Goal: Task Accomplishment & Management: Use online tool/utility

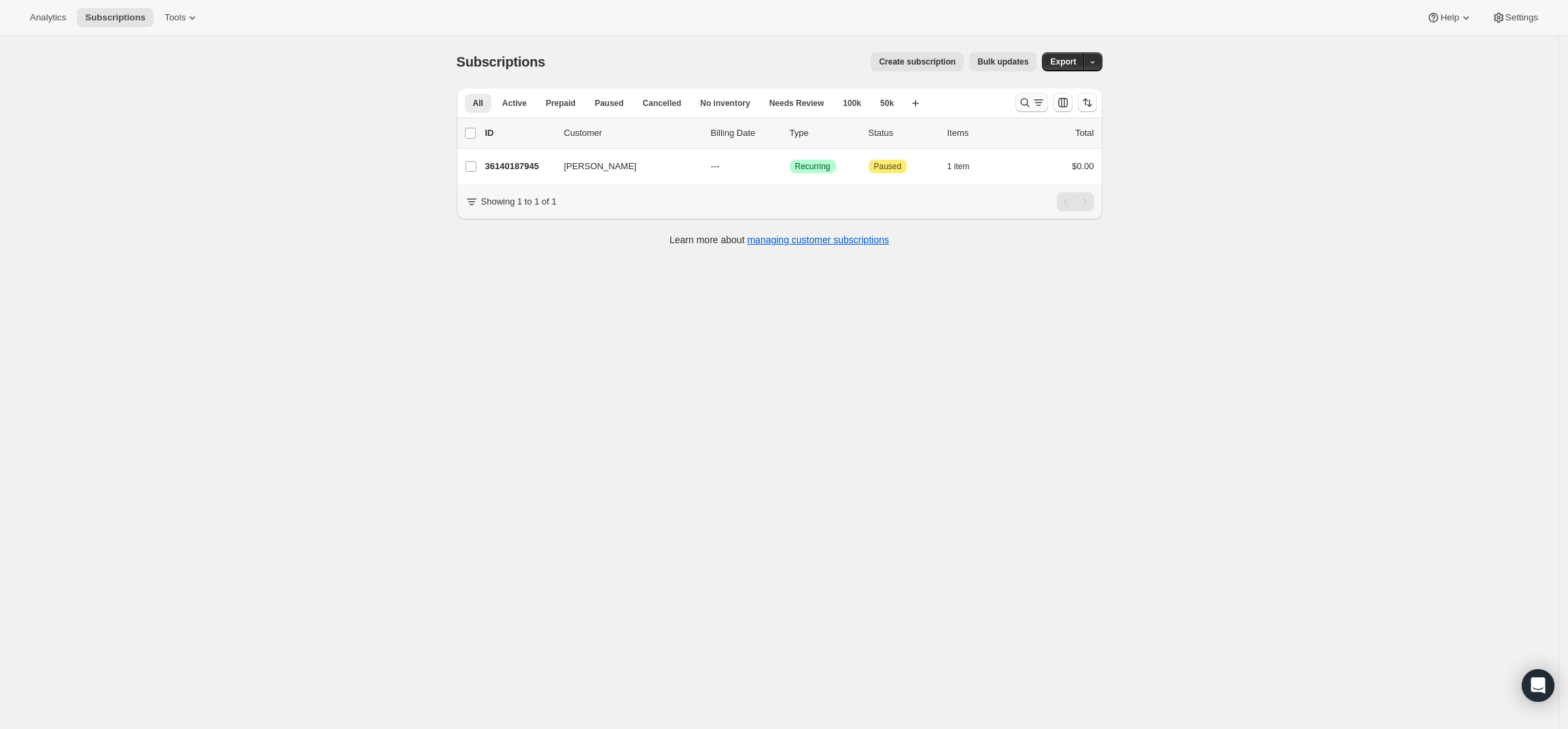
click at [1032, 100] on icon "Search and filter results" at bounding box center [1025, 103] width 14 height 14
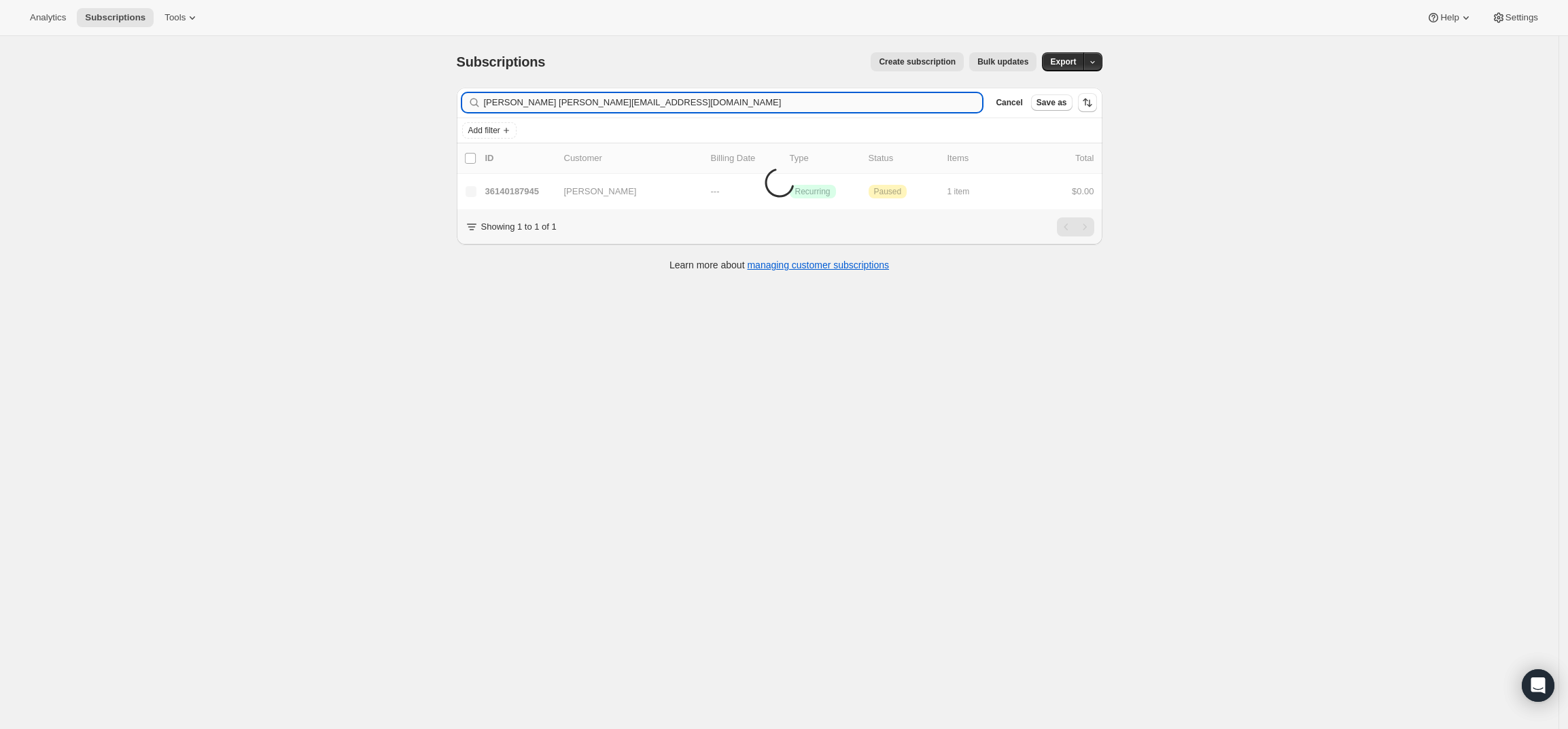
click at [709, 104] on input "Eric Freundwildwoodstudio@comcast.net" at bounding box center [733, 103] width 499 height 19
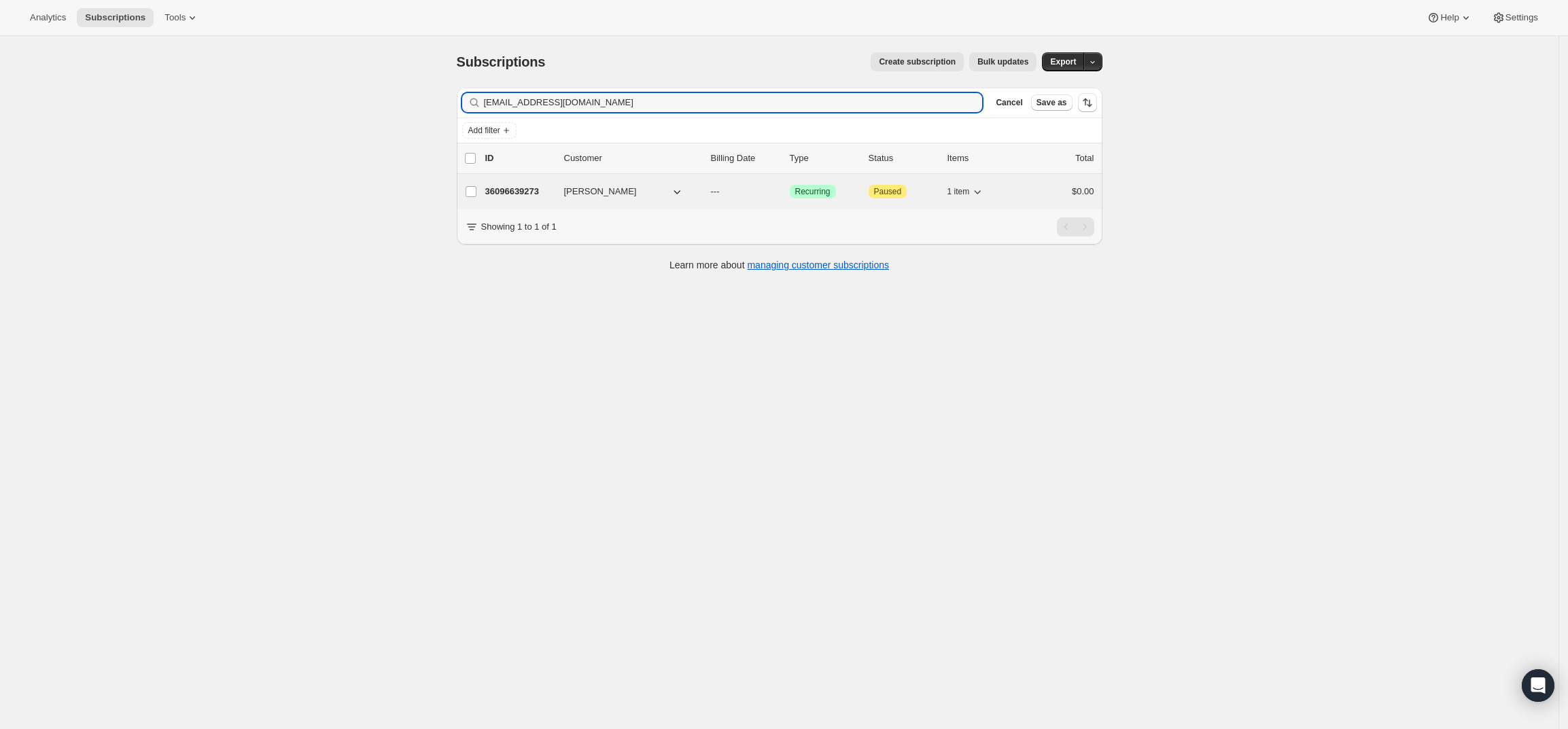
type input "wildwoodstudio@comcast.net"
click at [540, 189] on p "36096639273" at bounding box center [519, 192] width 68 height 14
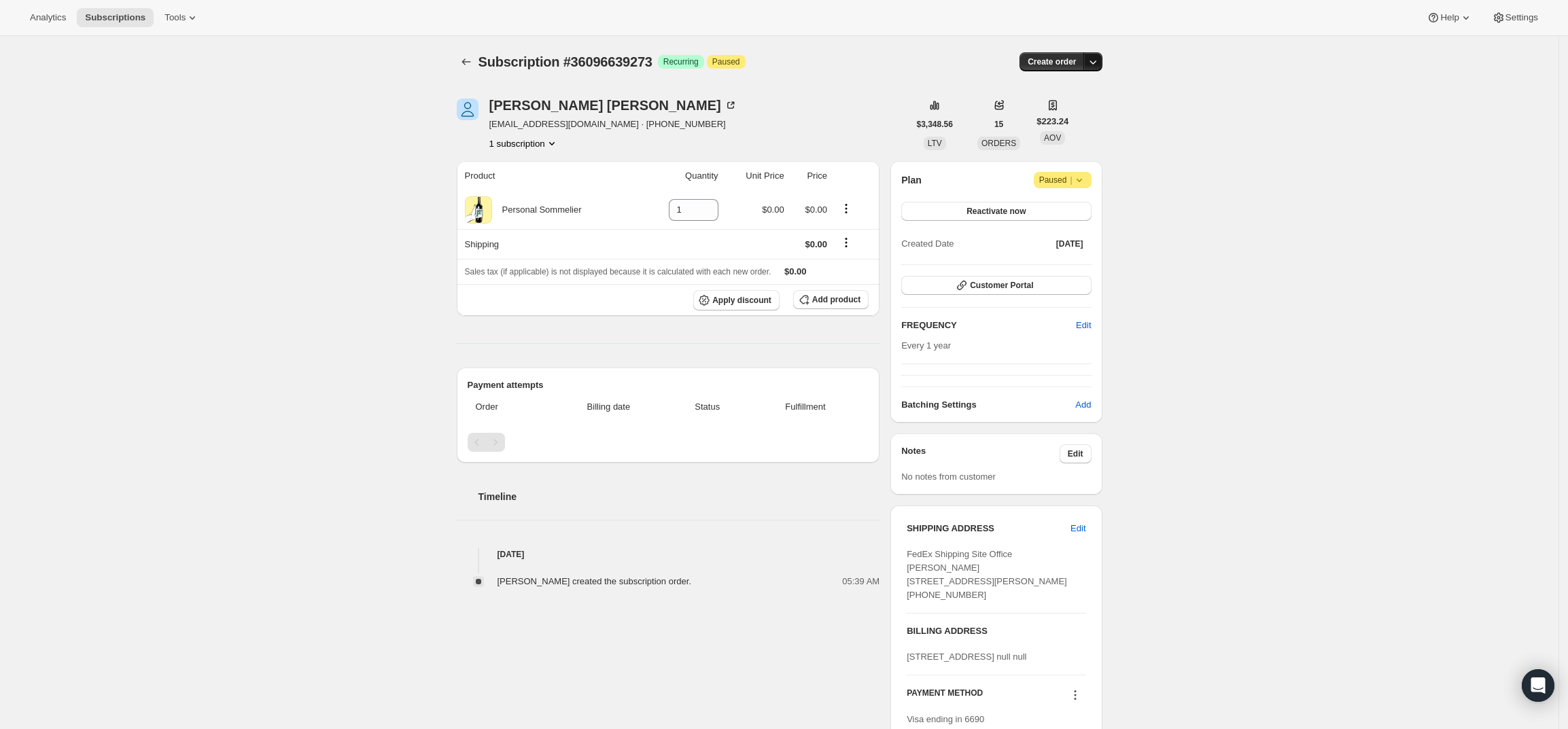
click at [1094, 63] on icon "button" at bounding box center [1093, 62] width 14 height 14
click at [1080, 109] on span "Create custom one-time order" at bounding box center [1040, 113] width 117 height 10
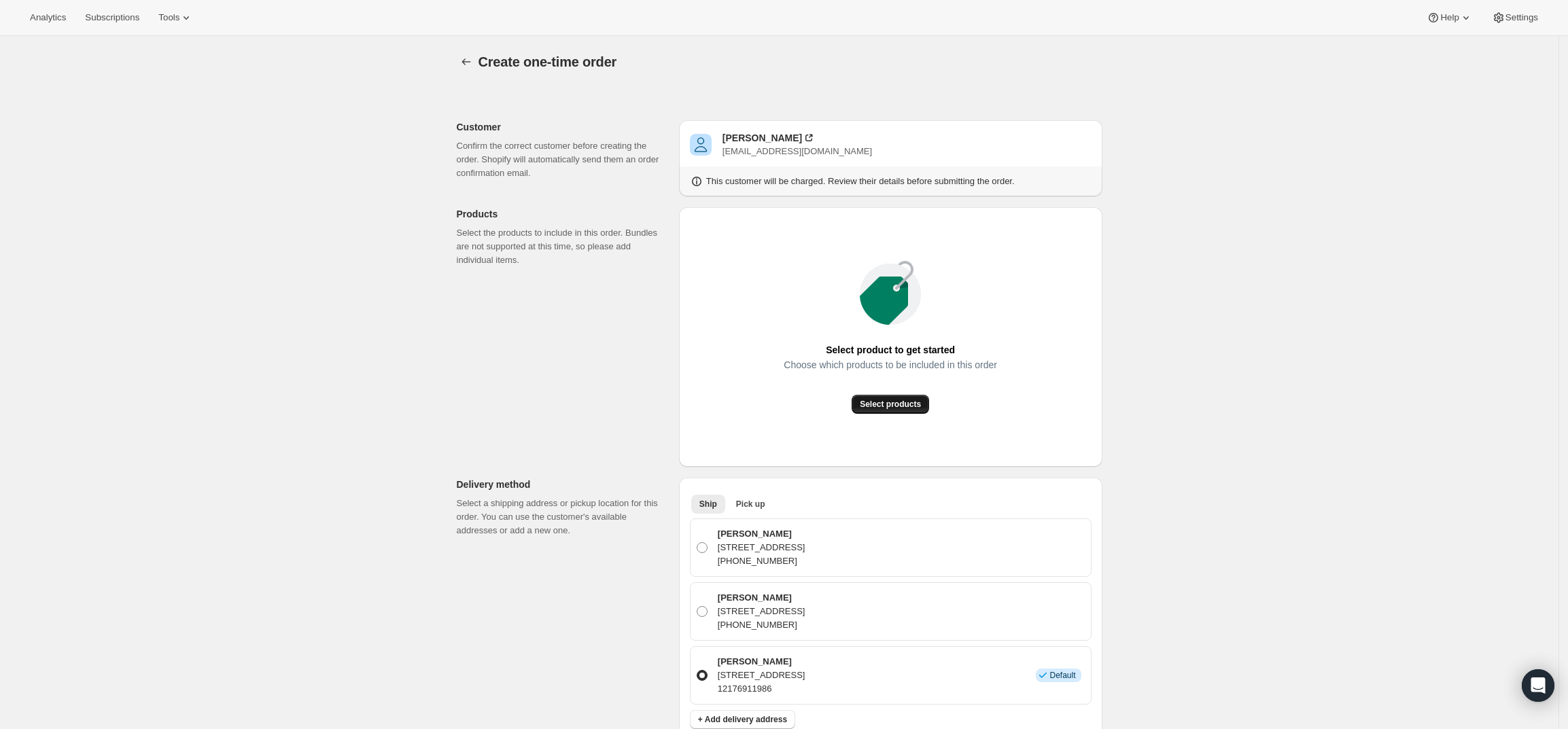
click at [876, 401] on span "Select products" at bounding box center [890, 404] width 61 height 11
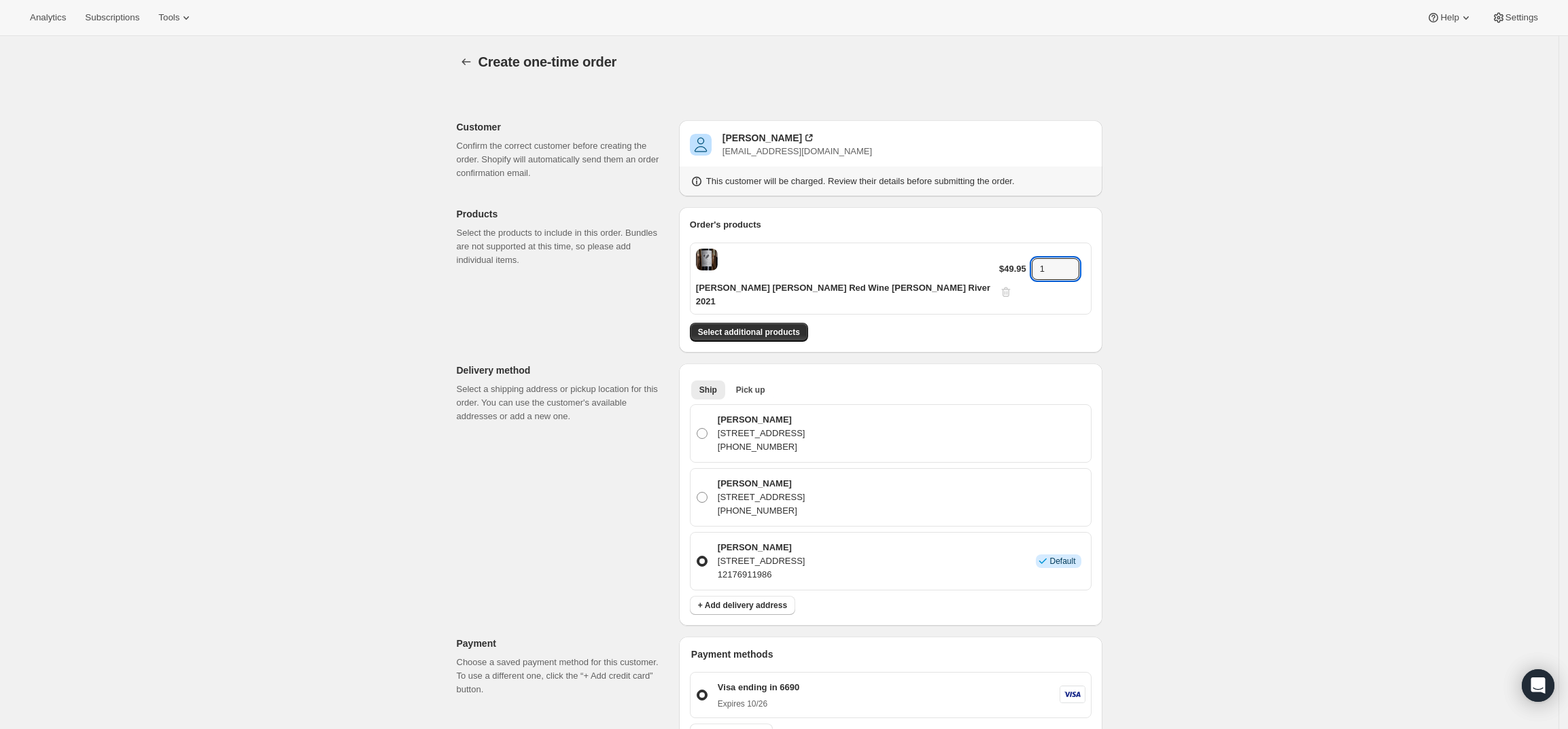
drag, startPoint x: 1037, startPoint y: 256, endPoint x: 975, endPoint y: 256, distance: 62.0
click at [975, 256] on div "[PERSON_NAME] [PERSON_NAME] Red Wine [PERSON_NAME] River 2021 $49.95 1" at bounding box center [891, 278] width 402 height 72
type input "6"
click at [1285, 378] on div "Create one-time order. This page is ready Create one-time order Customer Confir…" at bounding box center [779, 597] width 1558 height 1121
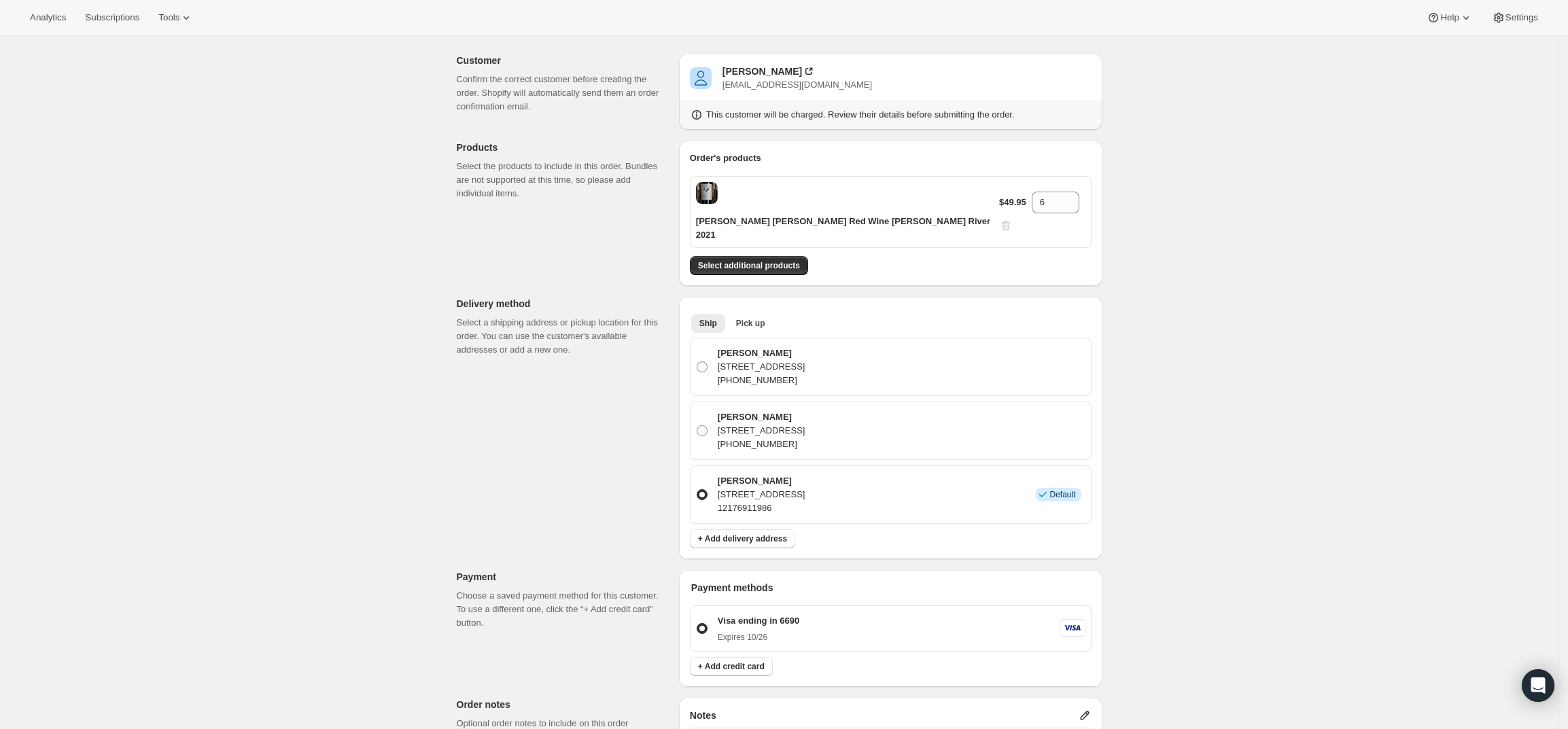
scroll to position [85, 0]
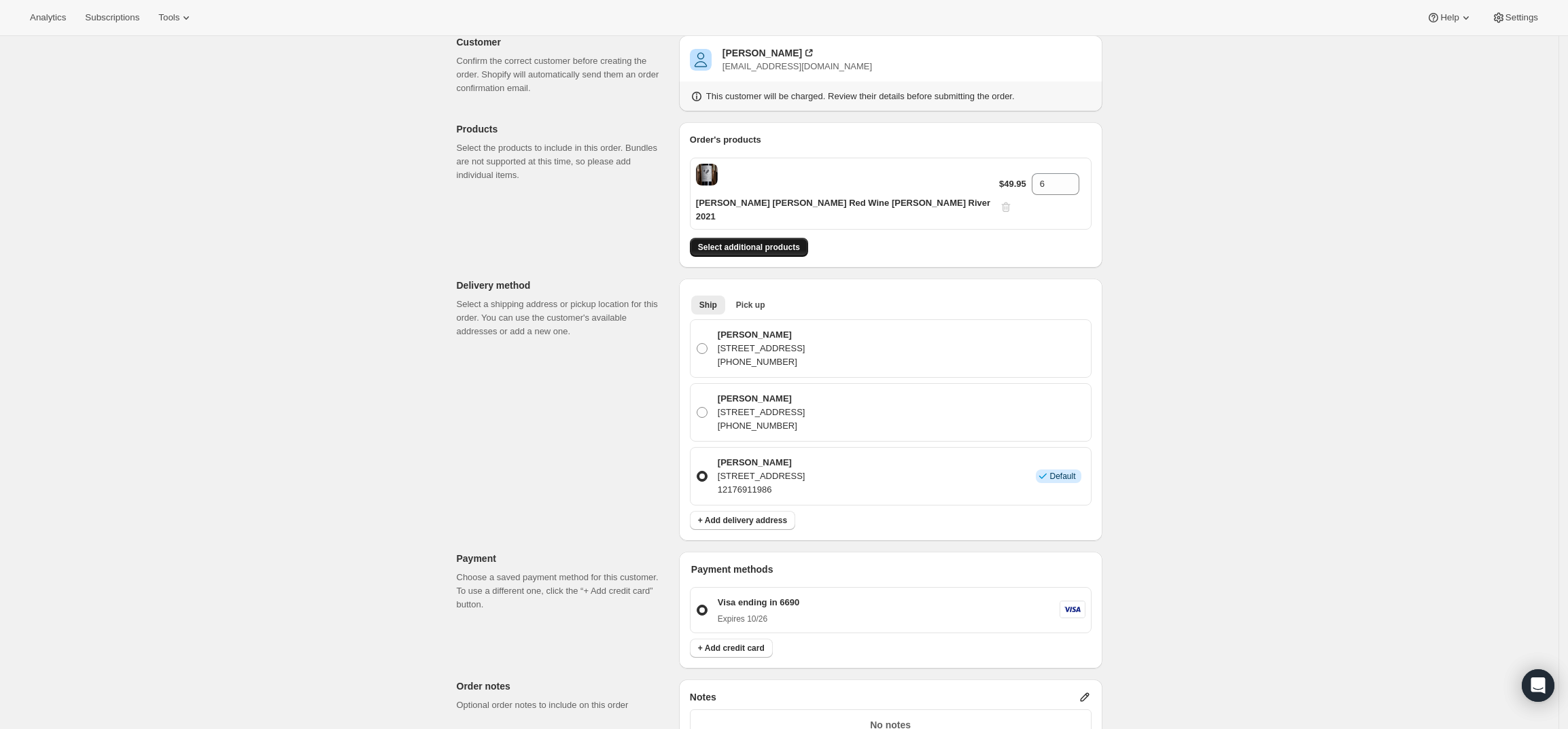
click at [741, 242] on span "Select additional products" at bounding box center [749, 247] width 102 height 11
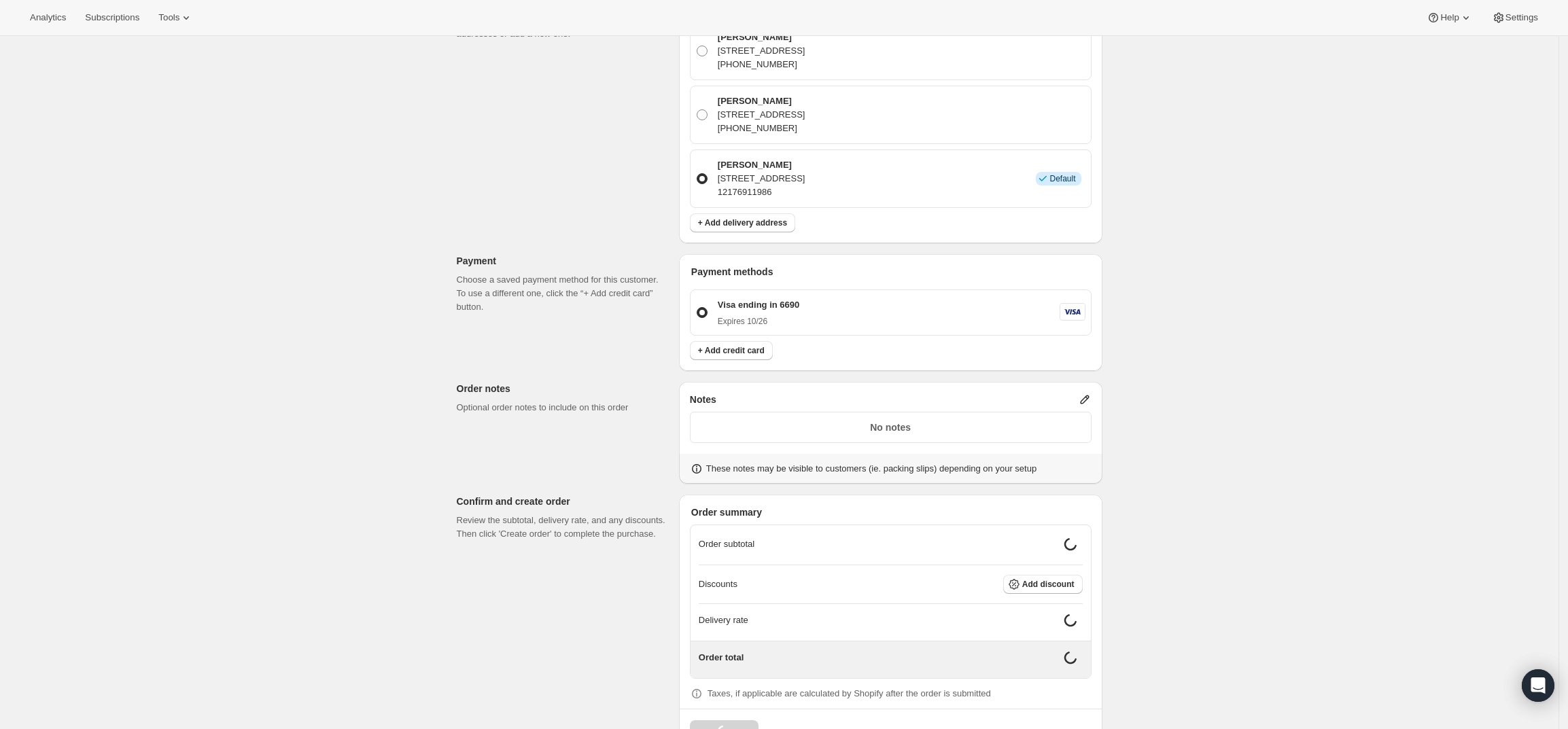
scroll to position [420, 0]
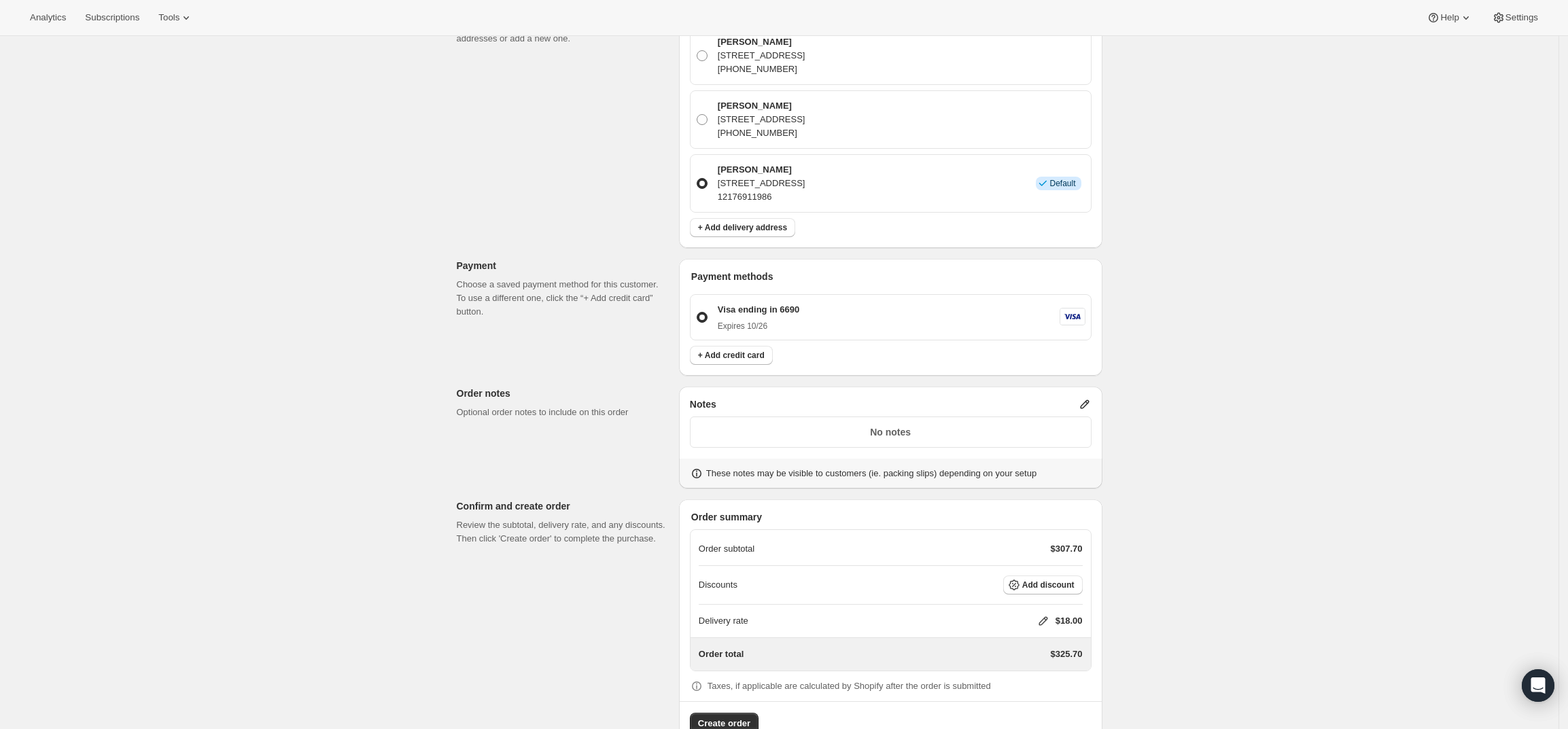
click at [1047, 617] on icon at bounding box center [1042, 621] width 8 height 8
click at [1036, 626] on input "0" at bounding box center [1050, 634] width 122 height 22
type input "0"
click at [1197, 534] on div "Create one-time order. This page is ready Create one-time order Customer Confir…" at bounding box center [779, 192] width 1558 height 1151
click at [1047, 617] on icon at bounding box center [1042, 621] width 8 height 8
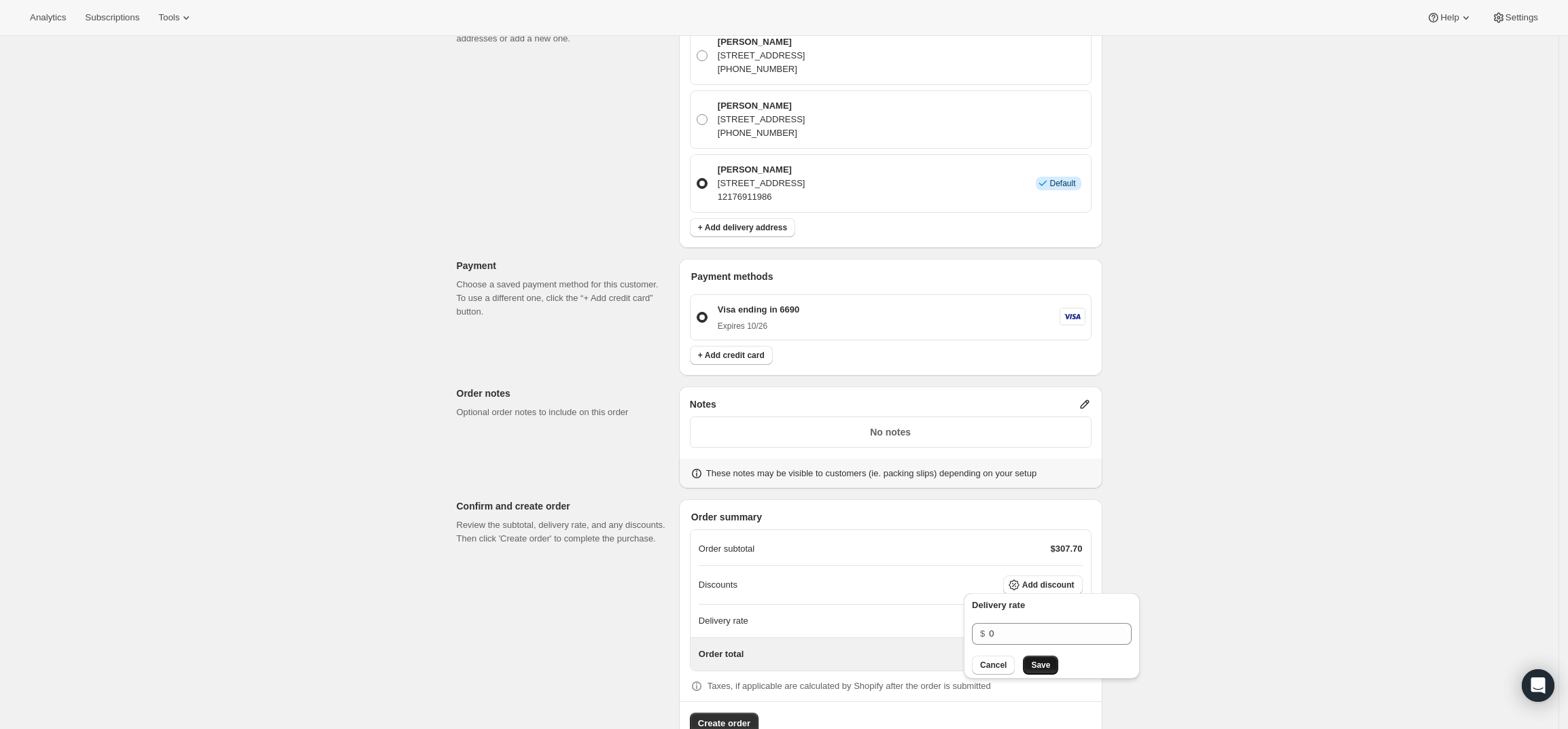
click at [1042, 660] on span "Save" at bounding box center [1040, 665] width 19 height 11
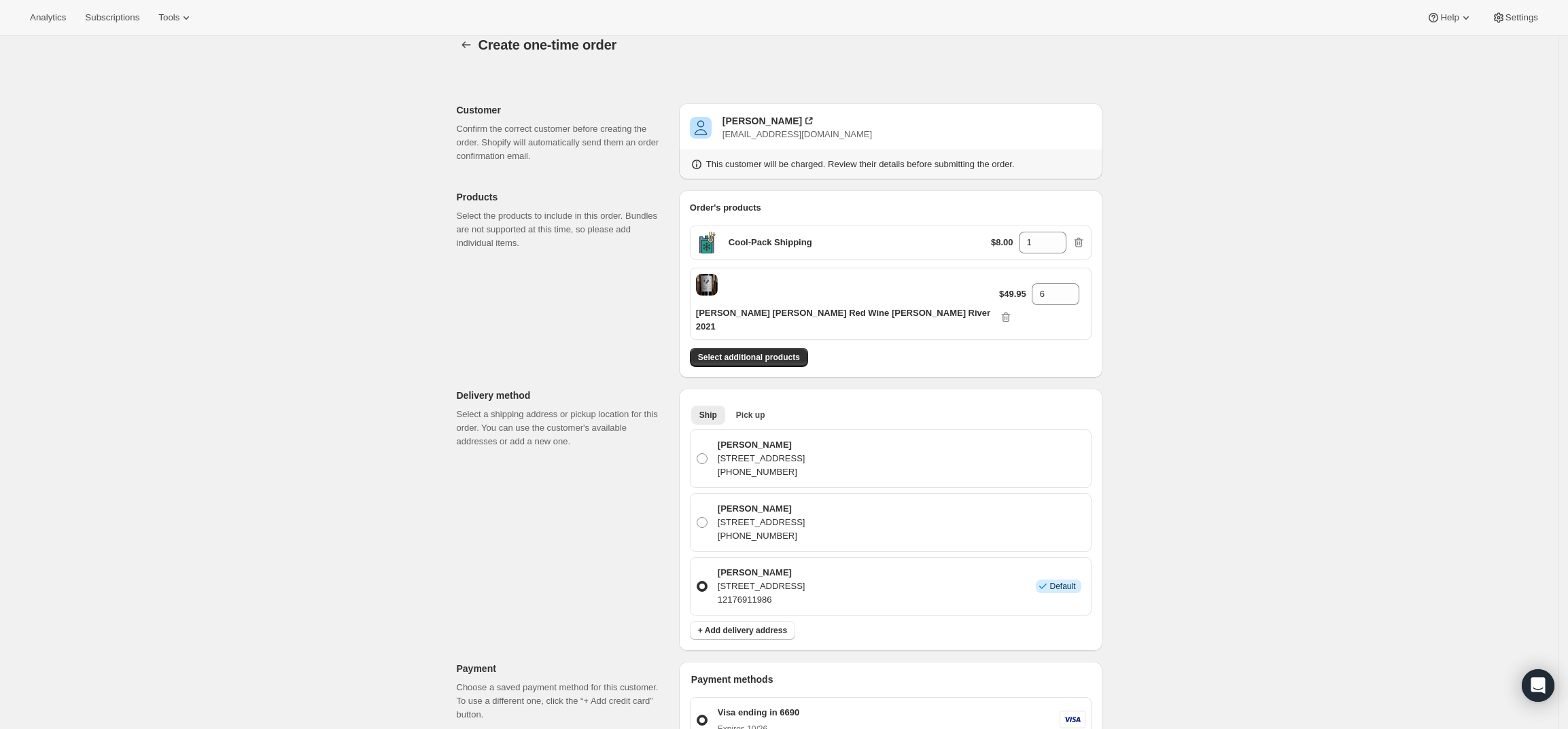
scroll to position [0, 0]
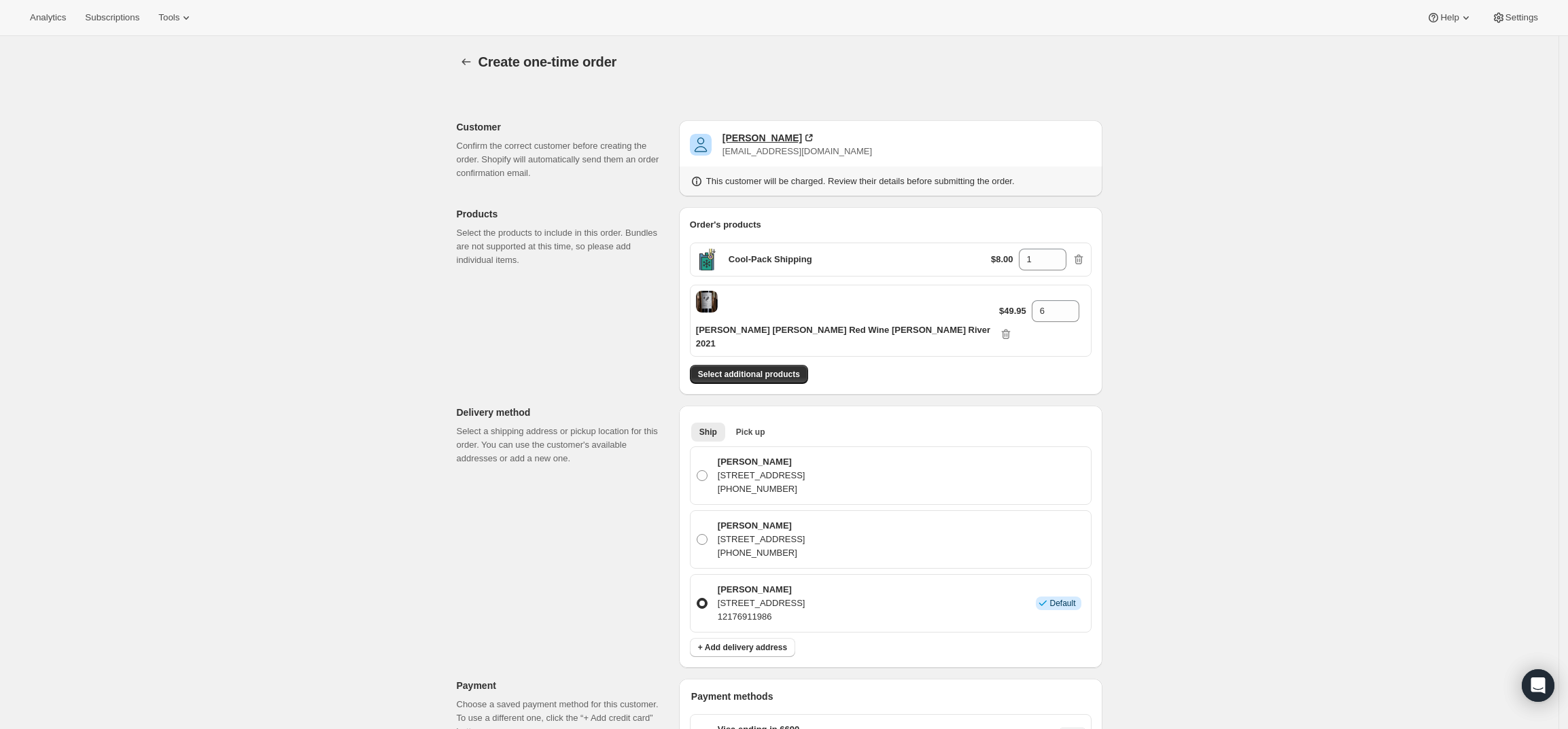
click at [744, 134] on div "Donald Landry" at bounding box center [762, 138] width 80 height 14
click at [1080, 256] on icon "button" at bounding box center [1078, 259] width 14 height 14
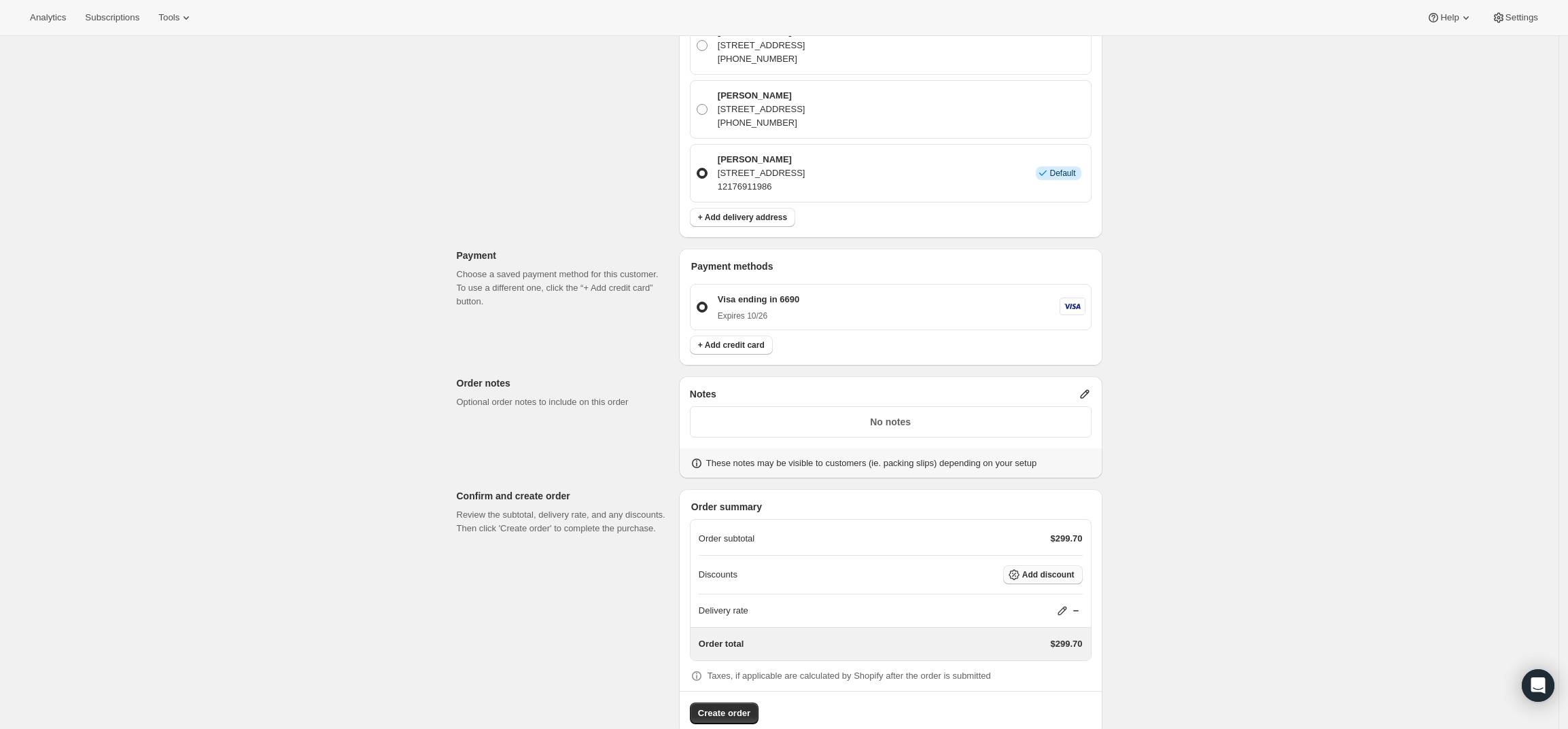
scroll to position [378, 0]
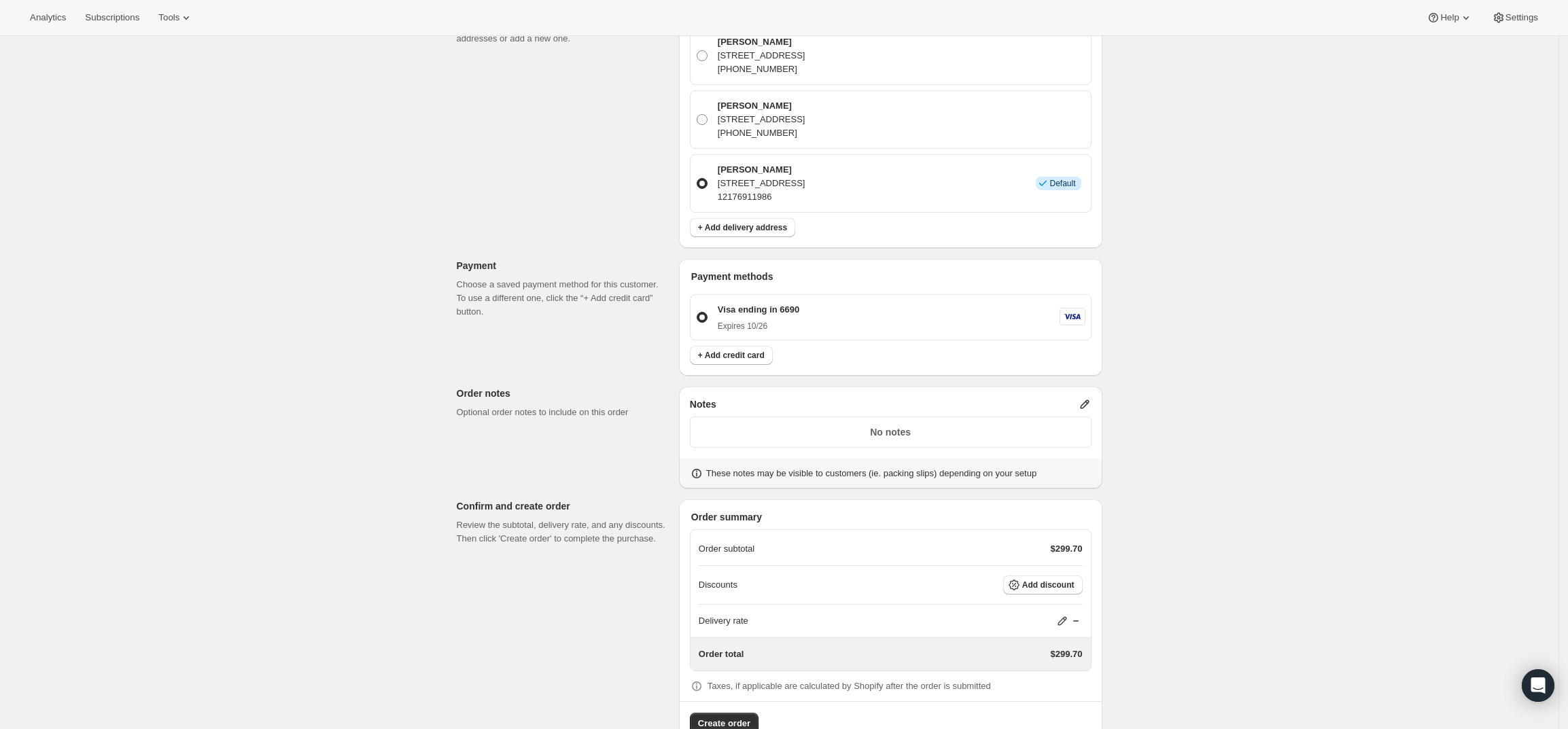
click at [1090, 398] on icon at bounding box center [1084, 405] width 14 height 14
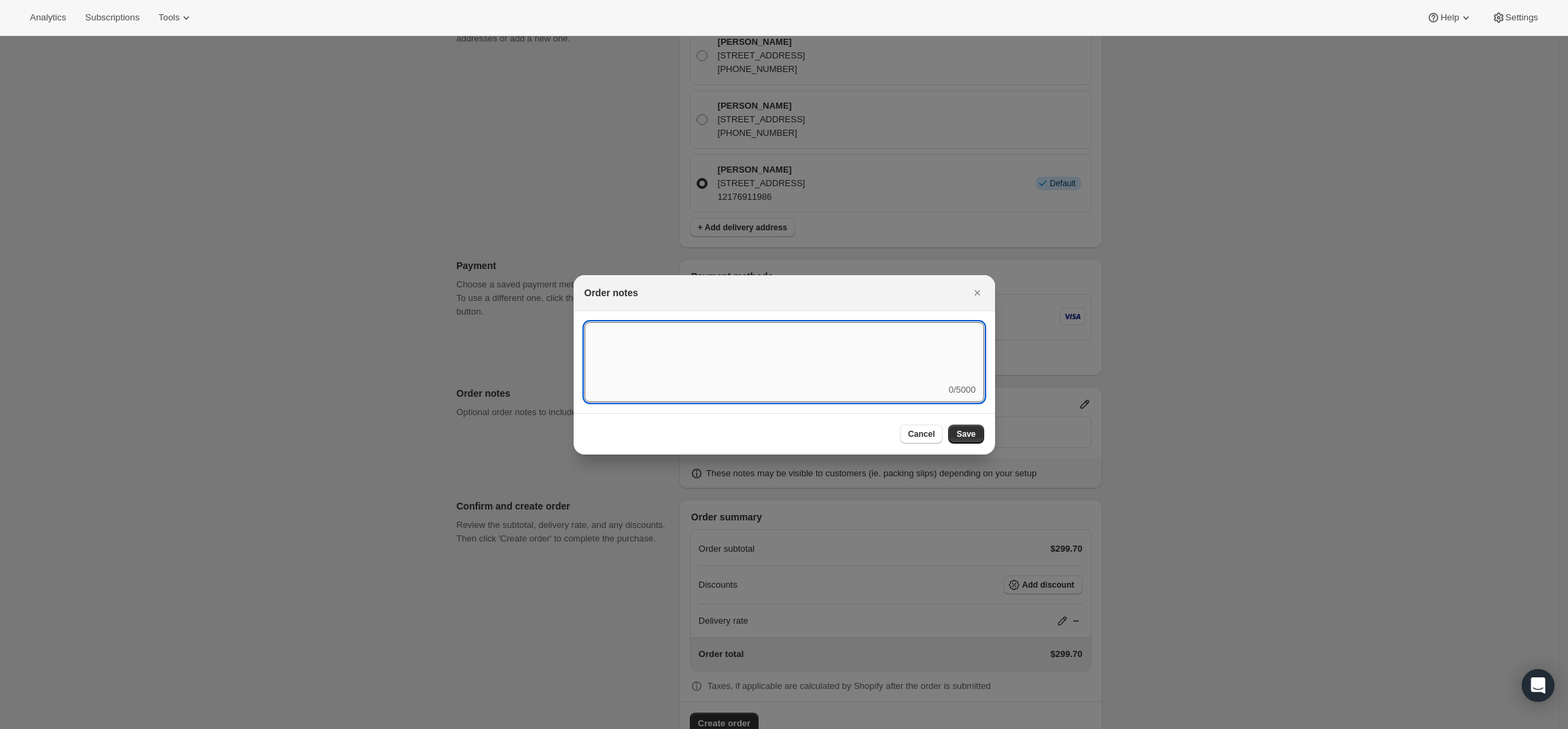
click at [872, 368] on textarea ":r4c:" at bounding box center [784, 352] width 399 height 61
type textarea "Temp Control"
click at [966, 432] on span "Save" at bounding box center [966, 434] width 19 height 11
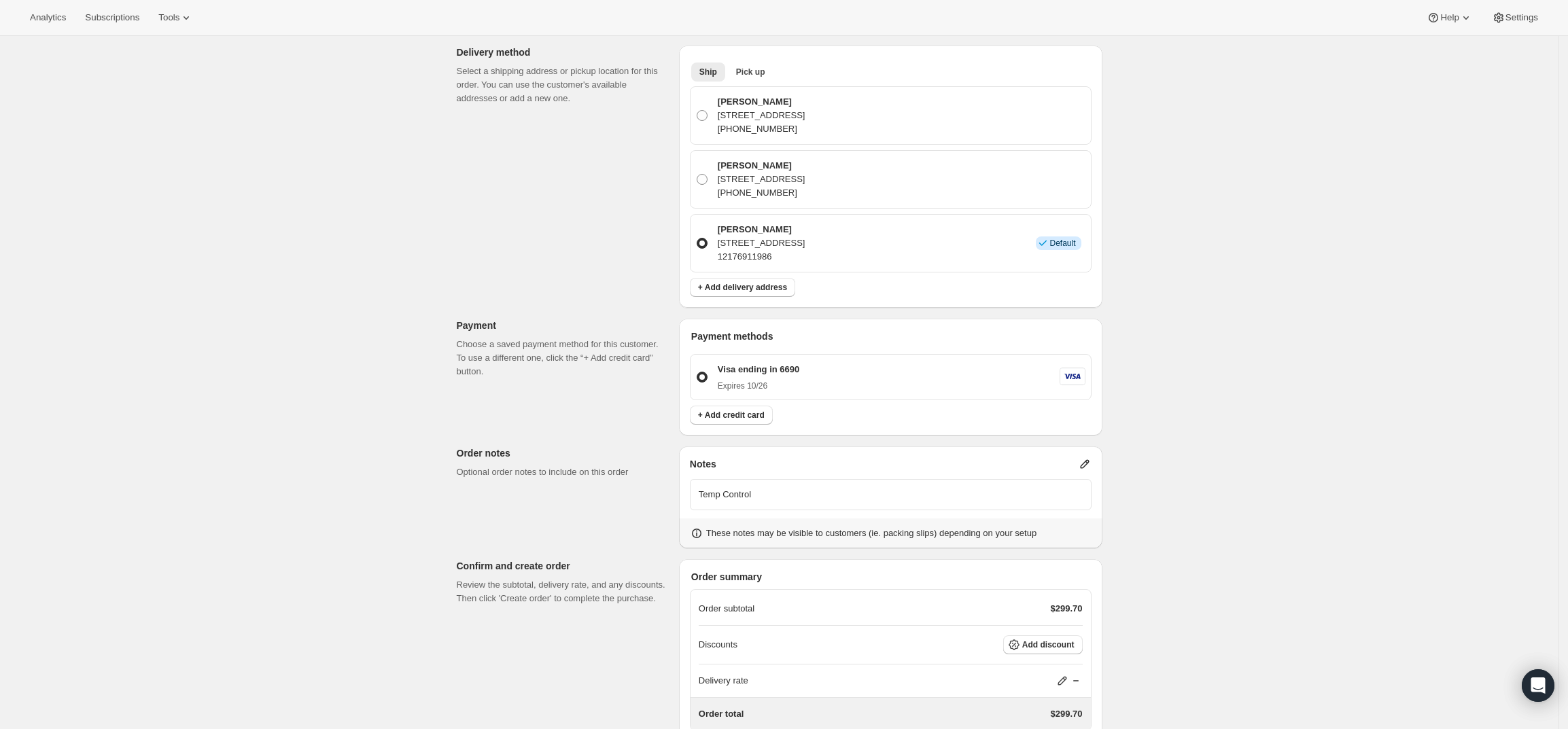
scroll to position [378, 0]
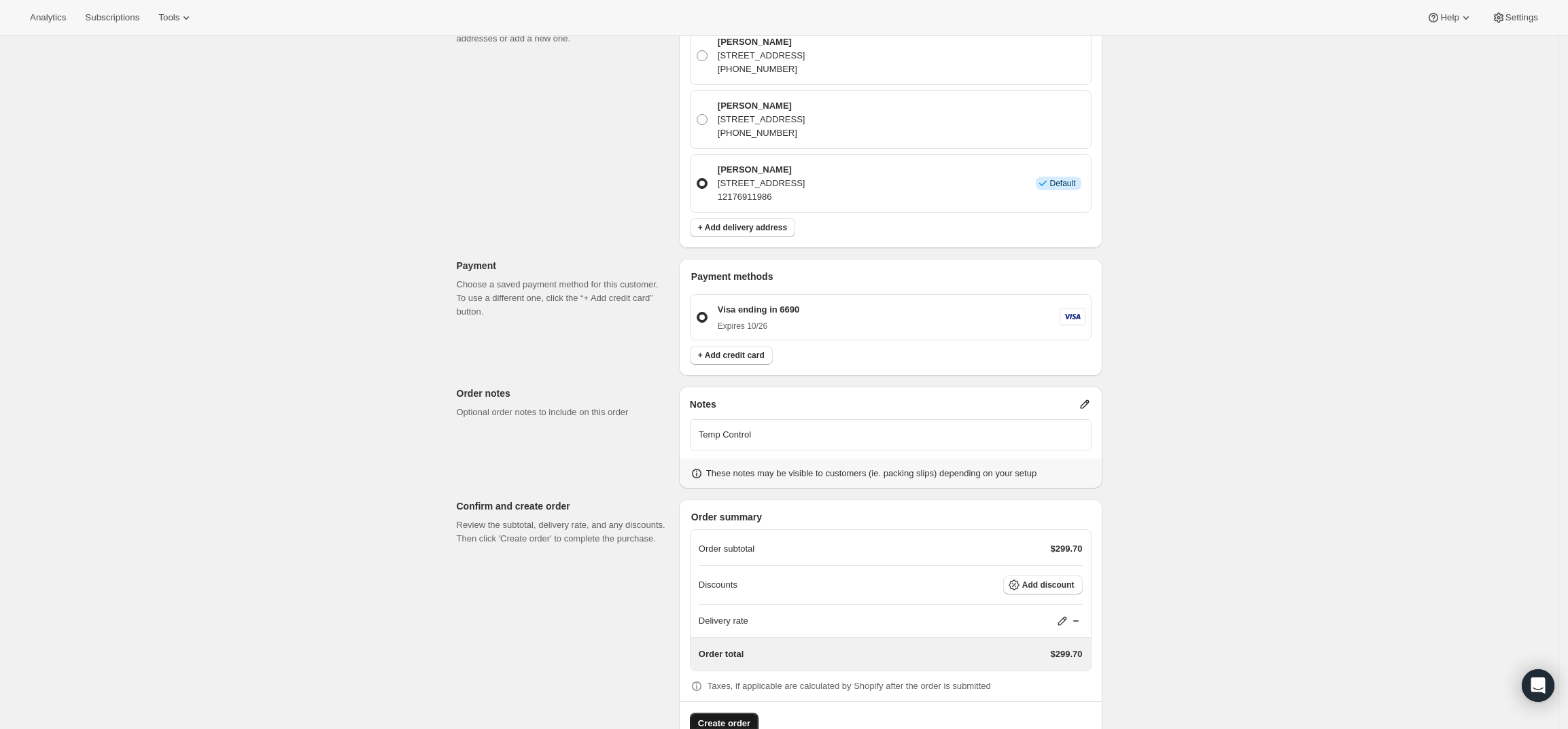
click at [719, 717] on span "Create order" at bounding box center [725, 724] width 53 height 14
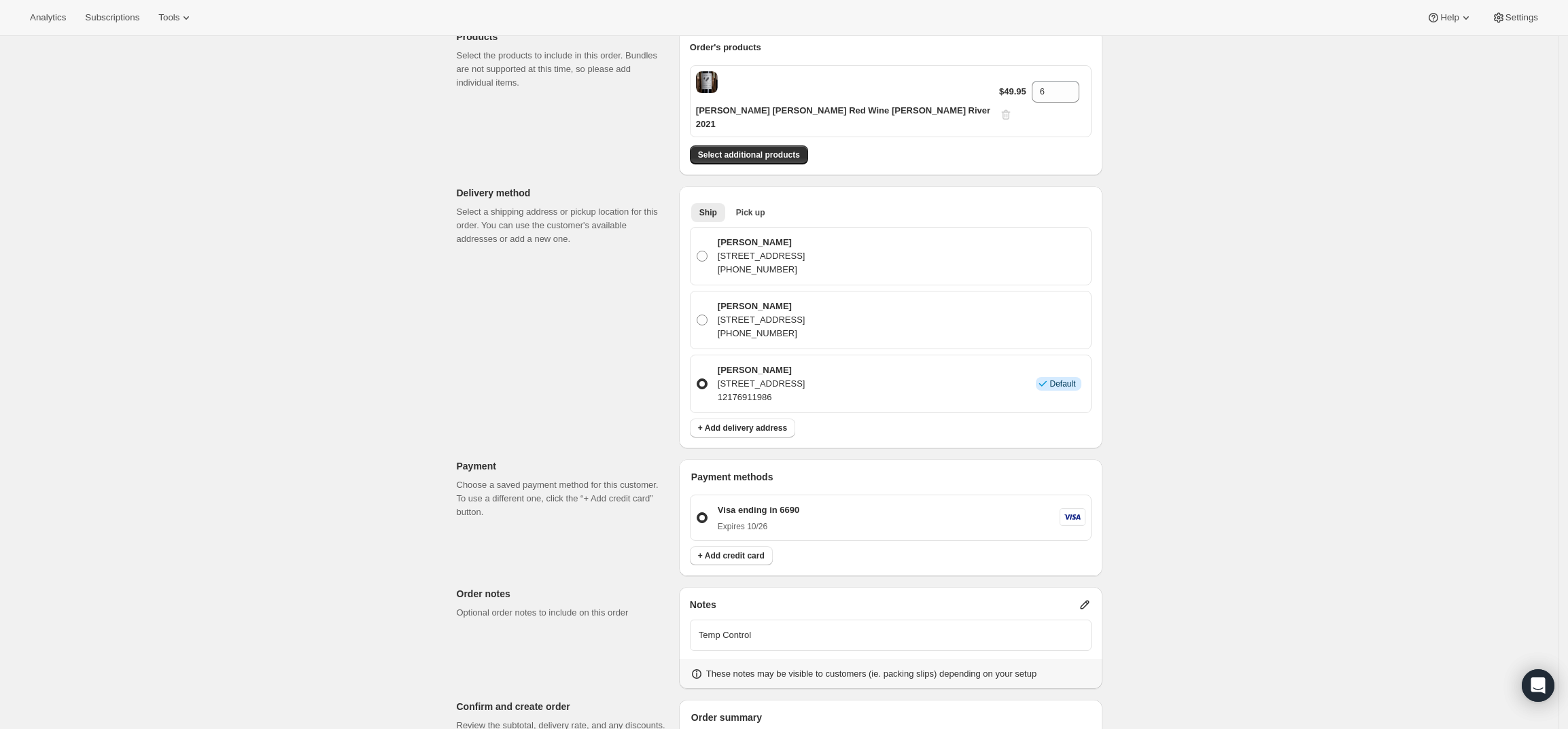
scroll to position [38, 0]
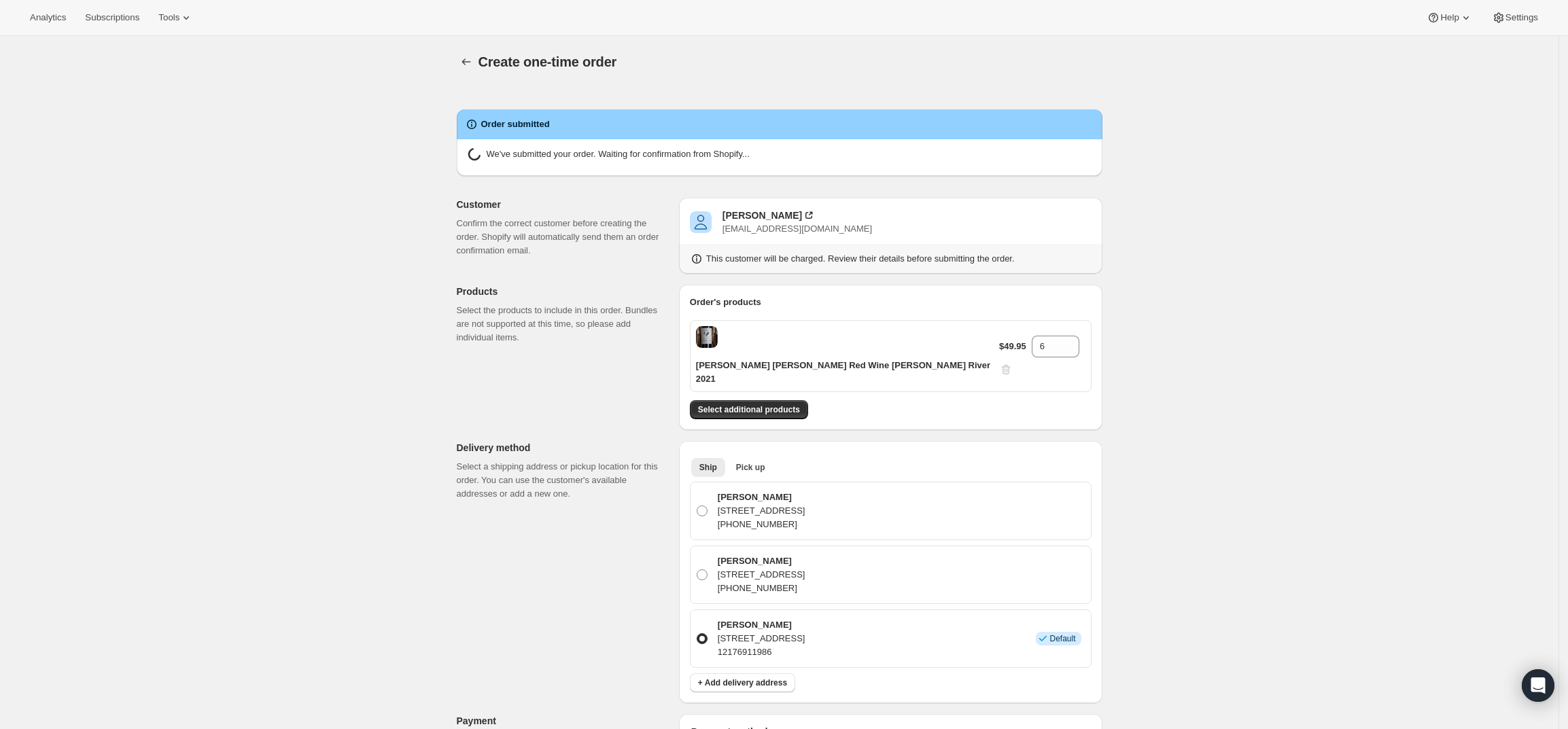
radio input "true"
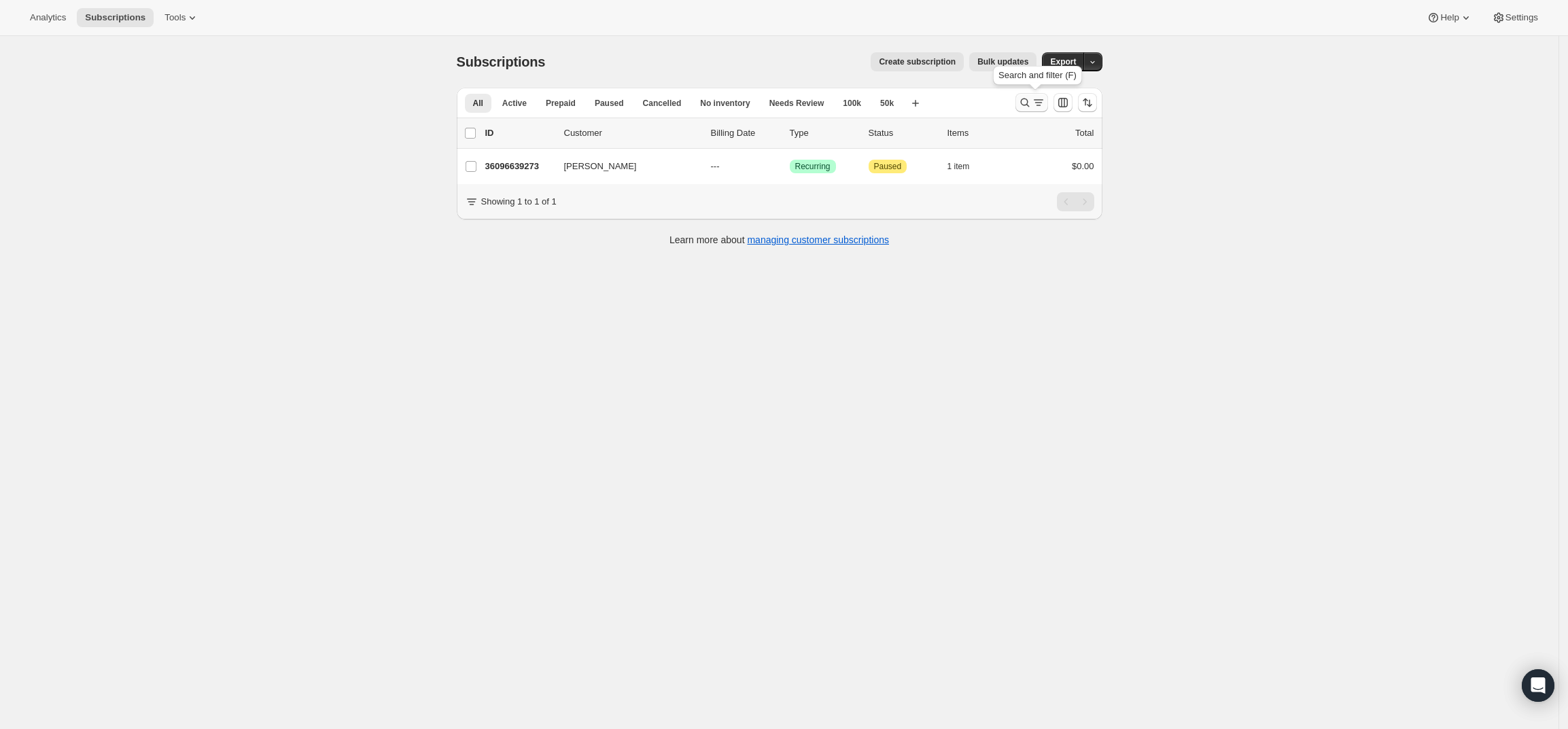
click at [1037, 100] on icon "Search and filter results" at bounding box center [1039, 103] width 14 height 14
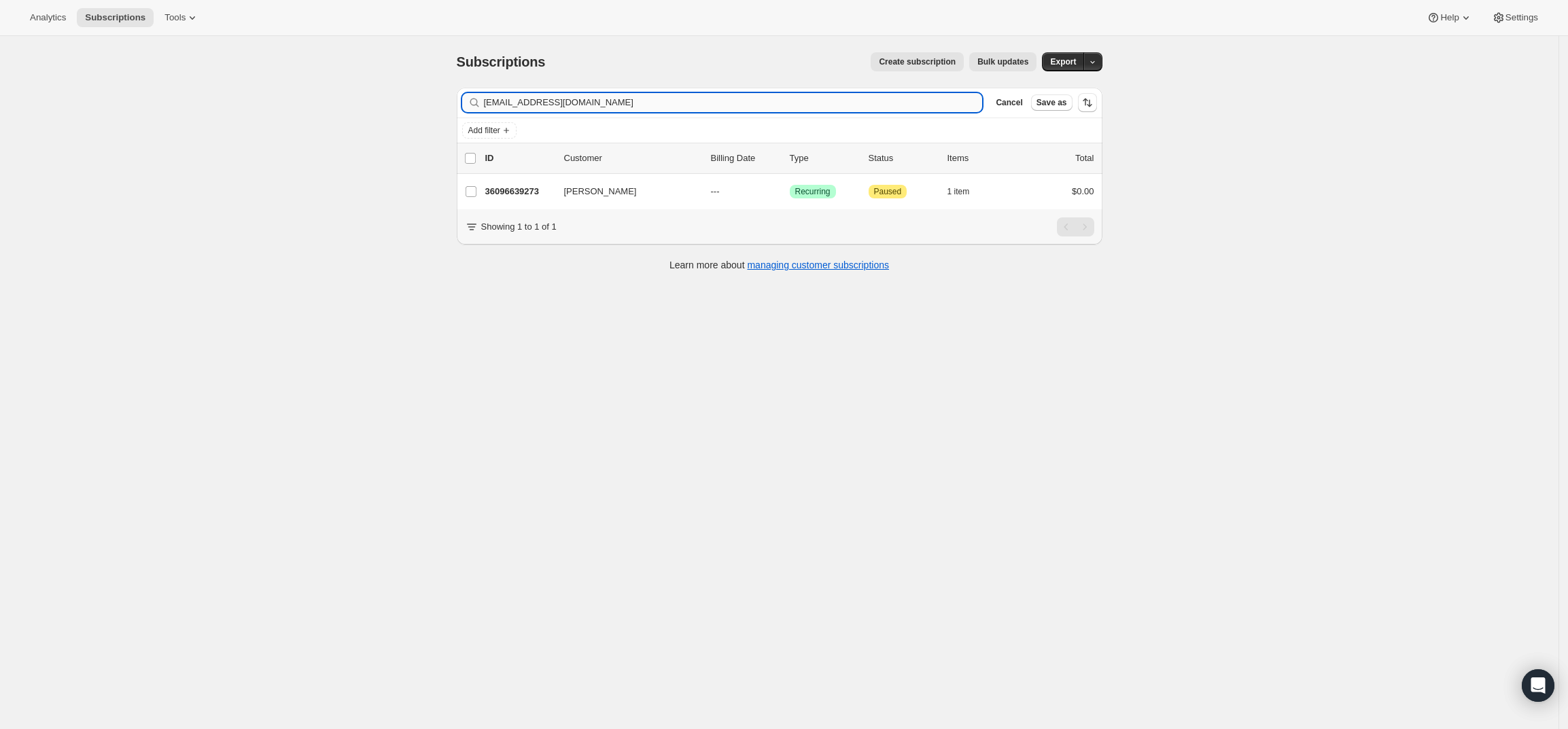
click at [681, 110] on input "wildwoodstudio@comcast.net" at bounding box center [733, 103] width 499 height 19
click at [681, 105] on input "wildwoodstudio@comcast.net" at bounding box center [733, 103] width 499 height 19
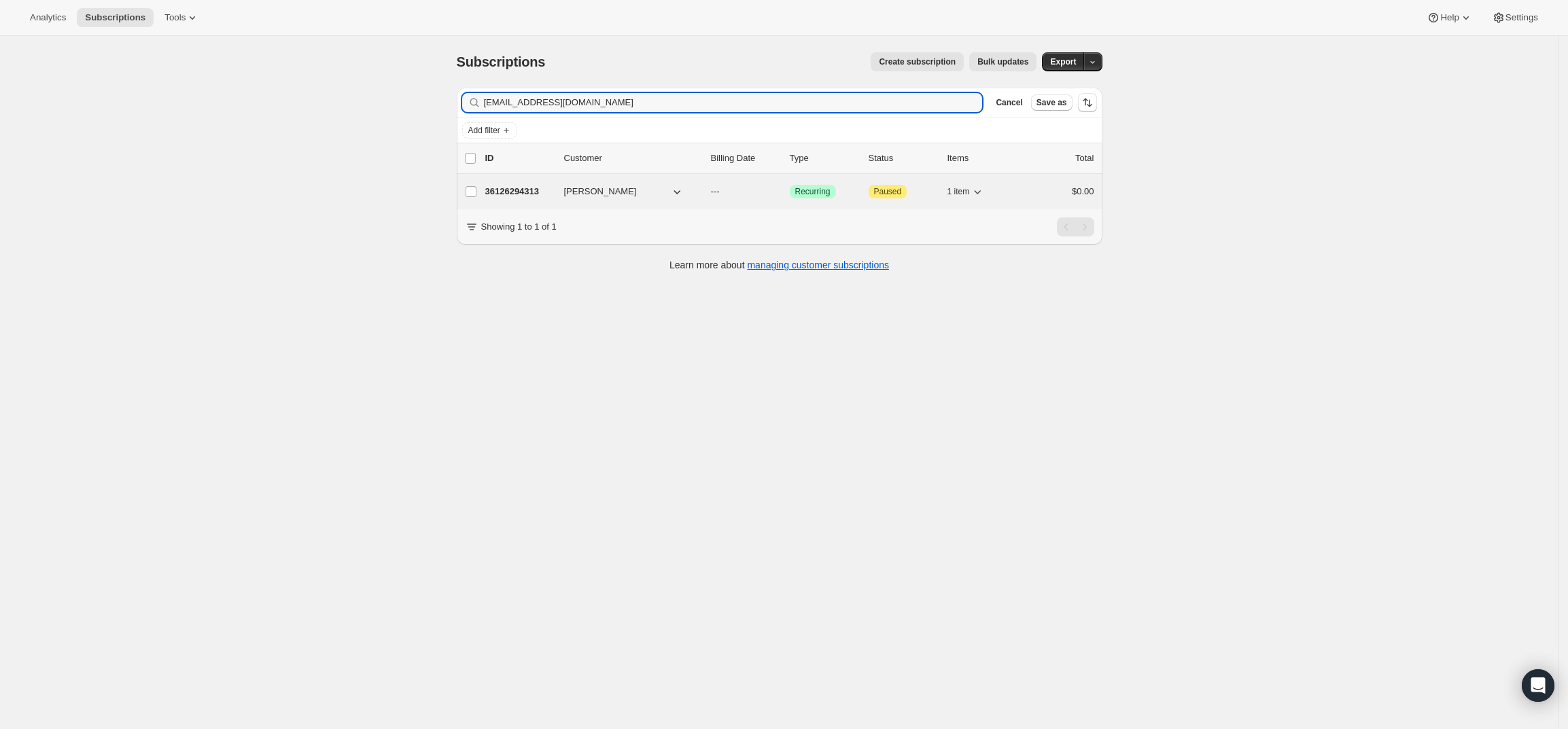
type input "michaellludwig@gmail.com"
click at [525, 186] on p "36126294313" at bounding box center [519, 192] width 68 height 14
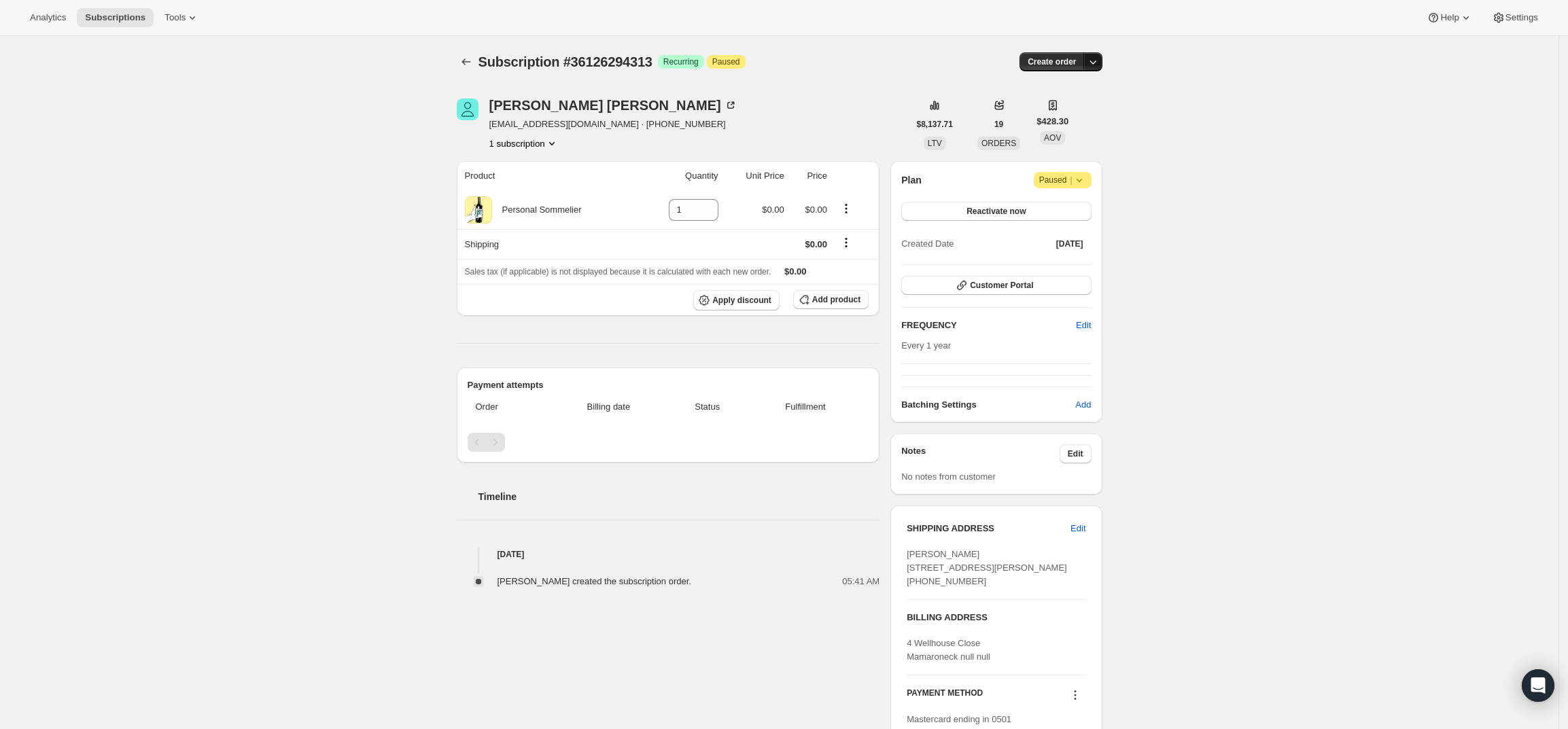
click at [1099, 60] on icon "button" at bounding box center [1093, 62] width 14 height 14
click at [1089, 116] on span "Create custom one-time order" at bounding box center [1040, 113] width 117 height 10
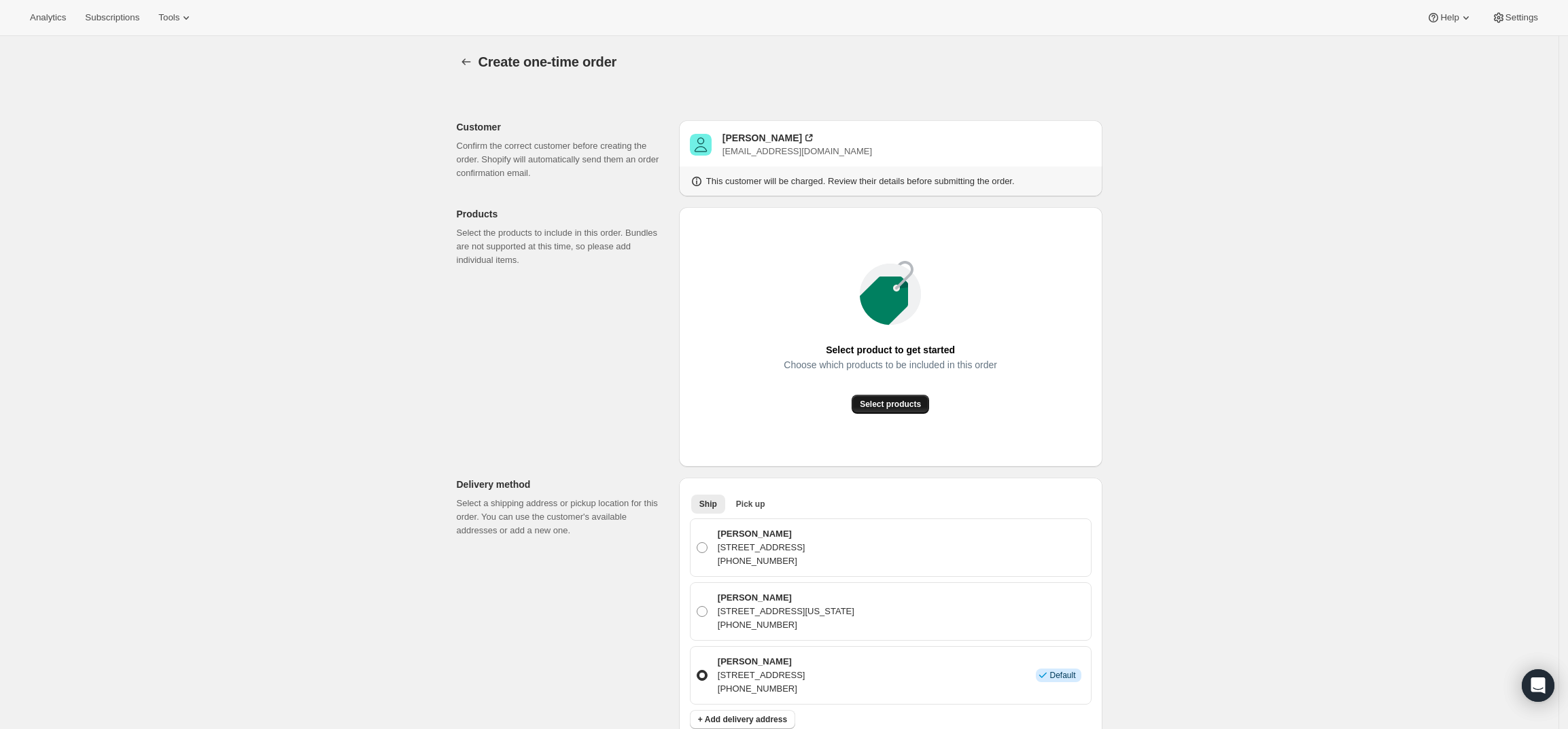
click at [915, 408] on span "Select products" at bounding box center [890, 404] width 61 height 11
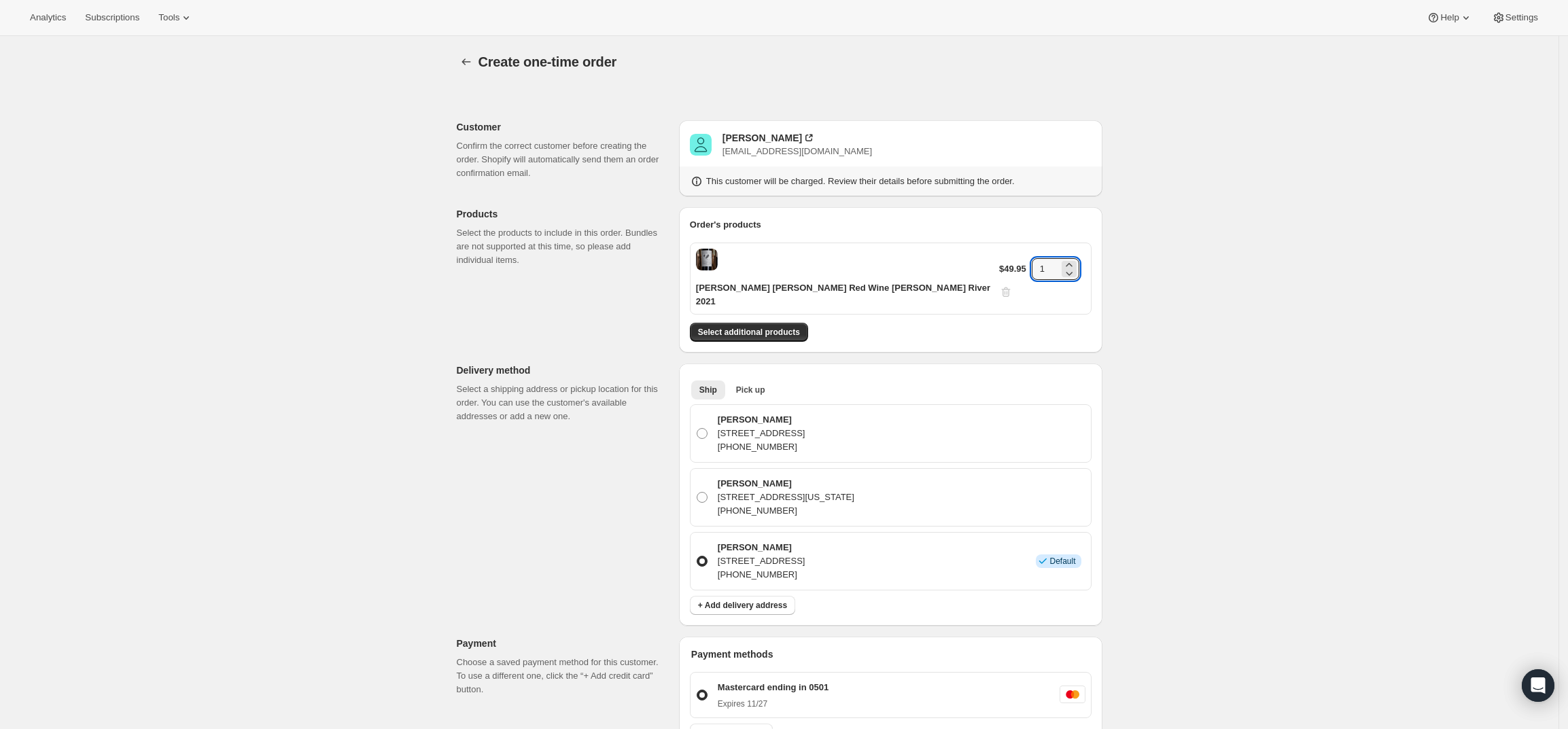
drag, startPoint x: 1042, startPoint y: 252, endPoint x: 1005, endPoint y: 257, distance: 37.3
click at [1005, 258] on div "$49.95 1" at bounding box center [1042, 278] width 87 height 41
type input "6"
click at [1207, 253] on div "Create one-time order. This page is ready Create one-time order Customer Confir…" at bounding box center [779, 597] width 1558 height 1121
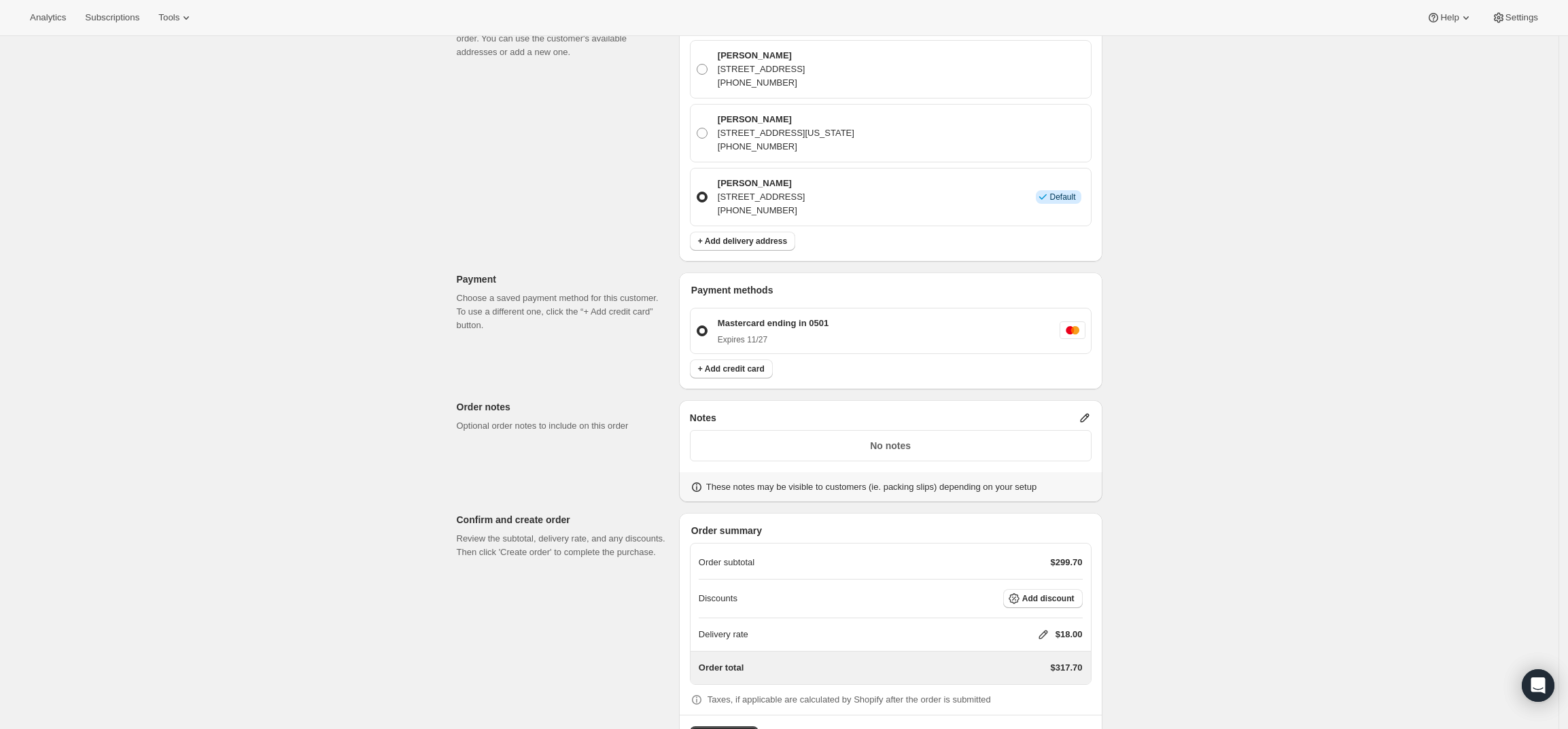
scroll to position [378, 0]
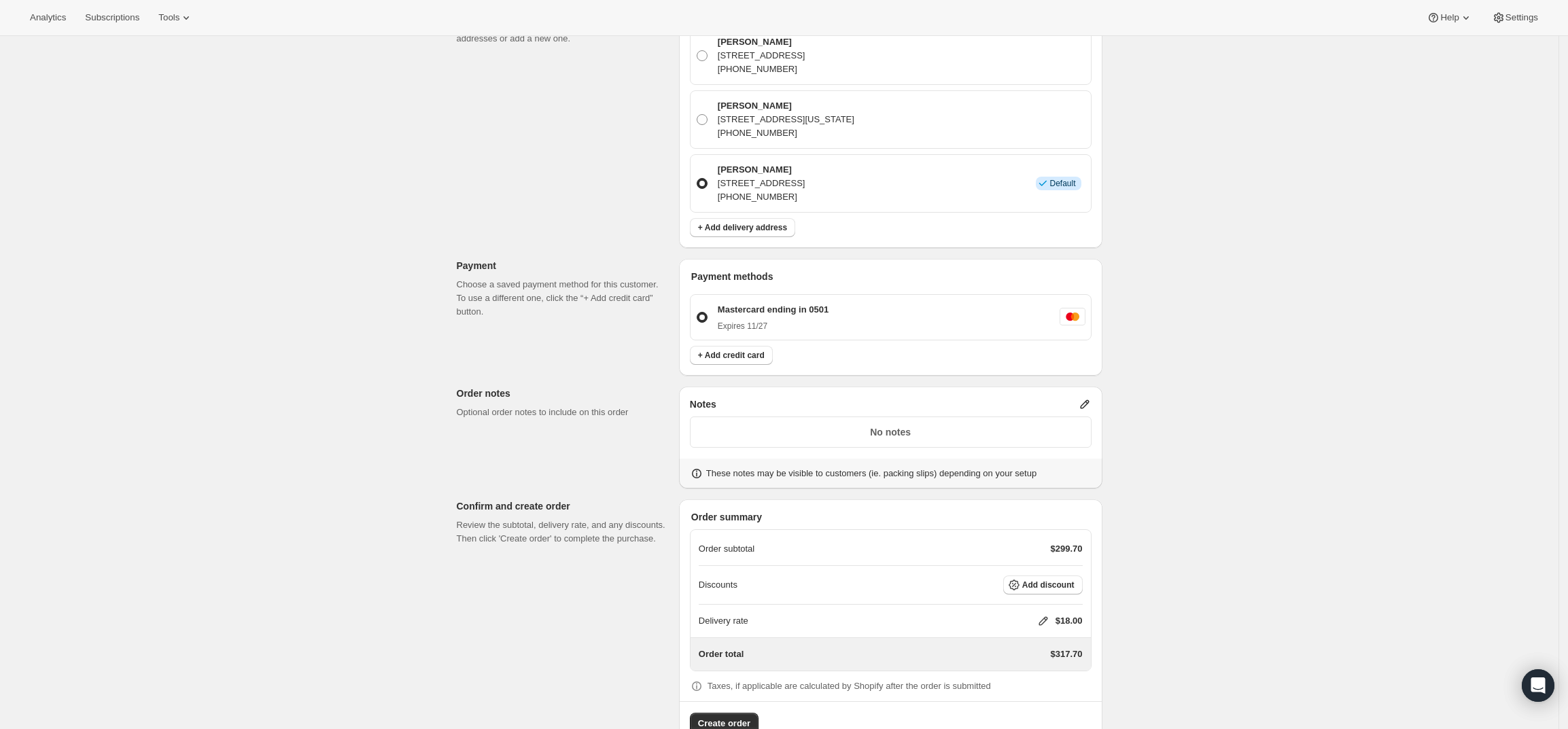
click at [1044, 614] on icon at bounding box center [1044, 621] width 14 height 14
click at [1040, 639] on input "0" at bounding box center [1050, 634] width 122 height 22
type input "0"
click at [1044, 659] on span "Save" at bounding box center [1040, 665] width 19 height 11
click at [1086, 398] on icon at bounding box center [1084, 405] width 14 height 14
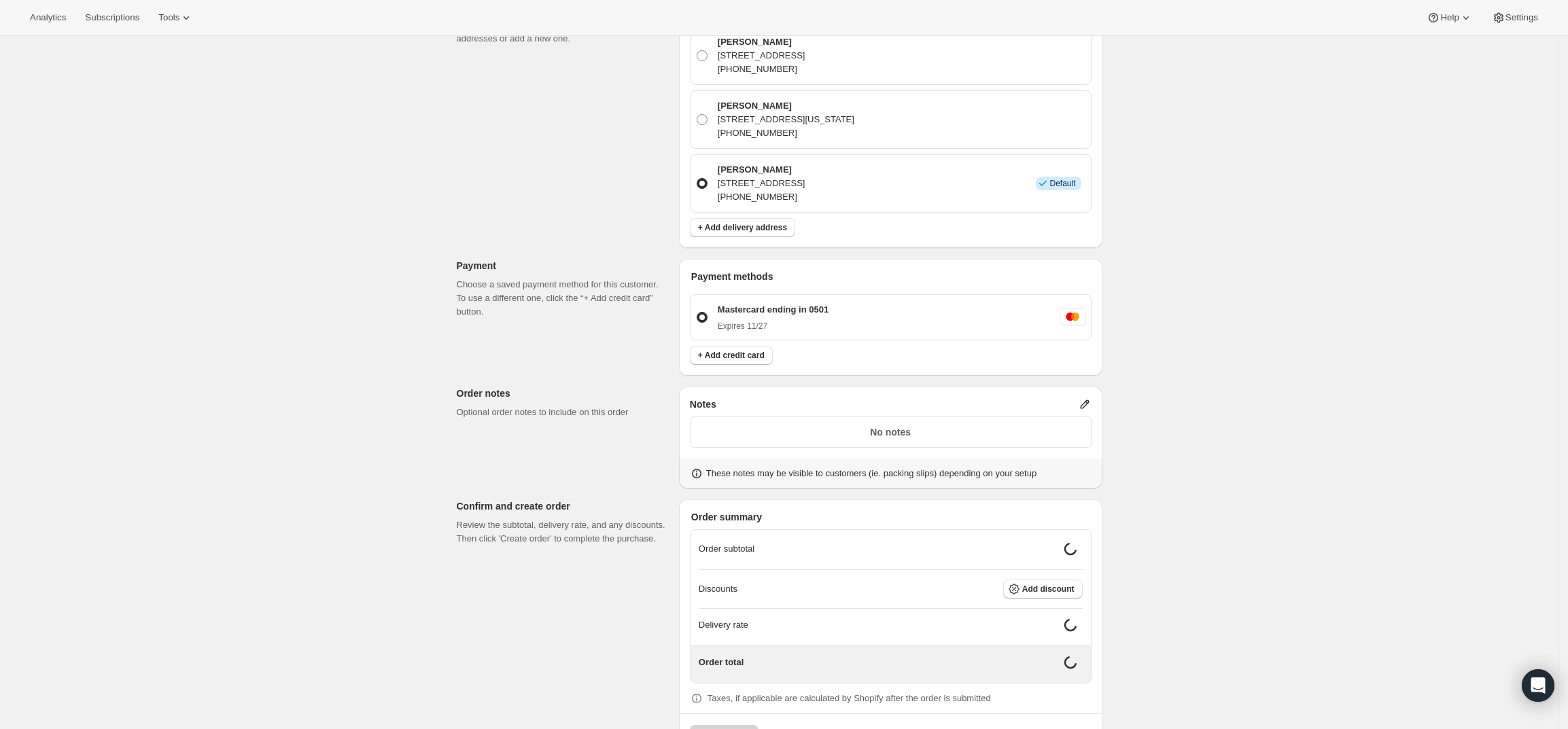
scroll to position [0, 0]
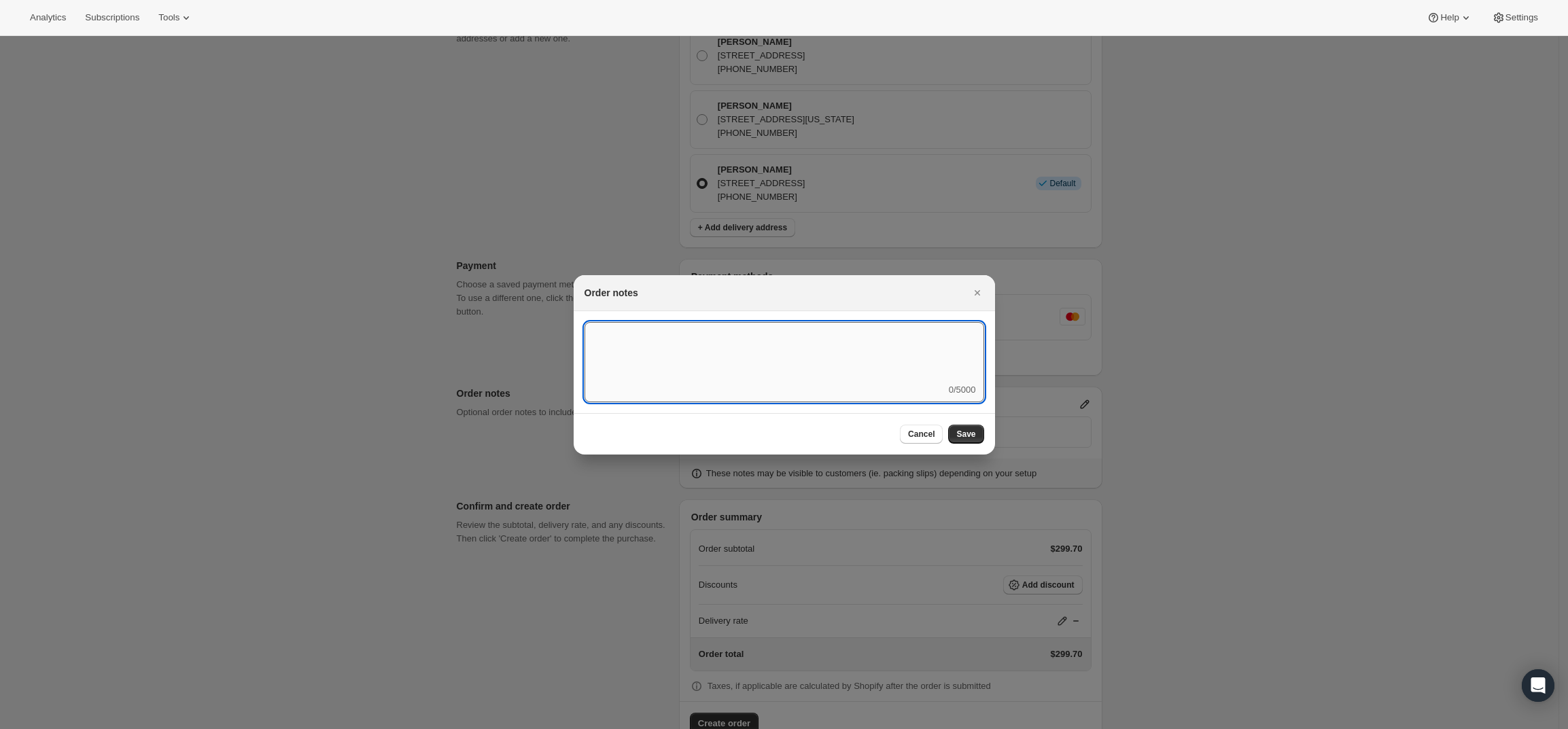
click at [909, 374] on textarea ":r3v:" at bounding box center [784, 352] width 399 height 61
type textarea "Temp Control"
click at [966, 432] on span "Save" at bounding box center [966, 434] width 19 height 11
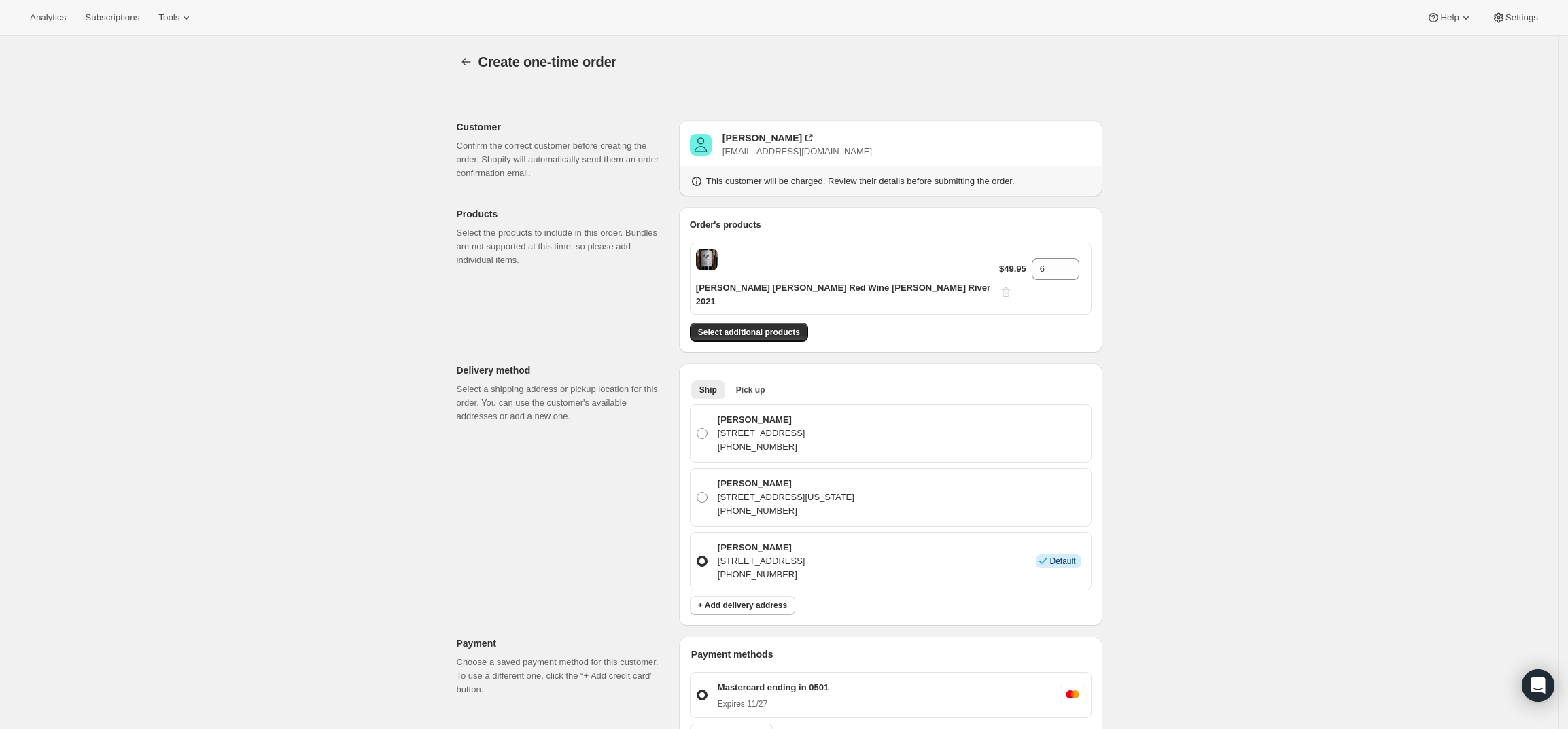
scroll to position [378, 0]
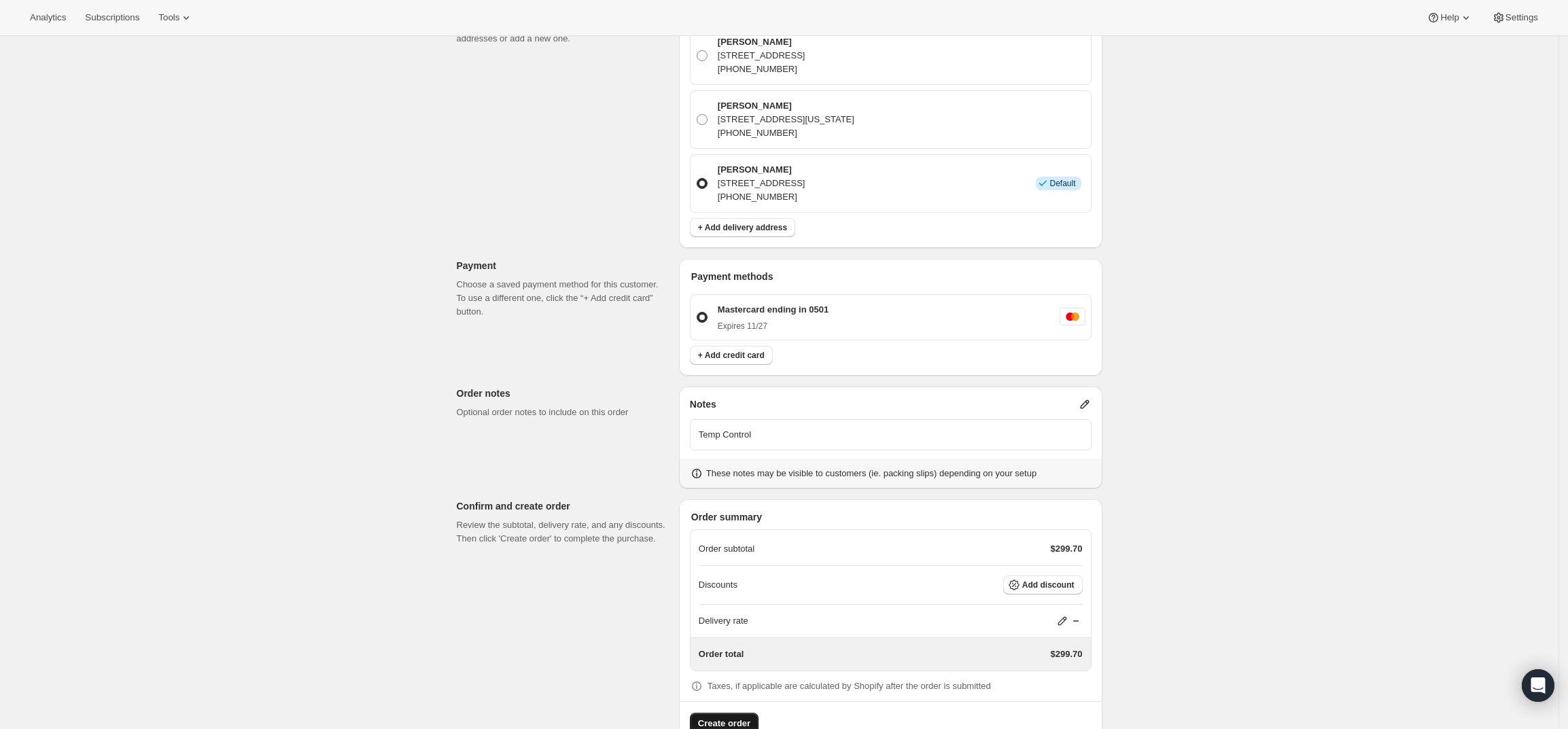
click at [729, 717] on span "Create order" at bounding box center [725, 724] width 53 height 14
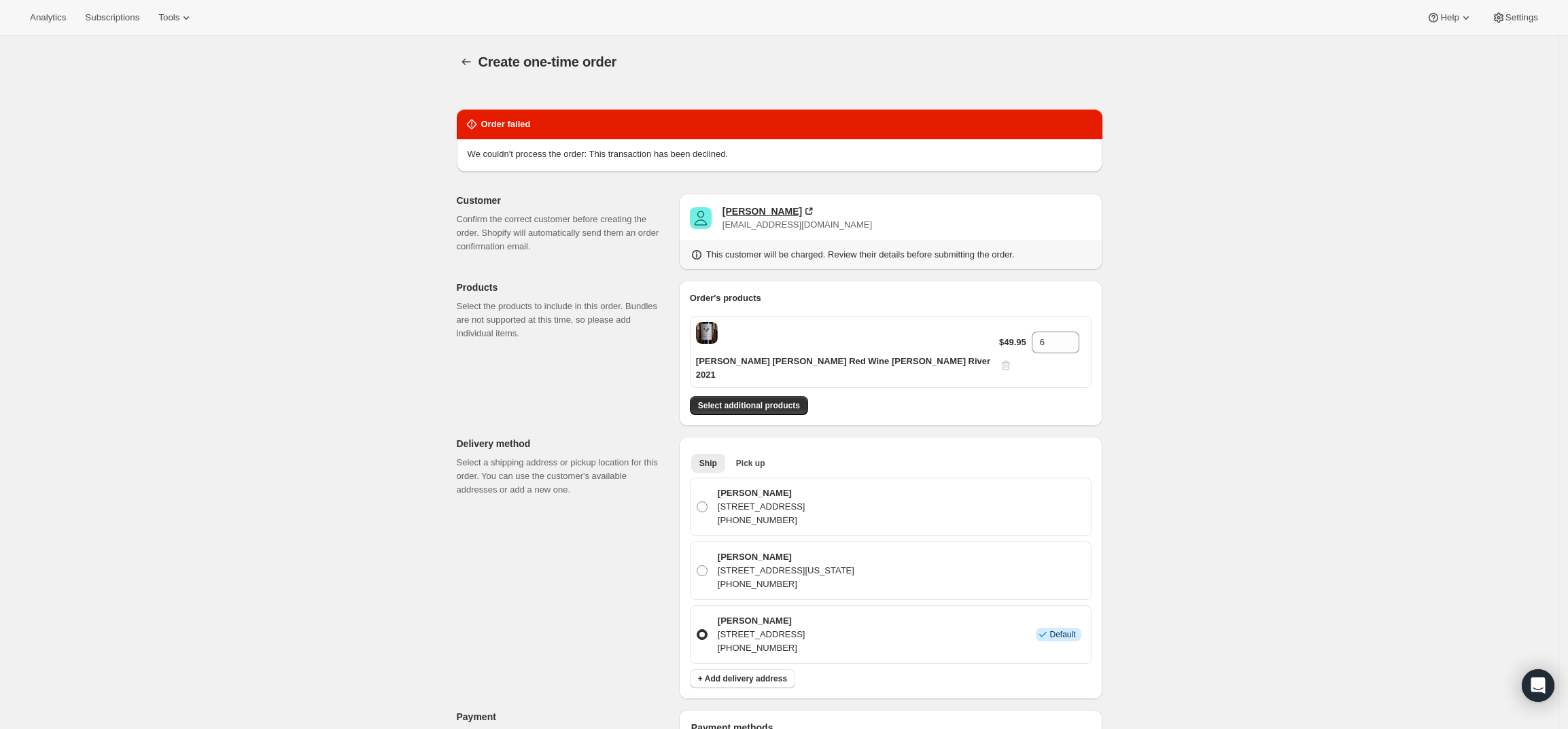
click at [776, 212] on div "[PERSON_NAME]" at bounding box center [762, 212] width 80 height 14
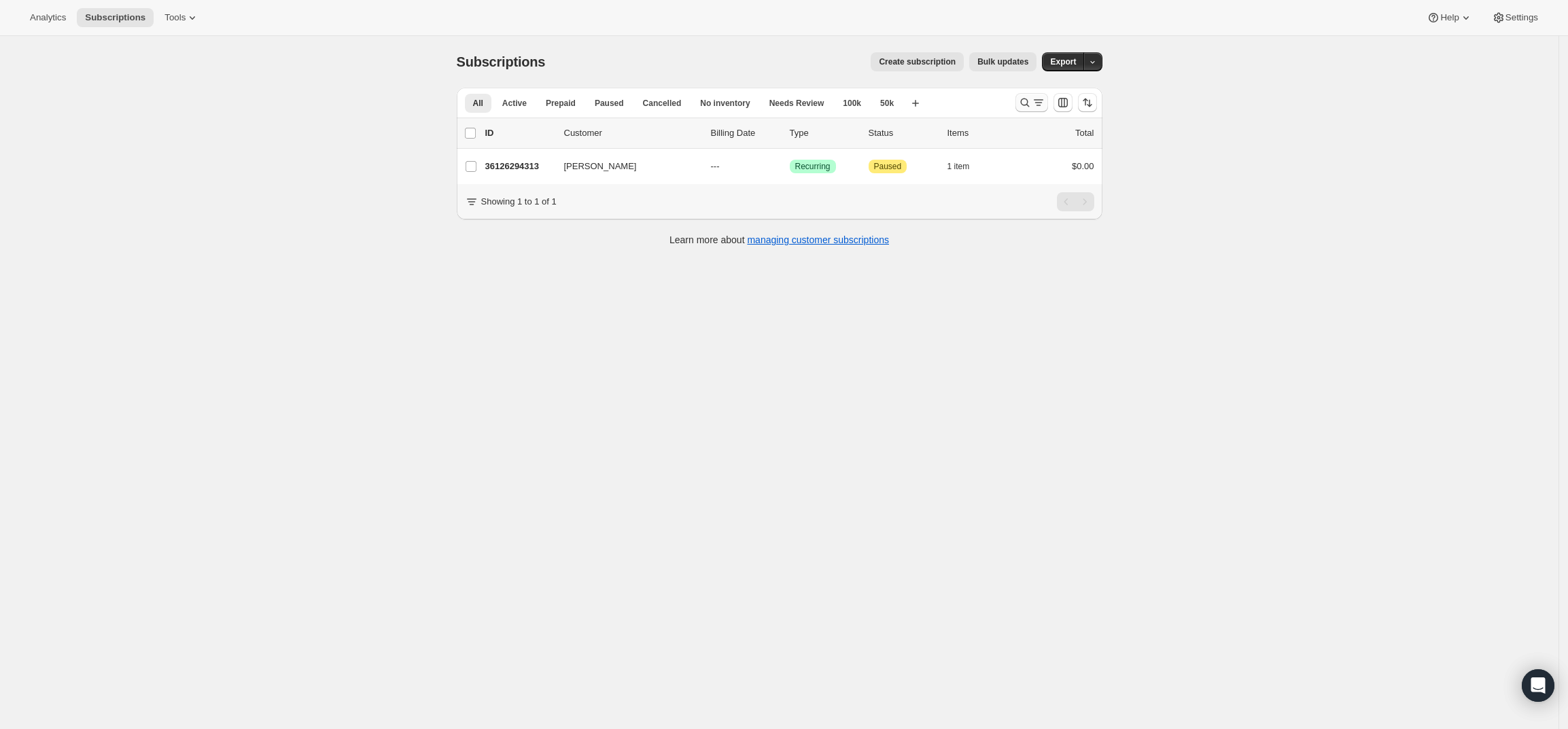
click at [1027, 99] on icon "Search and filter results" at bounding box center [1024, 103] width 8 height 8
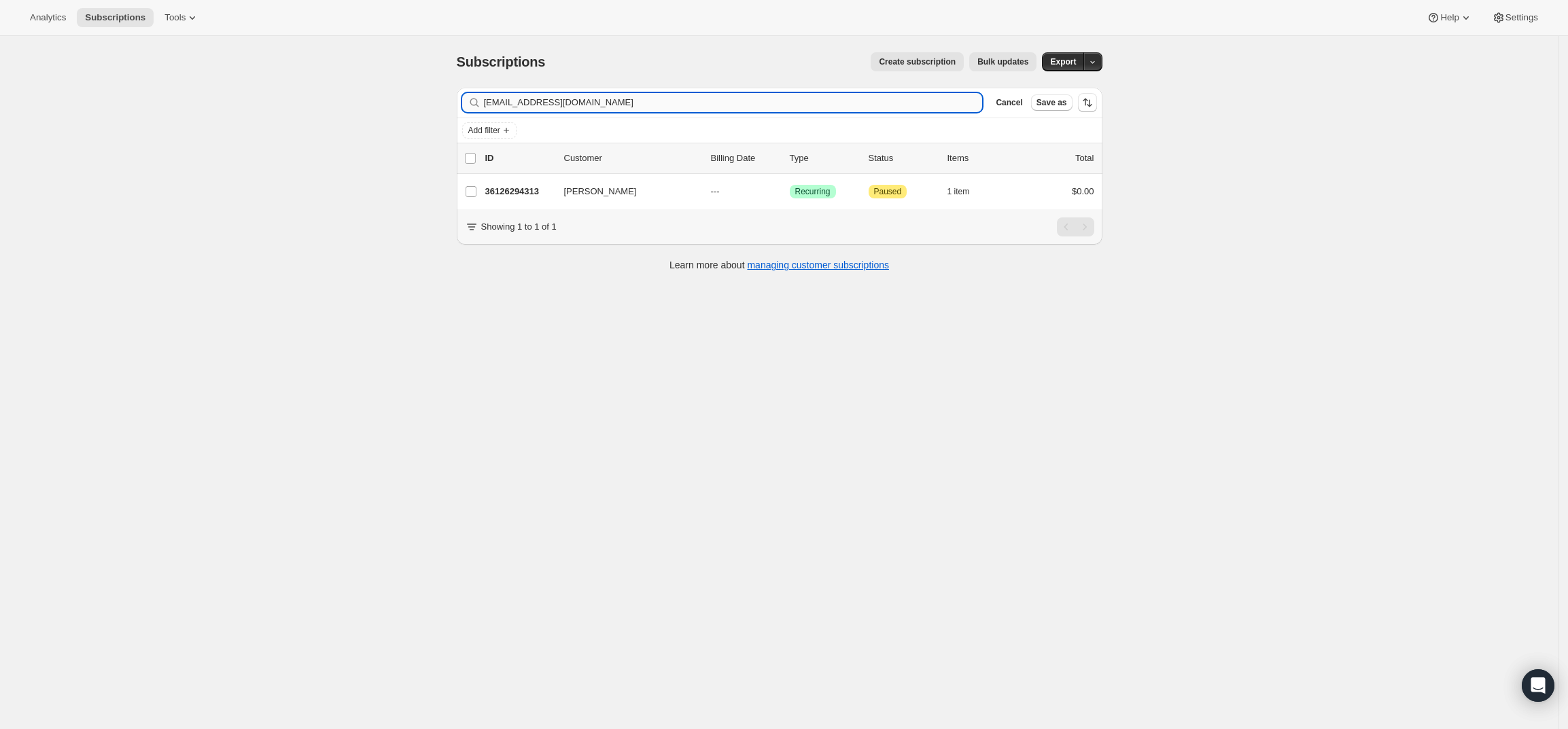
click at [654, 107] on input "michaellludwig@gmail.com" at bounding box center [733, 103] width 499 height 19
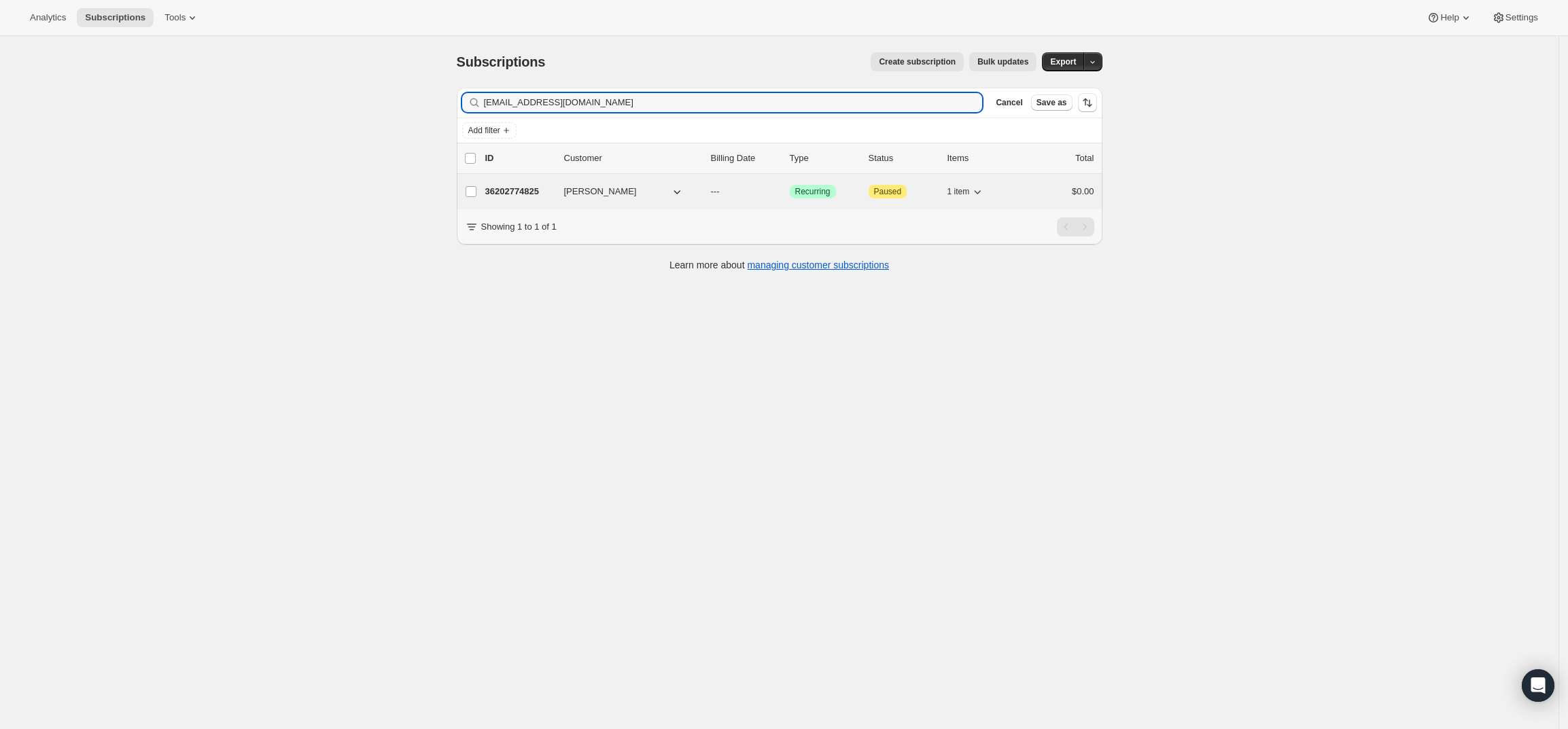
type input "dneedham@lotosgroupe.com"
click at [530, 191] on p "36202774825" at bounding box center [519, 192] width 68 height 14
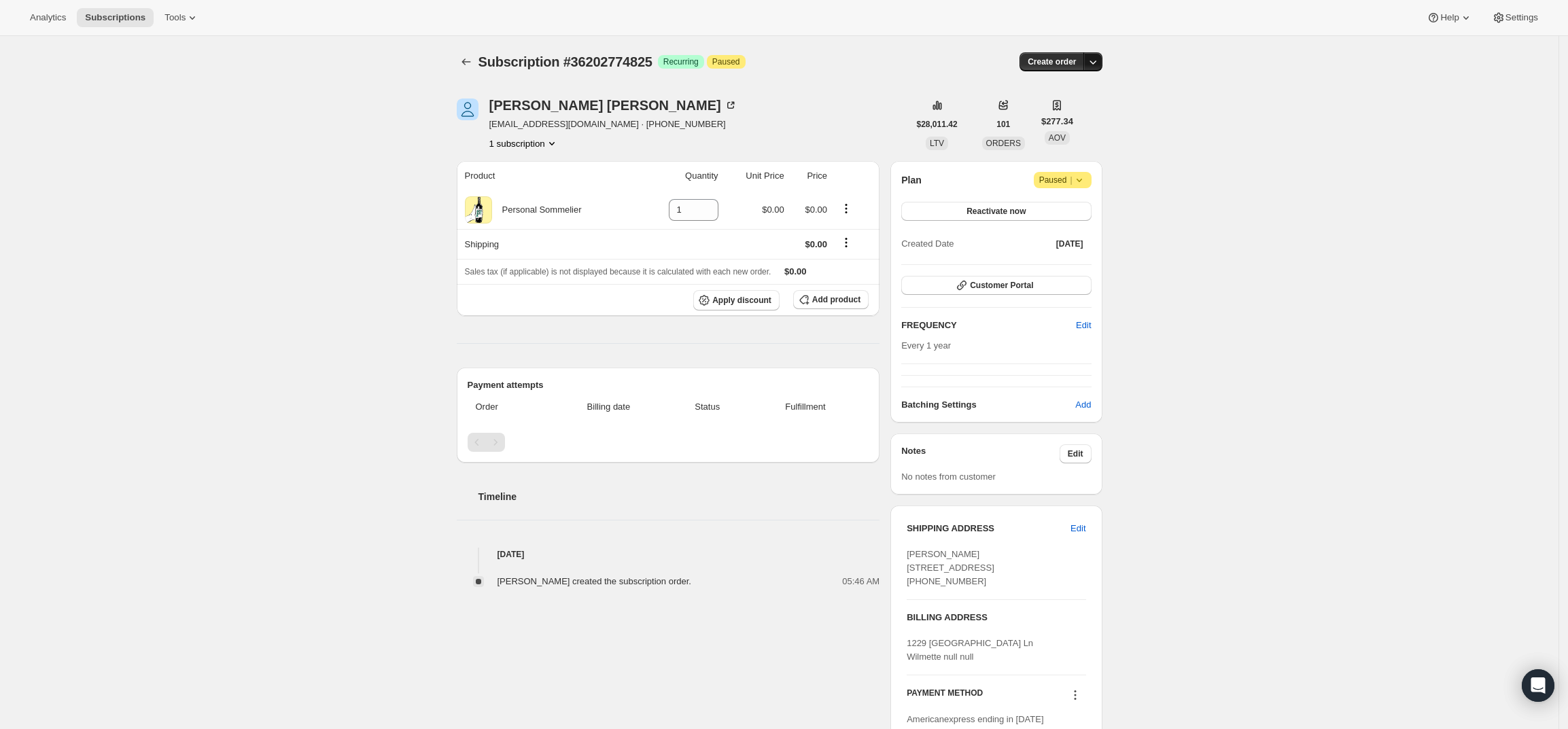
click at [1095, 61] on icon "button" at bounding box center [1093, 62] width 14 height 14
click at [1078, 110] on span "Create custom one-time order" at bounding box center [1040, 113] width 117 height 10
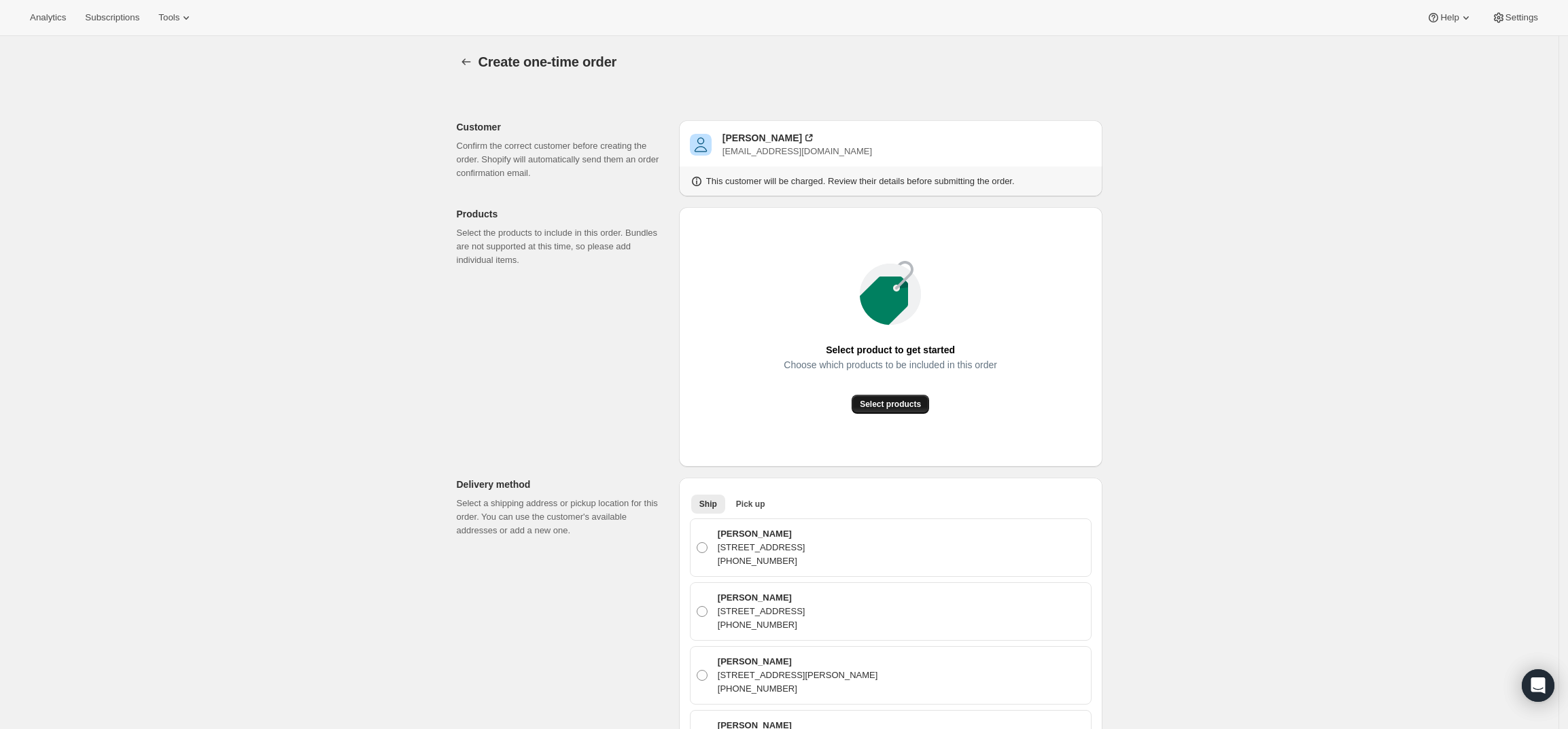
click at [881, 404] on span "Select products" at bounding box center [890, 404] width 61 height 11
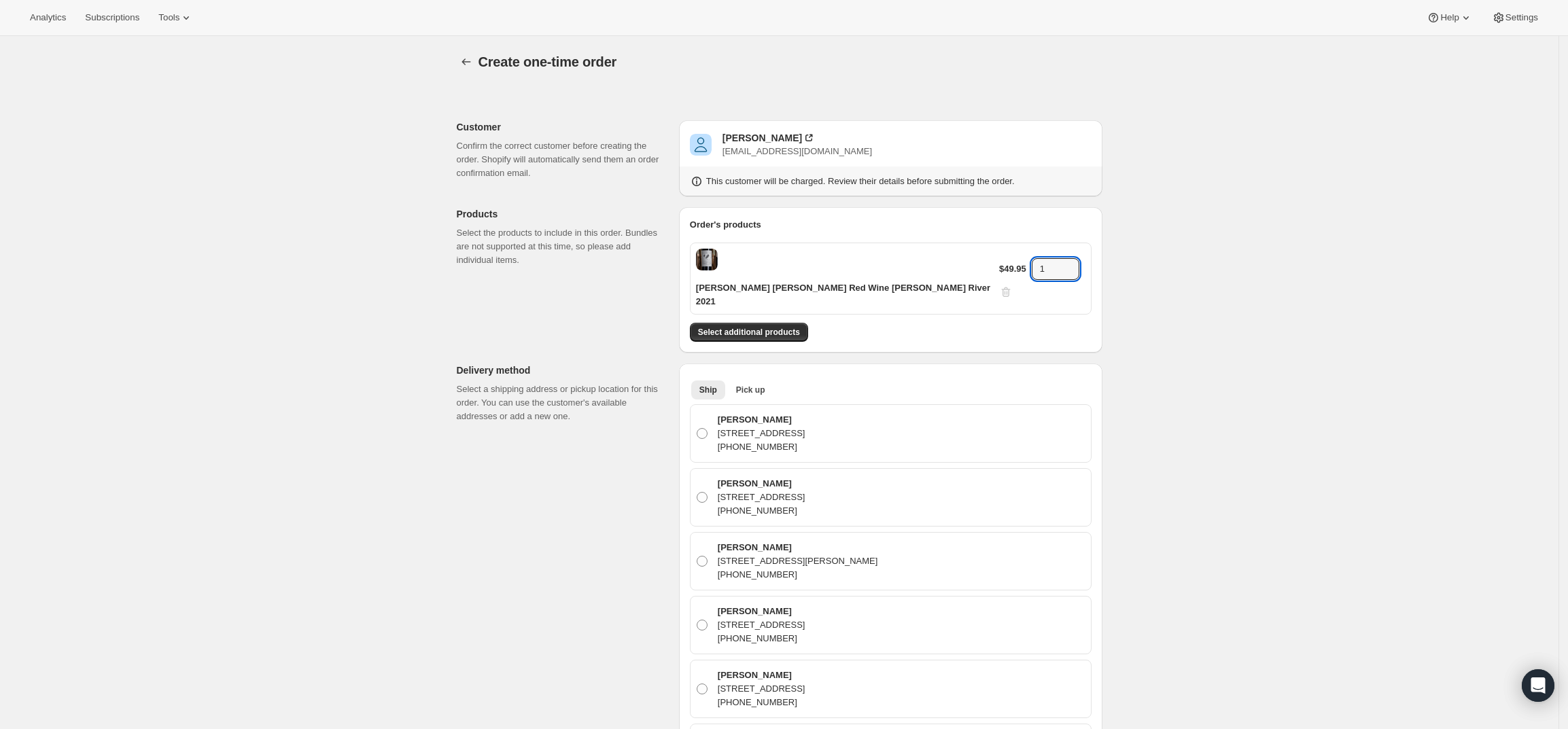
drag, startPoint x: 1045, startPoint y: 260, endPoint x: 981, endPoint y: 267, distance: 64.4
click at [981, 267] on div "[PERSON_NAME] [PERSON_NAME] Red Wine [PERSON_NAME] River 2021 $49.95 1" at bounding box center [891, 278] width 402 height 72
type input "3"
click at [1320, 284] on div "Create one-time order. This page is ready Create one-time order Customer Confir…" at bounding box center [779, 717] width 1558 height 1363
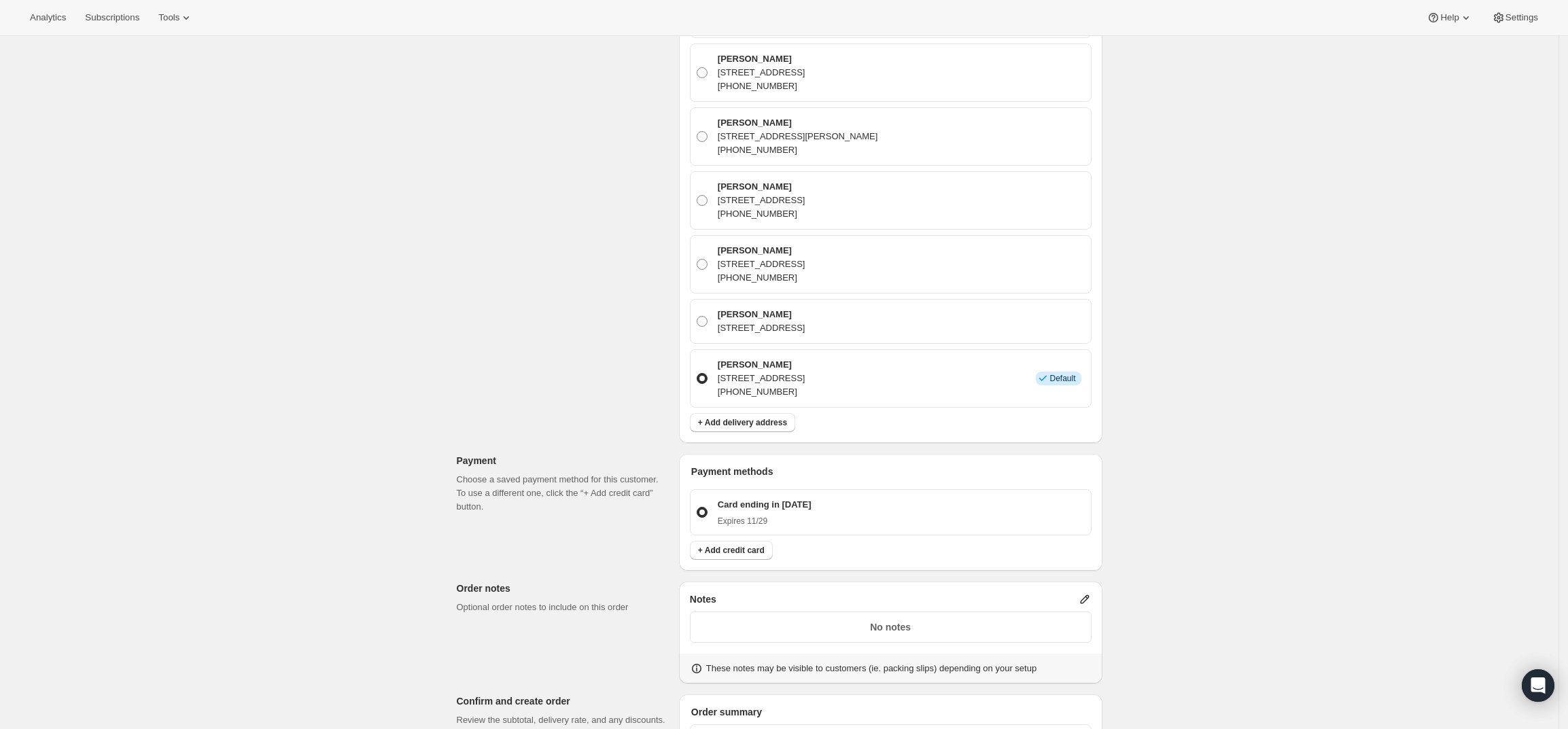
scroll to position [595, 0]
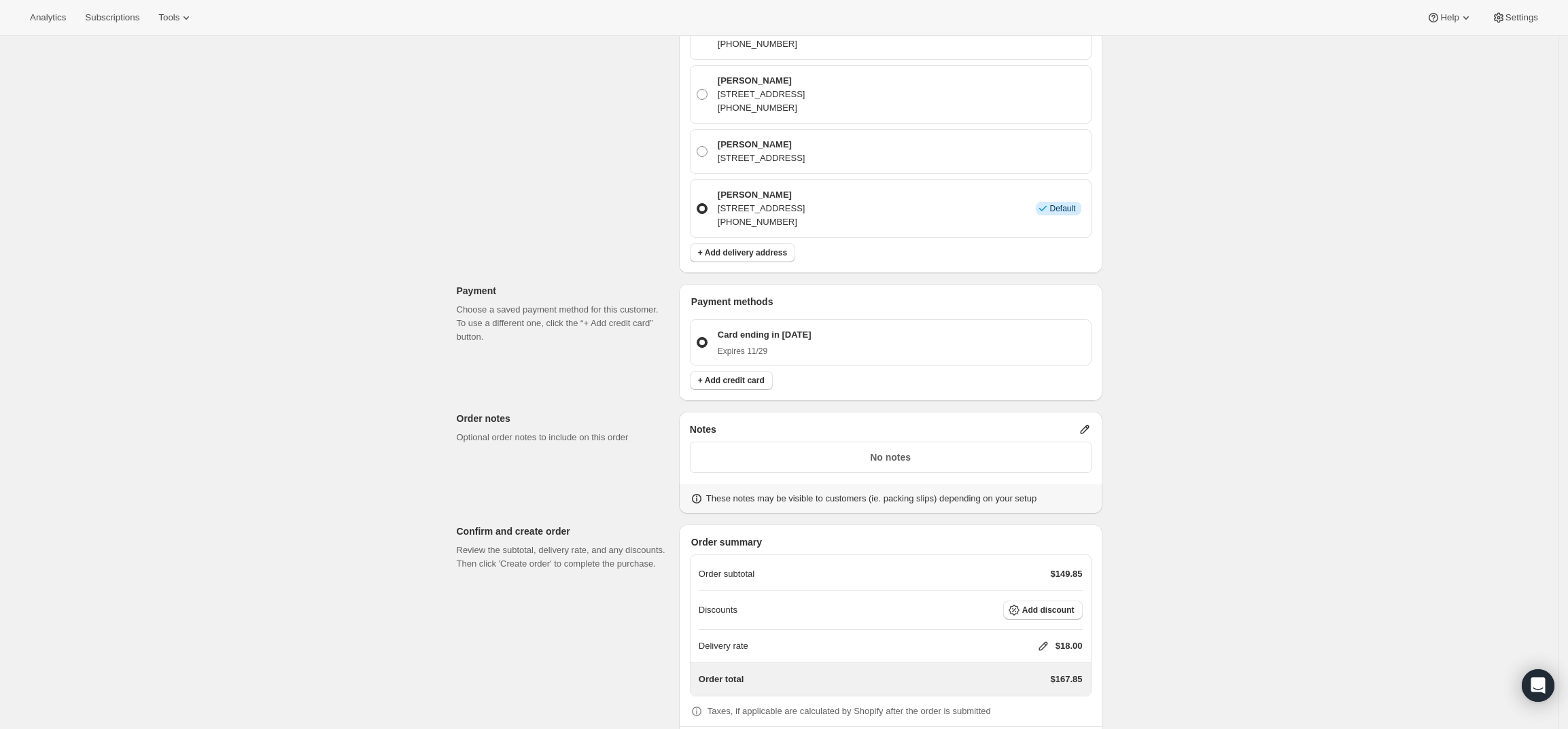
click at [1044, 639] on icon at bounding box center [1044, 646] width 14 height 14
click at [1023, 653] on input "0" at bounding box center [1050, 659] width 122 height 22
type input "0"
click at [1223, 548] on div "Create one-time order. This page is ready Create one-time order Customer Confir…" at bounding box center [779, 117] width 1558 height 1351
click at [1088, 422] on icon at bounding box center [1084, 429] width 14 height 14
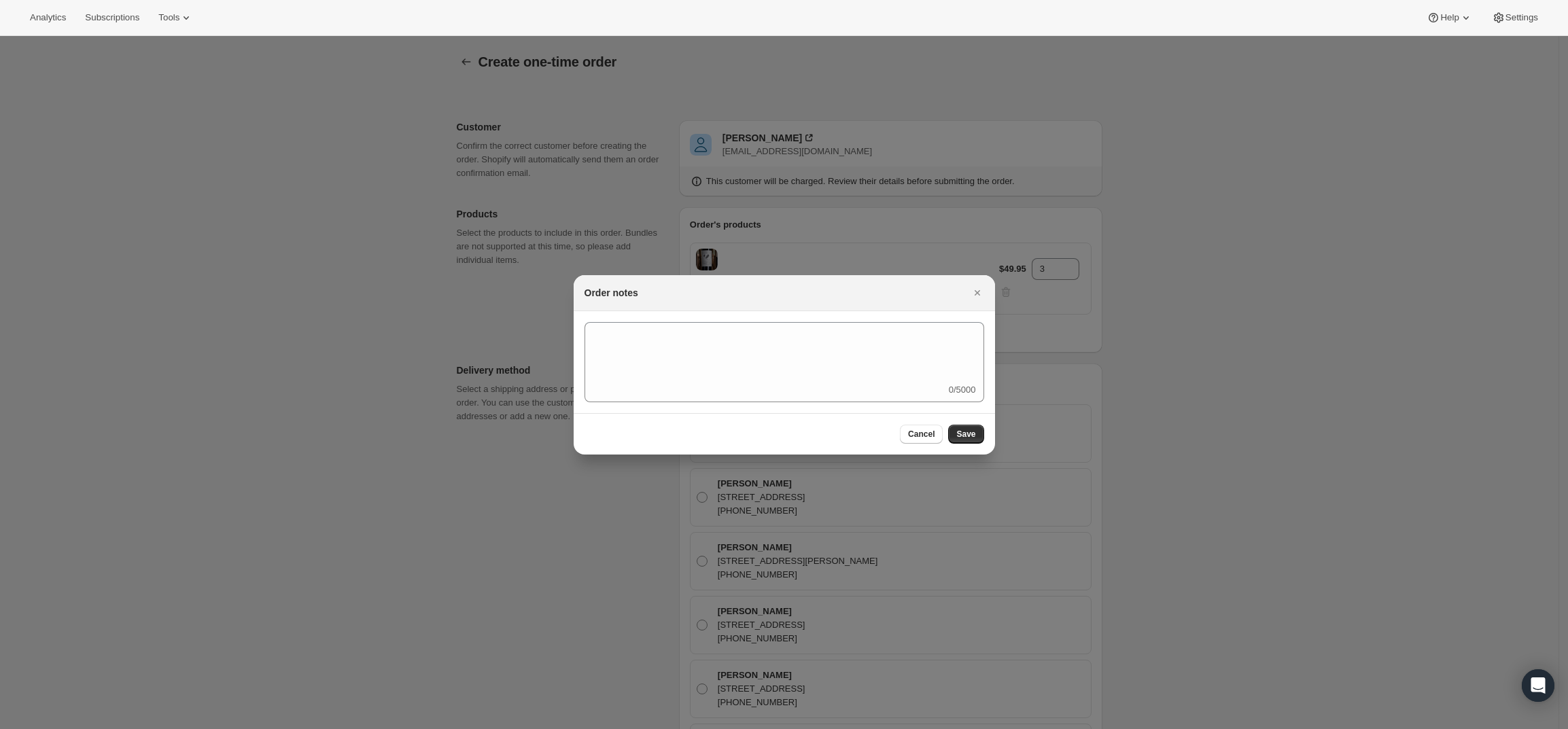
scroll to position [0, 0]
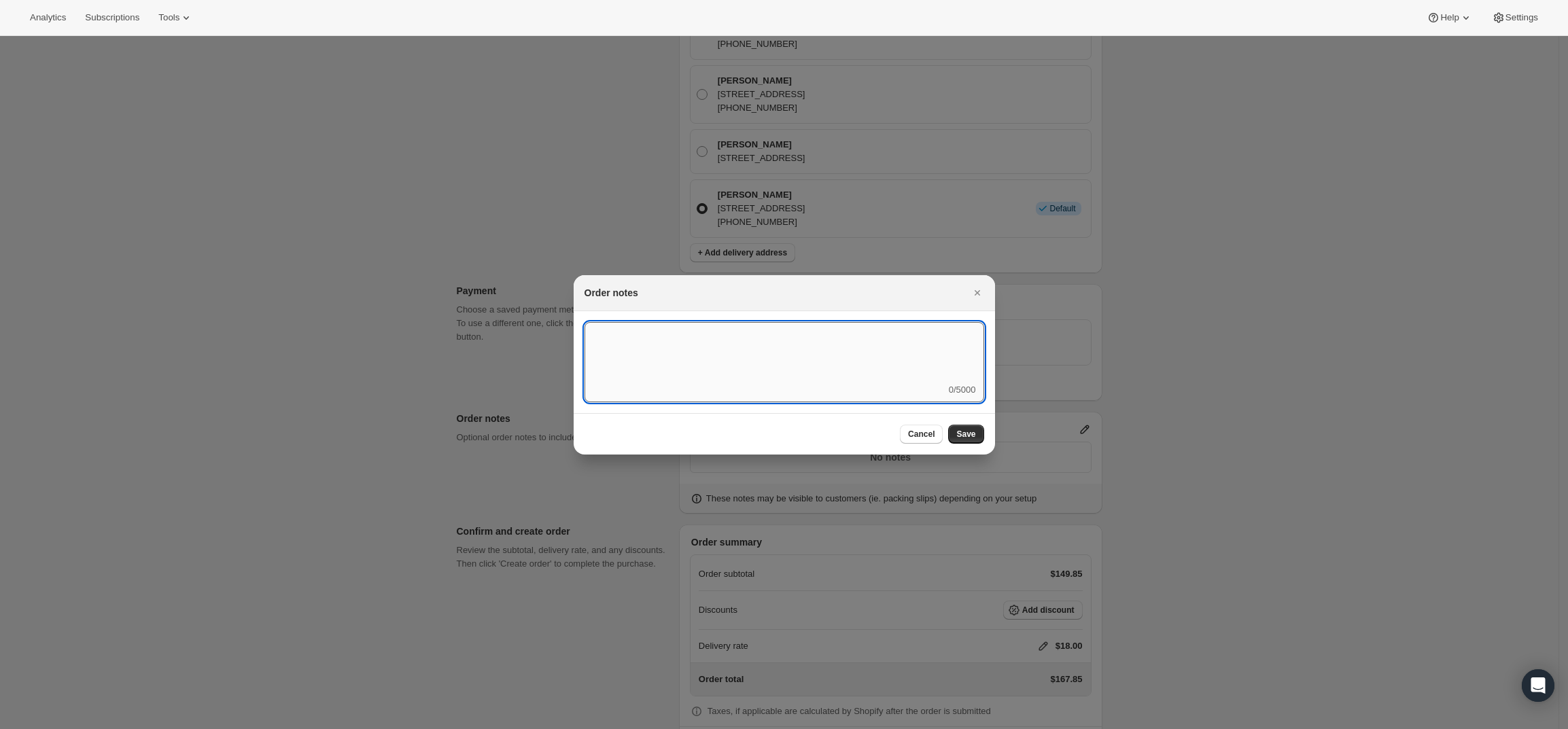
click at [935, 366] on textarea ":r3v:" at bounding box center [784, 352] width 399 height 61
type textarea "t"
type textarea "Temp Control"
click at [967, 434] on span "Save" at bounding box center [966, 434] width 19 height 11
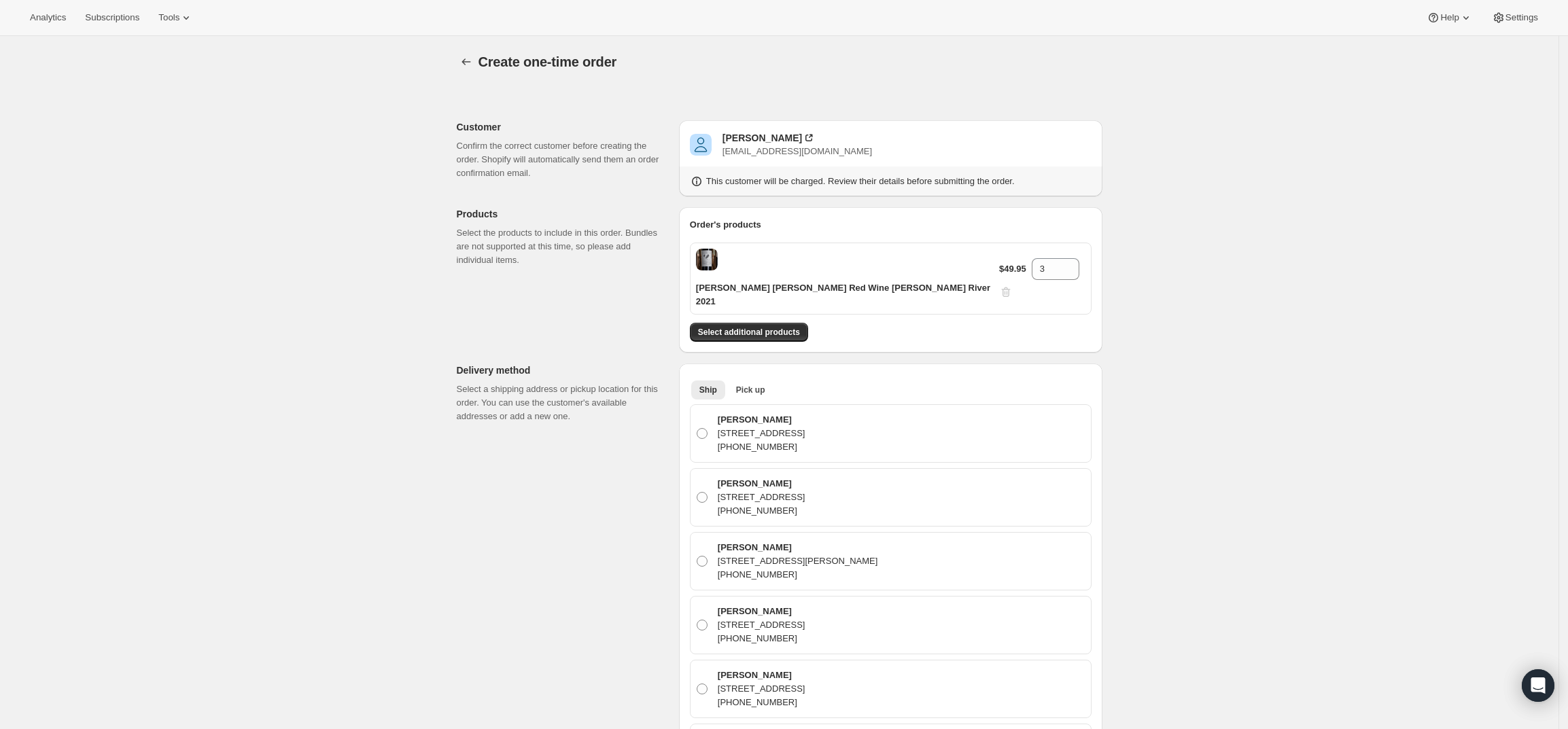
scroll to position [595, 0]
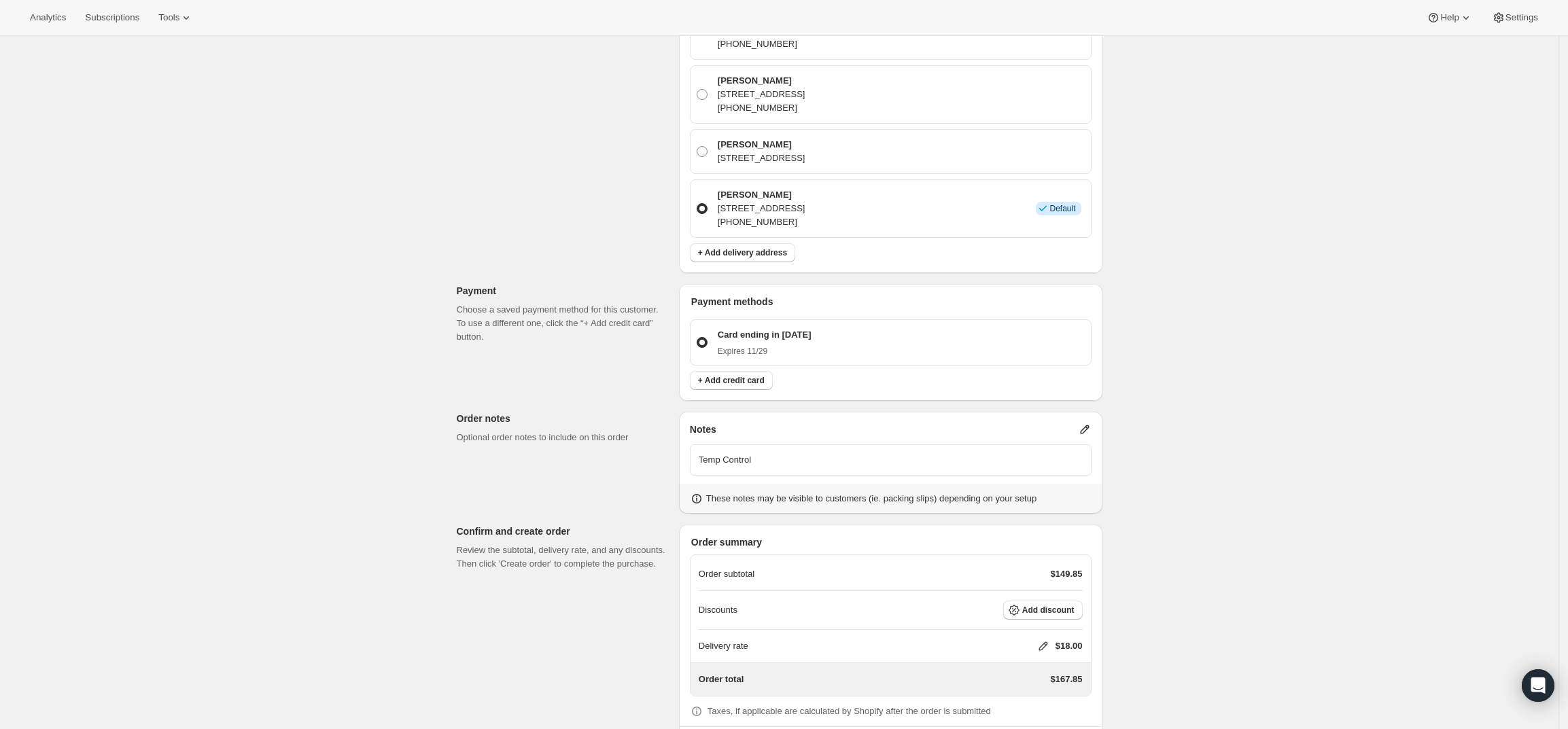
click at [1043, 639] on icon at bounding box center [1044, 646] width 14 height 14
click at [999, 664] on input "0" at bounding box center [1050, 659] width 122 height 22
type input "0"
click at [1031, 695] on span "Save" at bounding box center [1040, 690] width 19 height 11
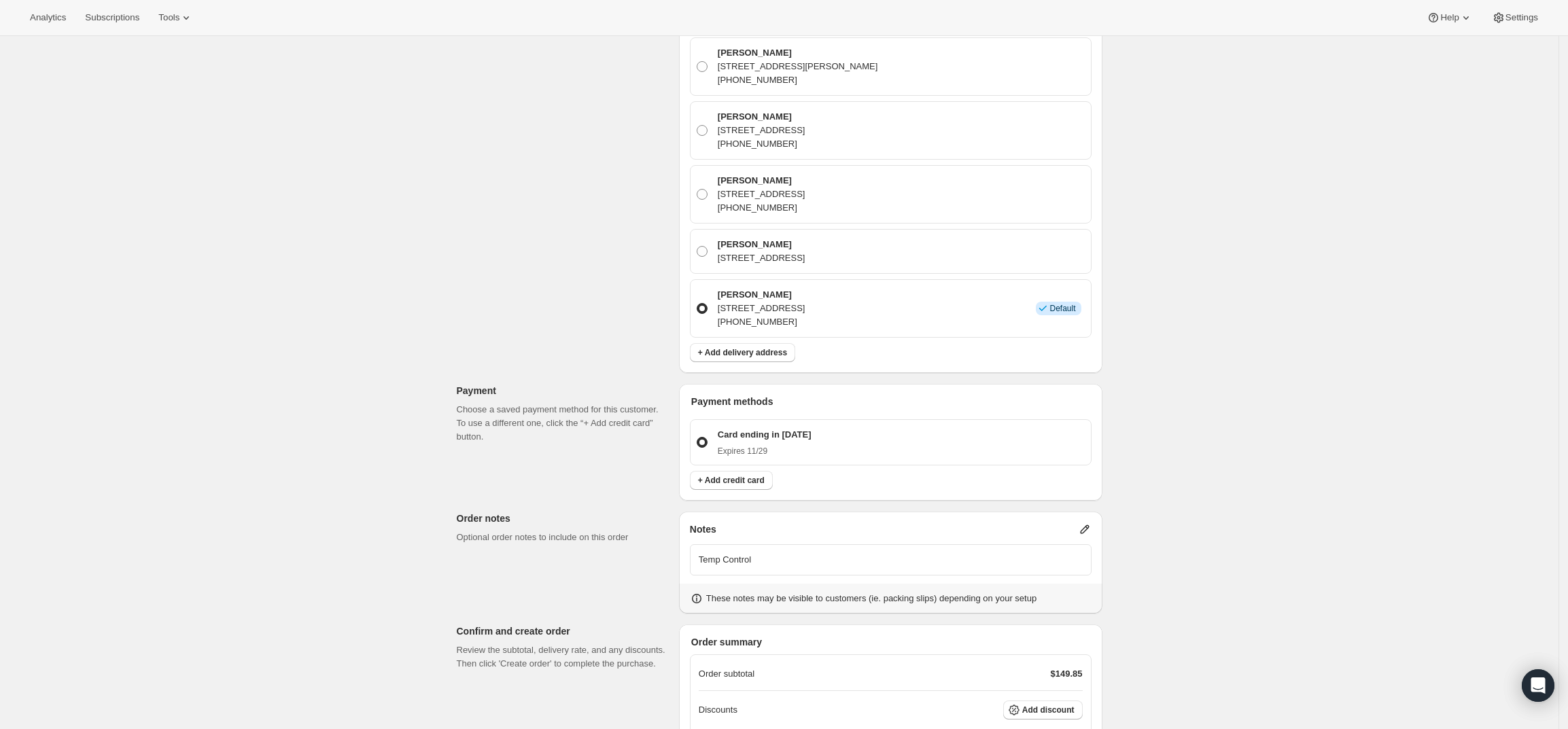
scroll to position [619, 0]
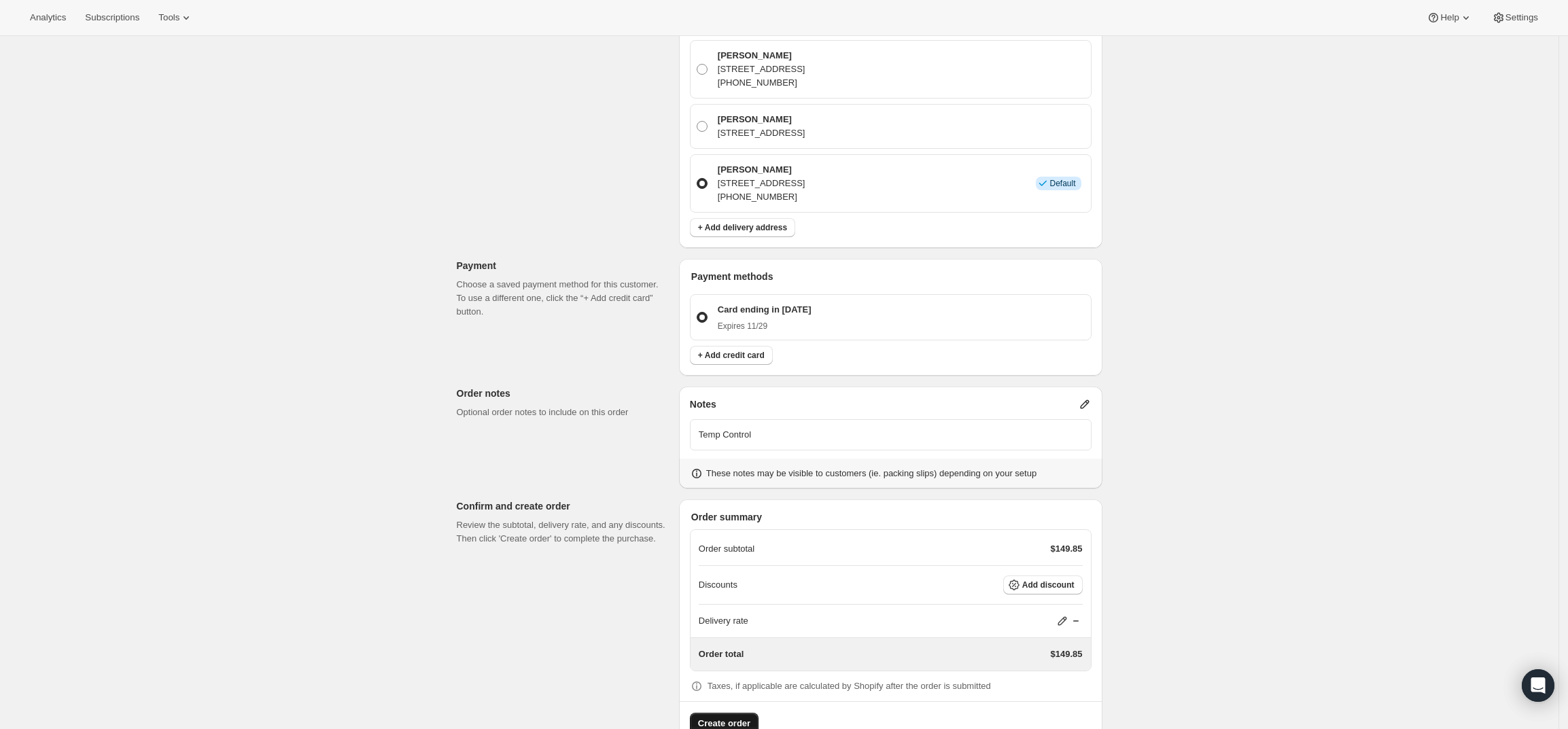
click at [721, 713] on button "Create order" at bounding box center [724, 724] width 69 height 22
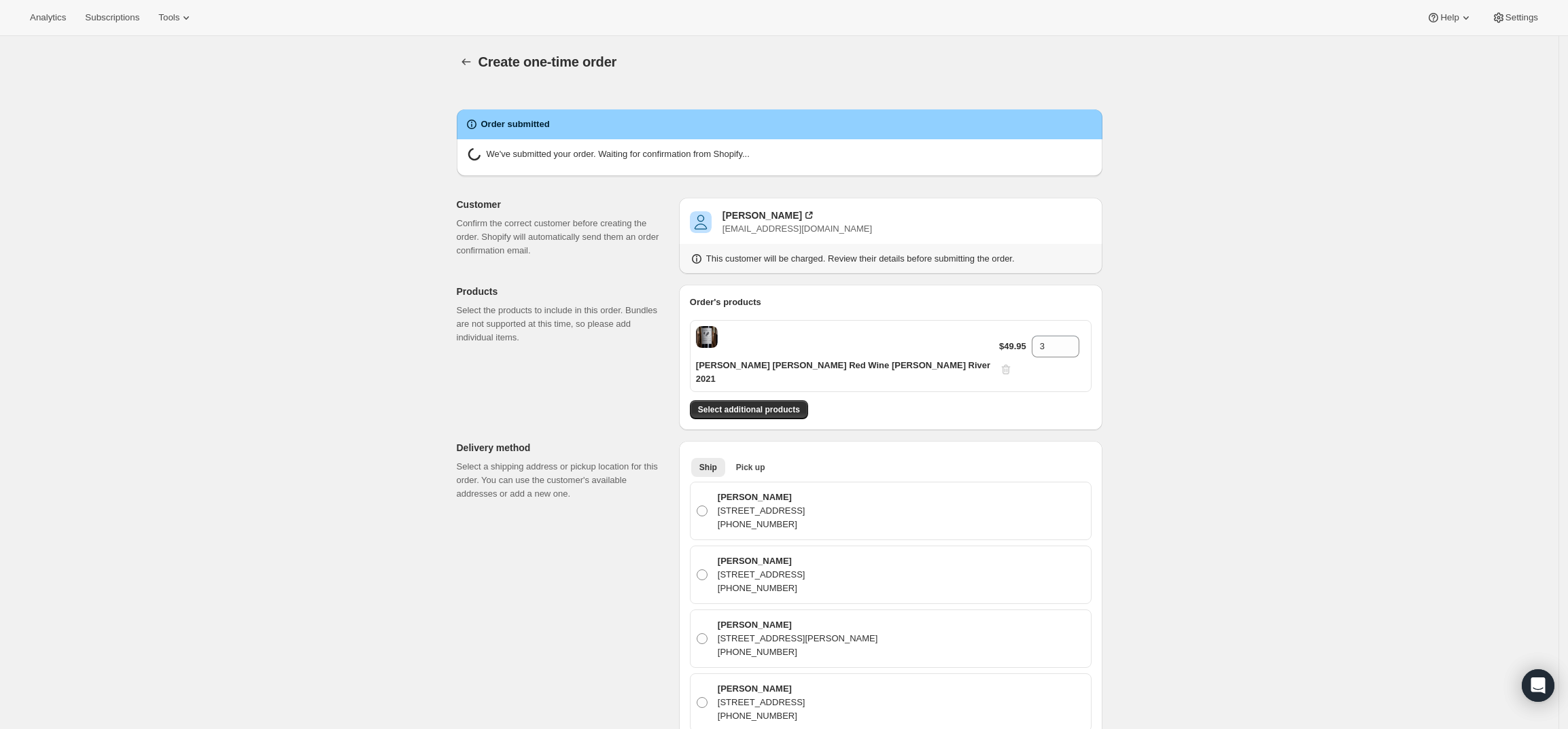
radio input "true"
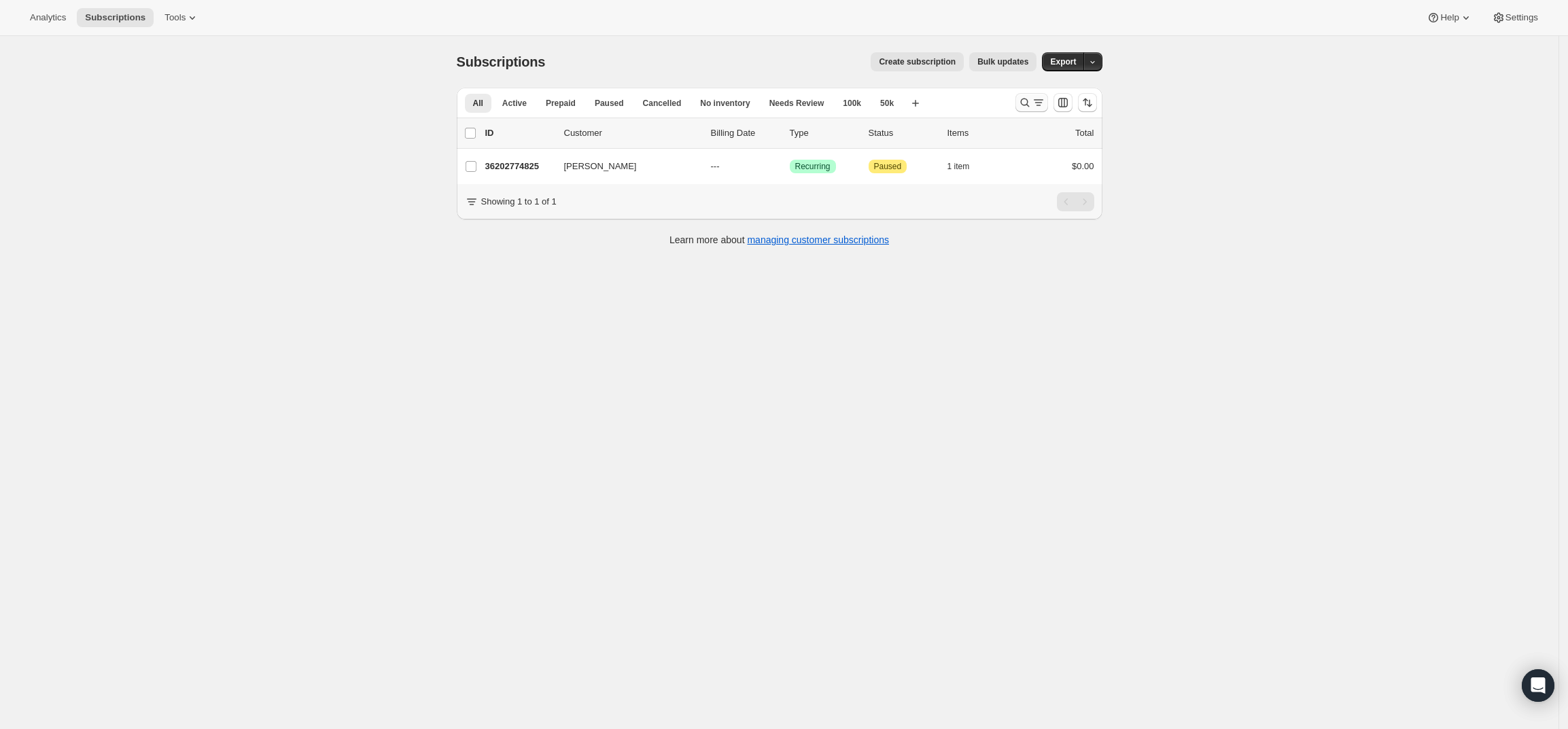
click at [1029, 105] on icon "Search and filter results" at bounding box center [1025, 103] width 14 height 14
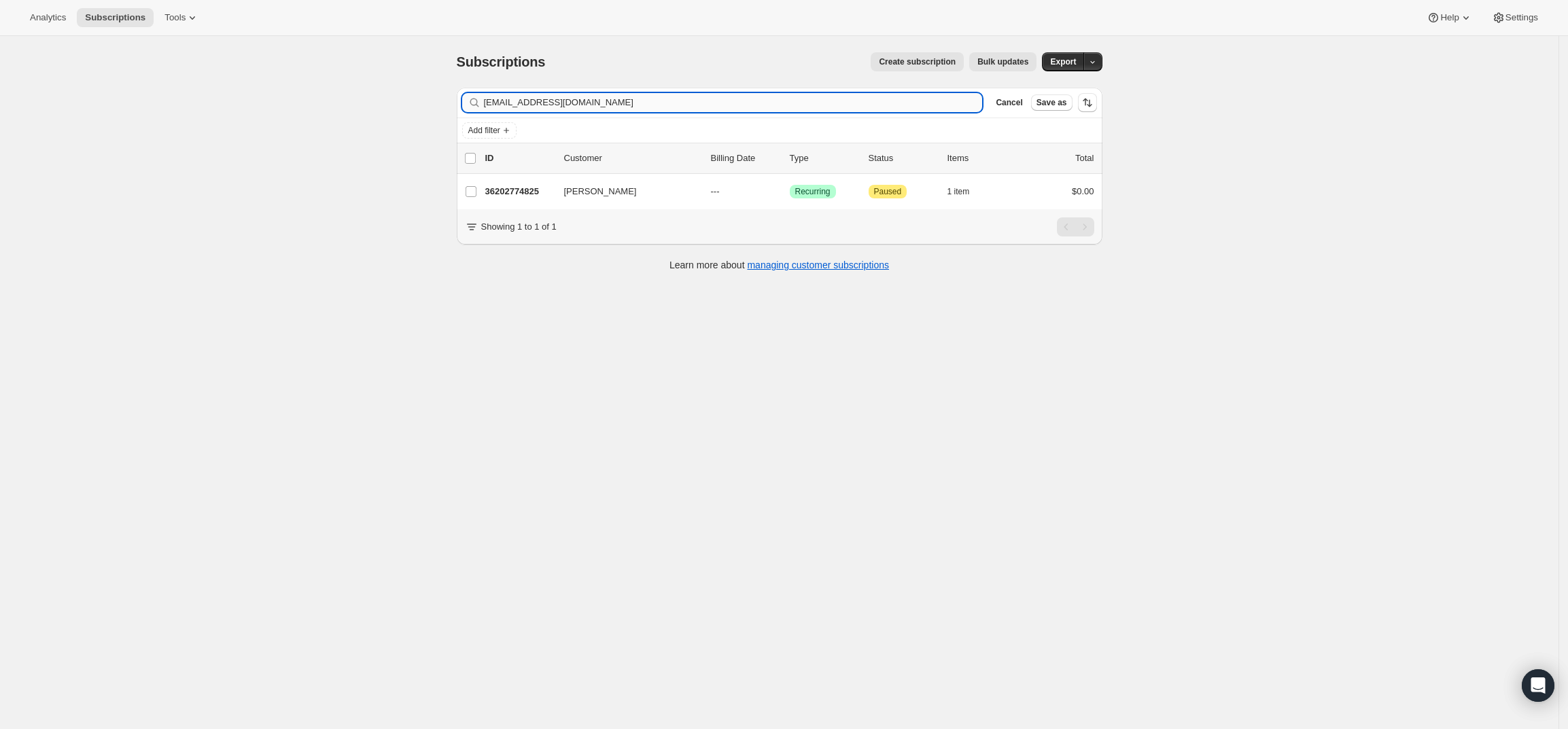
click at [728, 101] on input "[EMAIL_ADDRESS][DOMAIN_NAME]" at bounding box center [733, 103] width 499 height 19
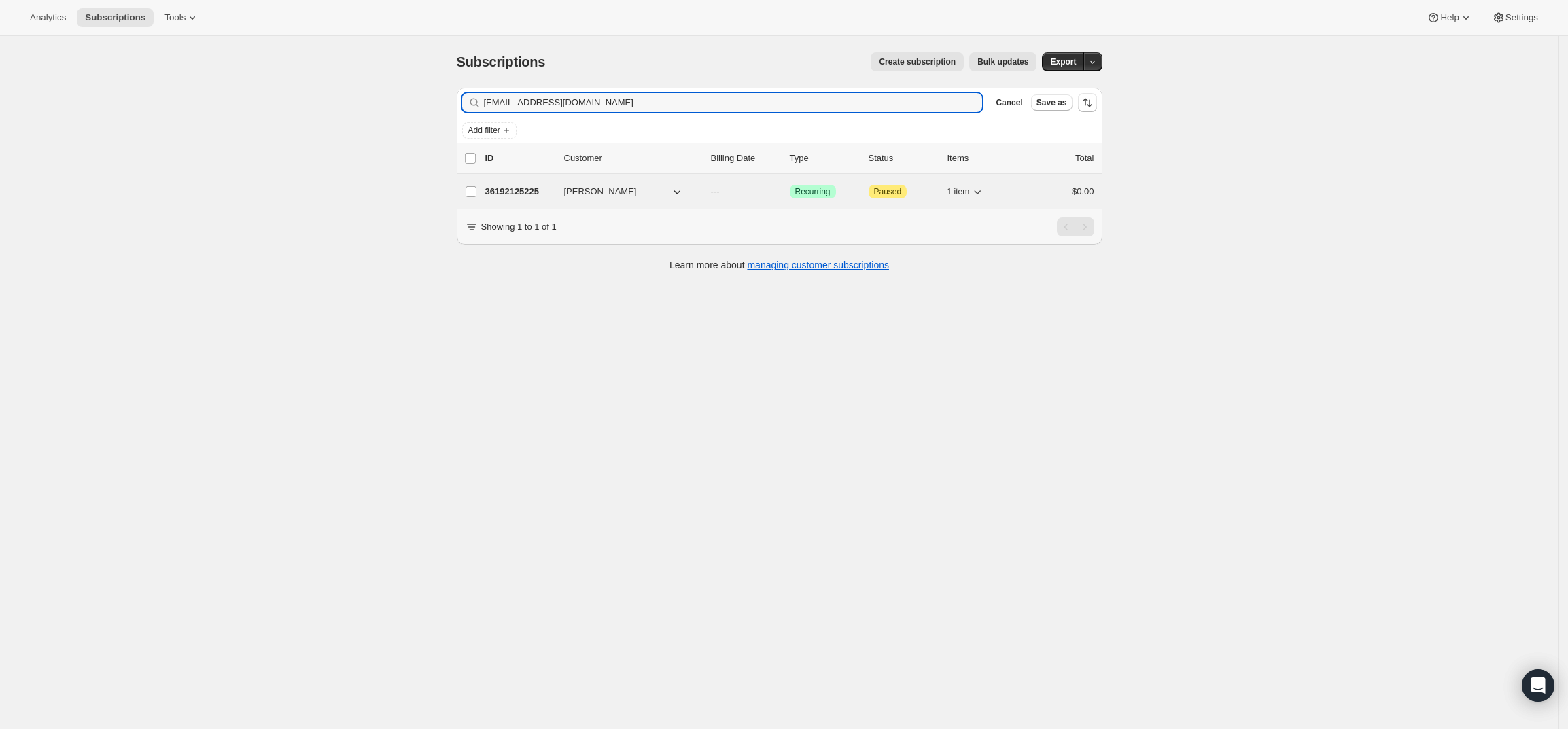
type input "jmckeeby@gmail.com"
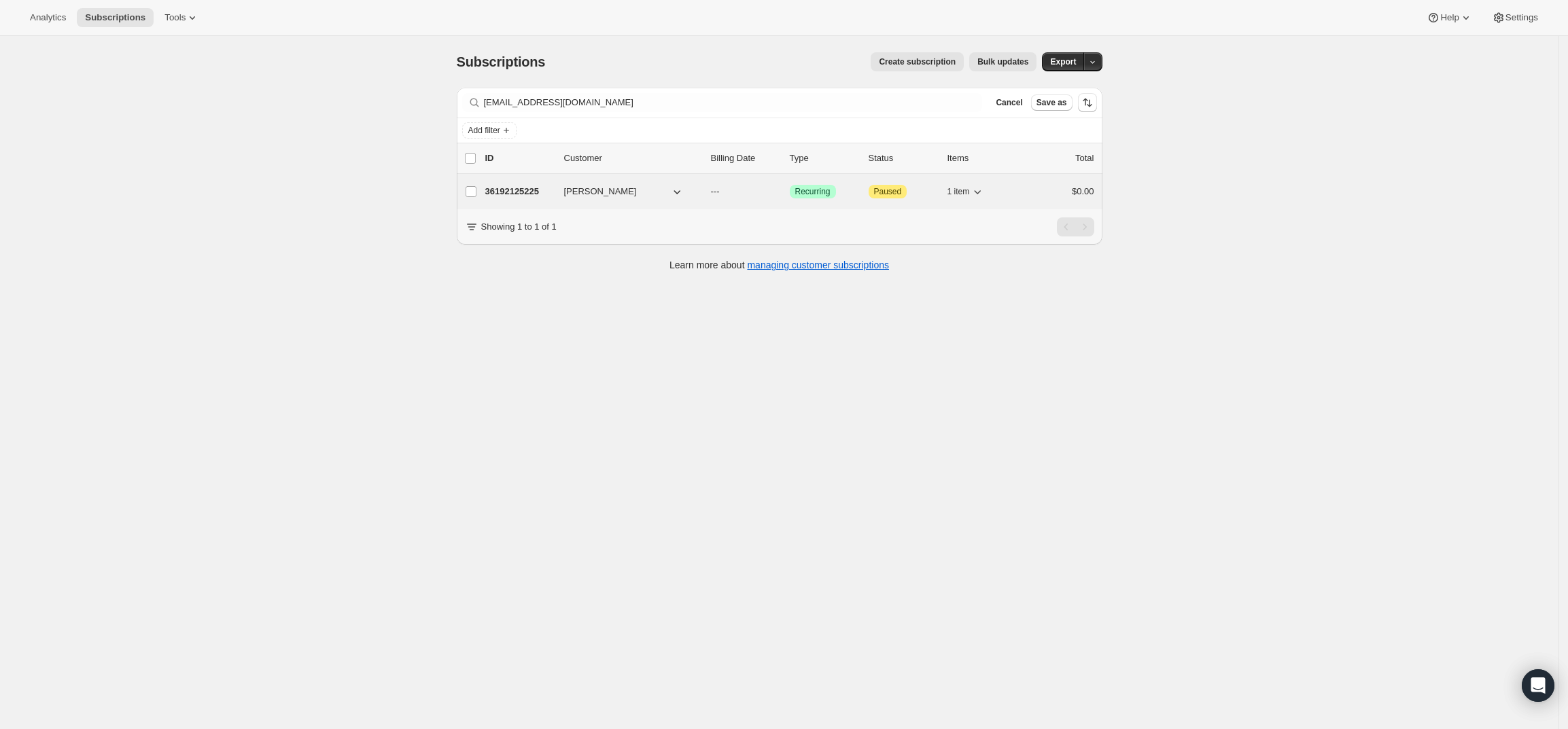
click at [516, 193] on p "36192125225" at bounding box center [519, 192] width 68 height 14
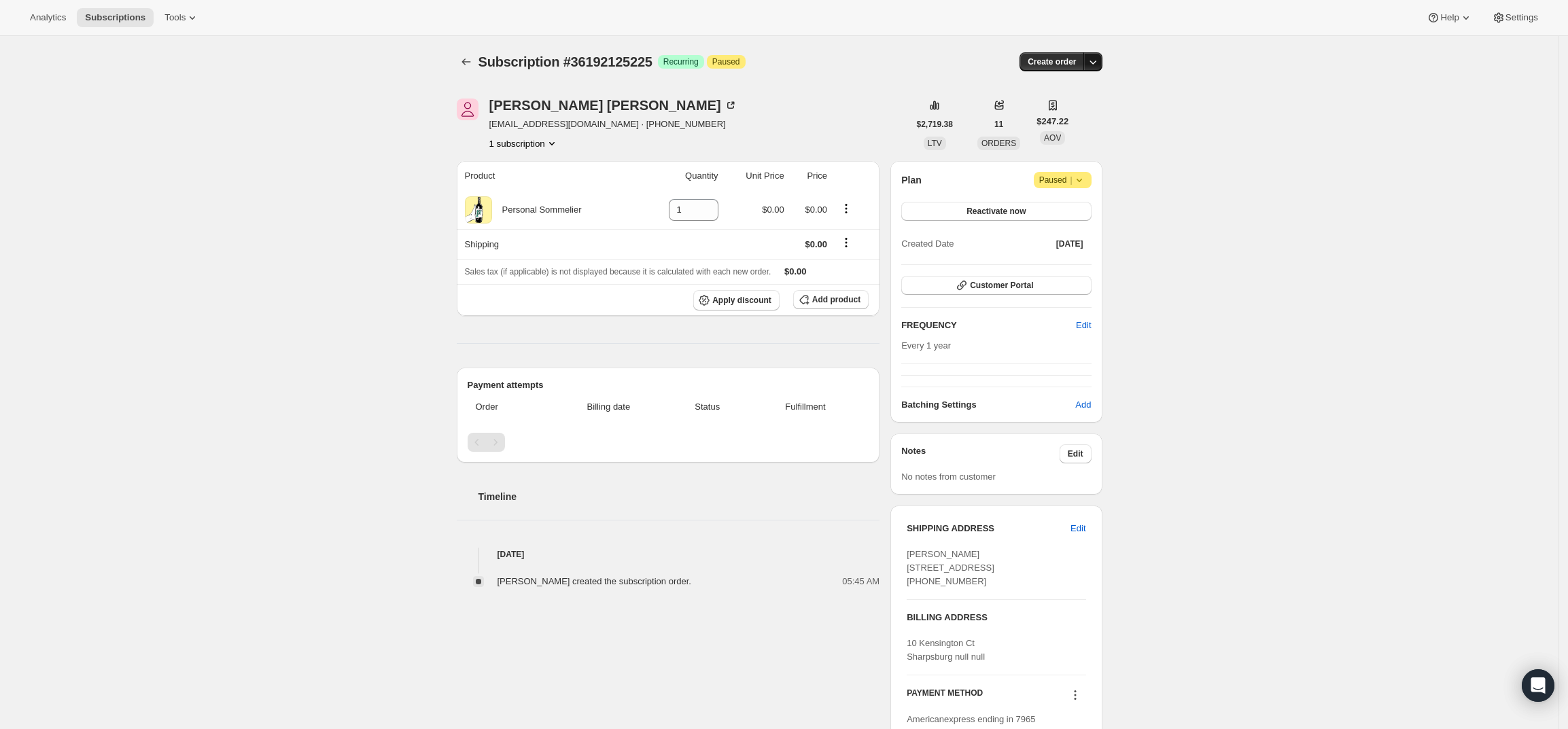
click at [1100, 66] on icon "button" at bounding box center [1093, 62] width 14 height 14
click at [1081, 112] on span "Create custom one-time order" at bounding box center [1040, 113] width 117 height 10
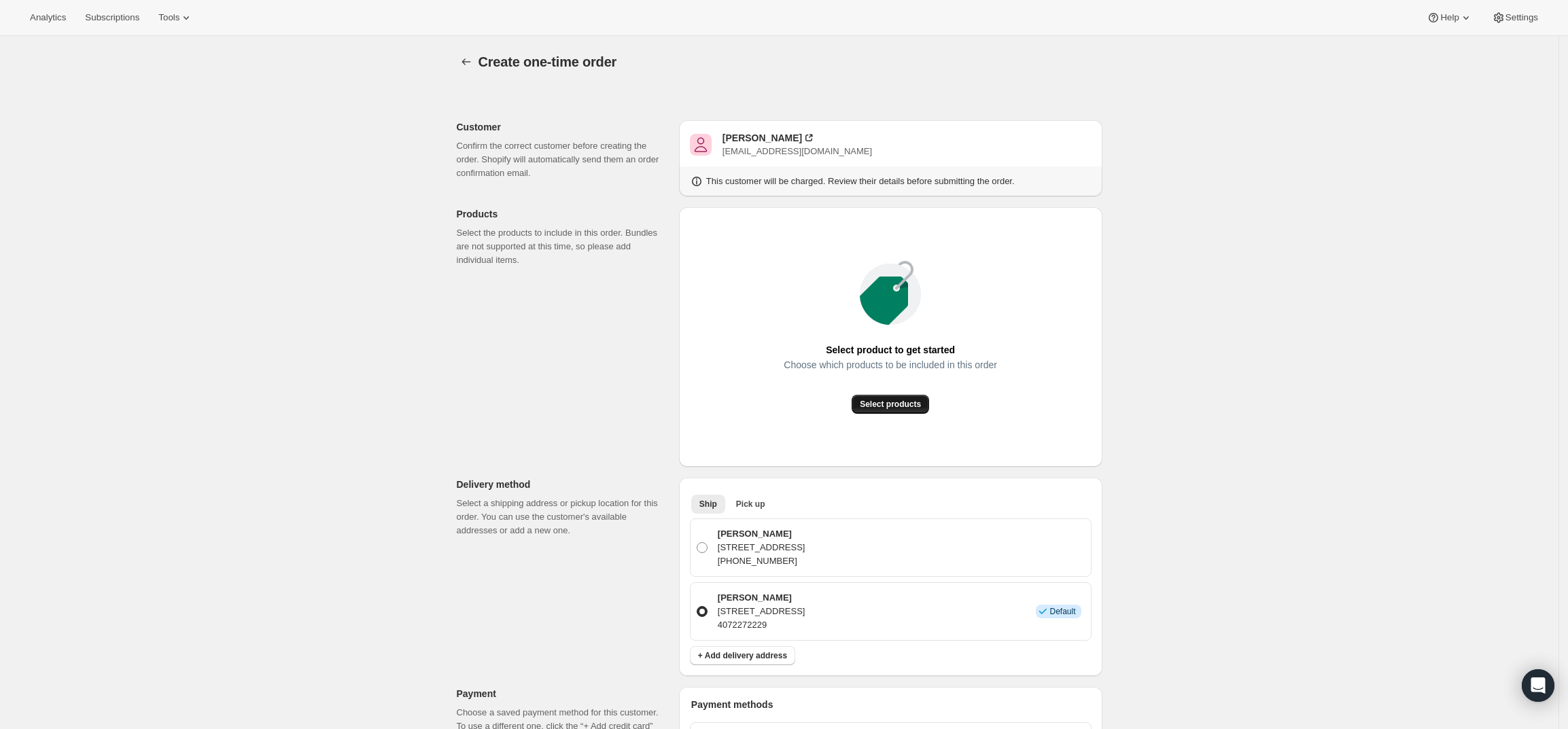
click at [921, 404] on span "Select products" at bounding box center [890, 404] width 61 height 11
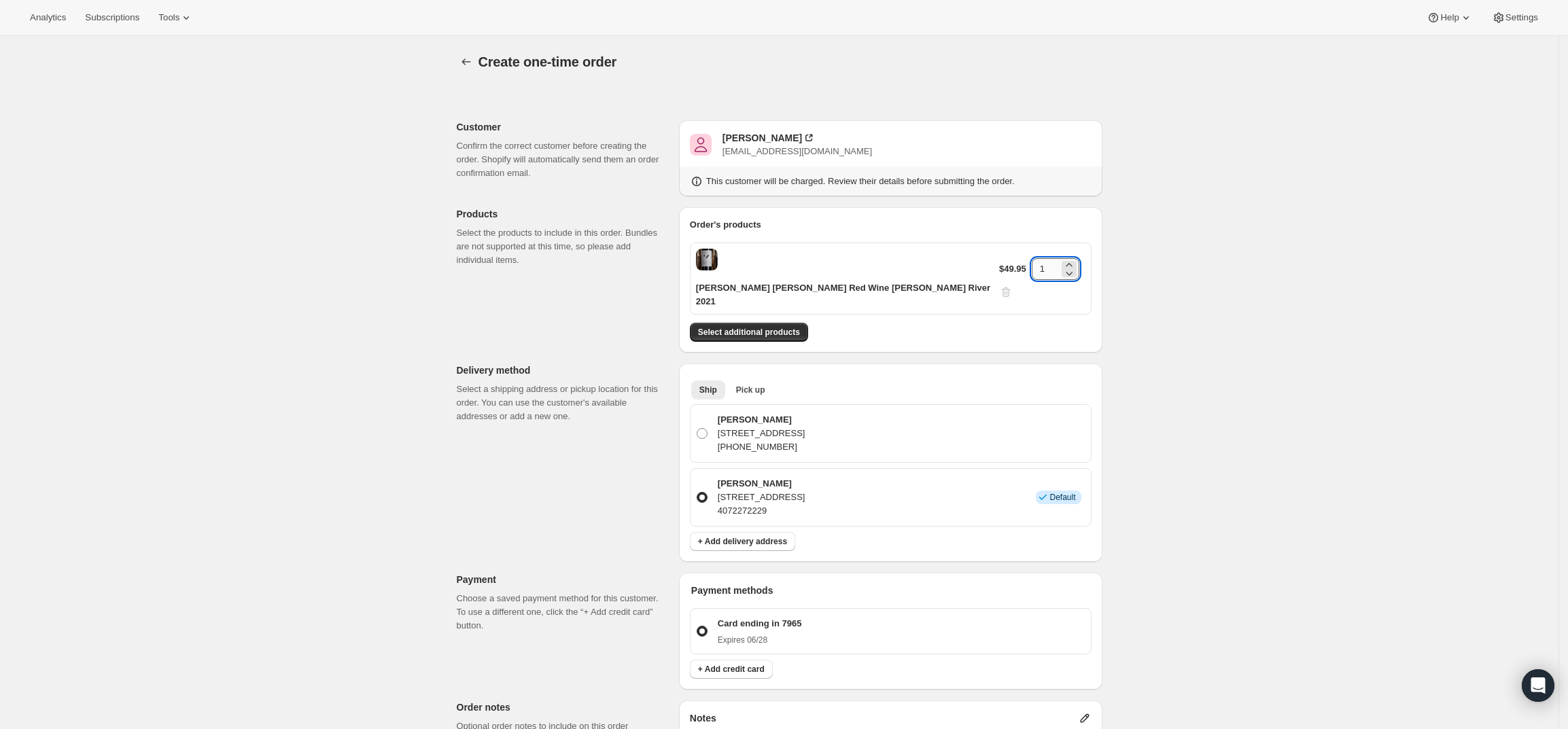
drag, startPoint x: 1040, startPoint y: 263, endPoint x: 1023, endPoint y: 263, distance: 17.0
click at [1032, 263] on input "1" at bounding box center [1045, 269] width 27 height 22
type input "2"
click at [1277, 300] on div "Create one-time order. This page is ready Create one-time order Customer Confir…" at bounding box center [779, 565] width 1558 height 1057
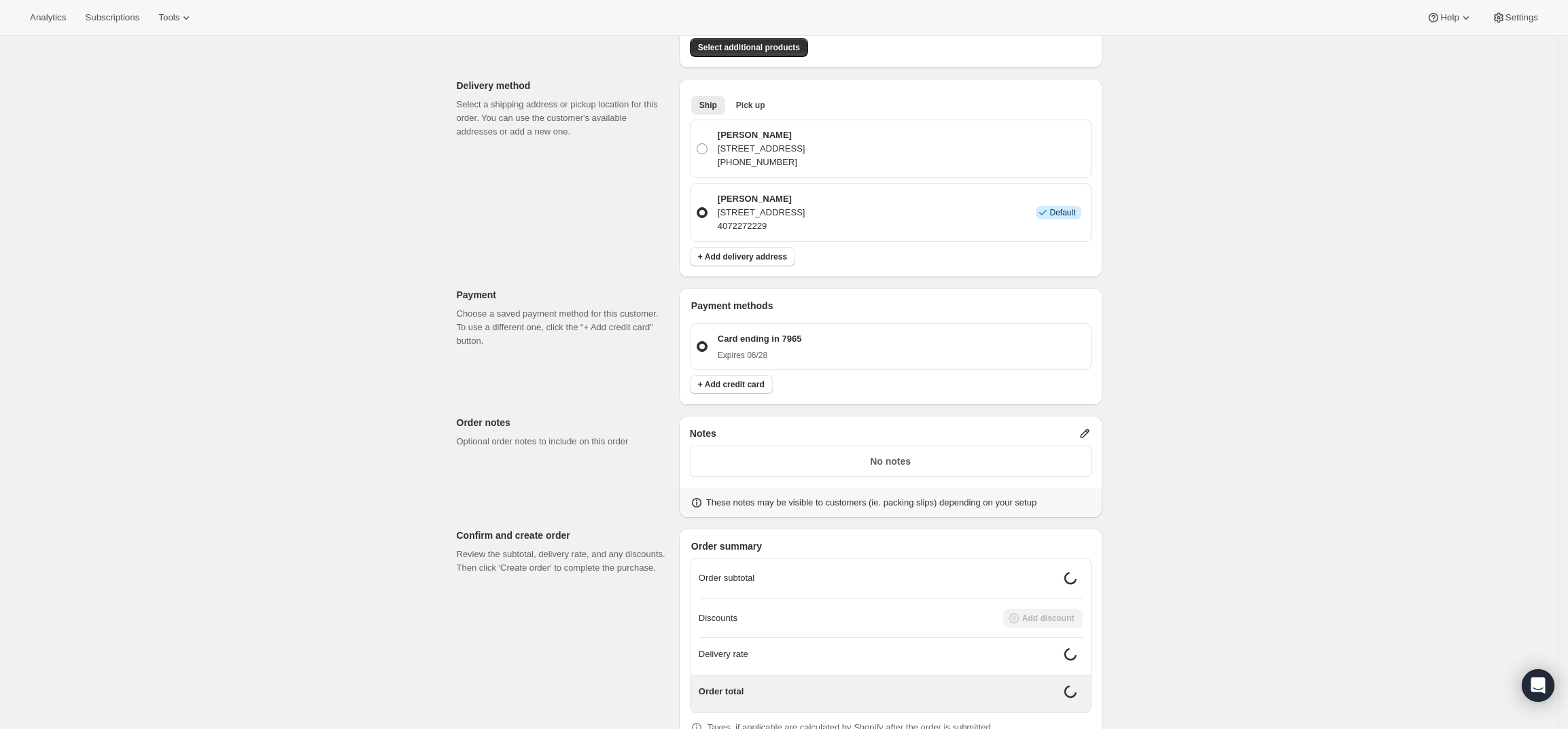
scroll to position [324, 0]
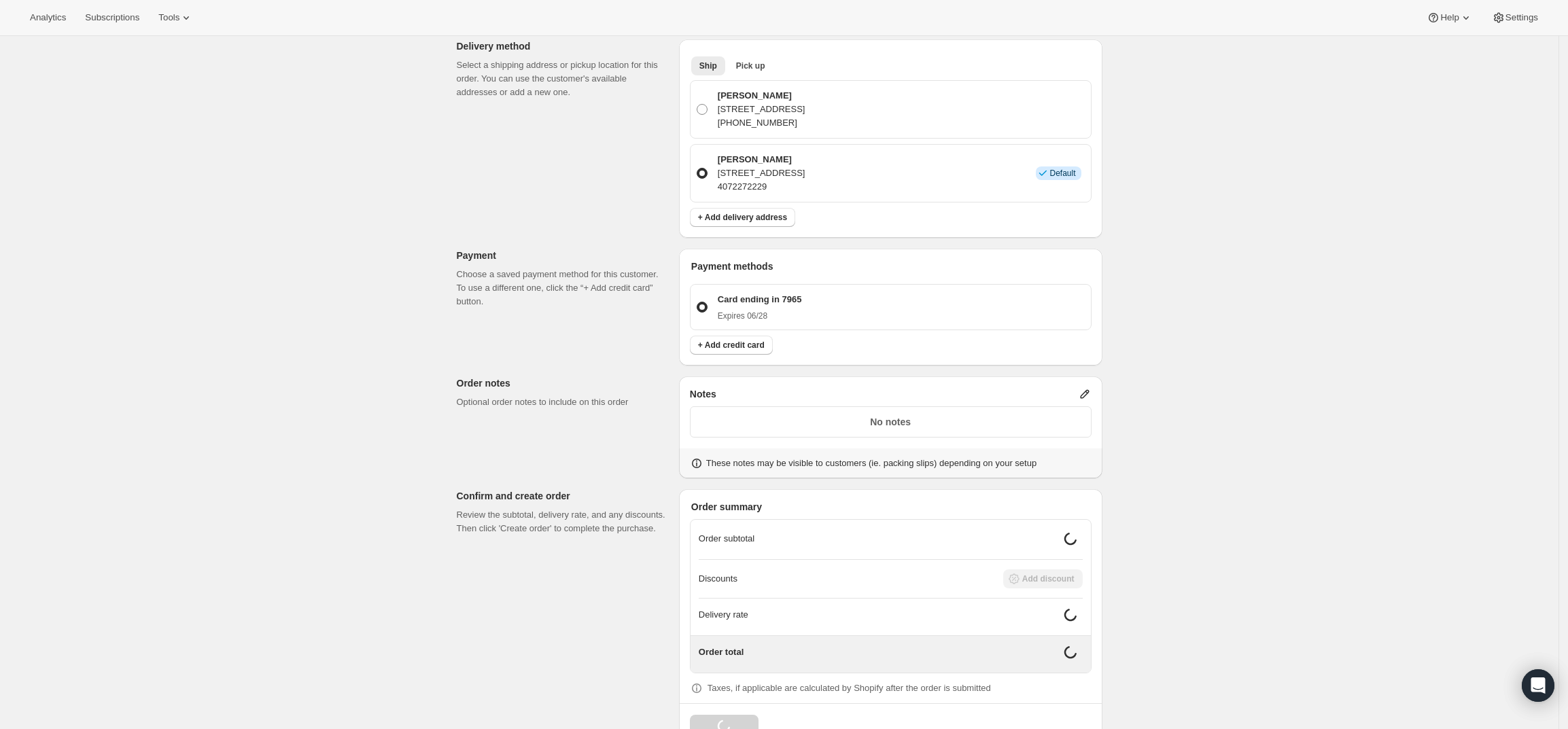
click at [1091, 387] on icon at bounding box center [1084, 394] width 14 height 14
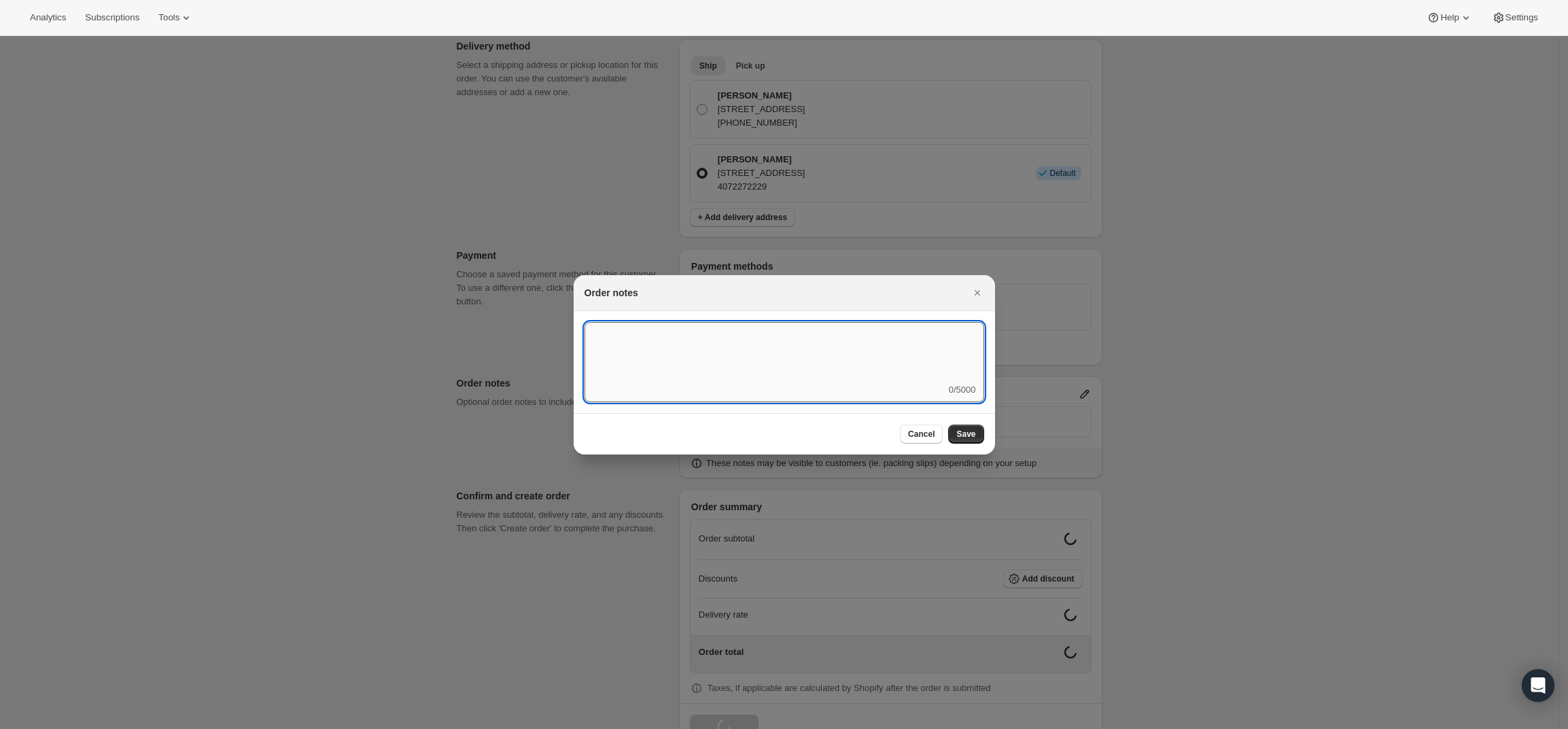
click at [856, 361] on textarea ":r3v:" at bounding box center [784, 352] width 399 height 61
type textarea "Weather HOLD"
click at [972, 426] on button "Save" at bounding box center [966, 434] width 36 height 19
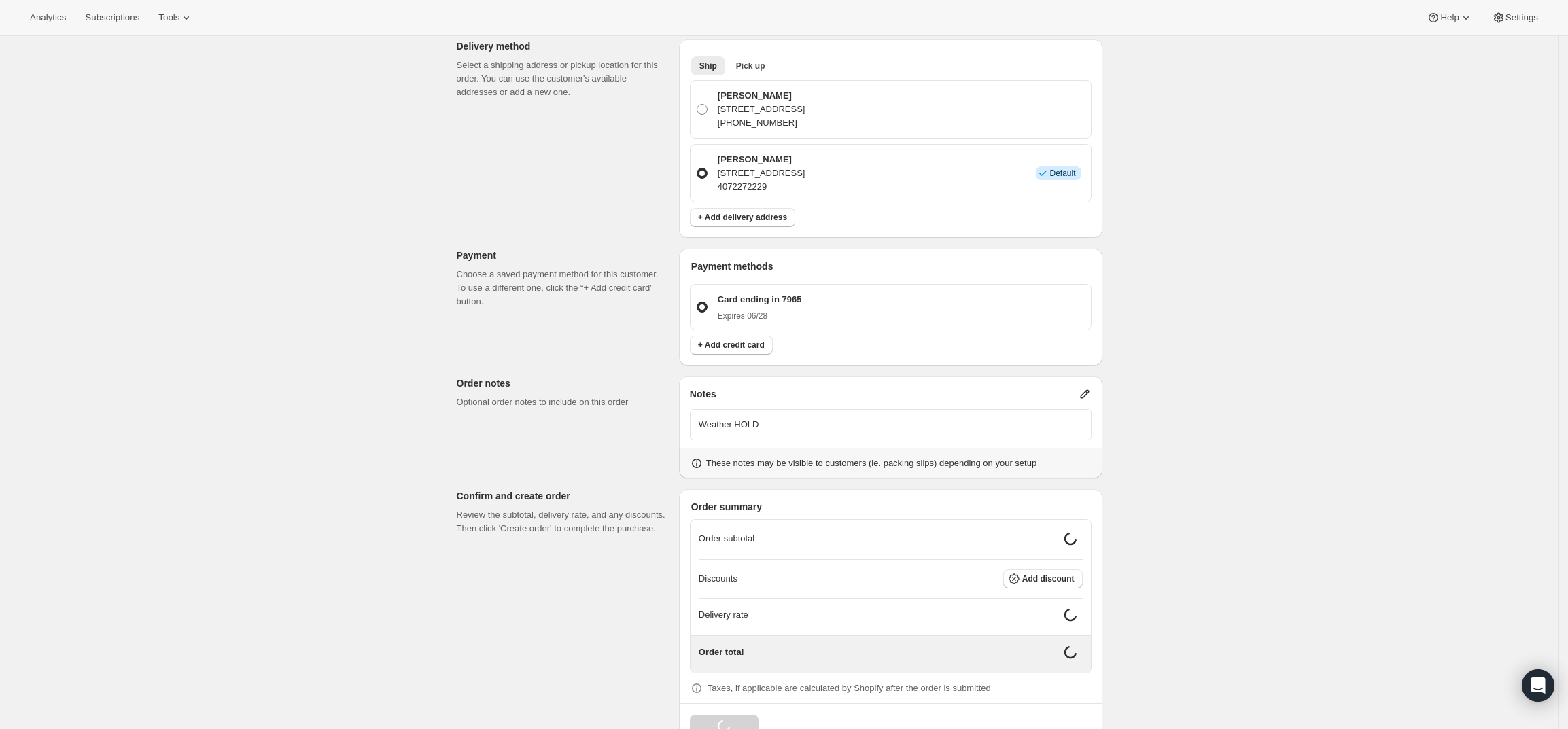
scroll to position [314, 0]
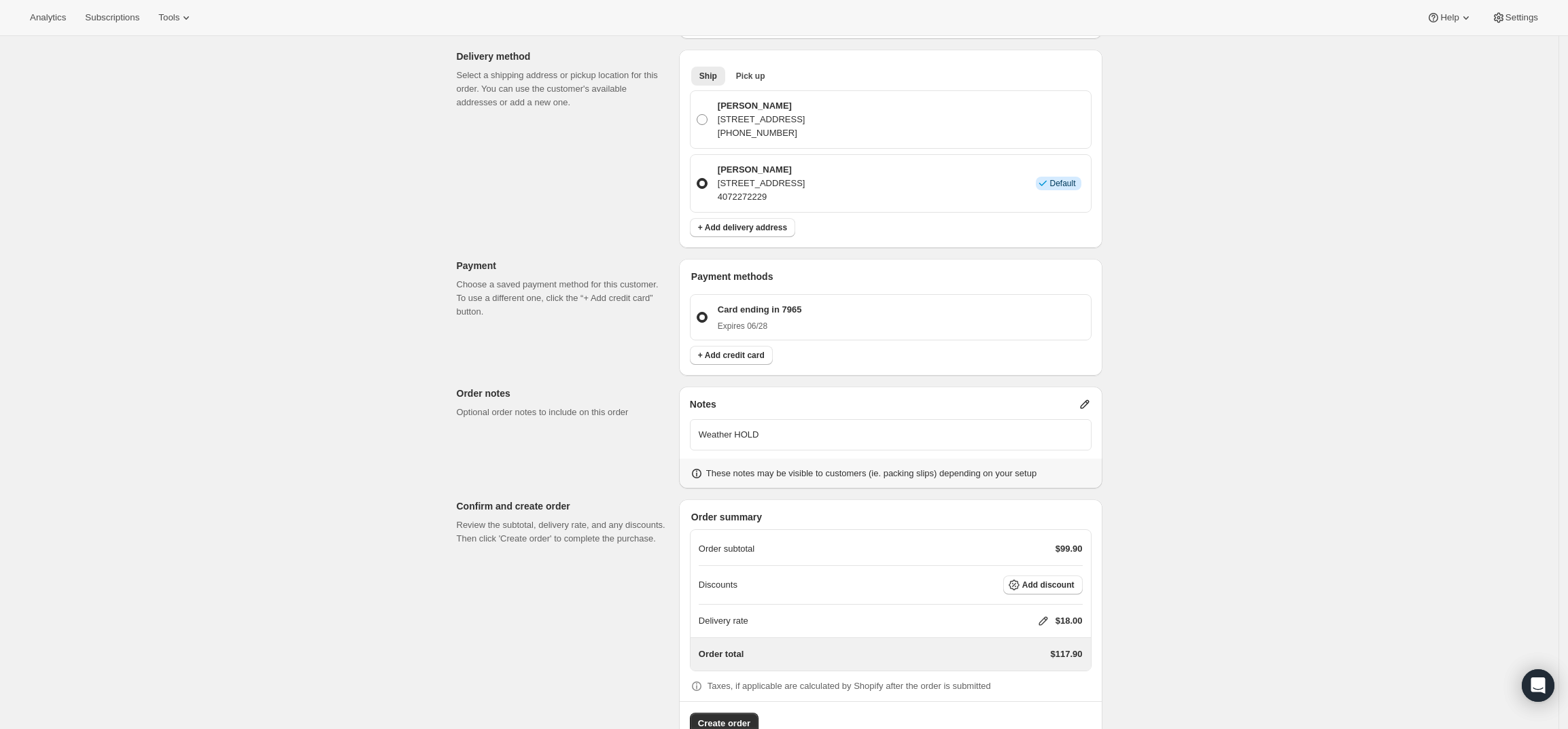
click at [1044, 617] on icon at bounding box center [1042, 621] width 8 height 8
click at [1019, 632] on input "0" at bounding box center [1050, 634] width 122 height 22
type input "0"
click at [1040, 669] on span "Save" at bounding box center [1040, 665] width 19 height 11
click at [728, 717] on span "Create order" at bounding box center [725, 724] width 53 height 14
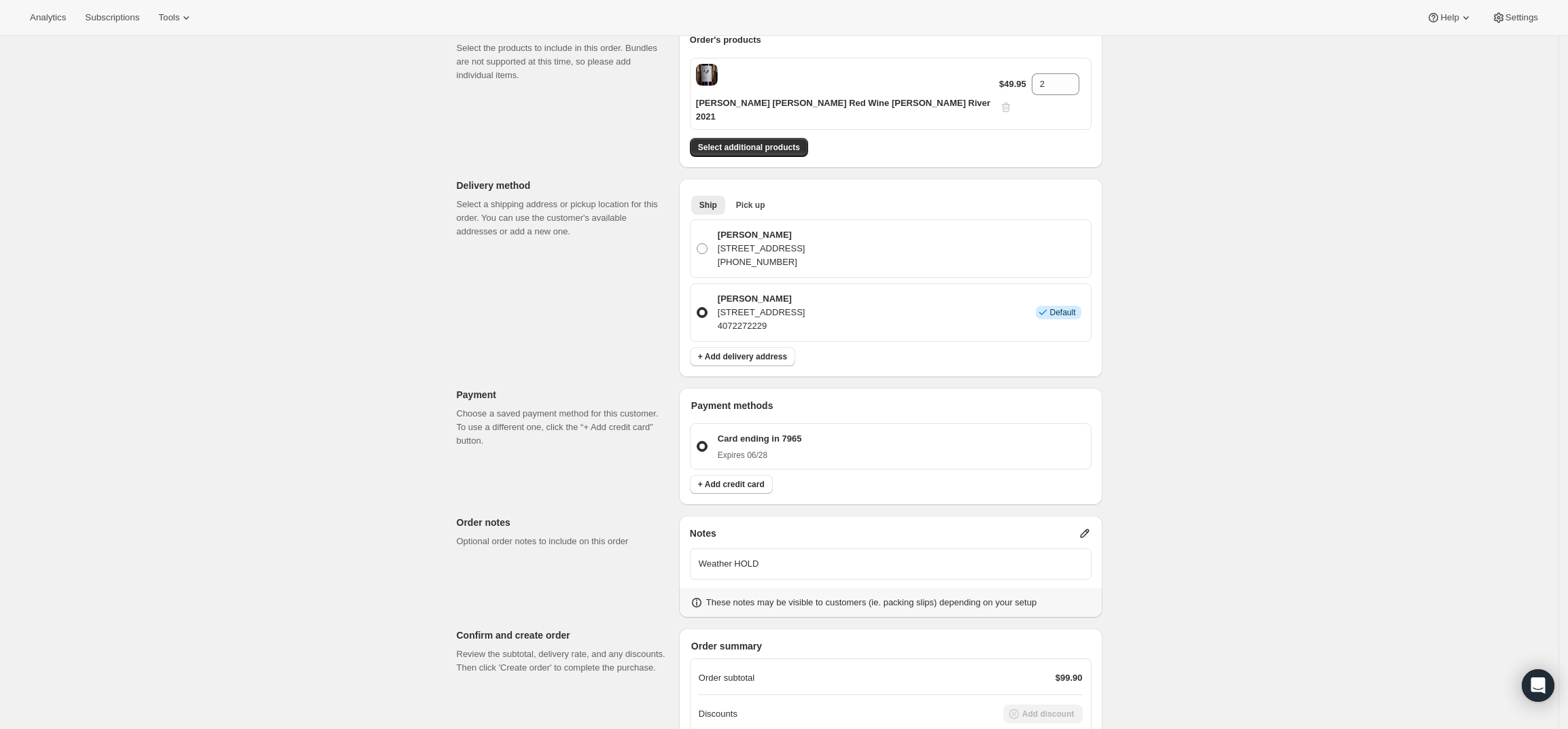
scroll to position [59, 0]
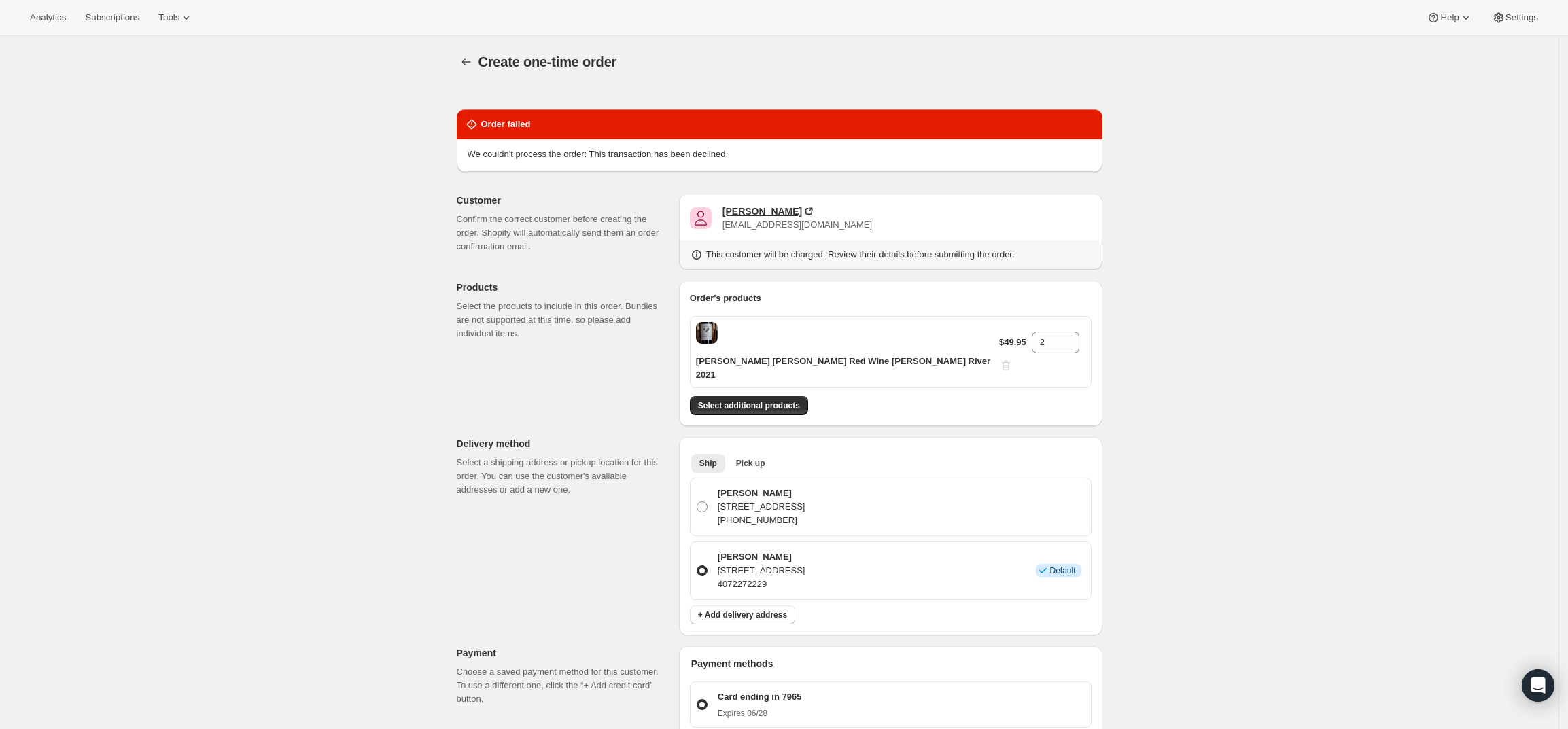
click at [762, 213] on div "Joel Mckeeby" at bounding box center [762, 212] width 80 height 14
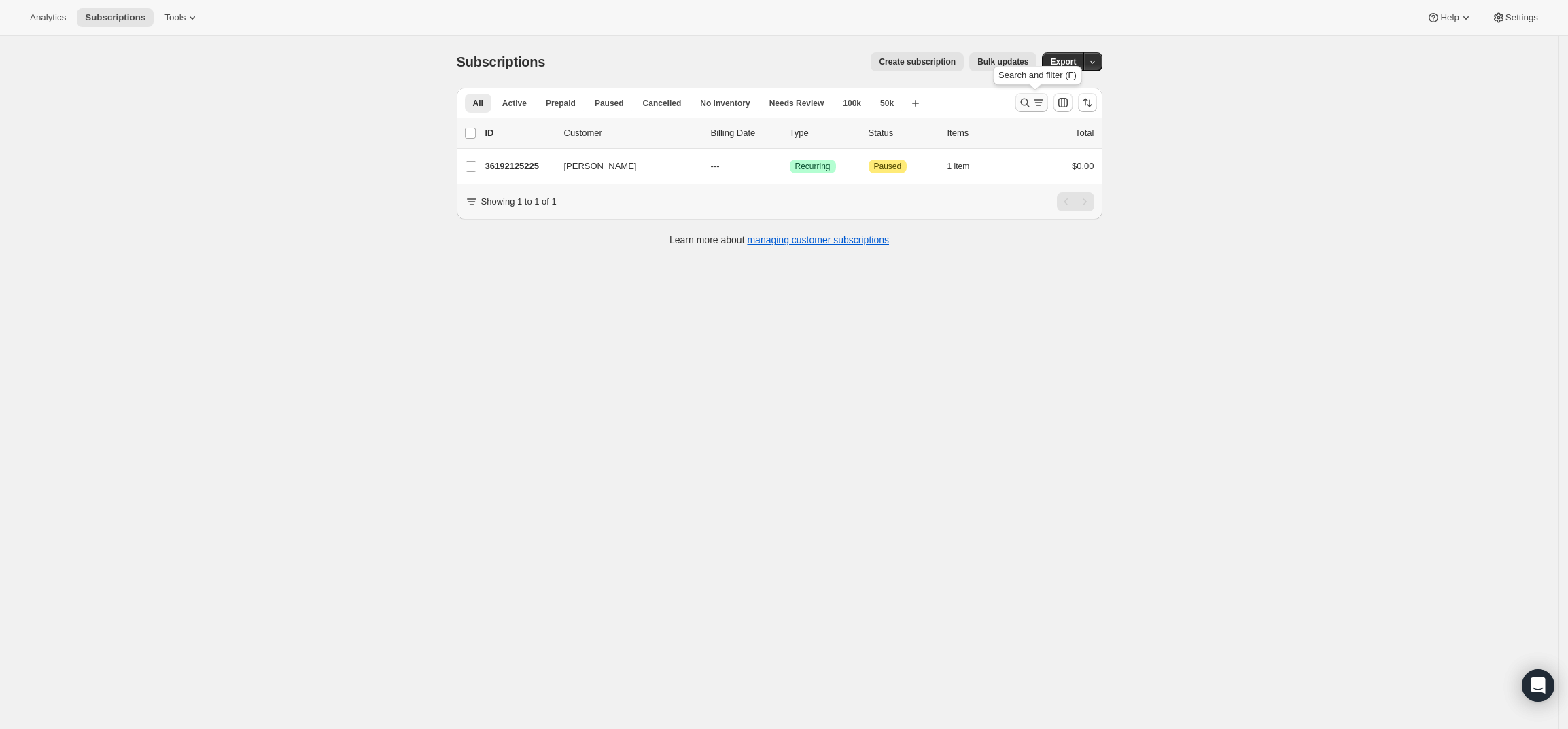
click at [1026, 98] on icon "Search and filter results" at bounding box center [1025, 103] width 14 height 14
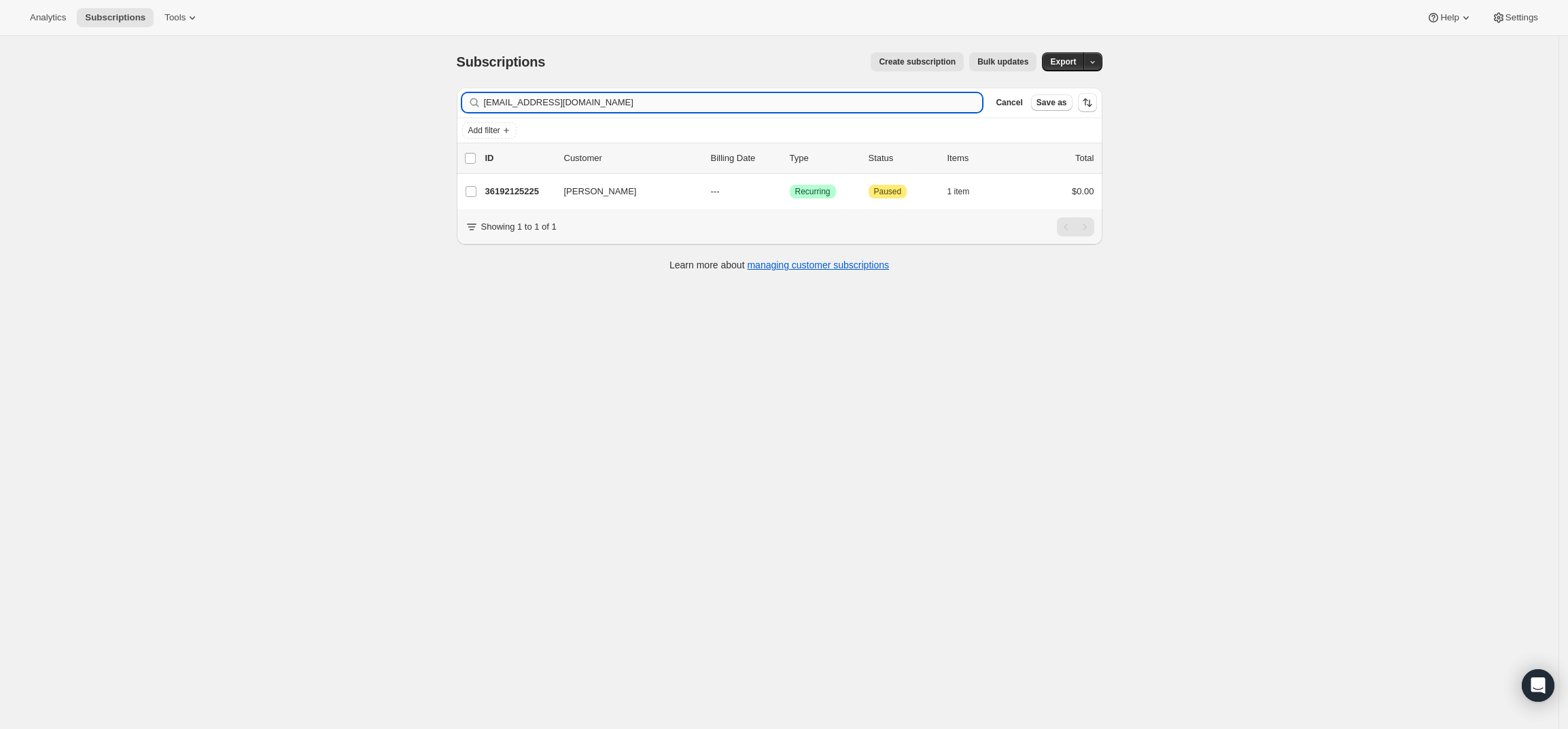
click at [619, 99] on input "jmckeeby@gmail.com" at bounding box center [733, 103] width 499 height 19
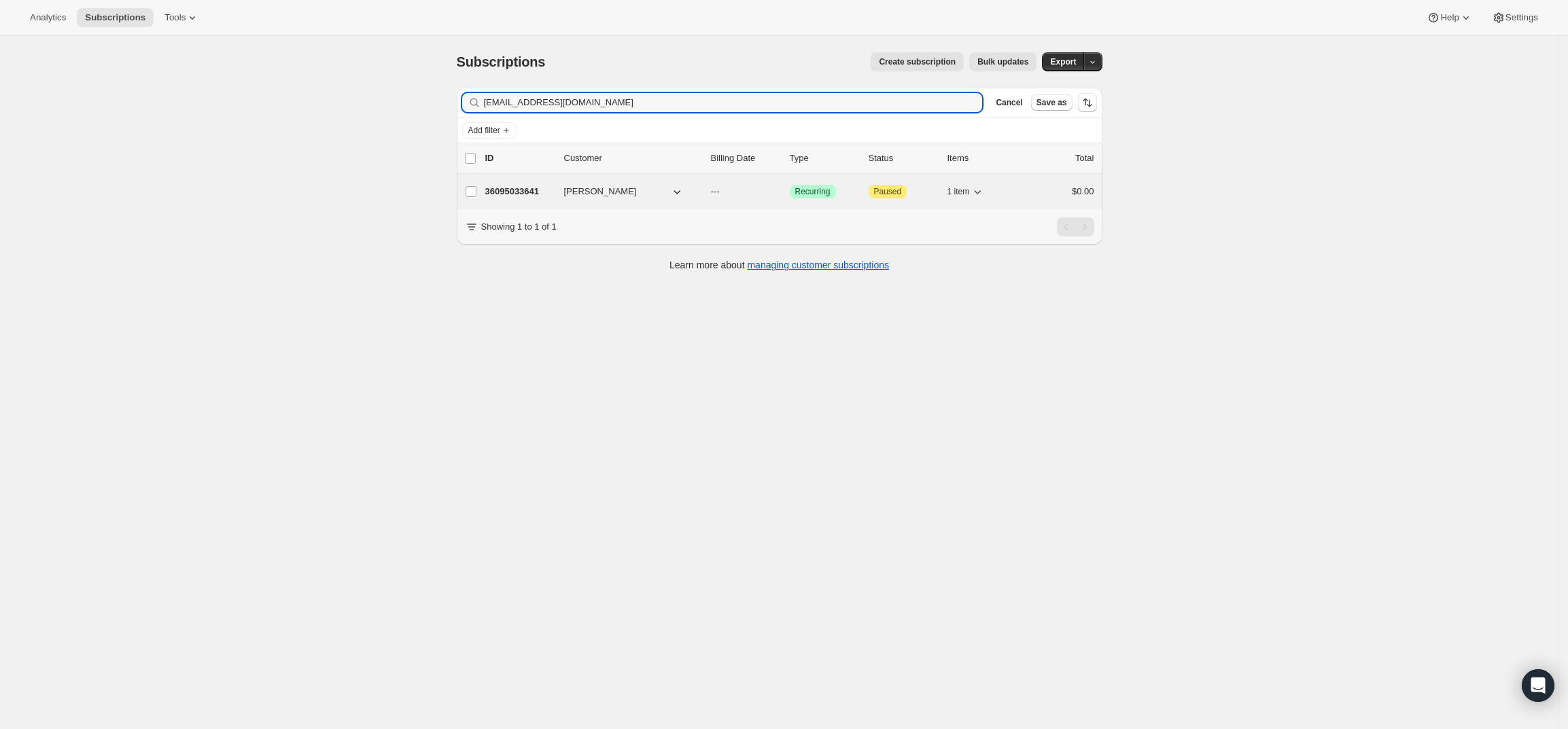
type input "jan@grebenlaw.com"
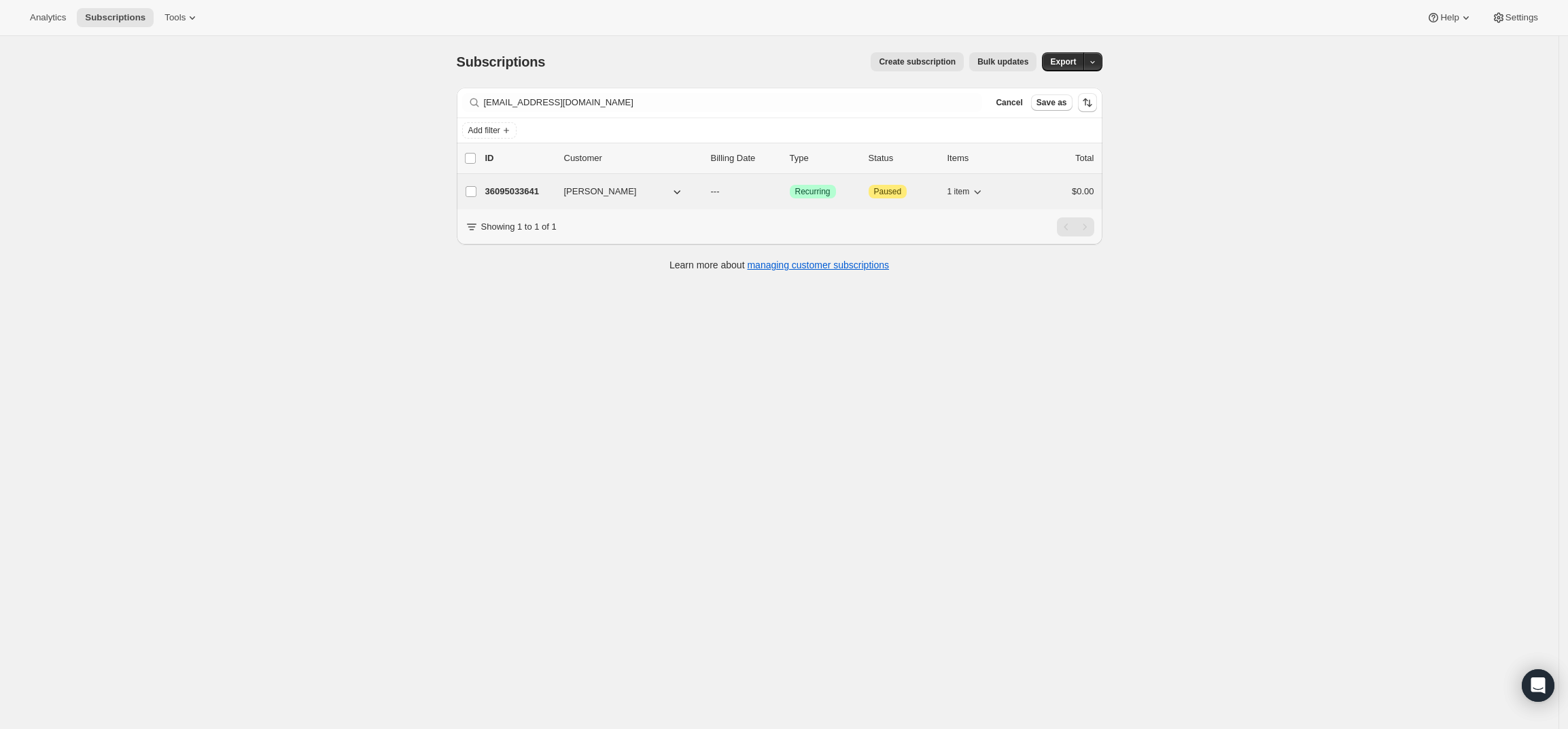
click at [528, 183] on div "36095033641 Jan Greben --- Success Recurring Attention Paused 1 item $0.00" at bounding box center [789, 192] width 609 height 19
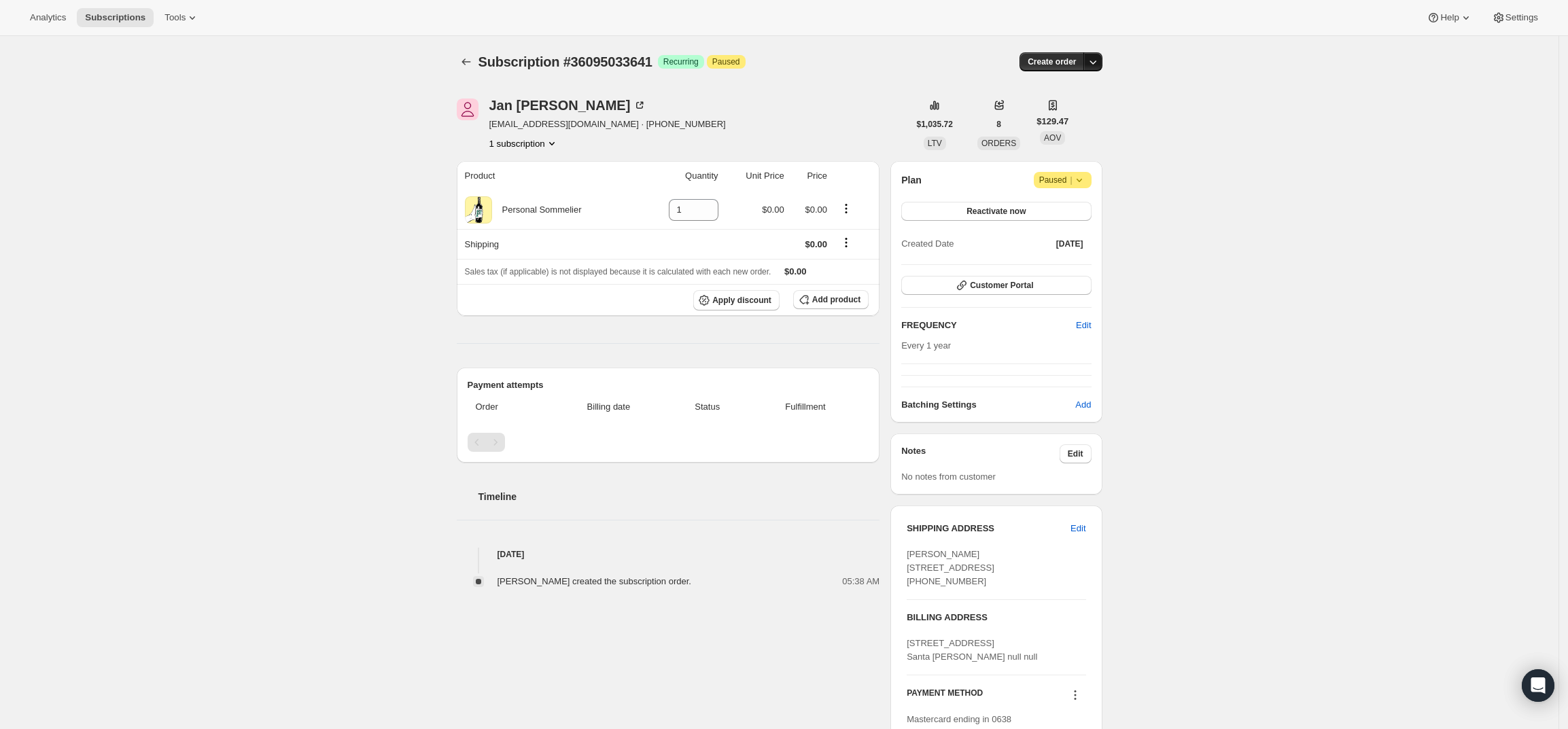
click at [1099, 66] on icon "button" at bounding box center [1093, 62] width 14 height 14
click at [1088, 108] on span "Create custom one-time order" at bounding box center [1040, 113] width 117 height 10
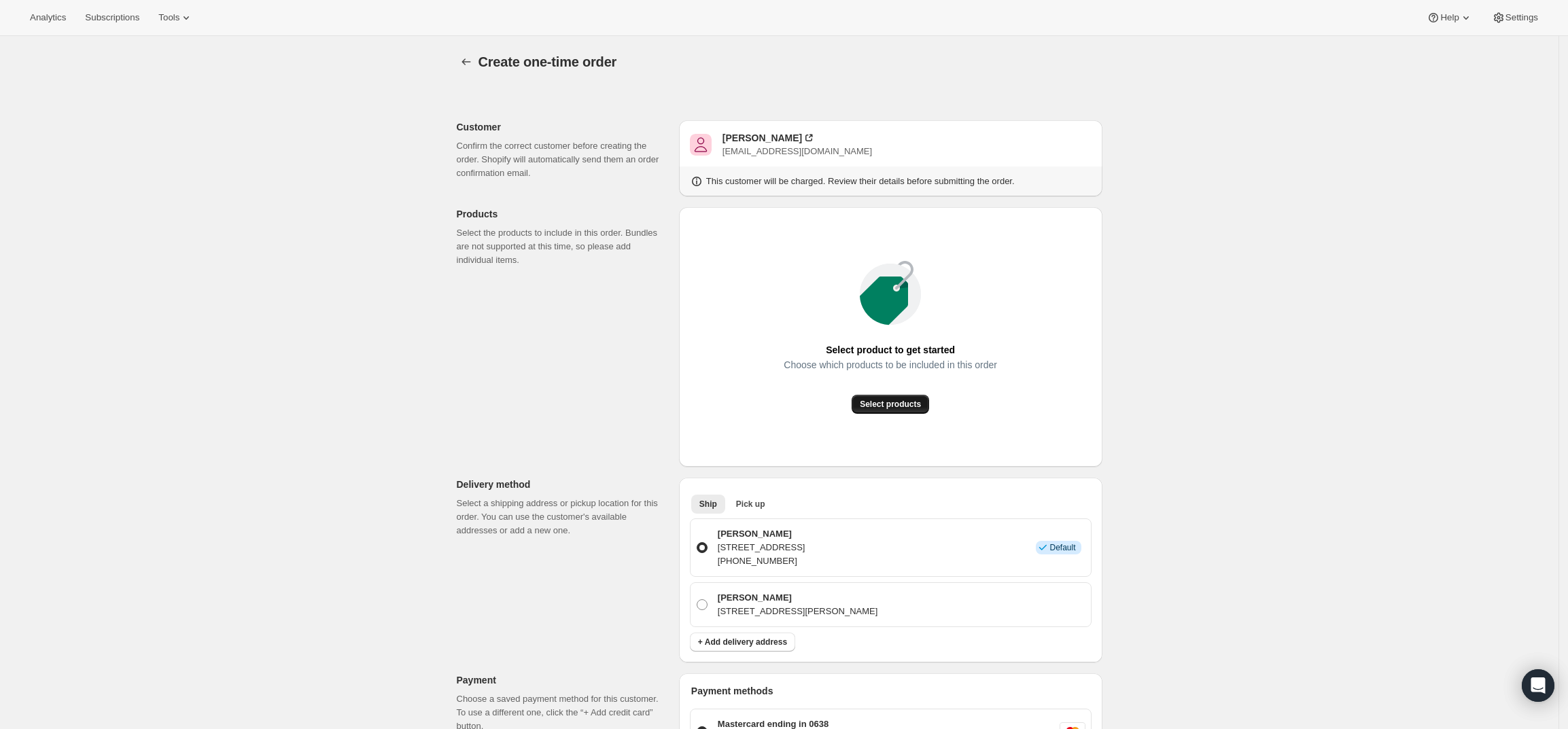
click at [906, 405] on span "Select products" at bounding box center [890, 404] width 61 height 11
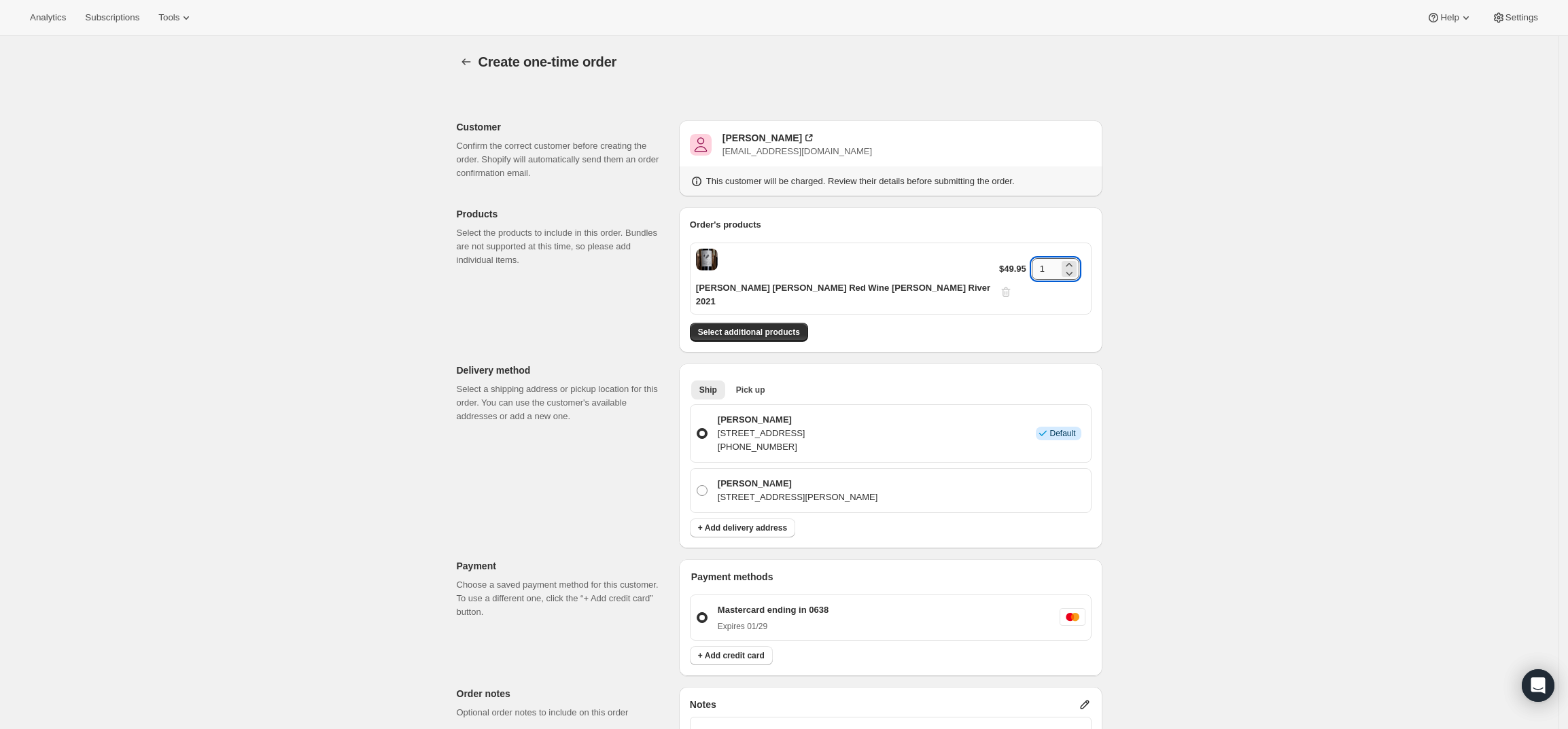
drag, startPoint x: 1040, startPoint y: 258, endPoint x: 1032, endPoint y: 259, distance: 8.1
click at [1032, 259] on input "1" at bounding box center [1045, 269] width 27 height 22
type input "2"
click at [1193, 206] on div "Create one-time order. This page is ready Create one-time order Customer Confir…" at bounding box center [779, 558] width 1558 height 1043
click at [748, 138] on div "Jan Greben" at bounding box center [762, 138] width 80 height 14
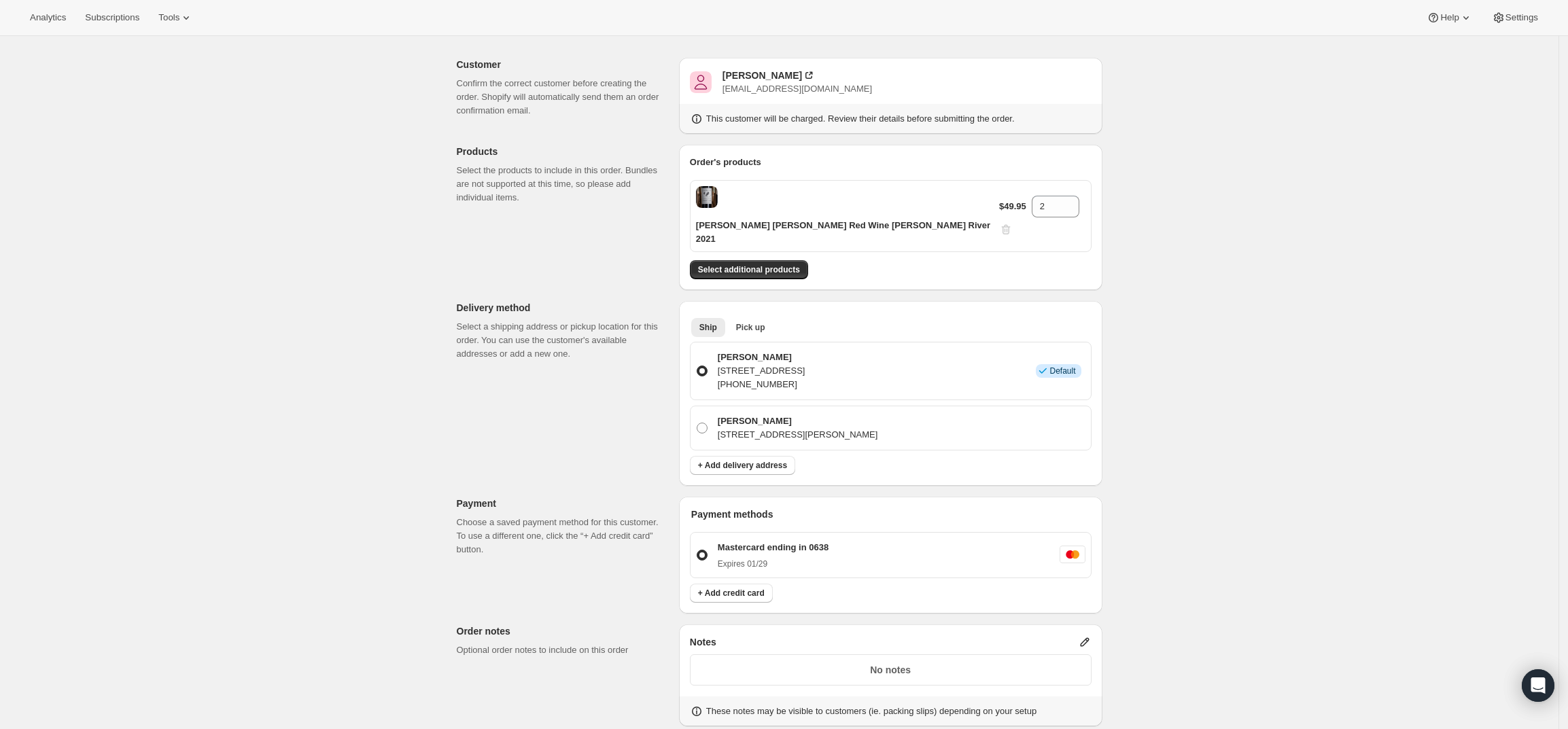
scroll to position [170, 0]
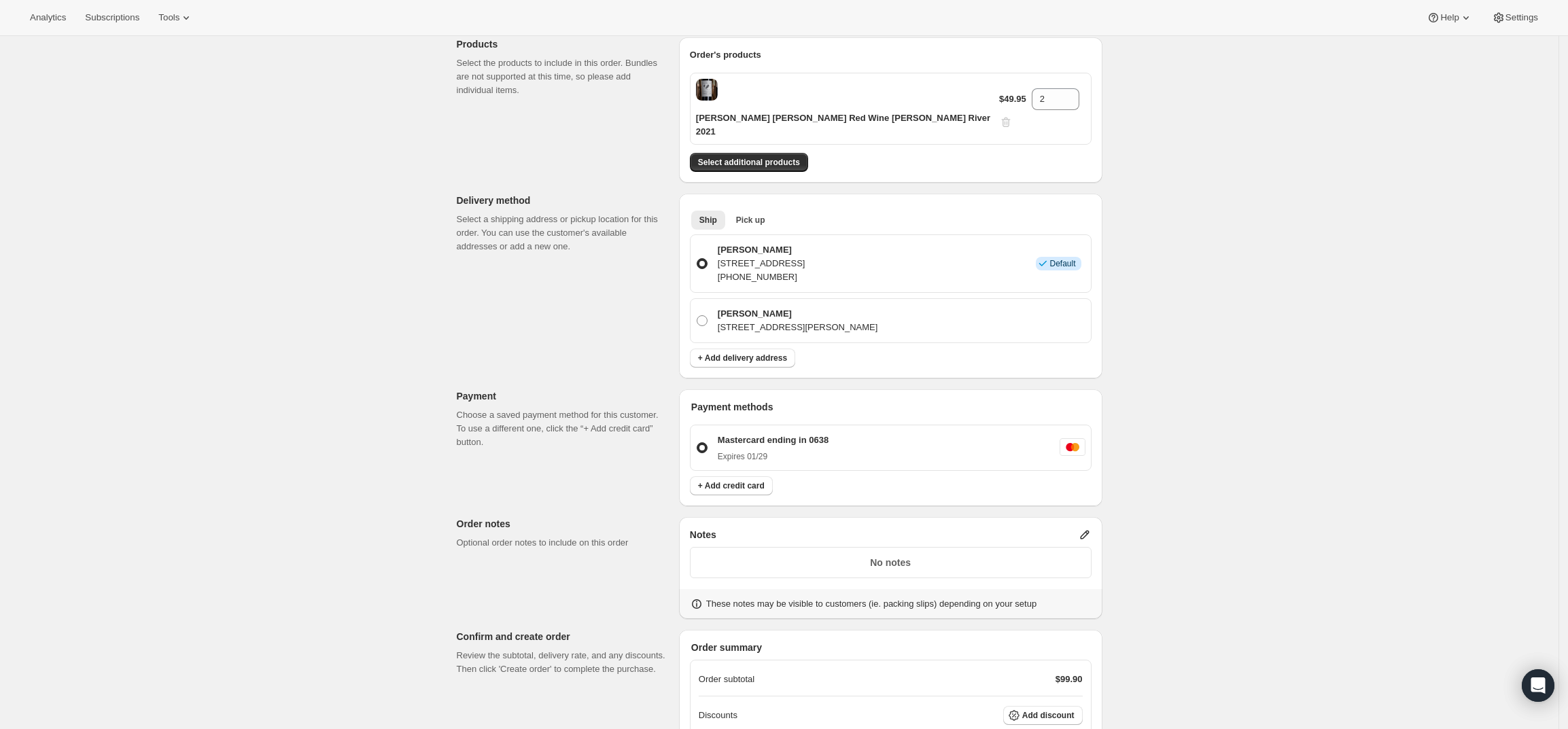
click at [1084, 528] on icon at bounding box center [1084, 535] width 14 height 14
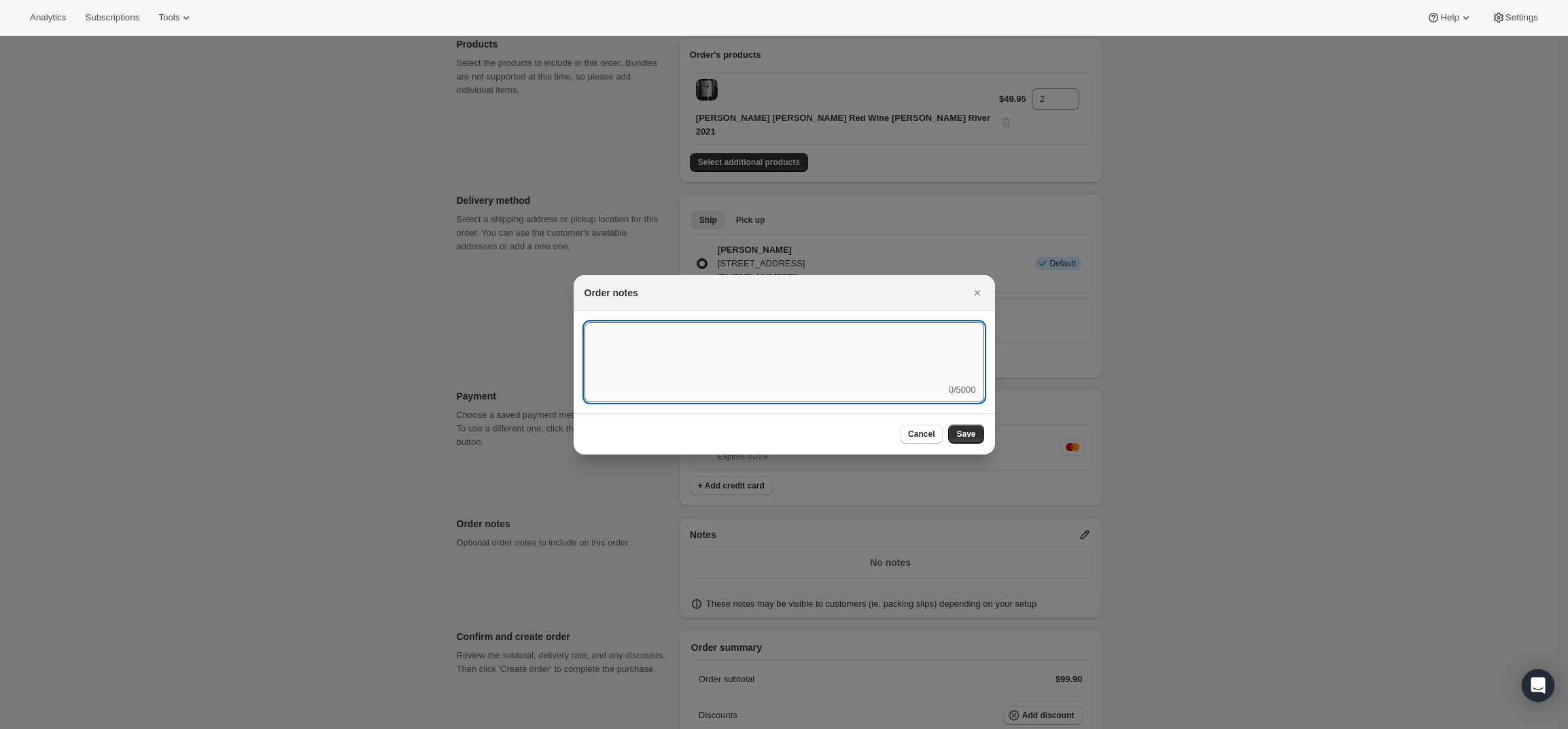
click at [725, 363] on textarea ":r8f:" at bounding box center [784, 352] width 399 height 61
type textarea "FedEx Ground"
click at [969, 438] on span "Save" at bounding box center [966, 434] width 19 height 11
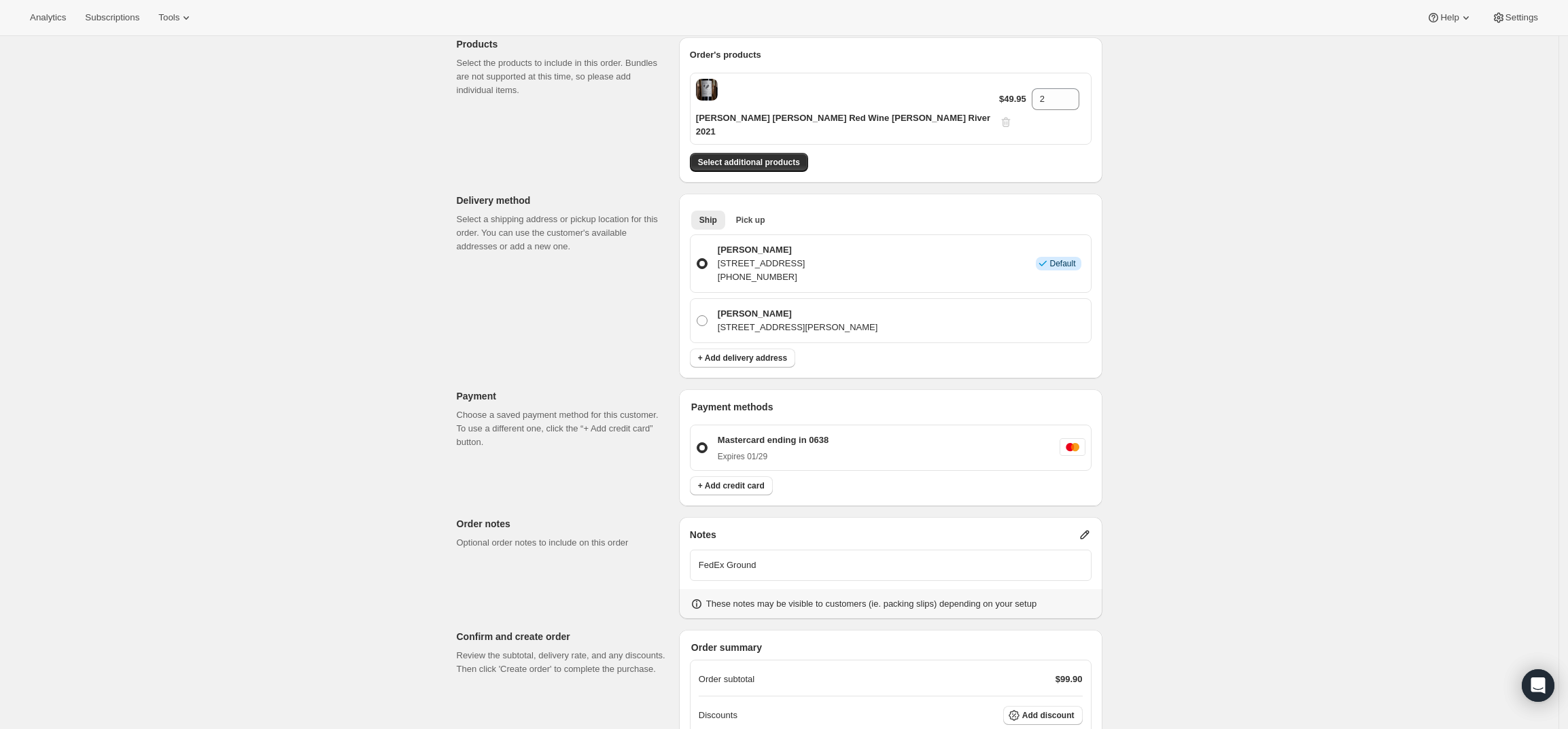
scroll to position [300, 0]
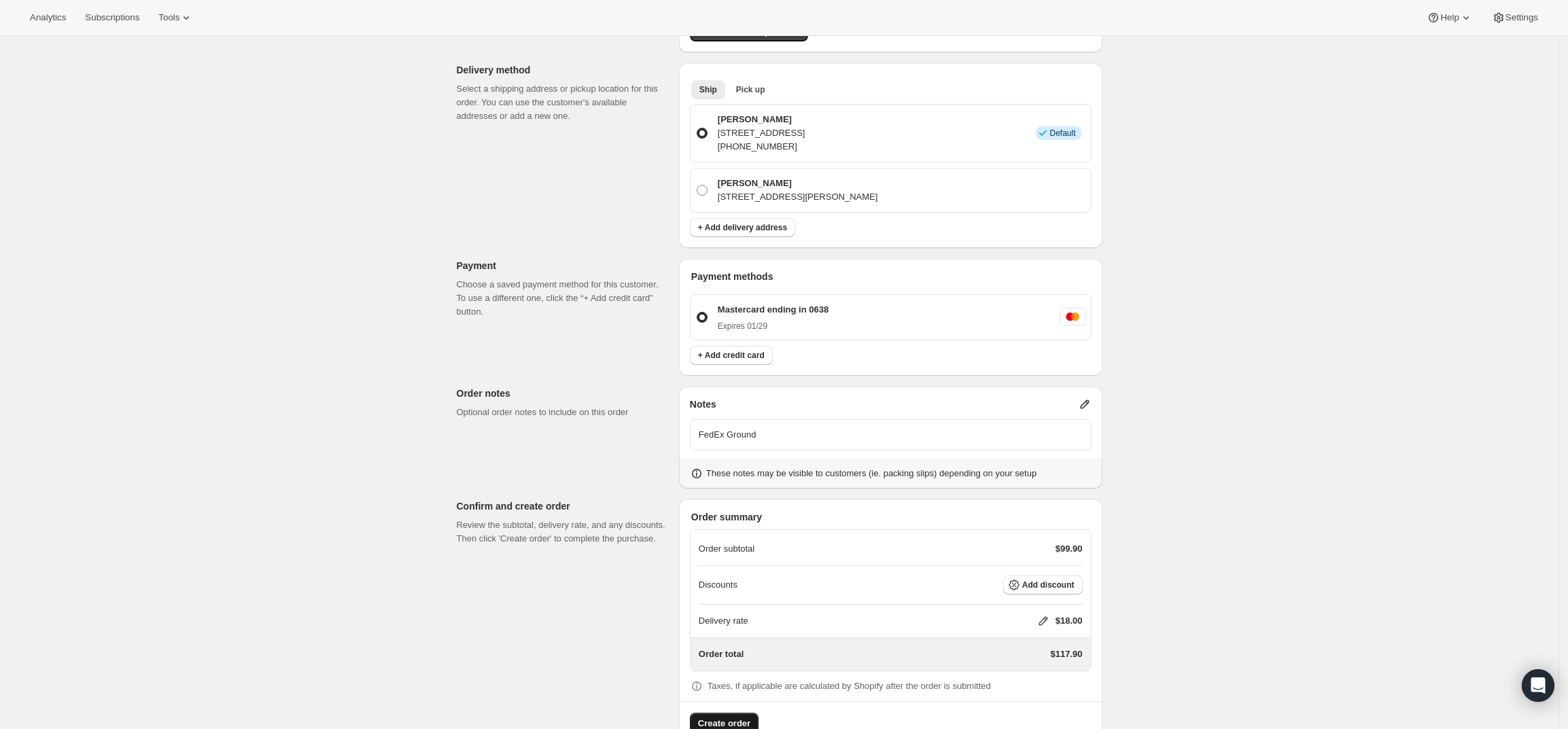
click at [738, 717] on span "Create order" at bounding box center [725, 724] width 53 height 14
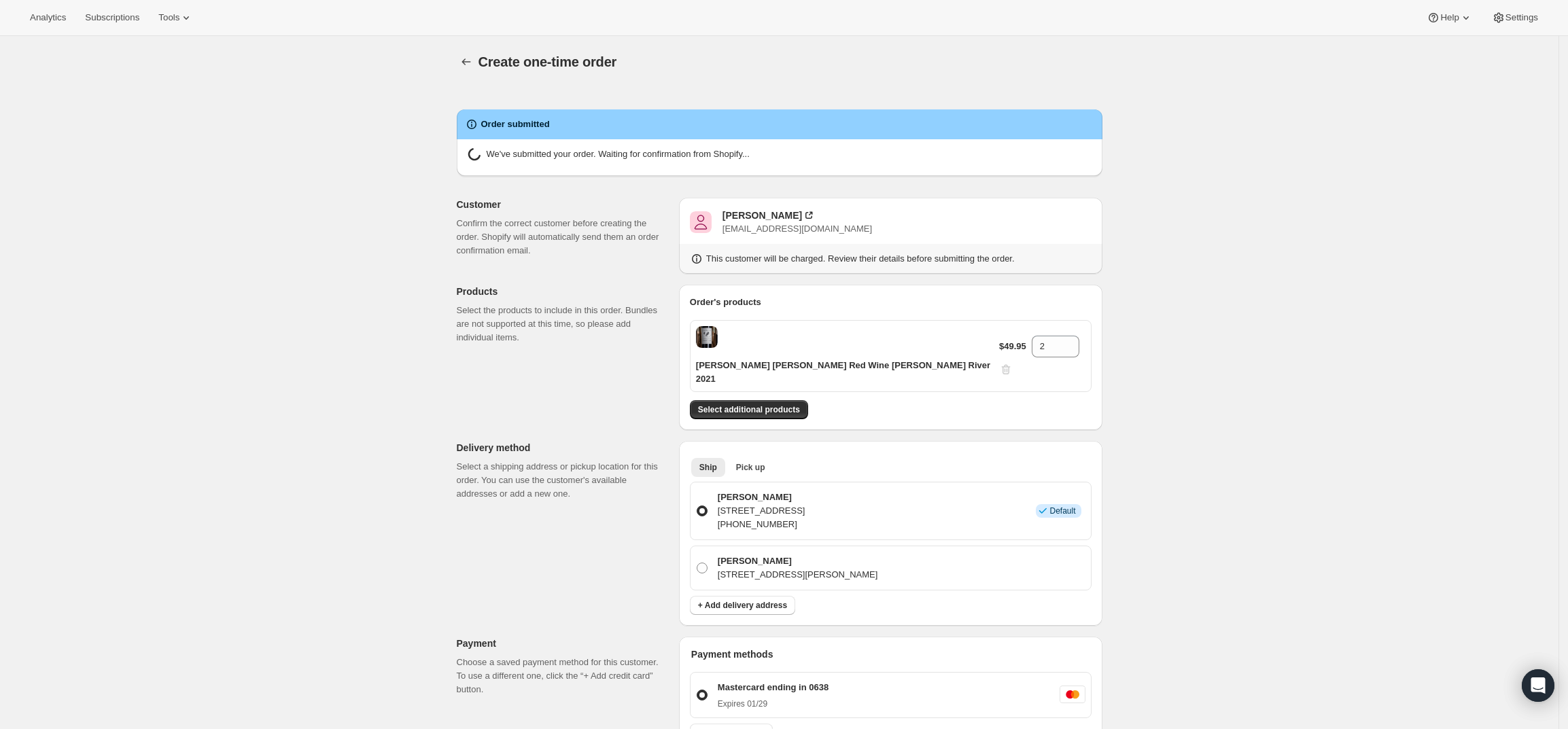
click at [1197, 221] on div "Create one-time order. This page is ready Create one-time order Order submitted…" at bounding box center [779, 591] width 1558 height 1109
click at [748, 124] on div "Order submitted" at bounding box center [779, 124] width 630 height 14
click at [8, 163] on div "Create one-time order. This page is ready Create one-time order Order submitted…" at bounding box center [779, 591] width 1558 height 1109
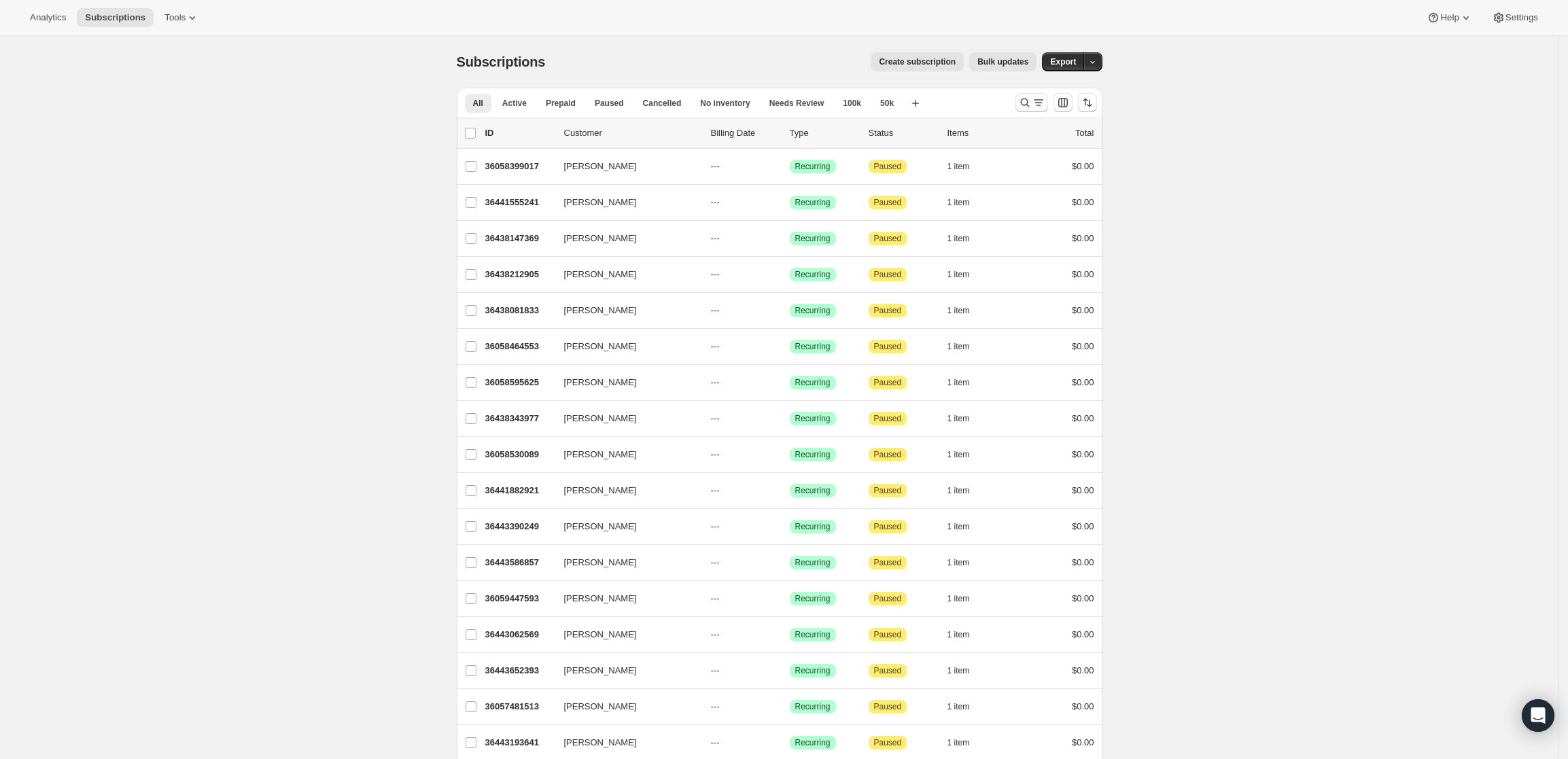
click at [1026, 97] on icon "Search and filter results" at bounding box center [1025, 103] width 14 height 14
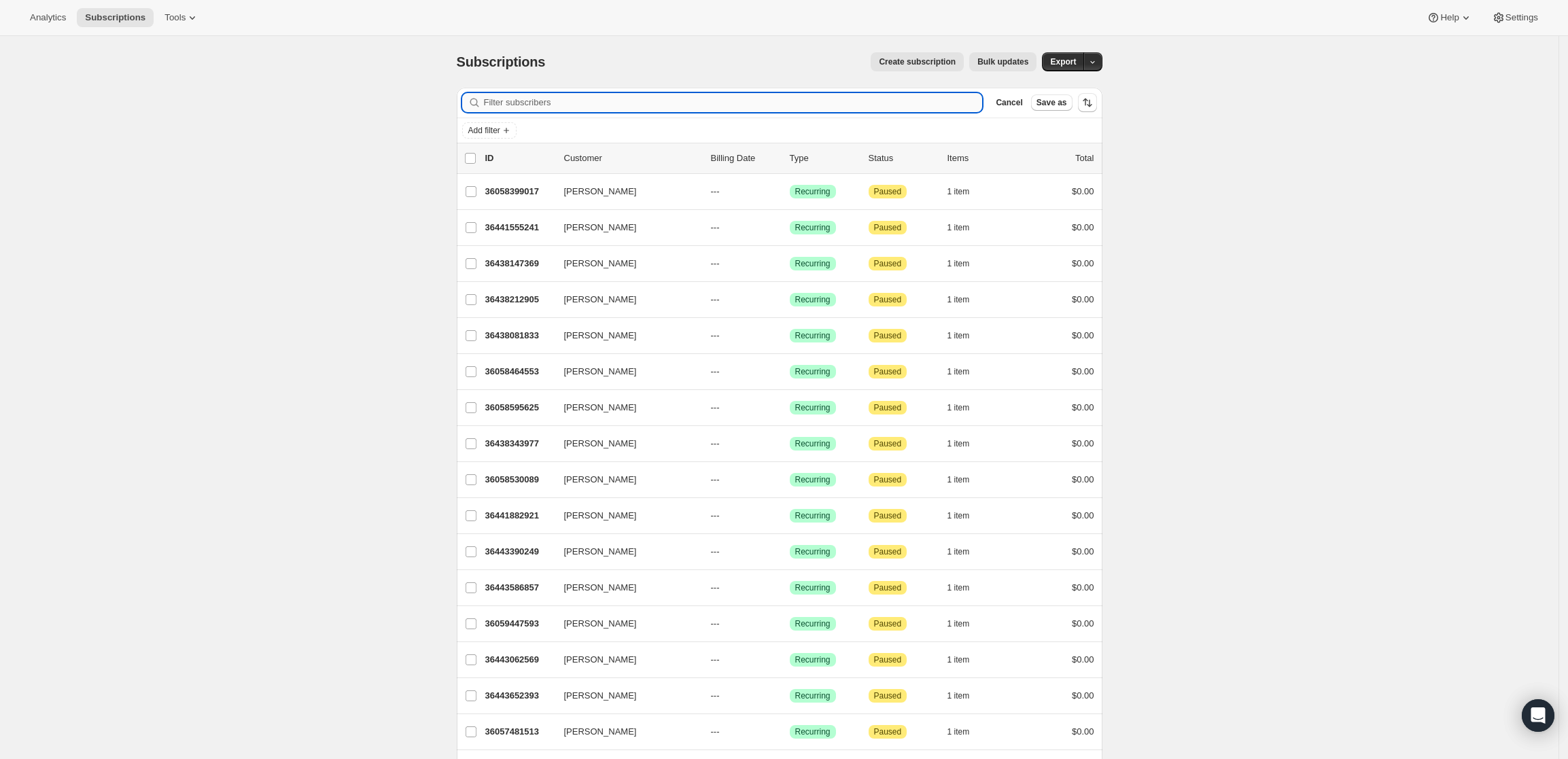
click at [640, 104] on input "Filter subscribers" at bounding box center [733, 103] width 499 height 19
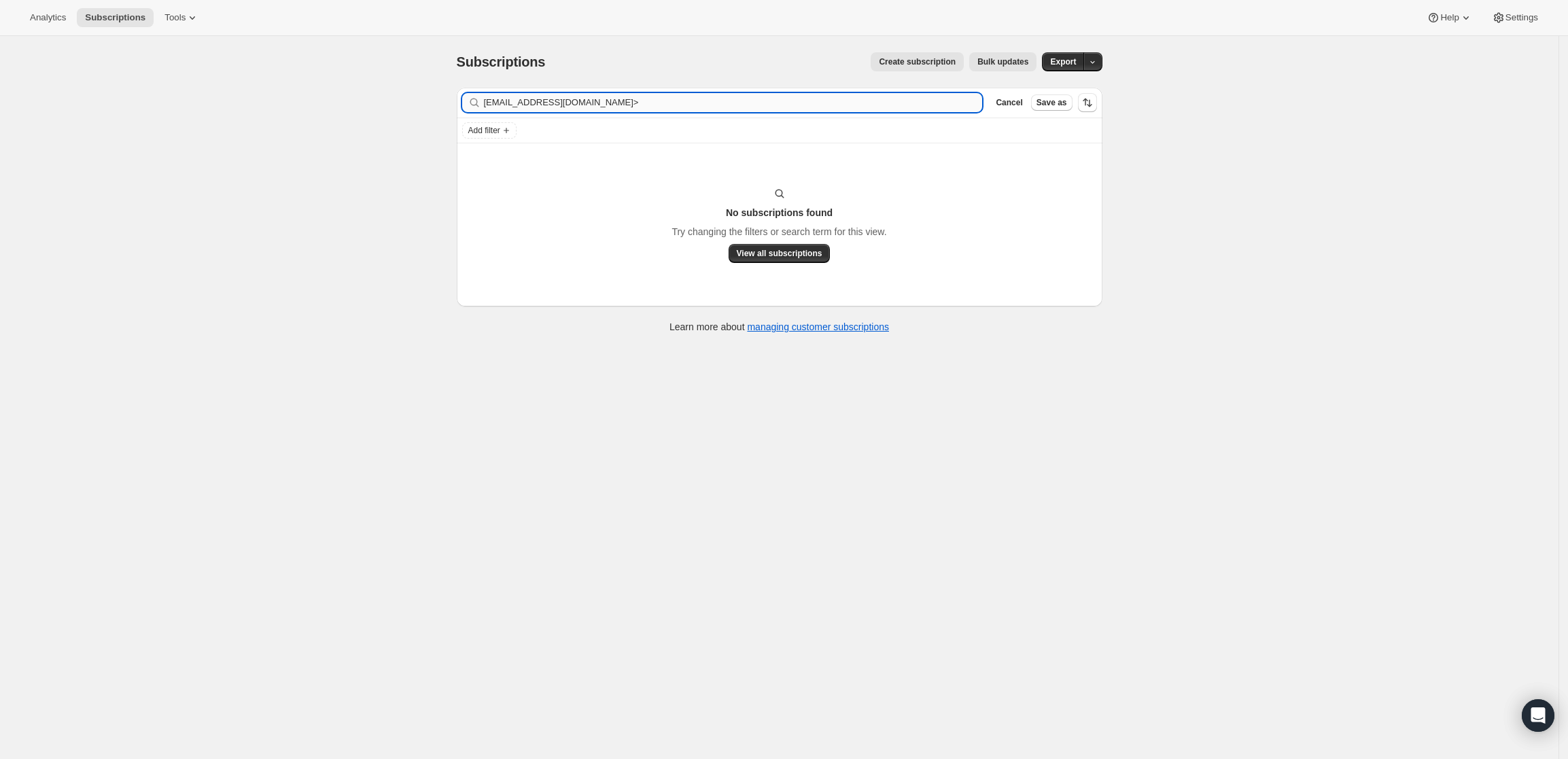
click at [640, 103] on input "lzinger@econone.com>" at bounding box center [733, 103] width 499 height 19
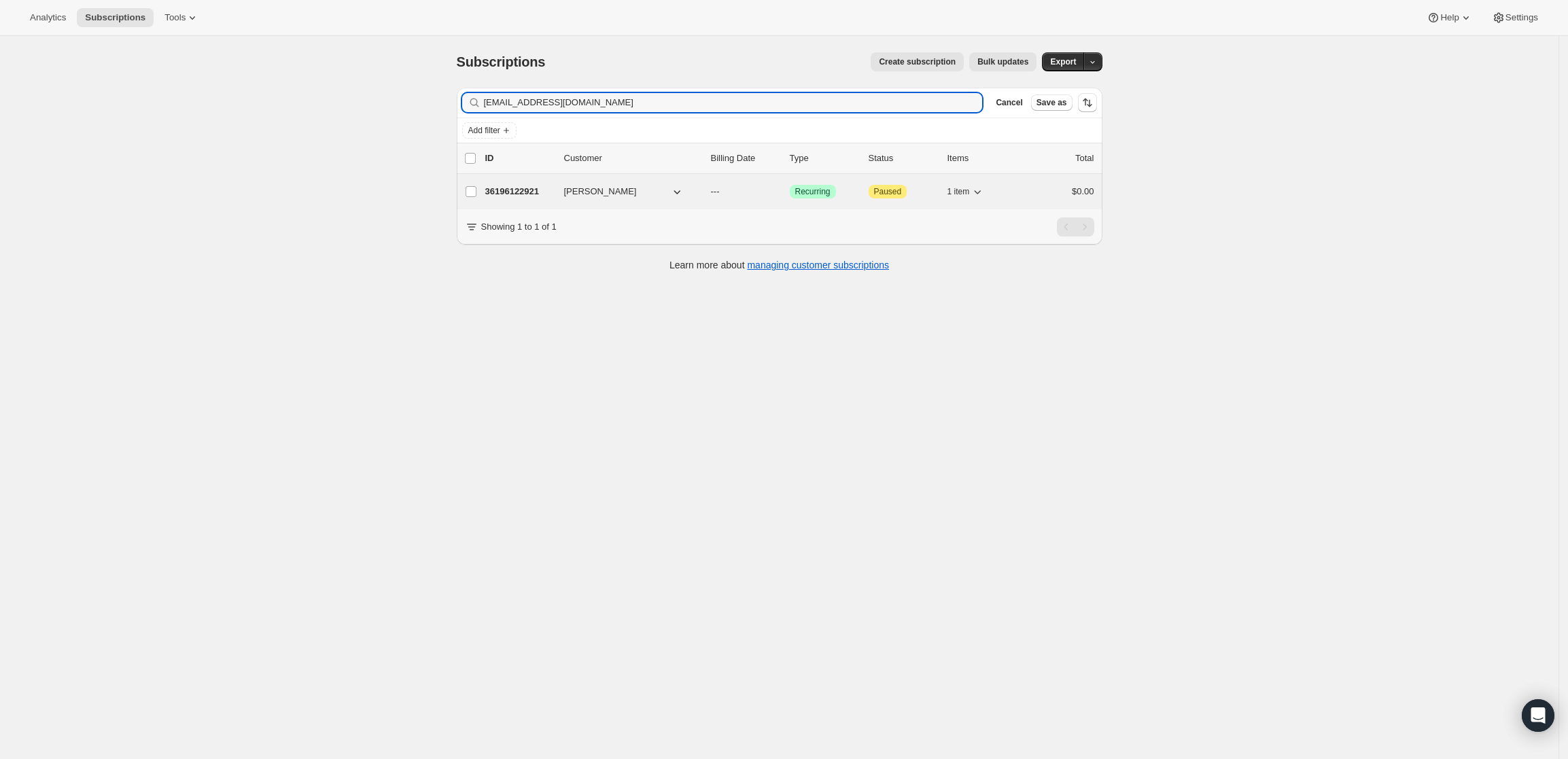
type input "lzinger@econone.com"
click at [509, 195] on p "36196122921" at bounding box center [519, 191] width 68 height 14
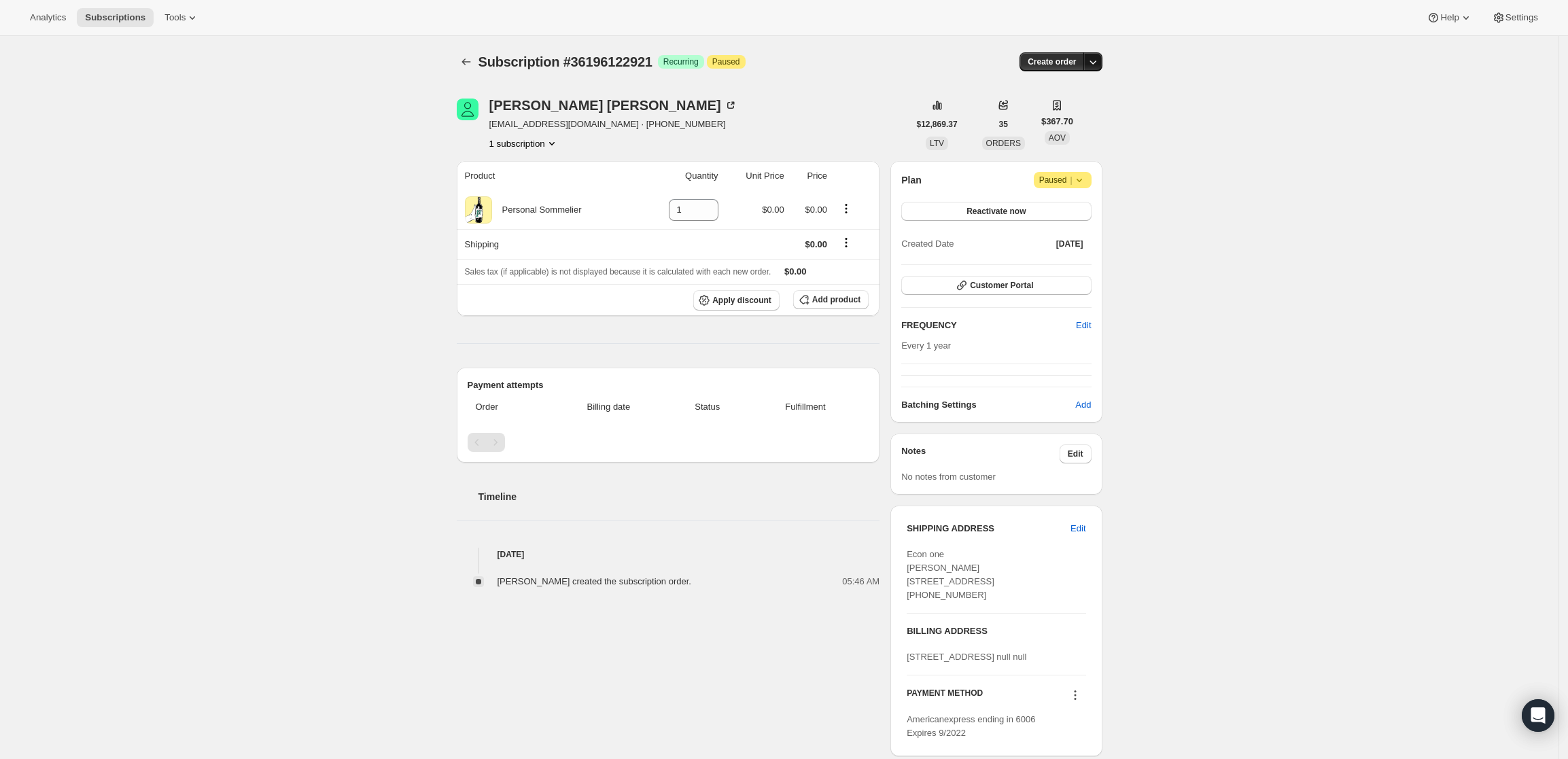
click at [1099, 61] on icon "button" at bounding box center [1093, 62] width 14 height 14
click at [1068, 110] on span "Create custom one-time order" at bounding box center [1040, 113] width 117 height 10
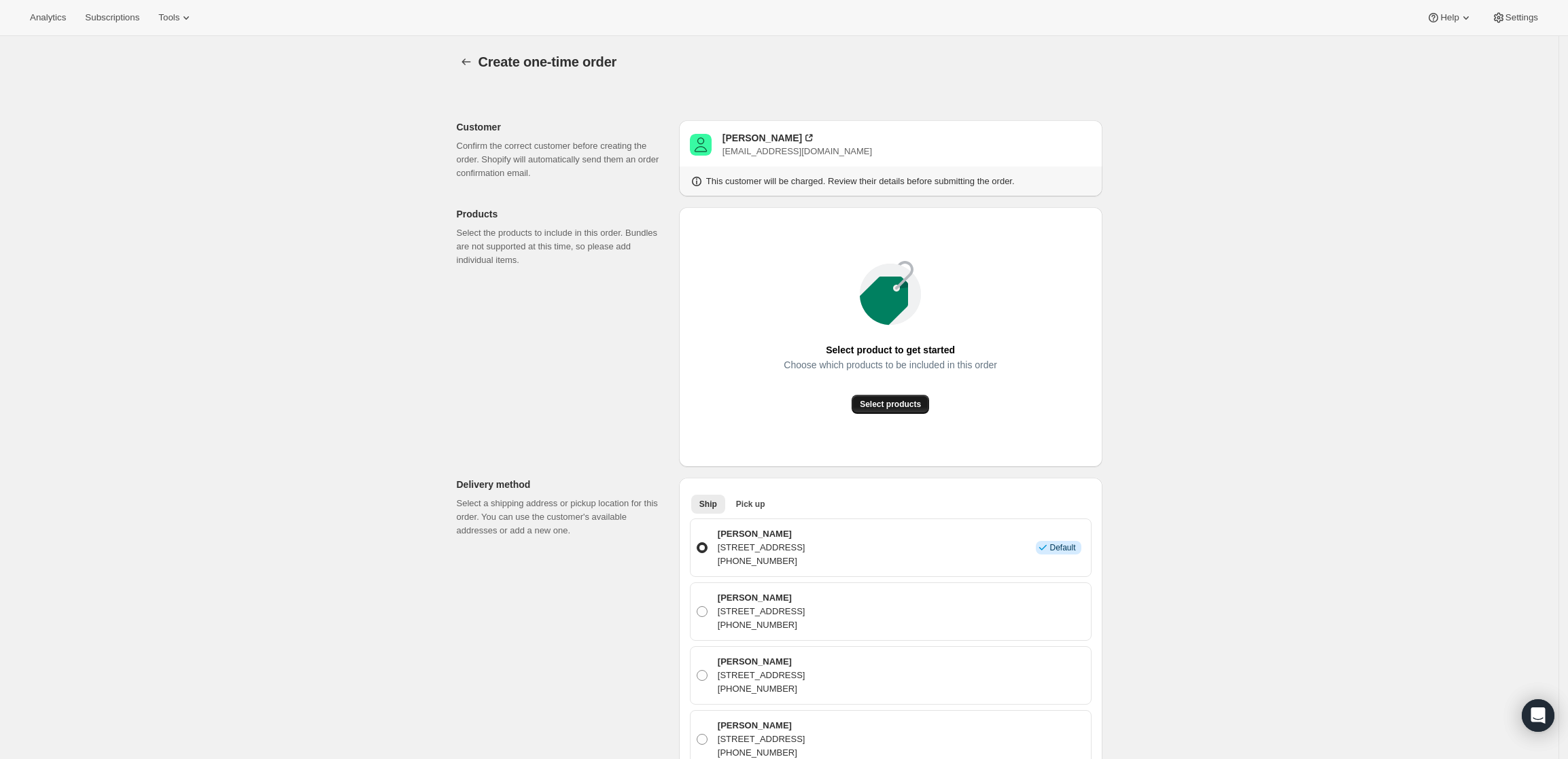
click at [898, 399] on span "Select products" at bounding box center [890, 404] width 61 height 11
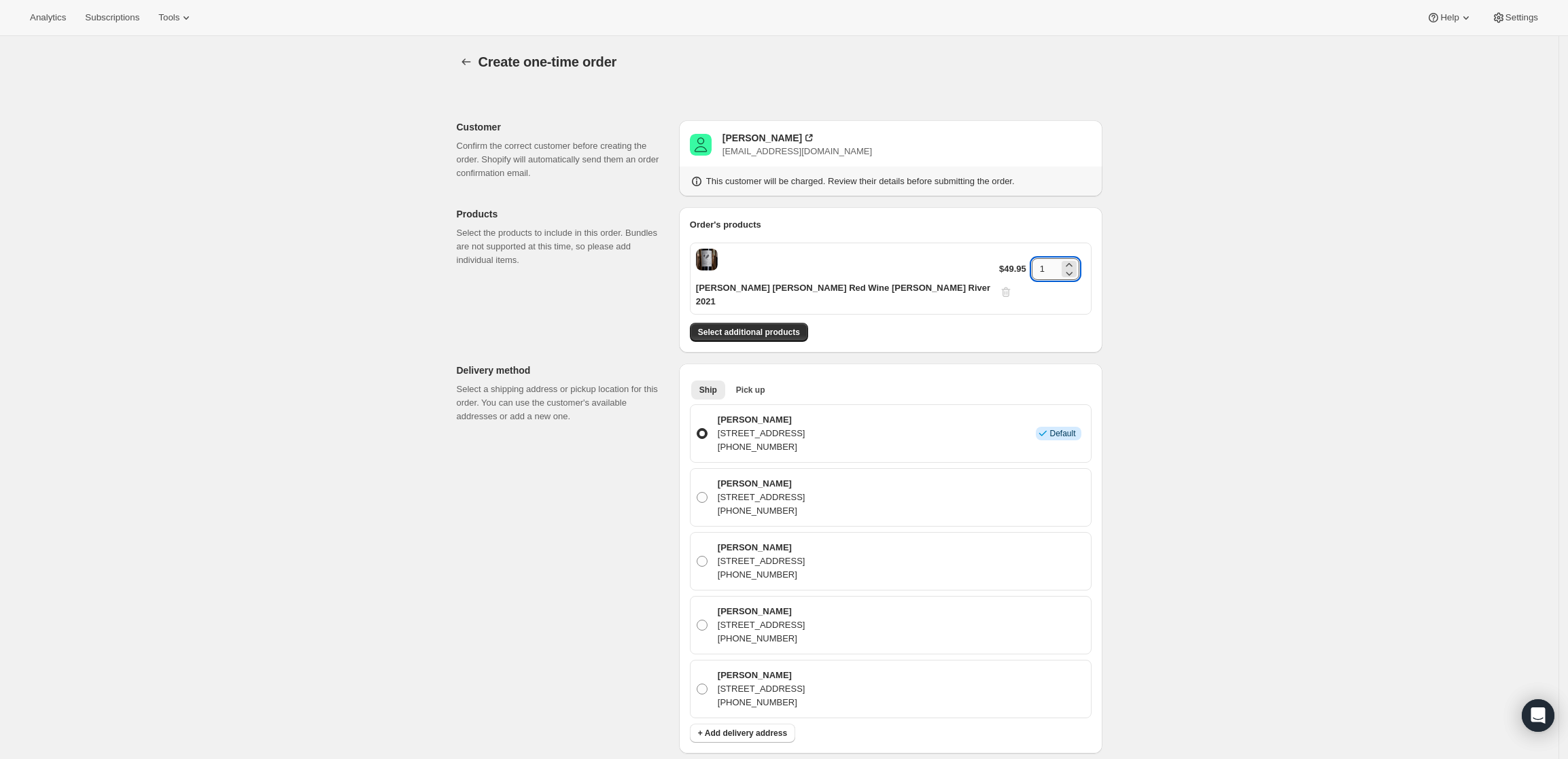
click at [1034, 258] on input "1" at bounding box center [1045, 269] width 27 height 22
drag, startPoint x: 1033, startPoint y: 259, endPoint x: 1024, endPoint y: 259, distance: 9.0
click at [1032, 259] on input "1" at bounding box center [1045, 269] width 27 height 22
click at [1044, 259] on input "1" at bounding box center [1045, 269] width 27 height 22
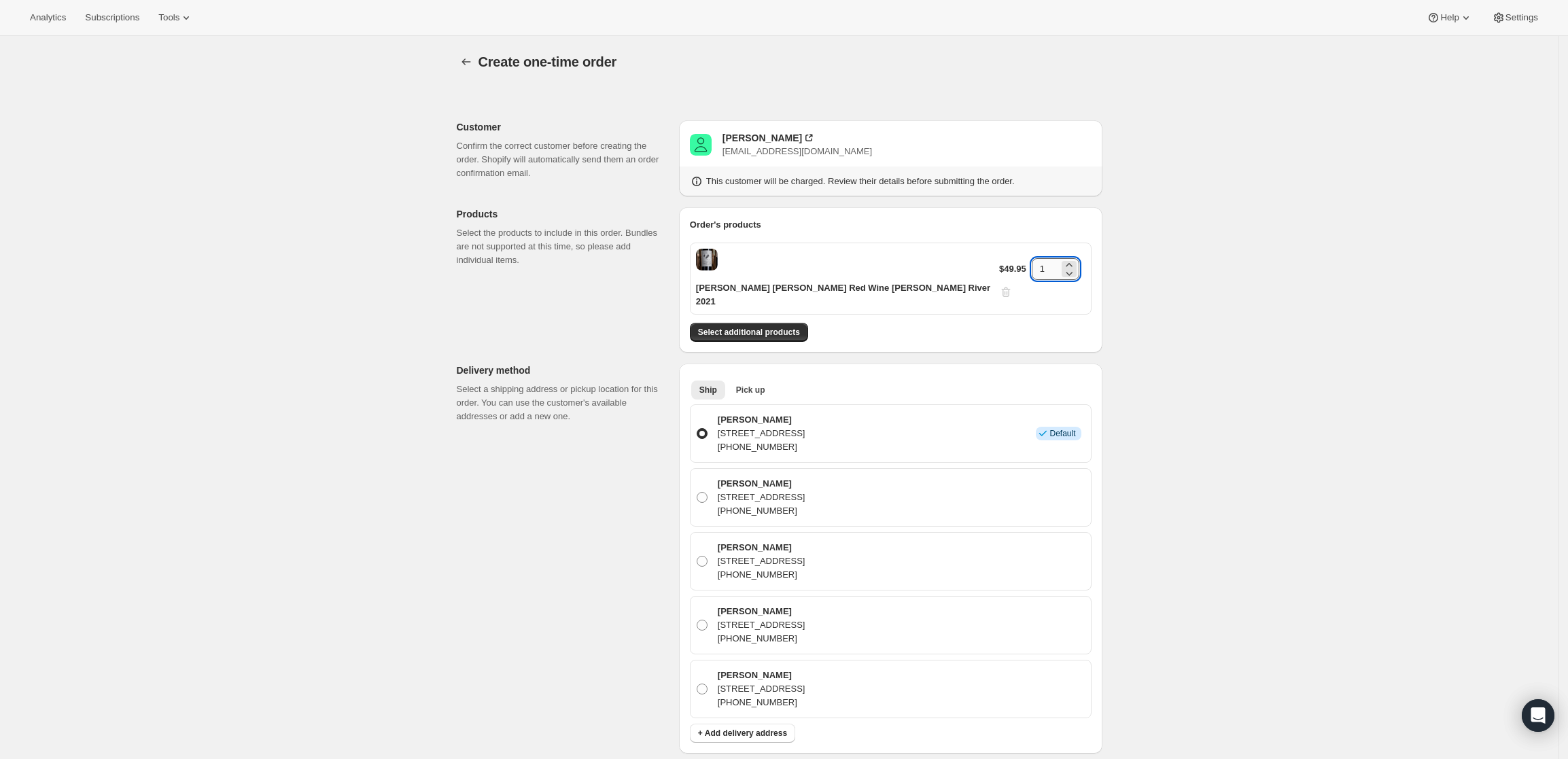
click at [1044, 259] on input "1" at bounding box center [1045, 269] width 27 height 22
type input "3"
click at [1154, 291] on div "Create one-time order. This page is ready Create one-time order Customer Confir…" at bounding box center [779, 660] width 1558 height 1249
click at [791, 327] on span "Select additional products" at bounding box center [749, 332] width 102 height 11
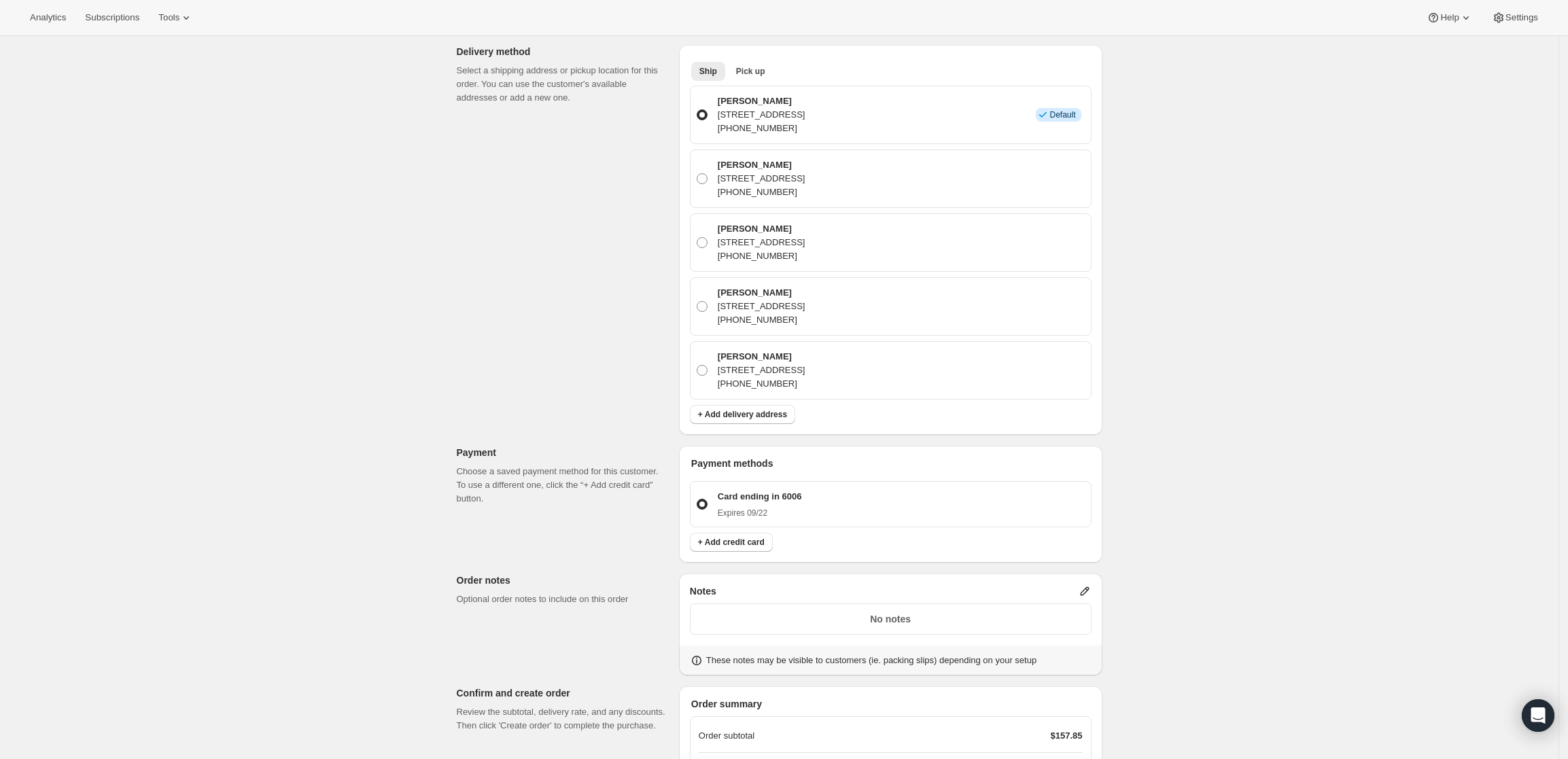
scroll to position [432, 0]
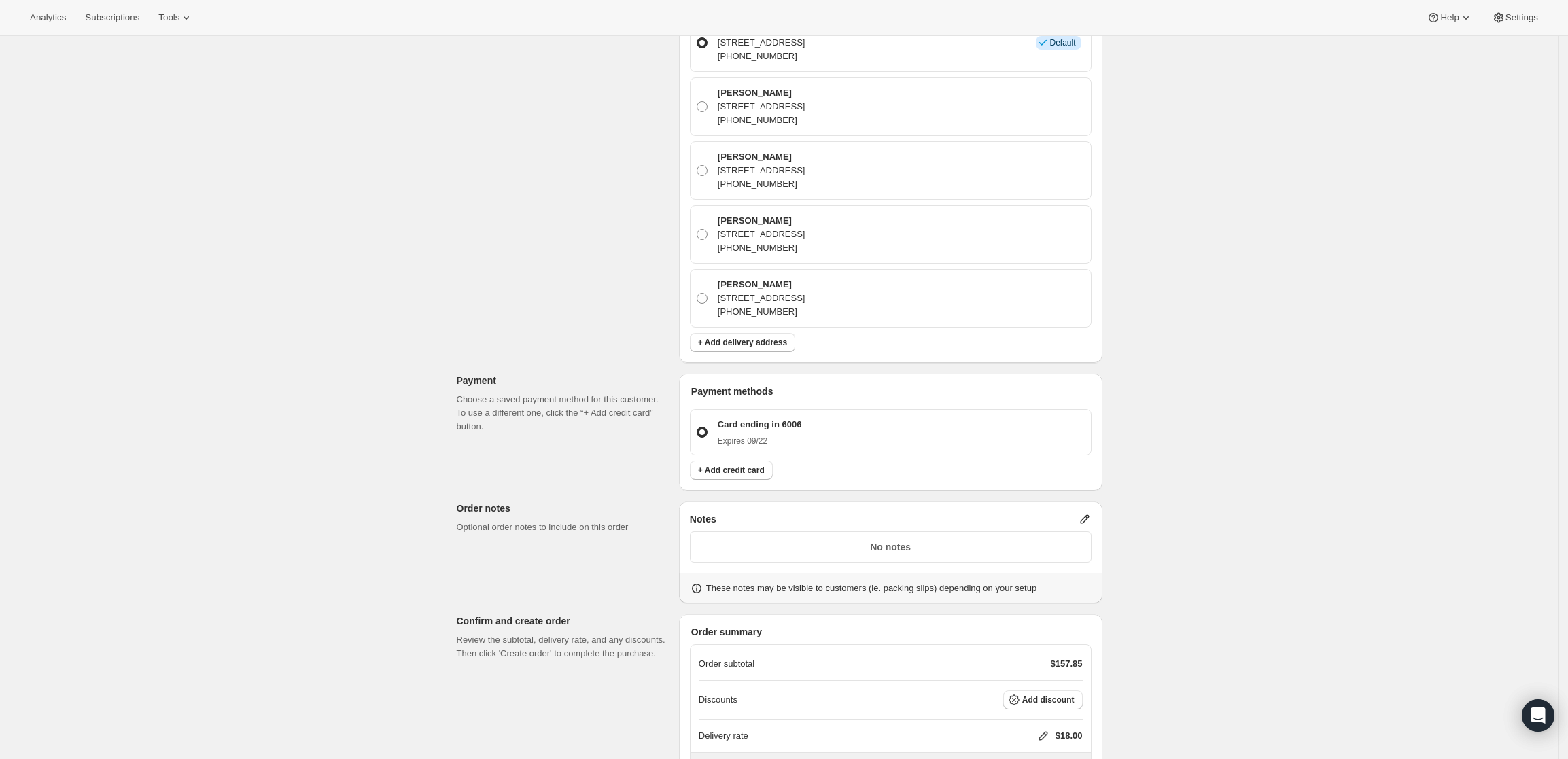
click at [1083, 512] on icon at bounding box center [1084, 519] width 14 height 14
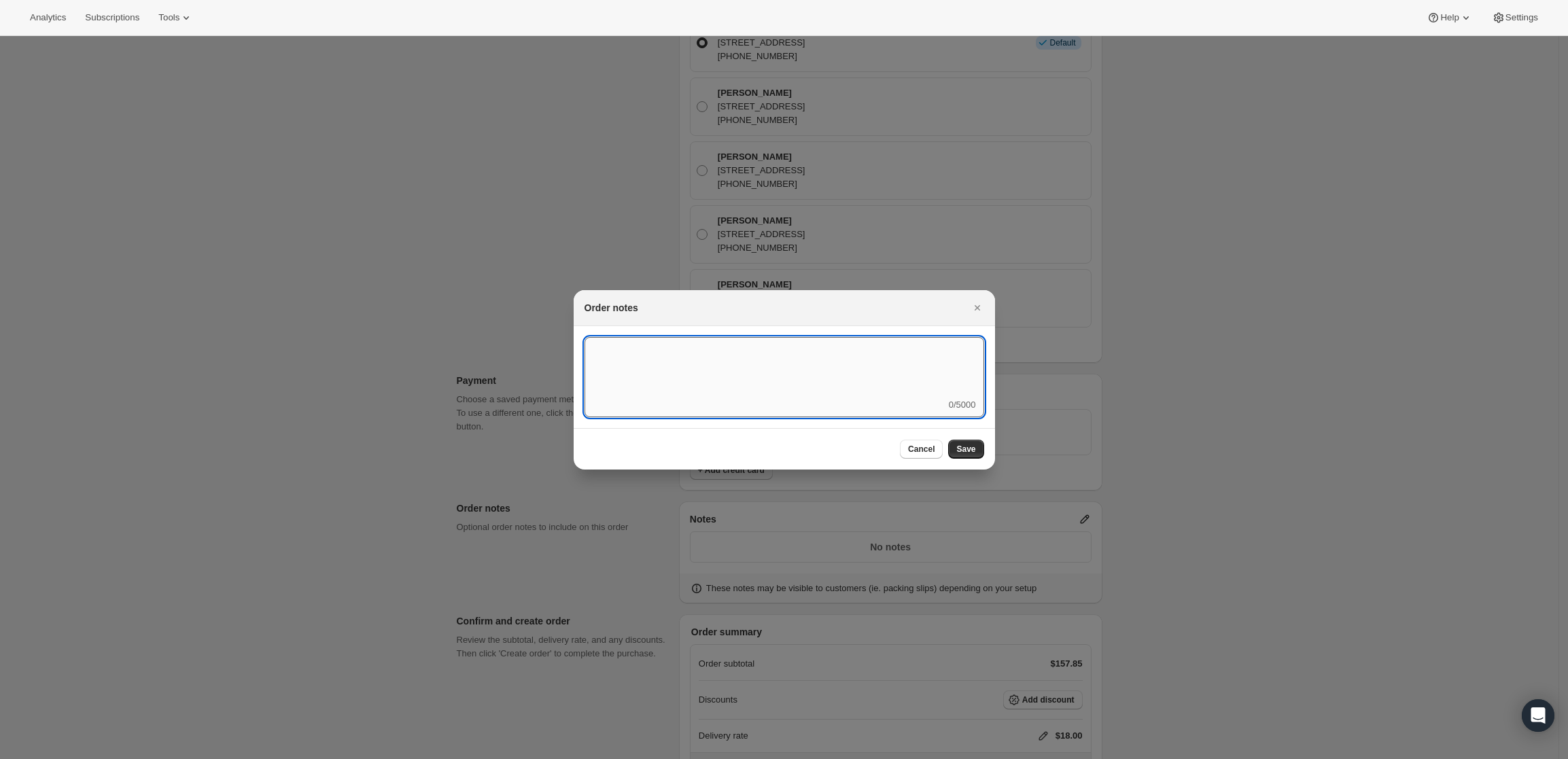
click at [762, 387] on textarea ":rdi:" at bounding box center [784, 367] width 399 height 61
type textarea "FedEx Ground"
click at [959, 451] on span "Save" at bounding box center [966, 449] width 19 height 11
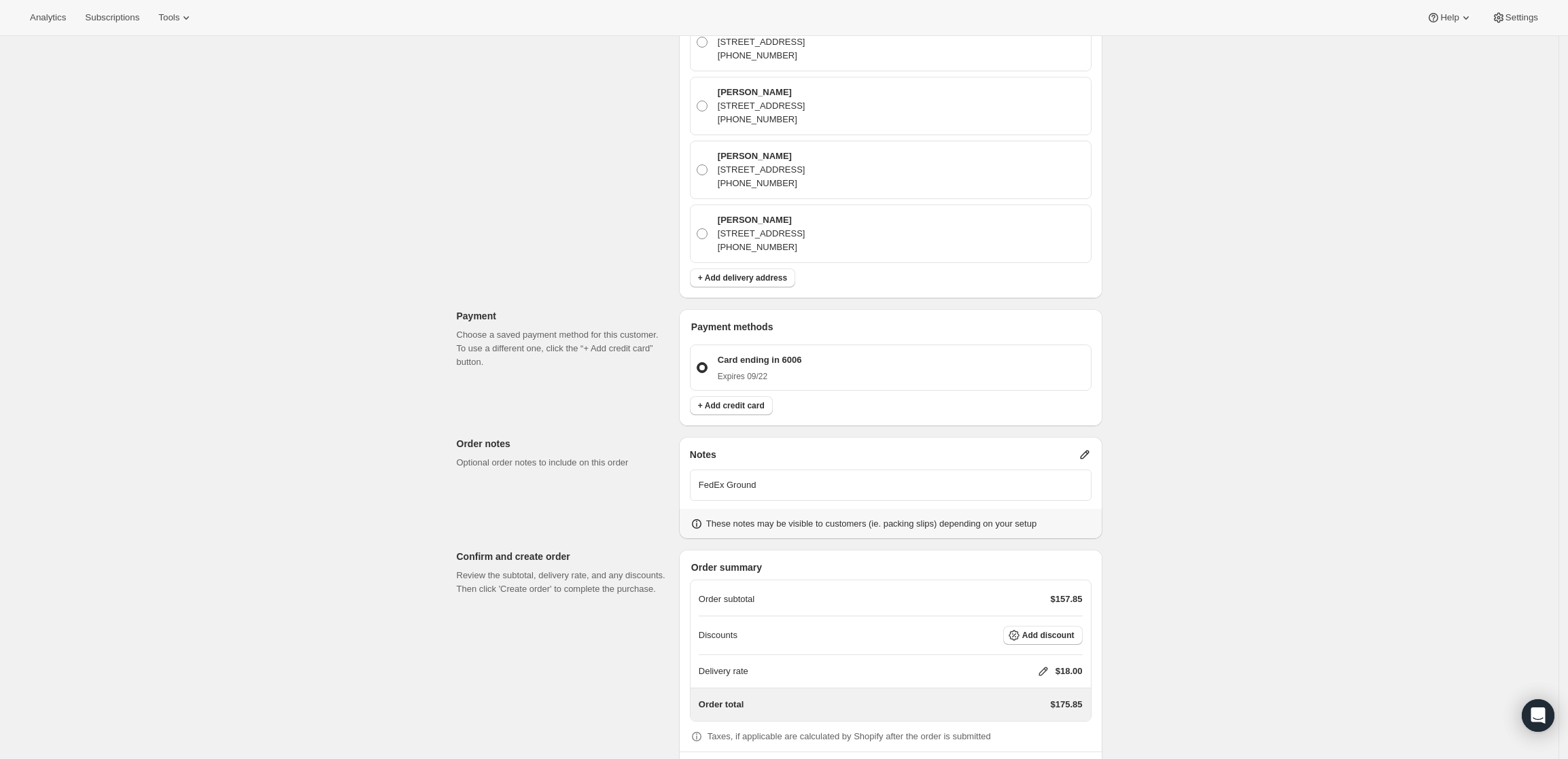
scroll to position [517, 0]
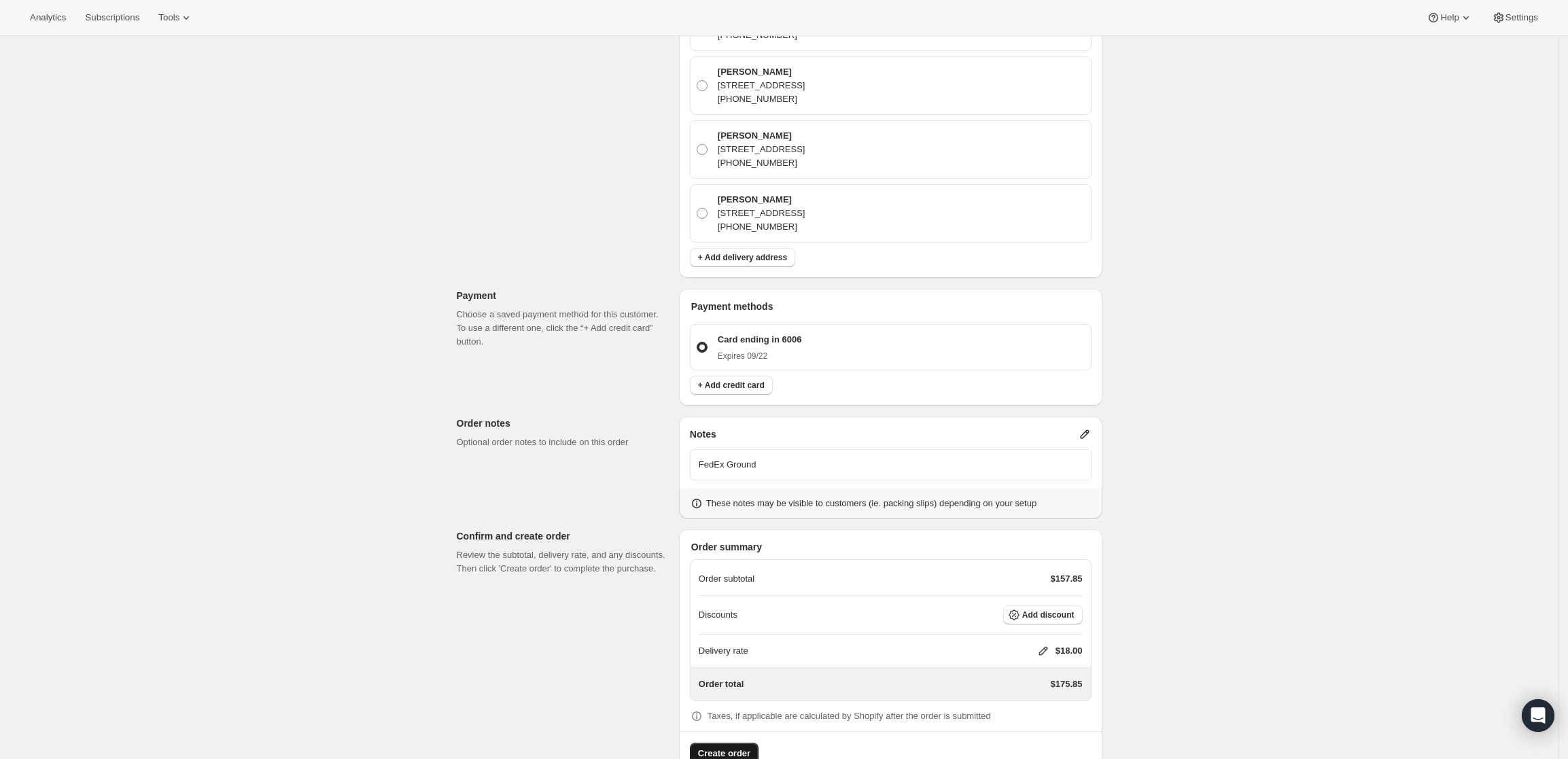
click at [718, 747] on span "Create order" at bounding box center [725, 754] width 53 height 14
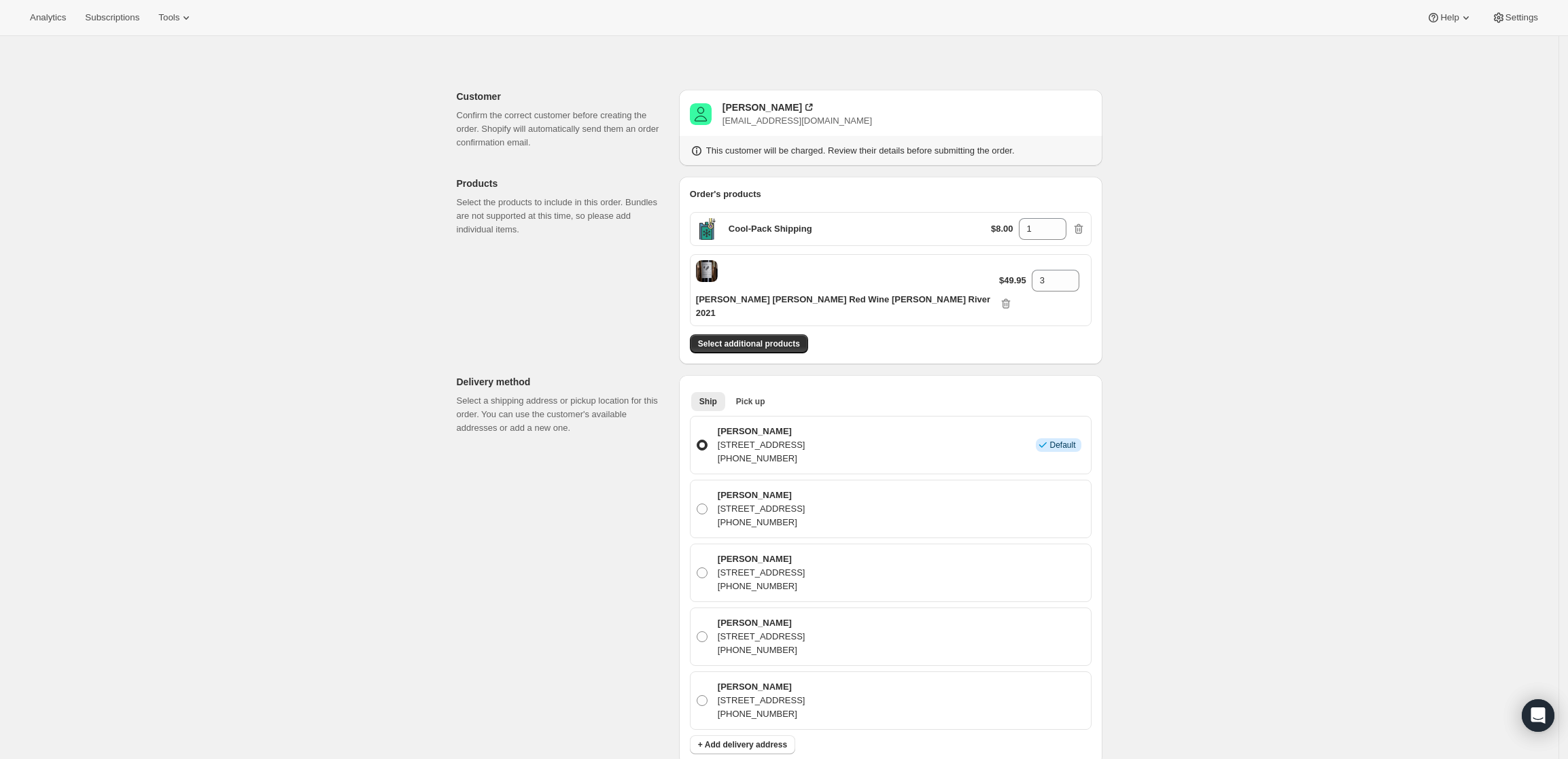
scroll to position [0, 0]
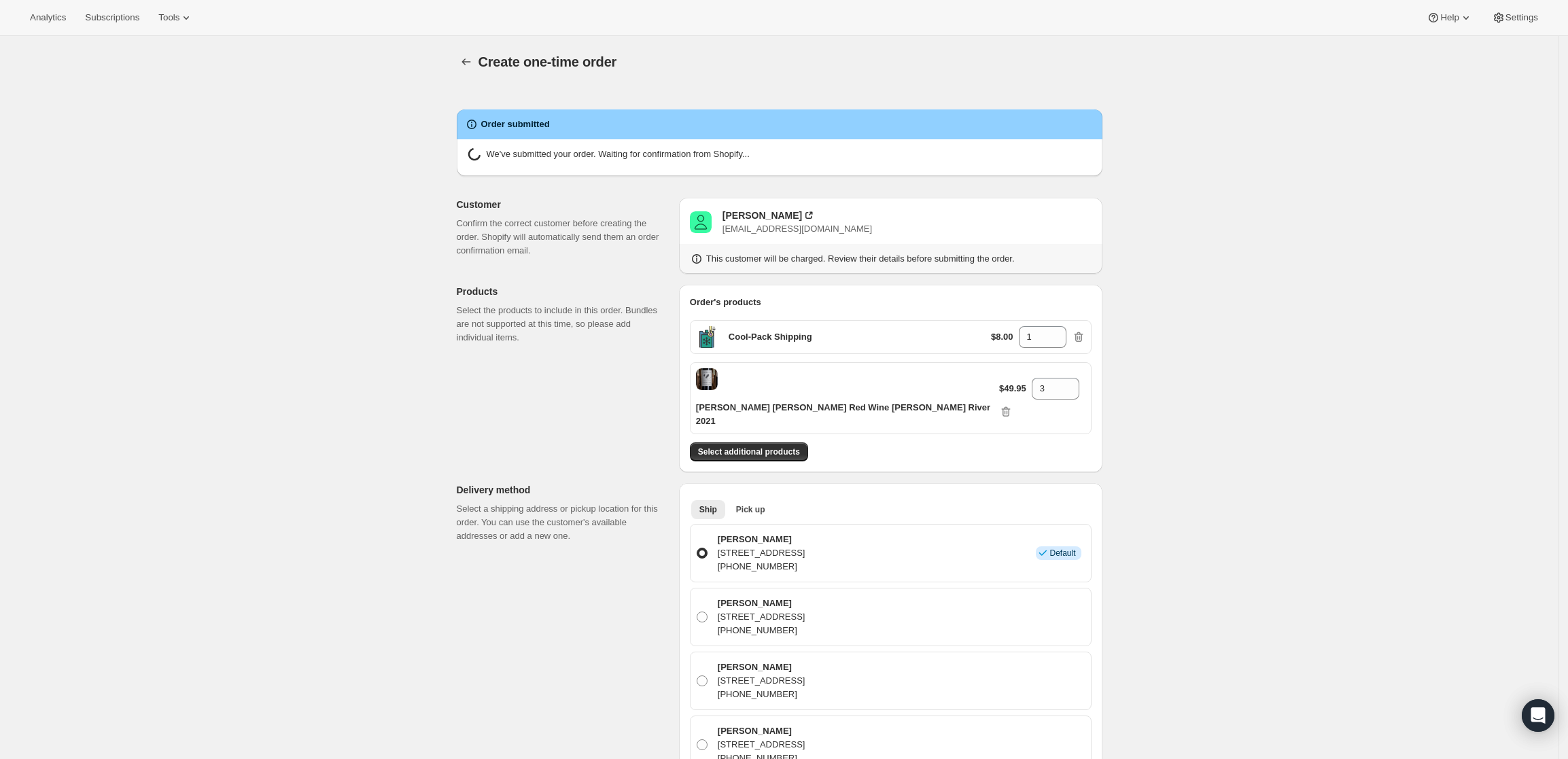
radio input "true"
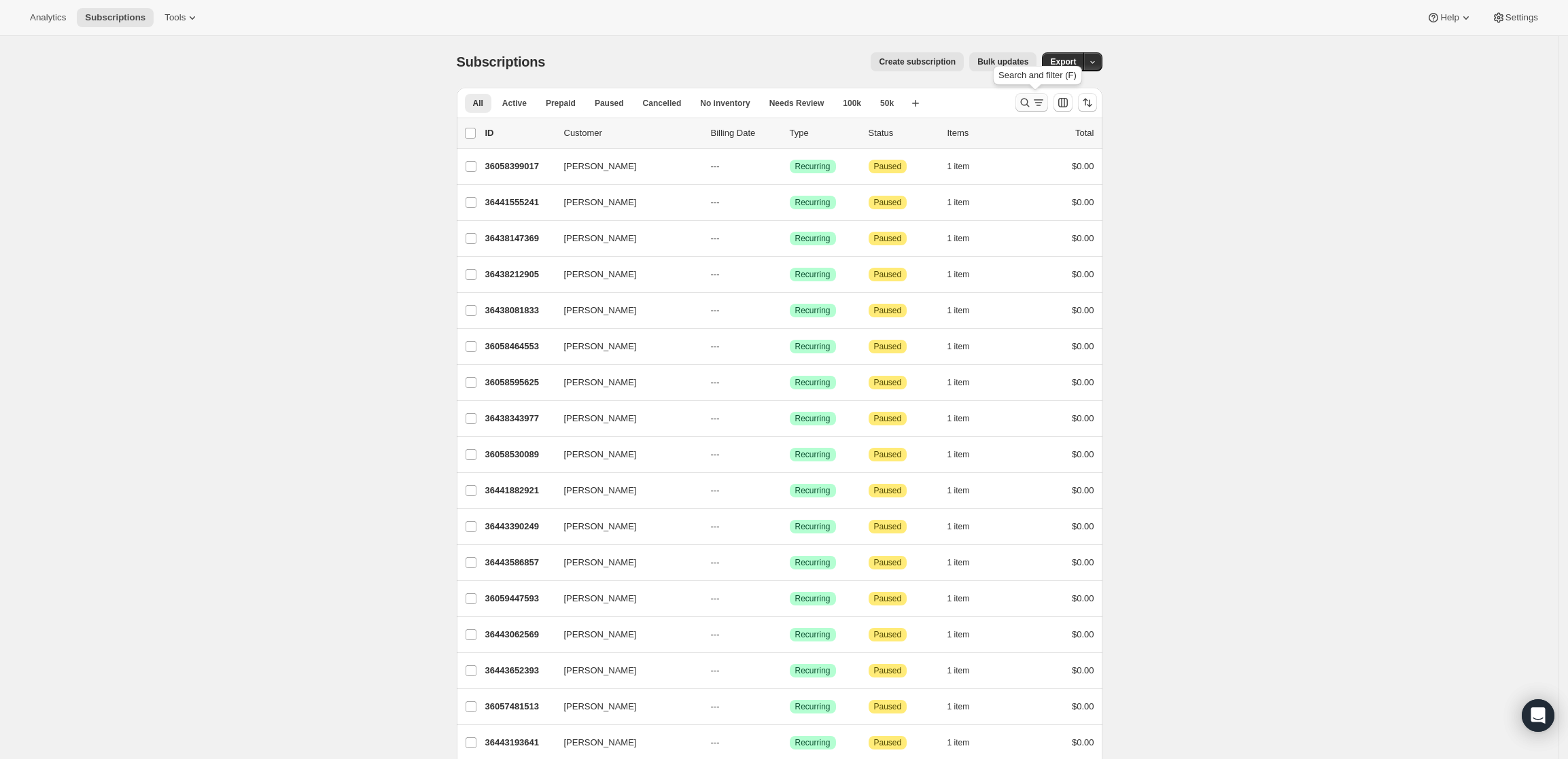
click at [1027, 107] on icon "Search and filter results" at bounding box center [1025, 103] width 14 height 14
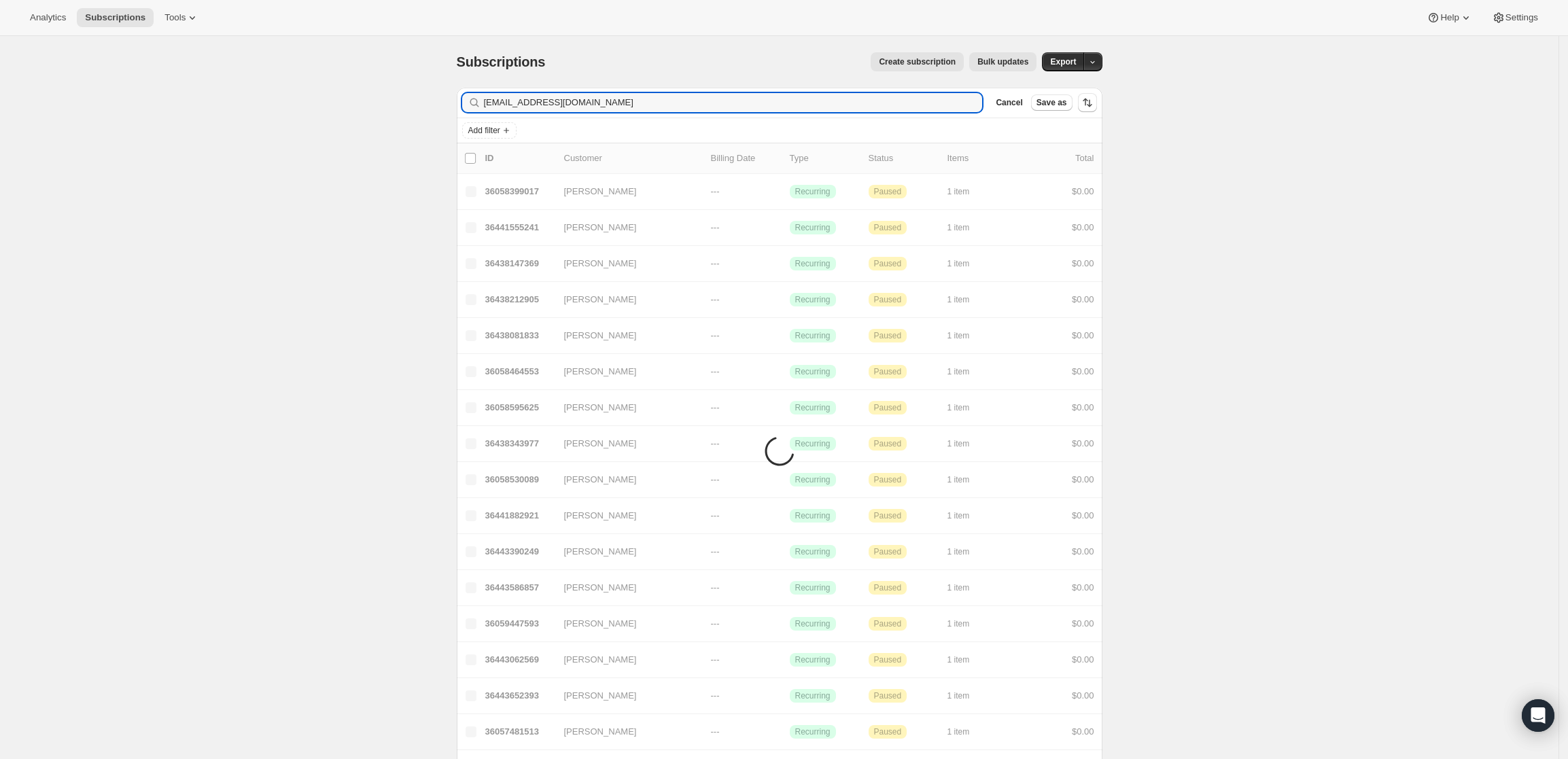
type input "[EMAIL_ADDRESS][DOMAIN_NAME]"
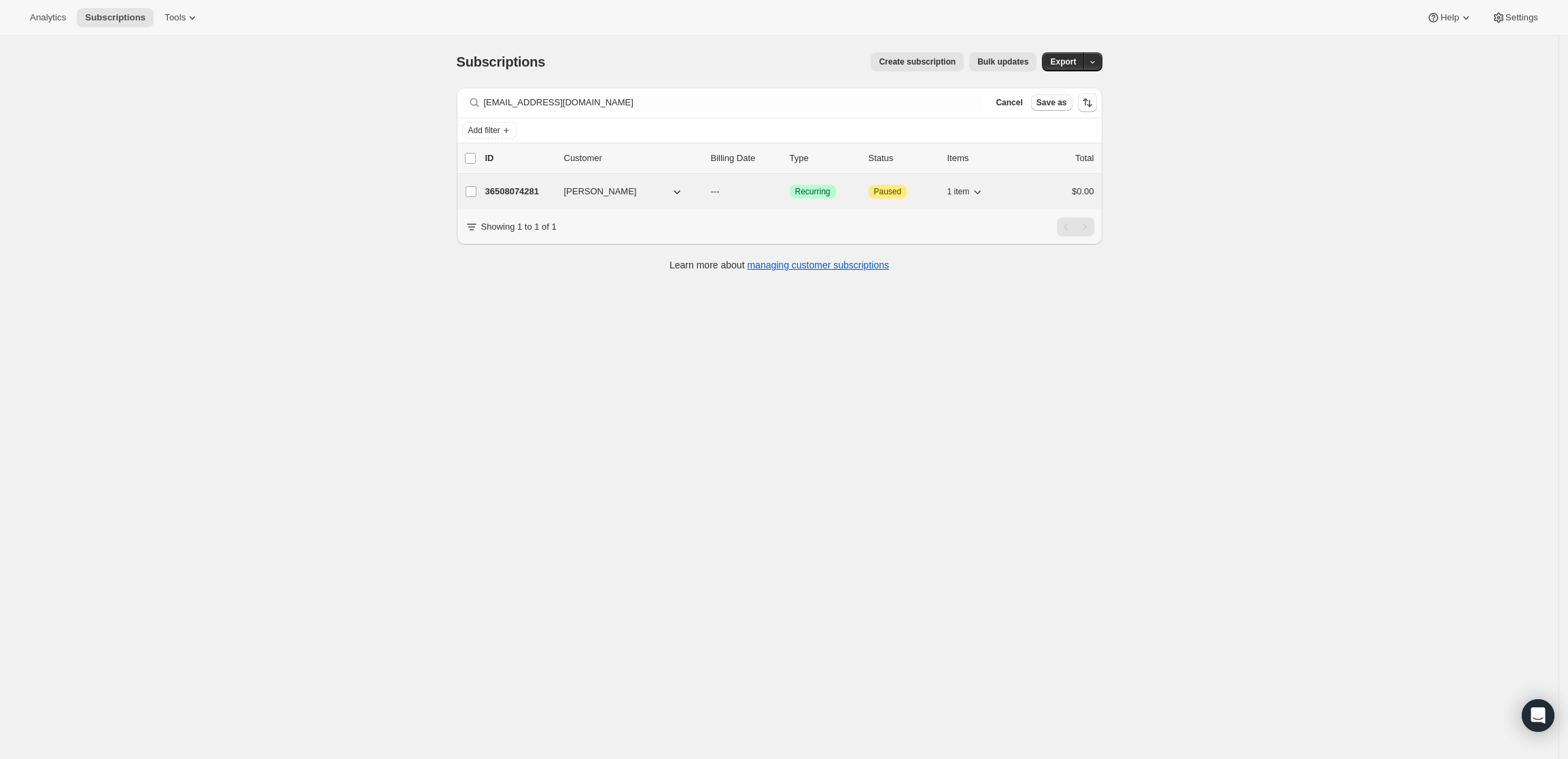
click at [520, 185] on p "36508074281" at bounding box center [519, 191] width 68 height 14
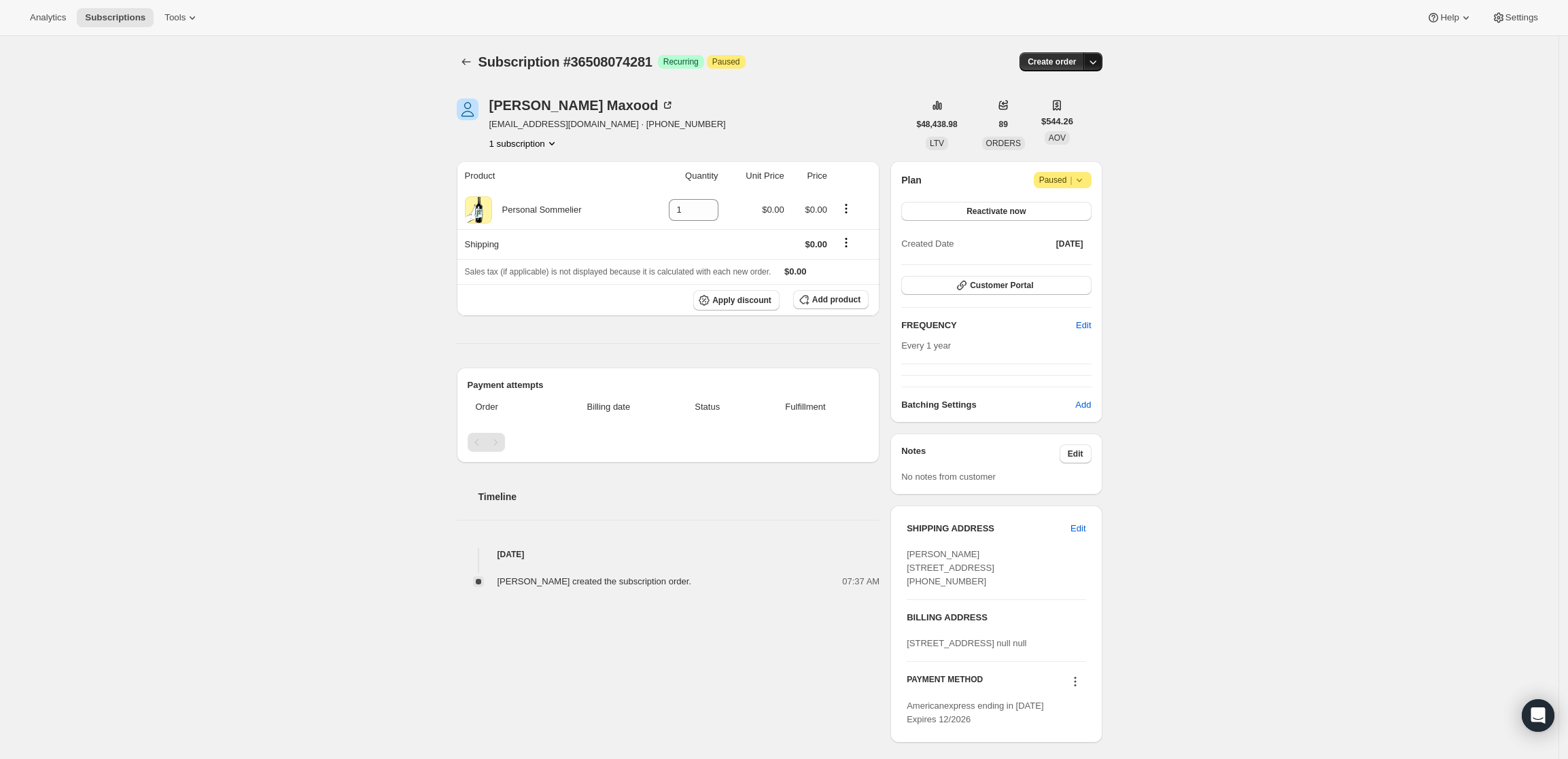
click at [1094, 67] on icon "button" at bounding box center [1093, 62] width 14 height 14
click at [1076, 115] on span "Create custom one-time order" at bounding box center [1040, 113] width 117 height 10
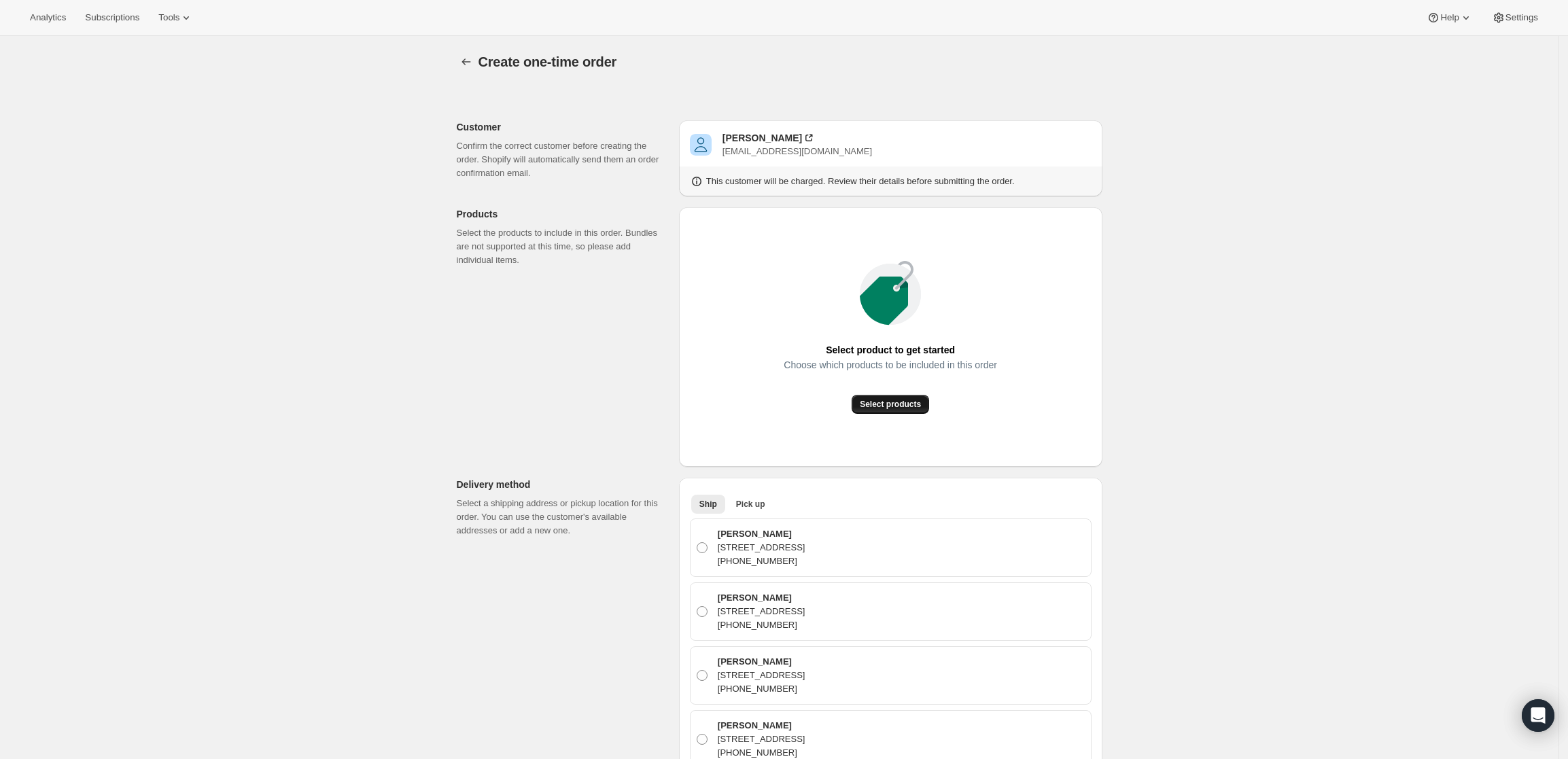
click at [894, 405] on span "Select products" at bounding box center [890, 404] width 61 height 11
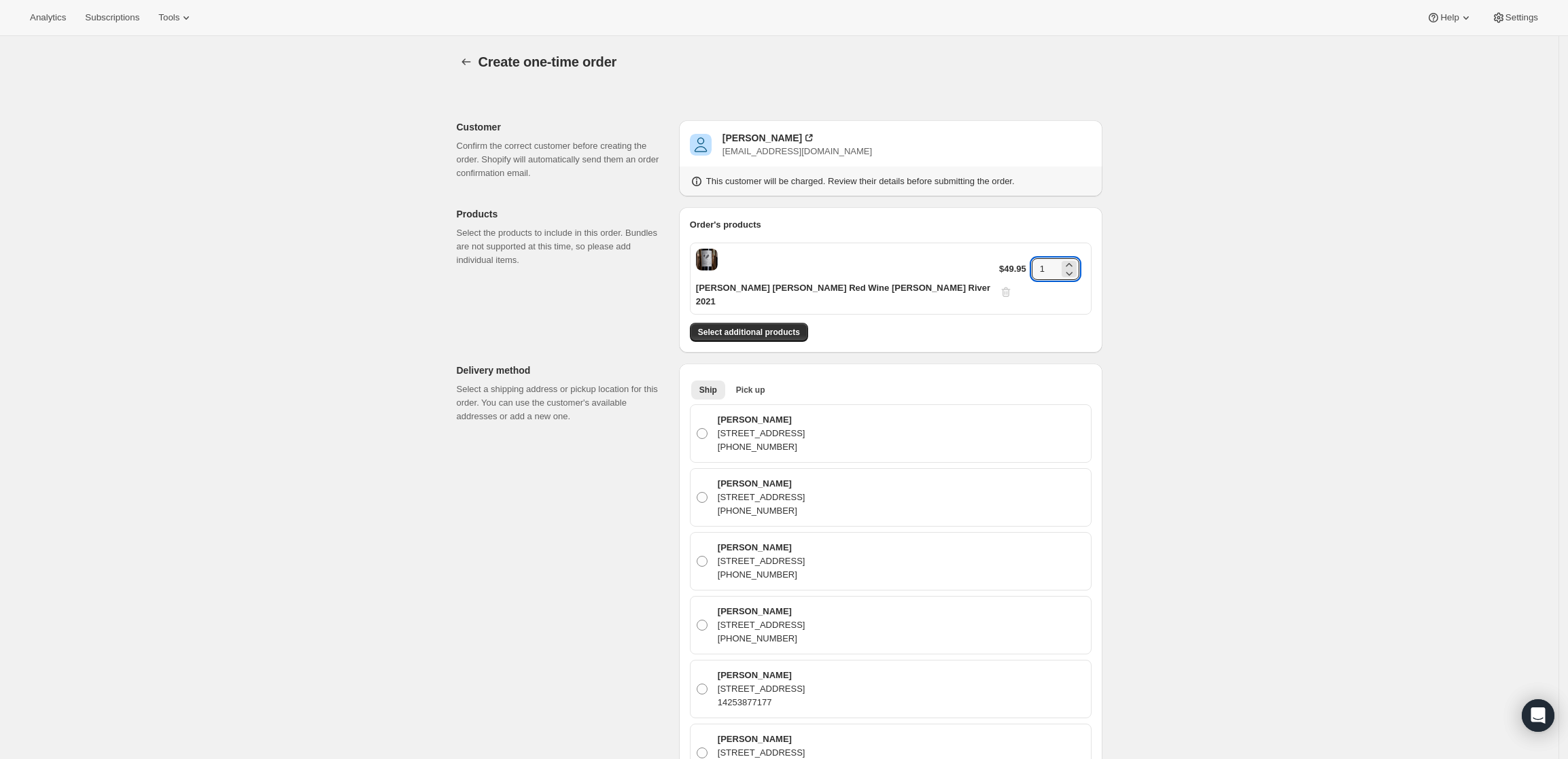
drag, startPoint x: 1044, startPoint y: 256, endPoint x: 929, endPoint y: 233, distance: 117.3
click at [929, 233] on div "[PERSON_NAME] [PERSON_NAME] Red Wine [PERSON_NAME] River 2021 $49.95 1" at bounding box center [891, 273] width 402 height 83
type input "2"
click at [1178, 432] on div "Create one-time order. This page is ready Create one-time order Customer Confir…" at bounding box center [779, 756] width 1558 height 1440
click at [742, 134] on div "[PERSON_NAME]" at bounding box center [762, 138] width 80 height 14
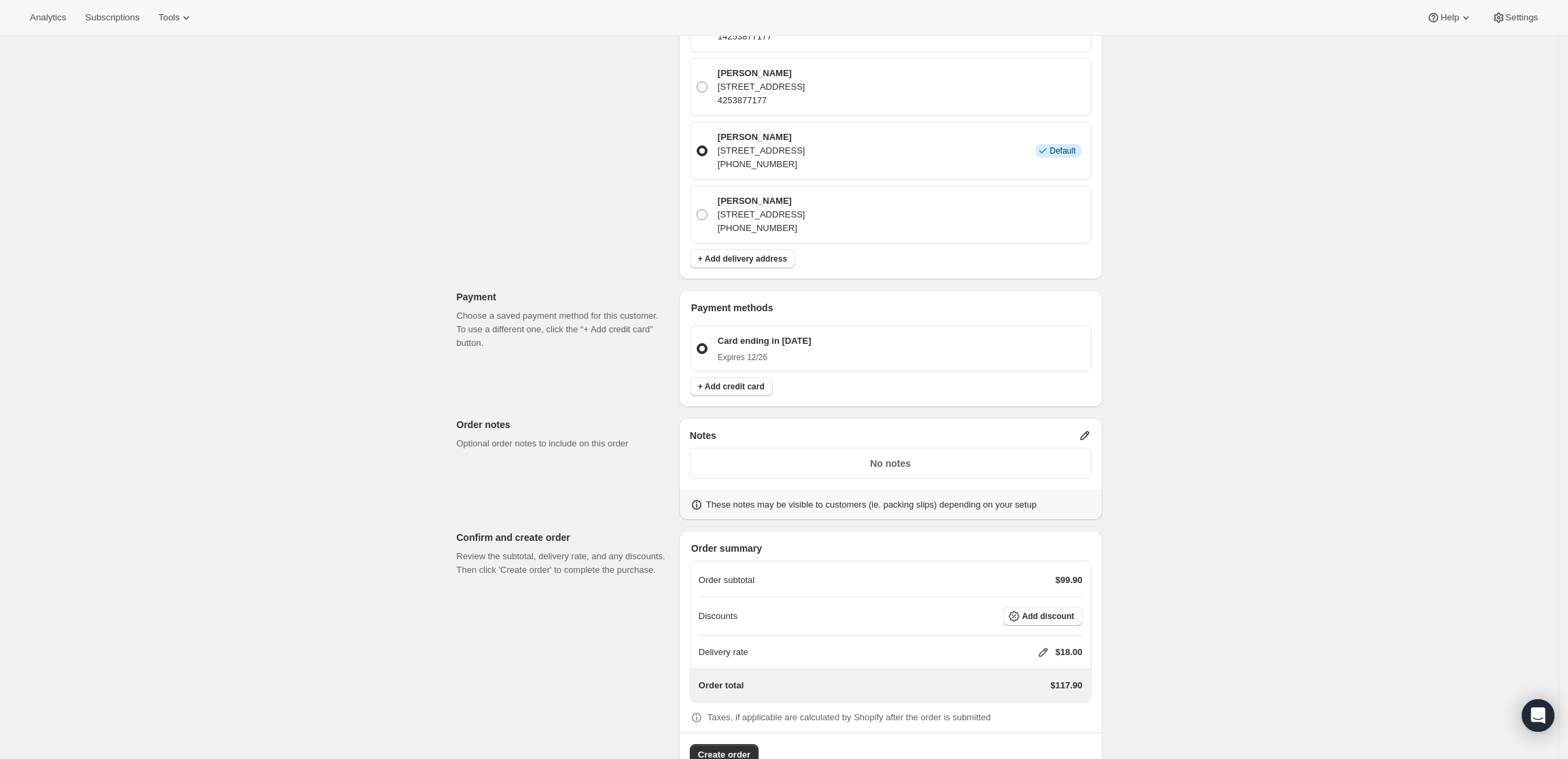
scroll to position [667, 0]
click at [1086, 427] on icon at bounding box center [1084, 434] width 14 height 14
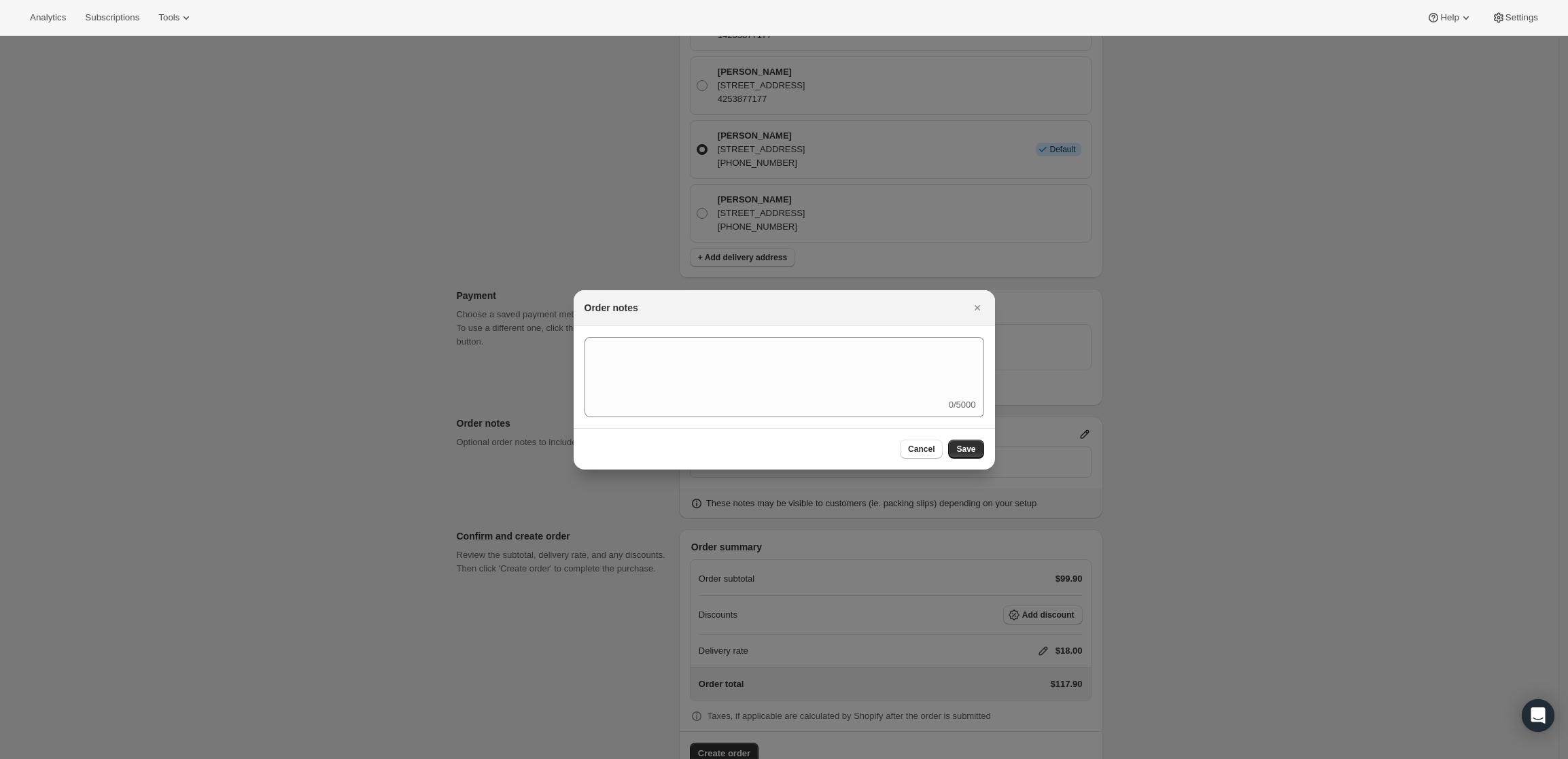
click at [845, 398] on div "0/5000" at bounding box center [784, 377] width 399 height 80
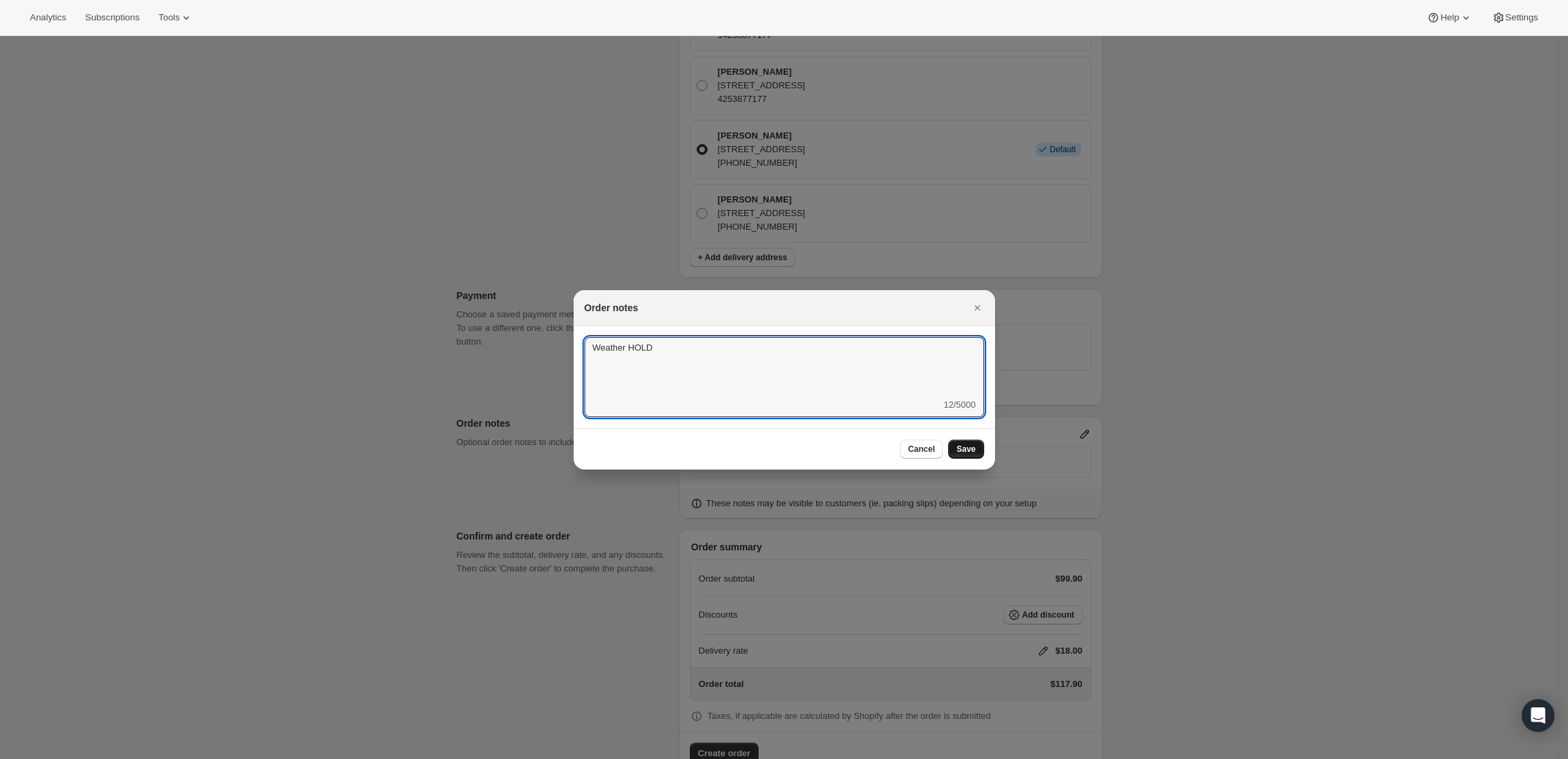
type textarea "Weather HOLD"
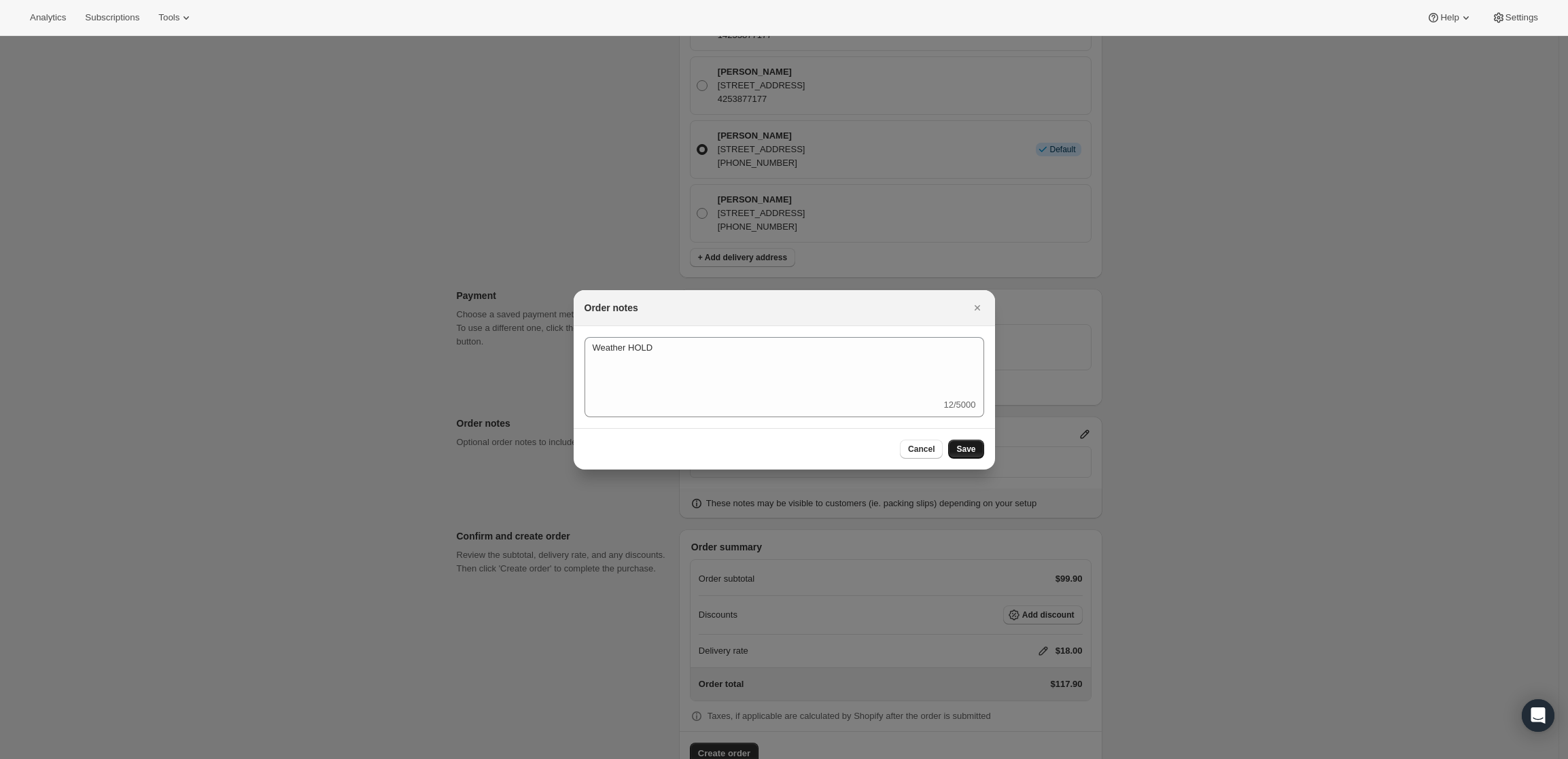
click at [969, 448] on span "Save" at bounding box center [966, 449] width 19 height 11
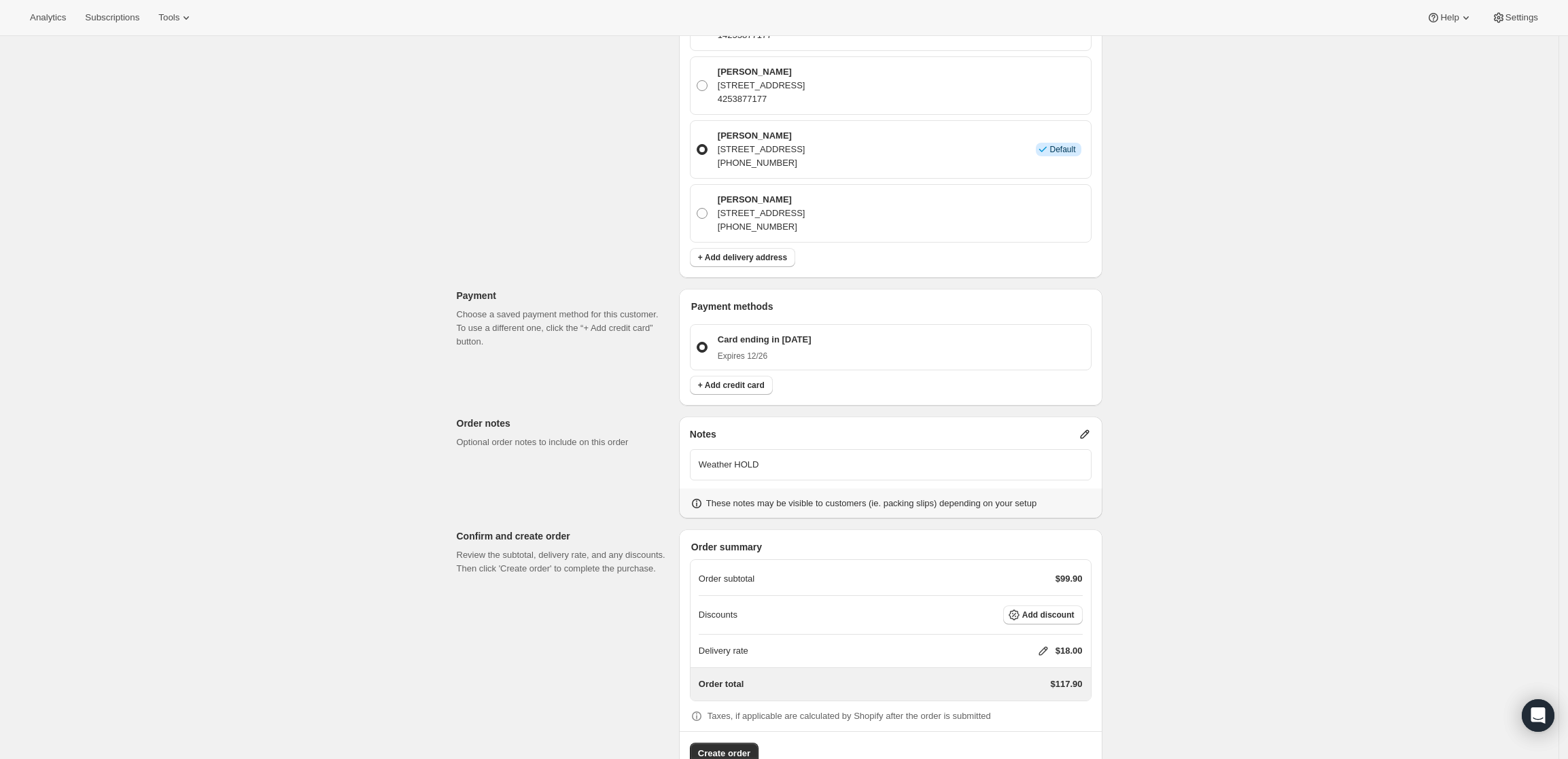
click at [1048, 644] on icon at bounding box center [1044, 651] width 14 height 14
click at [1006, 665] on input "0" at bounding box center [1050, 663] width 122 height 22
type input "0"
click at [1039, 698] on span "Save" at bounding box center [1040, 695] width 19 height 11
click at [706, 747] on span "Create order" at bounding box center [725, 754] width 53 height 14
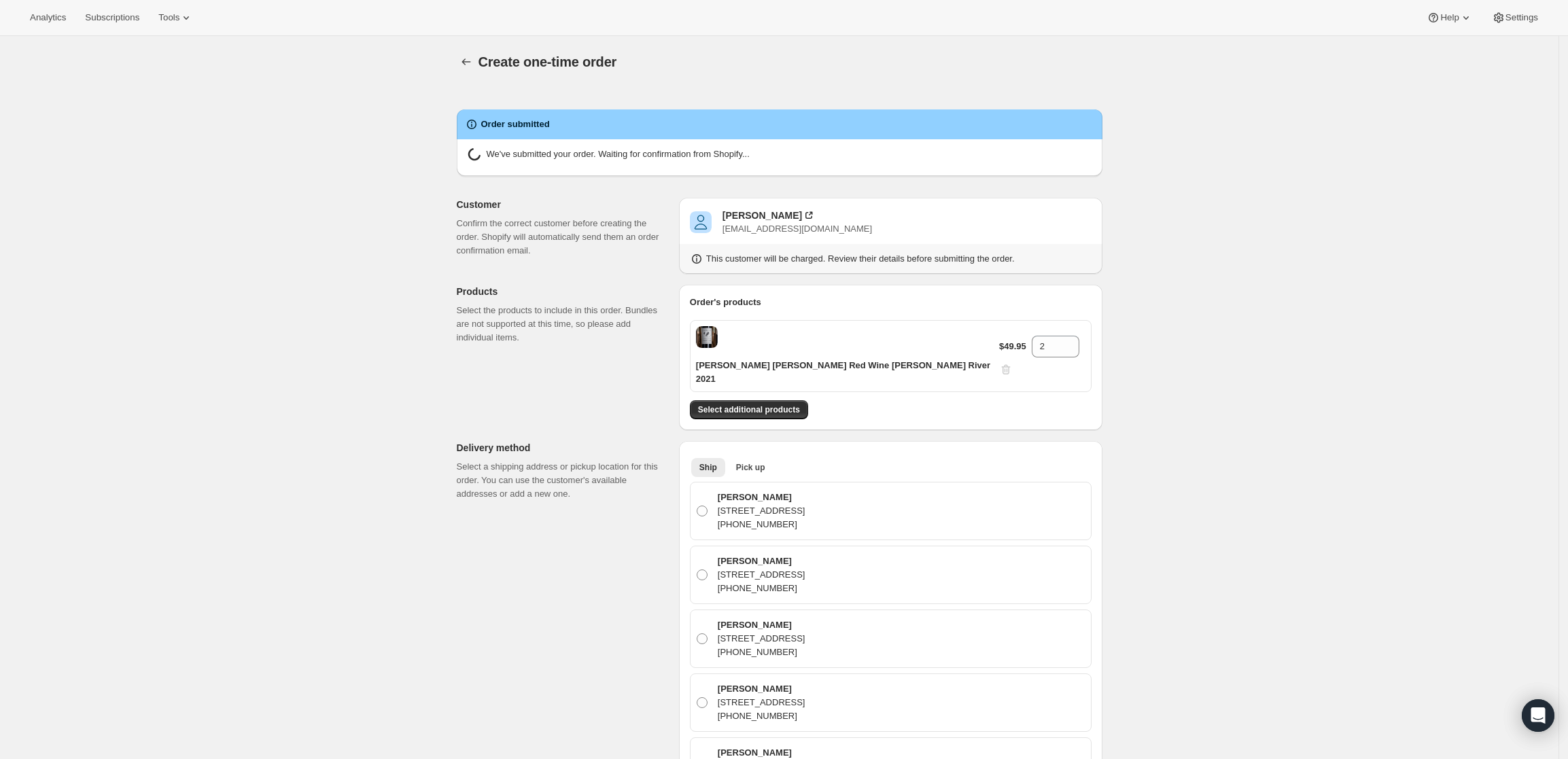
radio input "true"
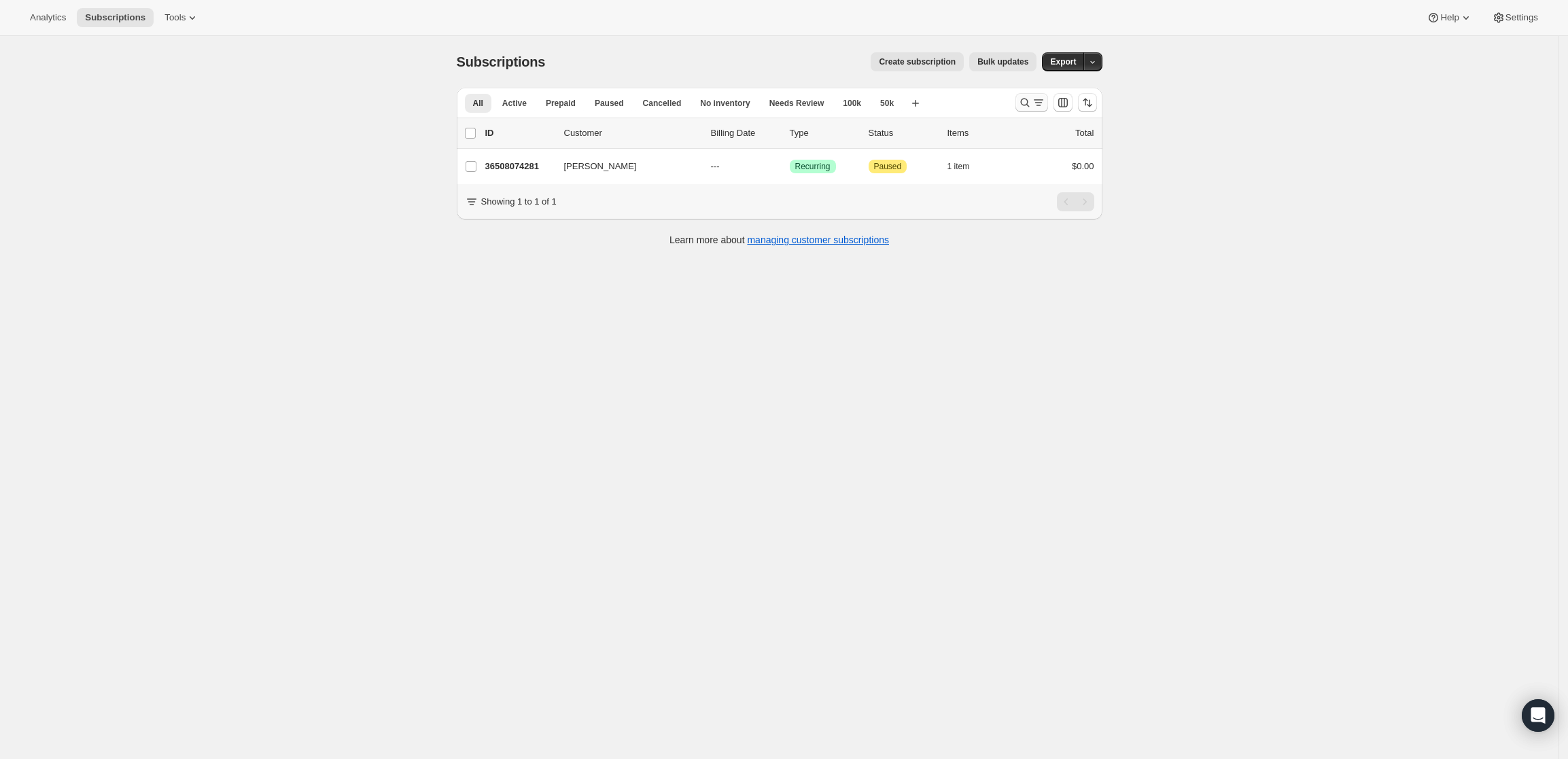
click at [1032, 99] on icon "Search and filter results" at bounding box center [1025, 103] width 14 height 14
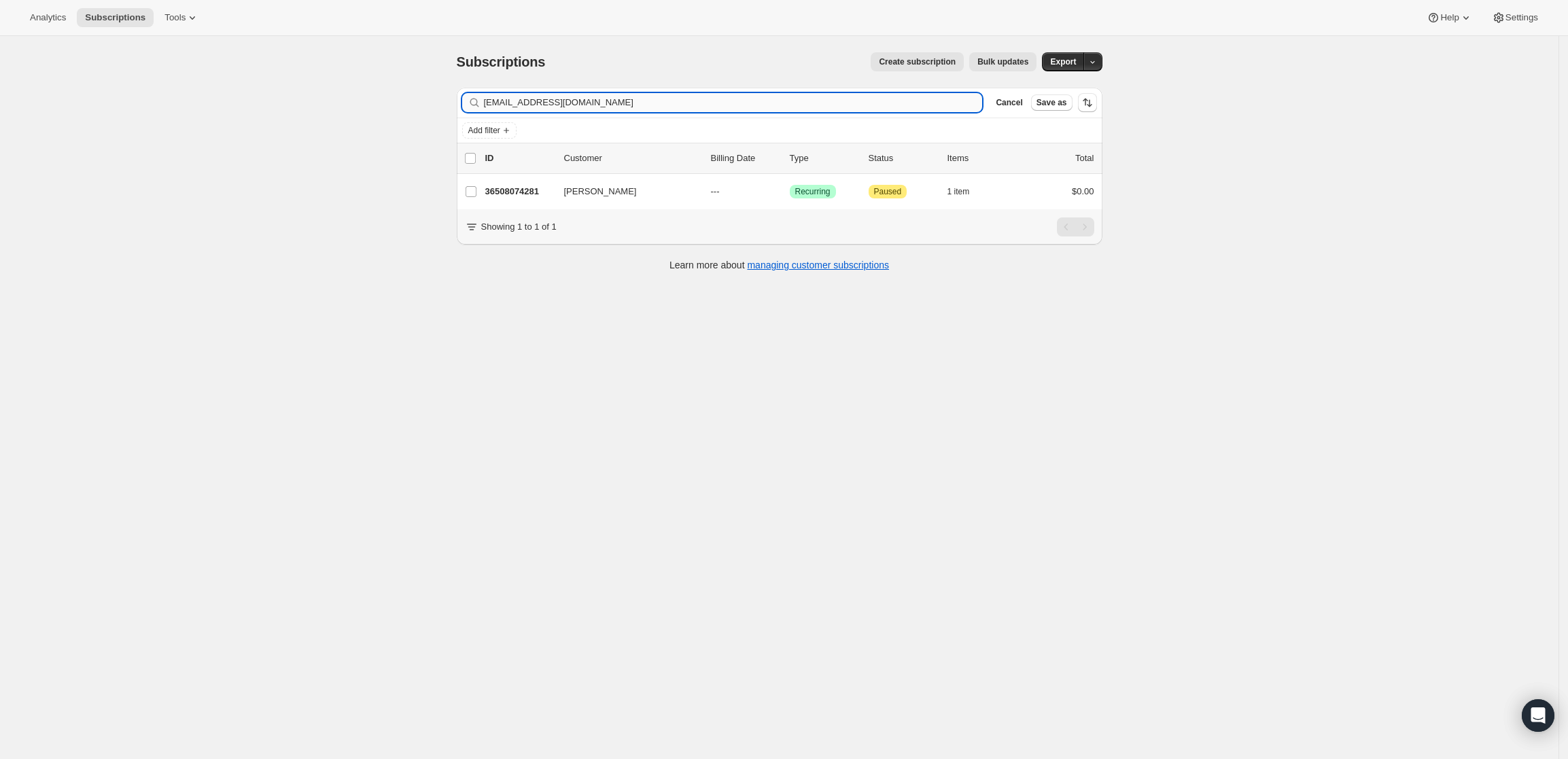
click at [827, 103] on input "depechemax@hotmail.com" at bounding box center [733, 103] width 499 height 19
type input "[EMAIL_ADDRESS][DOMAIN_NAME]"
click at [513, 192] on p "36127867177" at bounding box center [519, 191] width 68 height 14
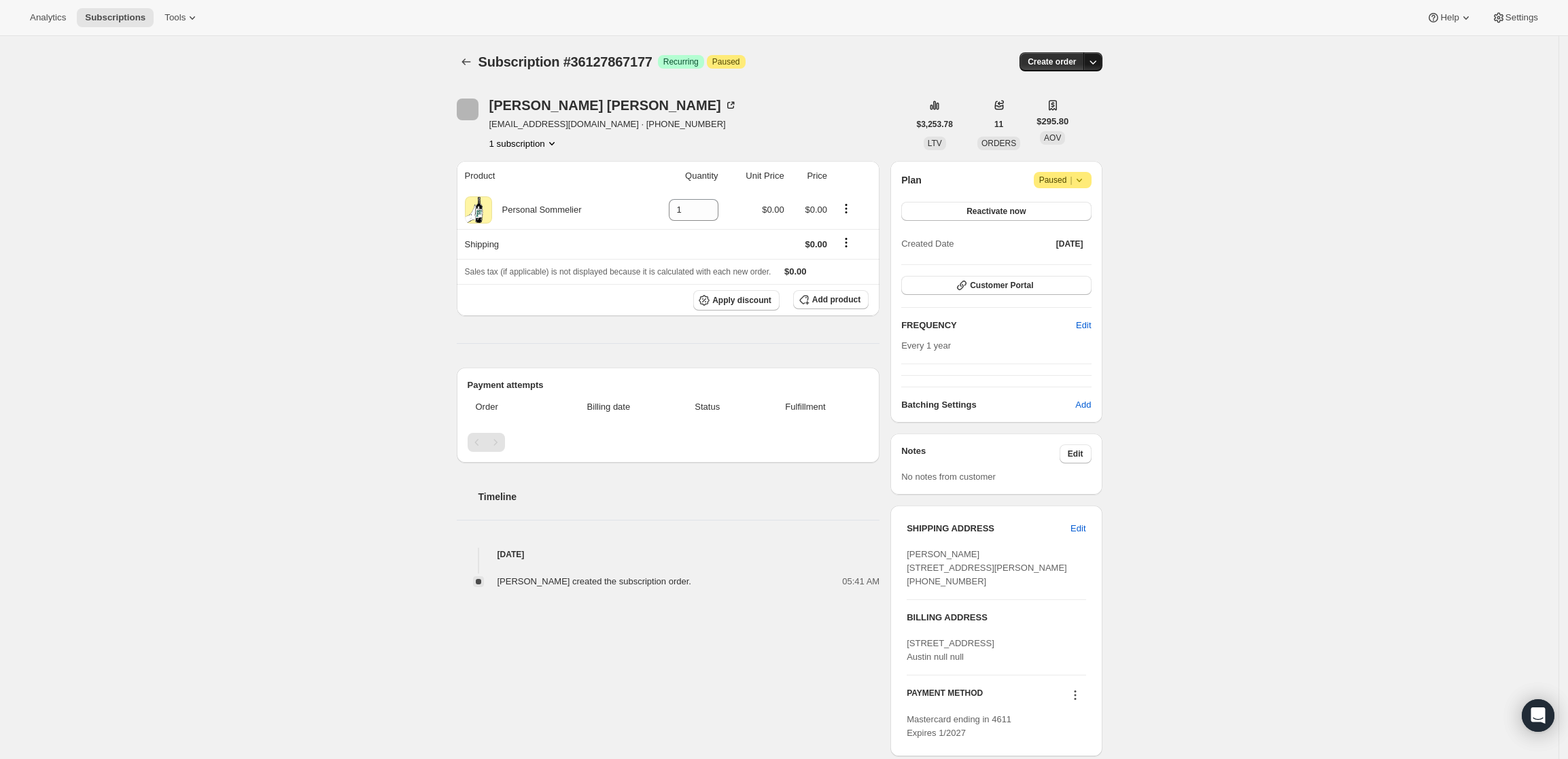
click at [1098, 56] on icon "button" at bounding box center [1093, 62] width 14 height 14
click at [1081, 116] on span "Create custom one-time order" at bounding box center [1040, 113] width 117 height 10
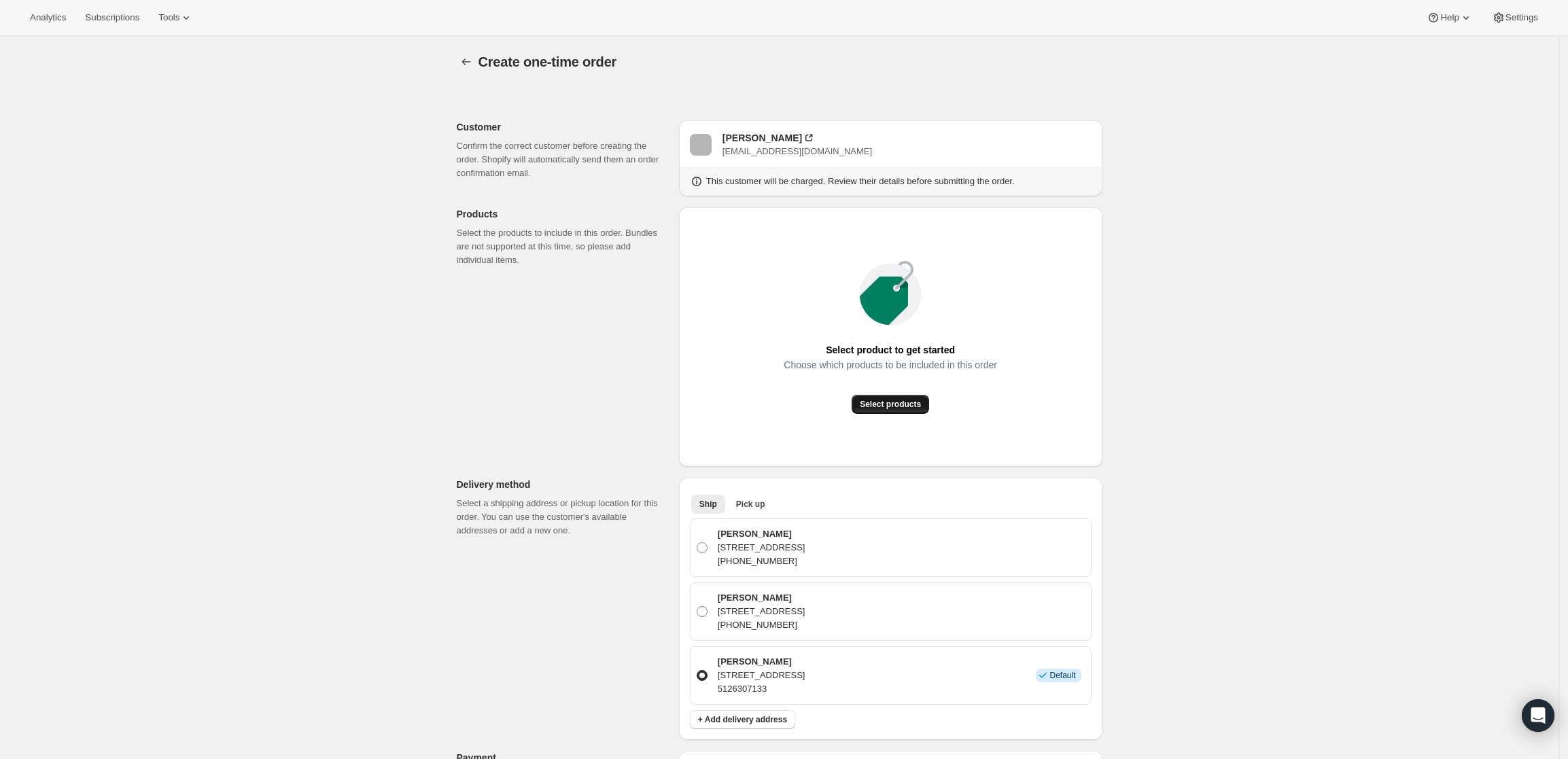
click at [913, 403] on span "Select products" at bounding box center [890, 404] width 61 height 11
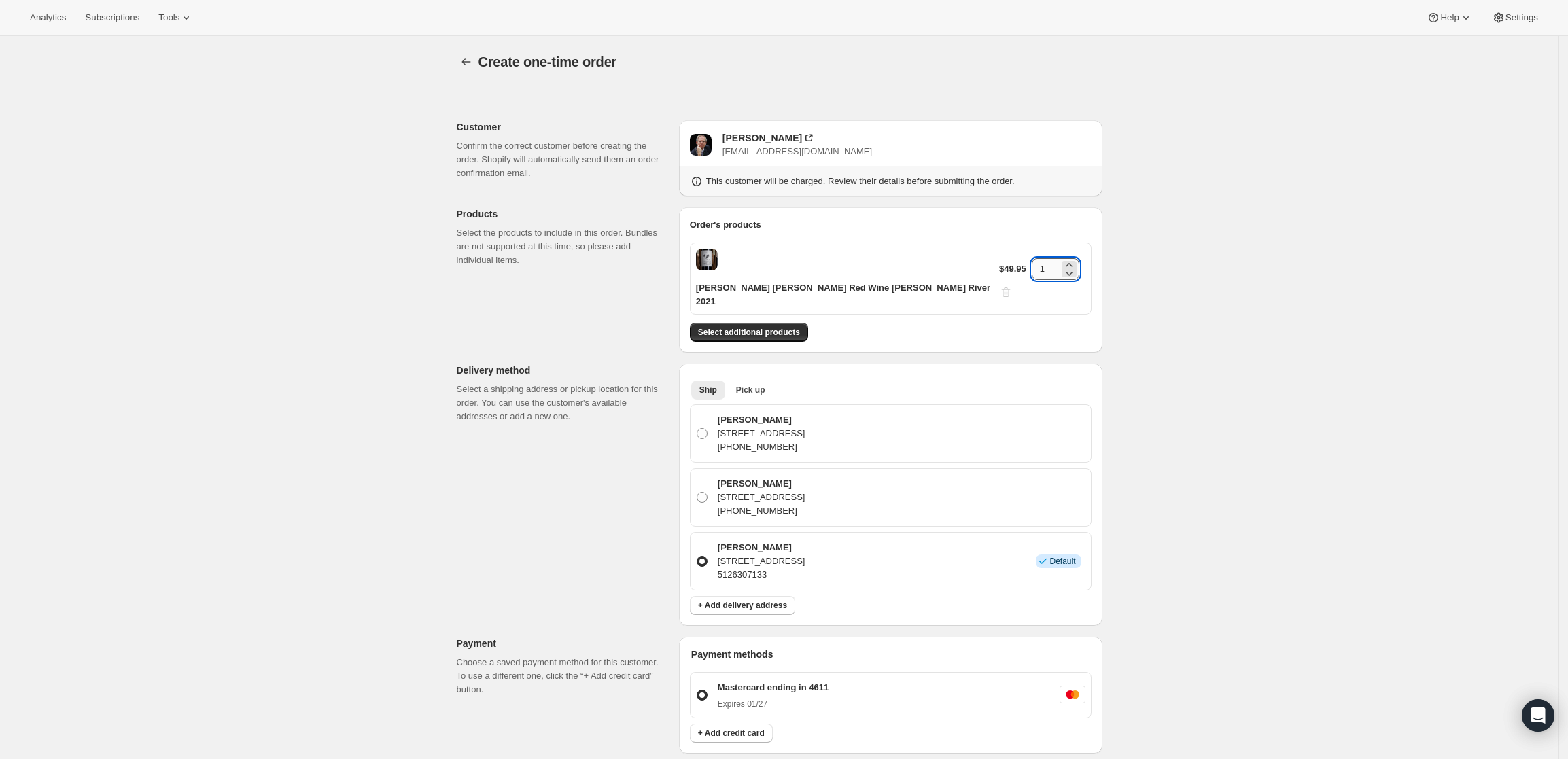
drag, startPoint x: 1038, startPoint y: 256, endPoint x: 1030, endPoint y: 256, distance: 8.0
click at [1032, 258] on input "1" at bounding box center [1045, 269] width 27 height 22
type input "3"
click at [1228, 341] on div "Create one-time order. This page is ready Create one-time order Customer Confir…" at bounding box center [779, 597] width 1558 height 1121
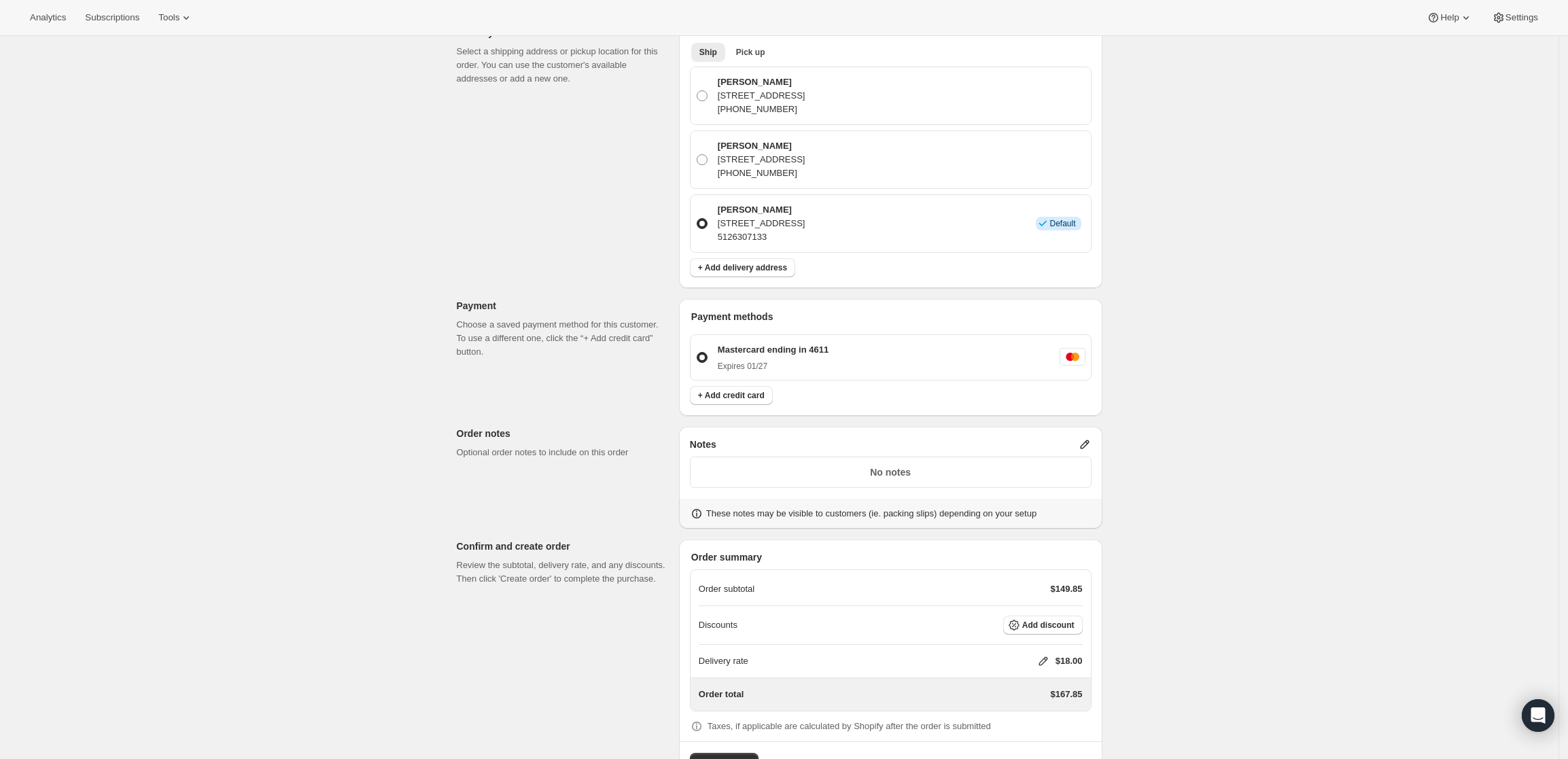
scroll to position [347, 0]
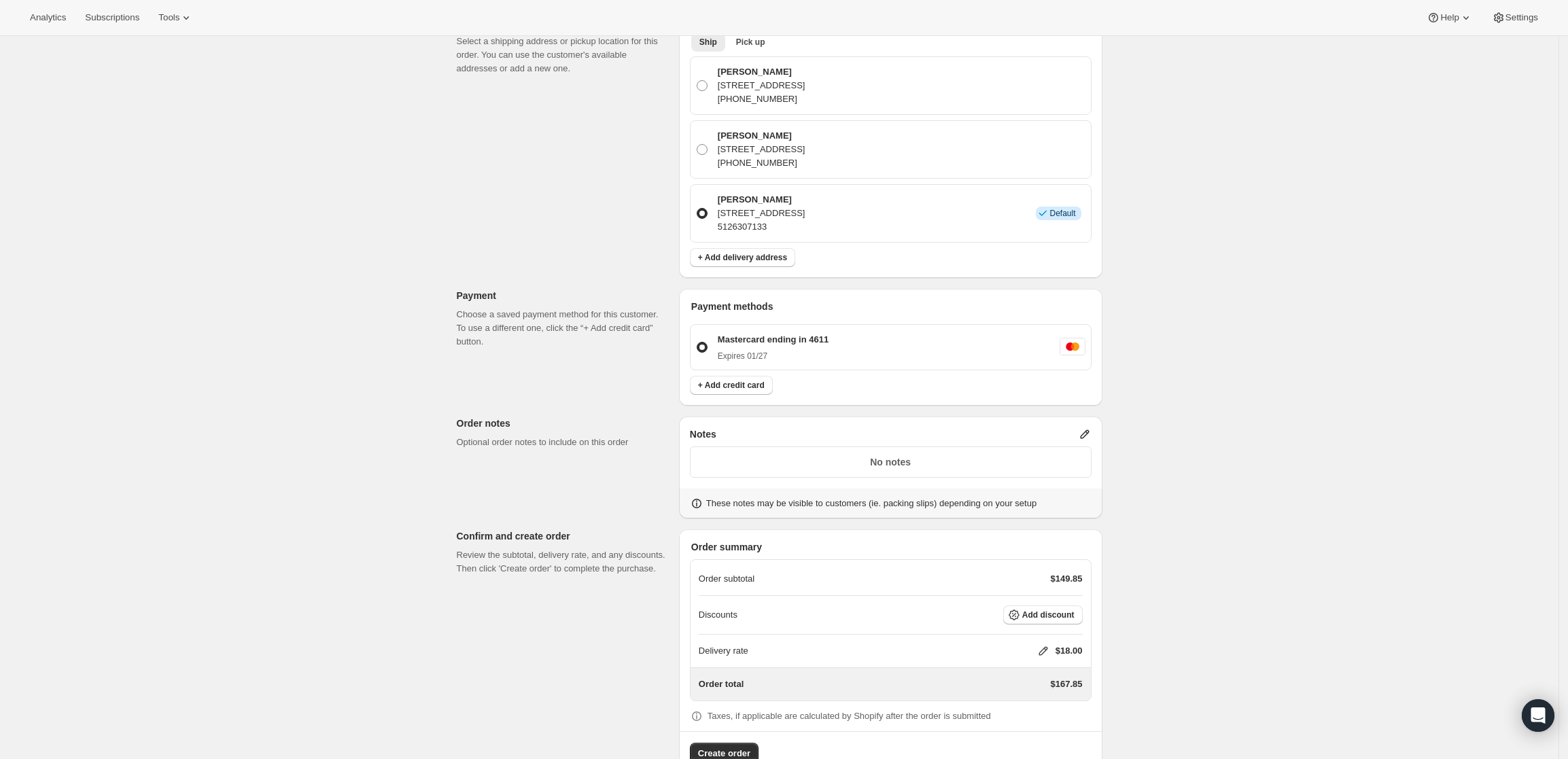
click at [1090, 427] on icon at bounding box center [1084, 434] width 14 height 14
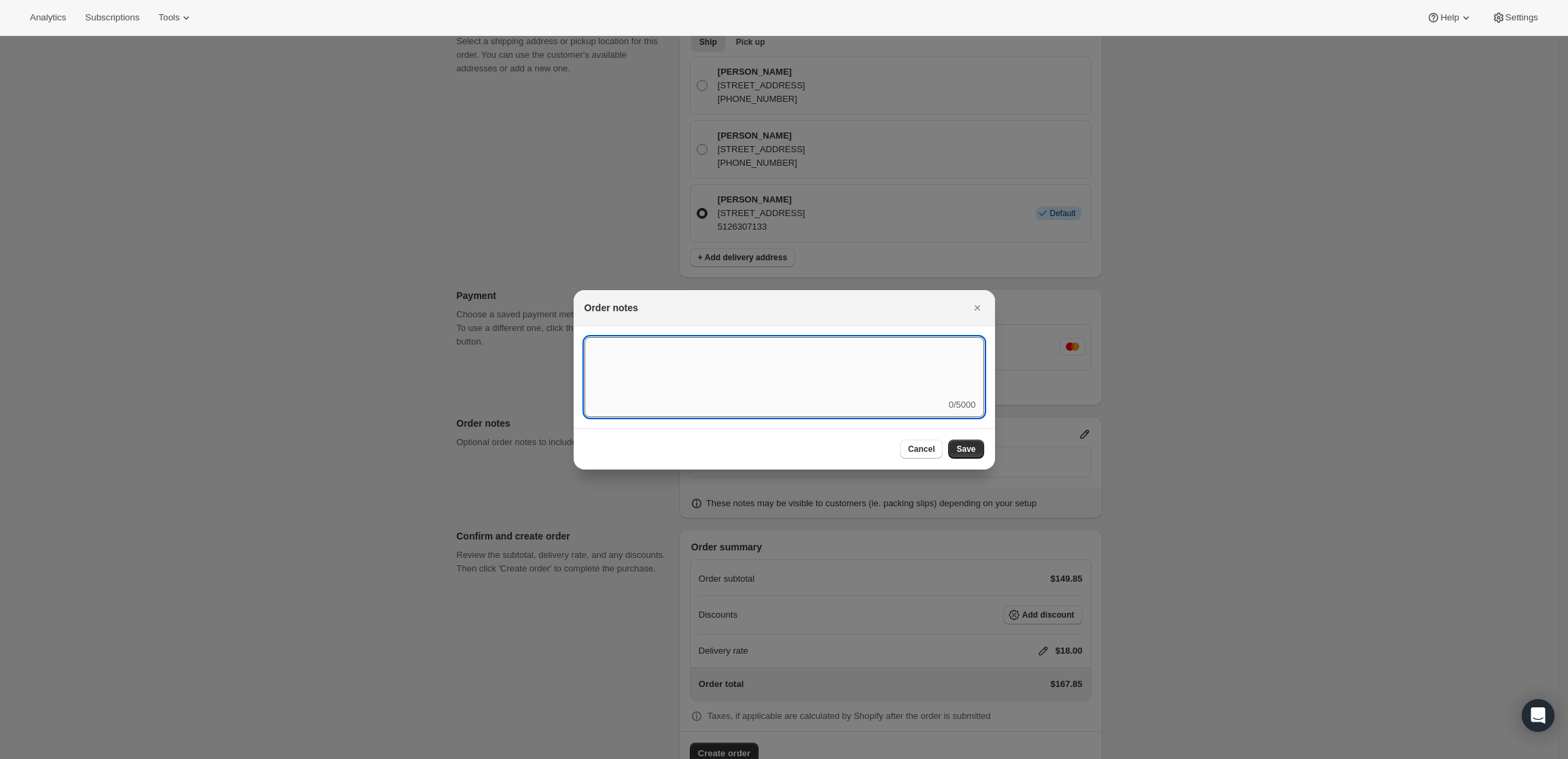
click at [887, 386] on textarea ":r3v:" at bounding box center [784, 367] width 399 height 61
type textarea "Weather HOLD"
click at [969, 450] on span "Save" at bounding box center [966, 449] width 19 height 11
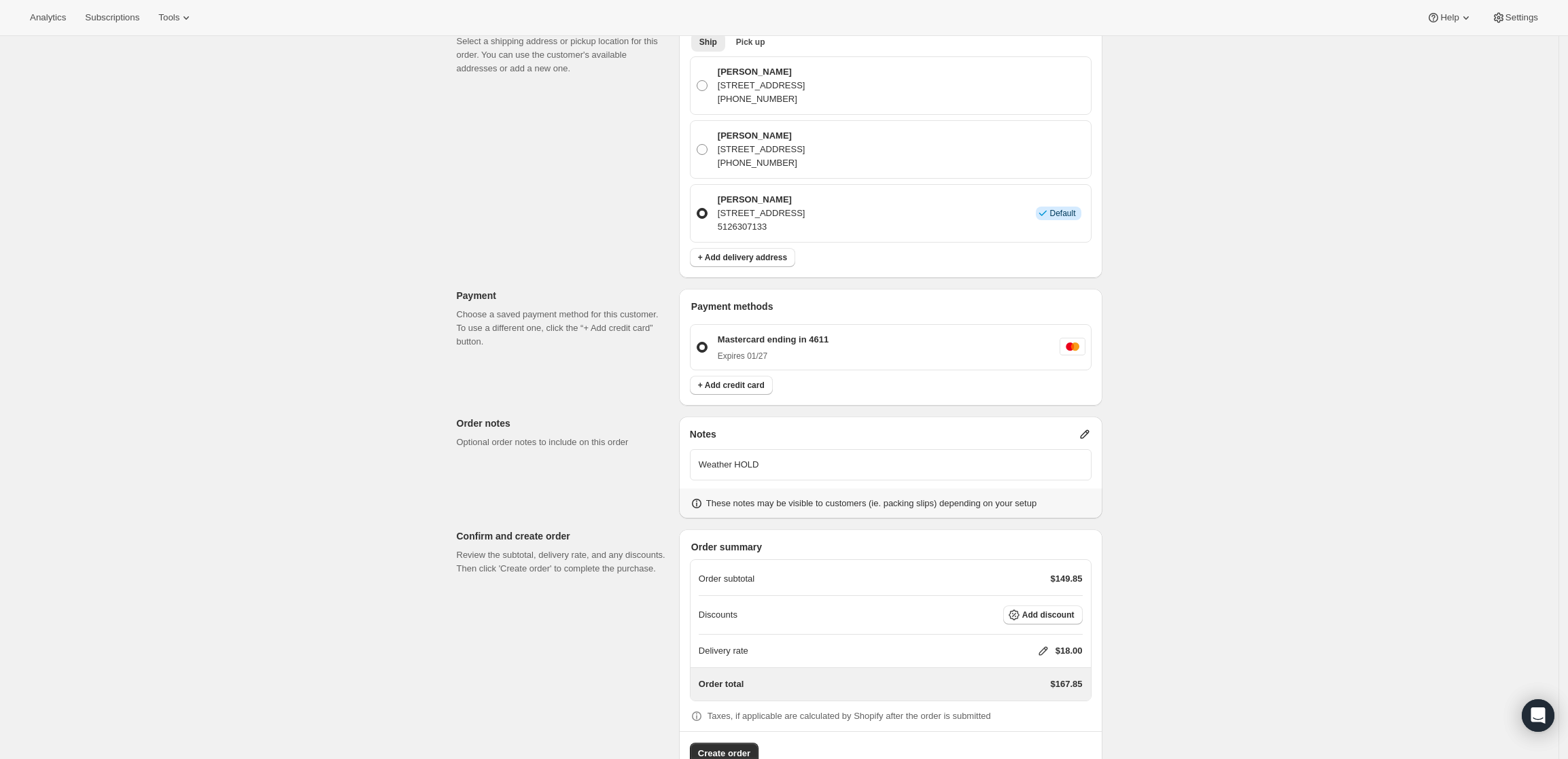
click at [1041, 644] on icon at bounding box center [1044, 651] width 14 height 14
click at [1008, 666] on input "0" at bounding box center [1050, 663] width 122 height 22
type input "0"
click at [1031, 692] on span "Save" at bounding box center [1040, 695] width 19 height 11
click at [1083, 427] on icon at bounding box center [1084, 434] width 14 height 14
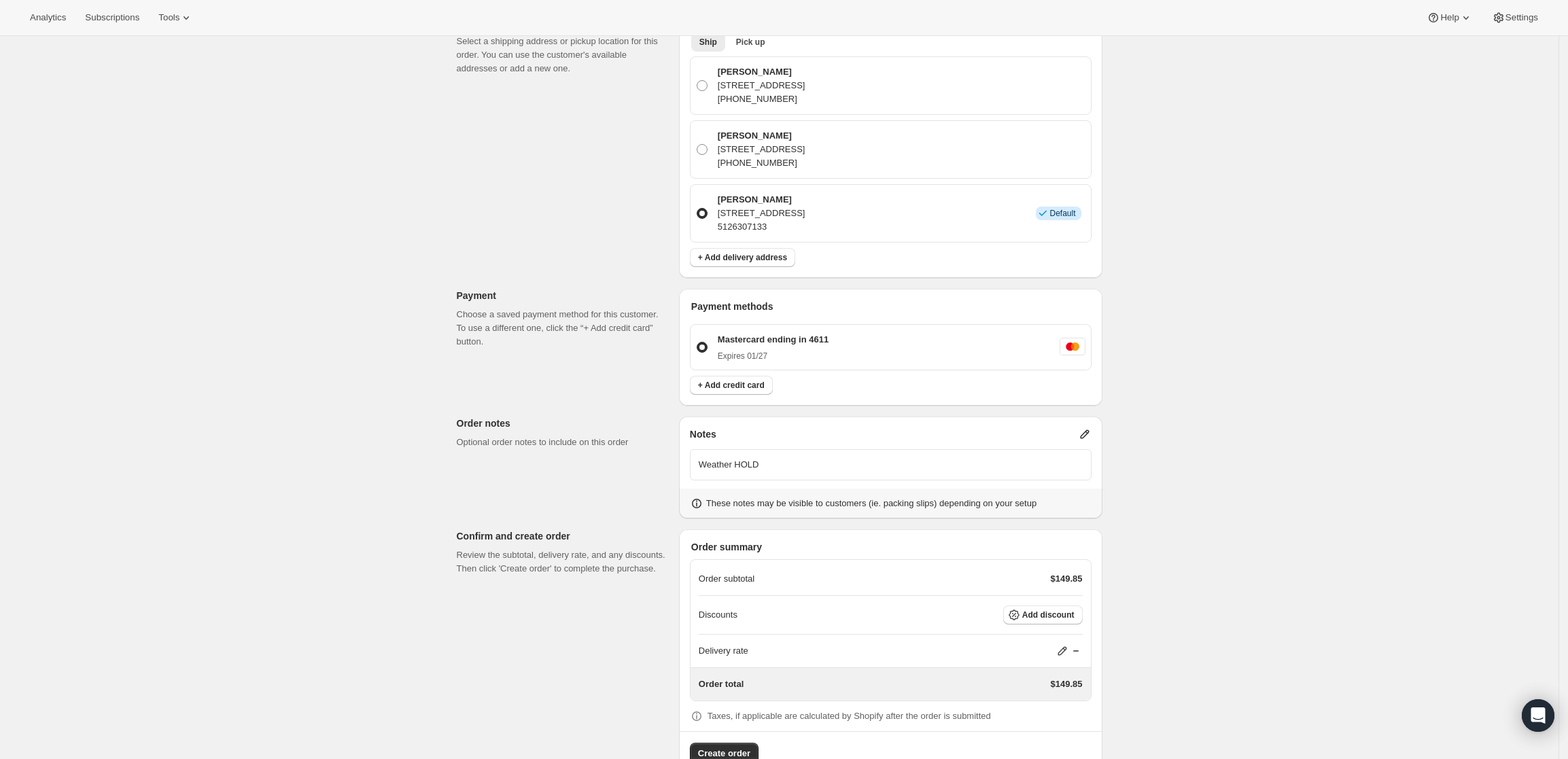
scroll to position [0, 0]
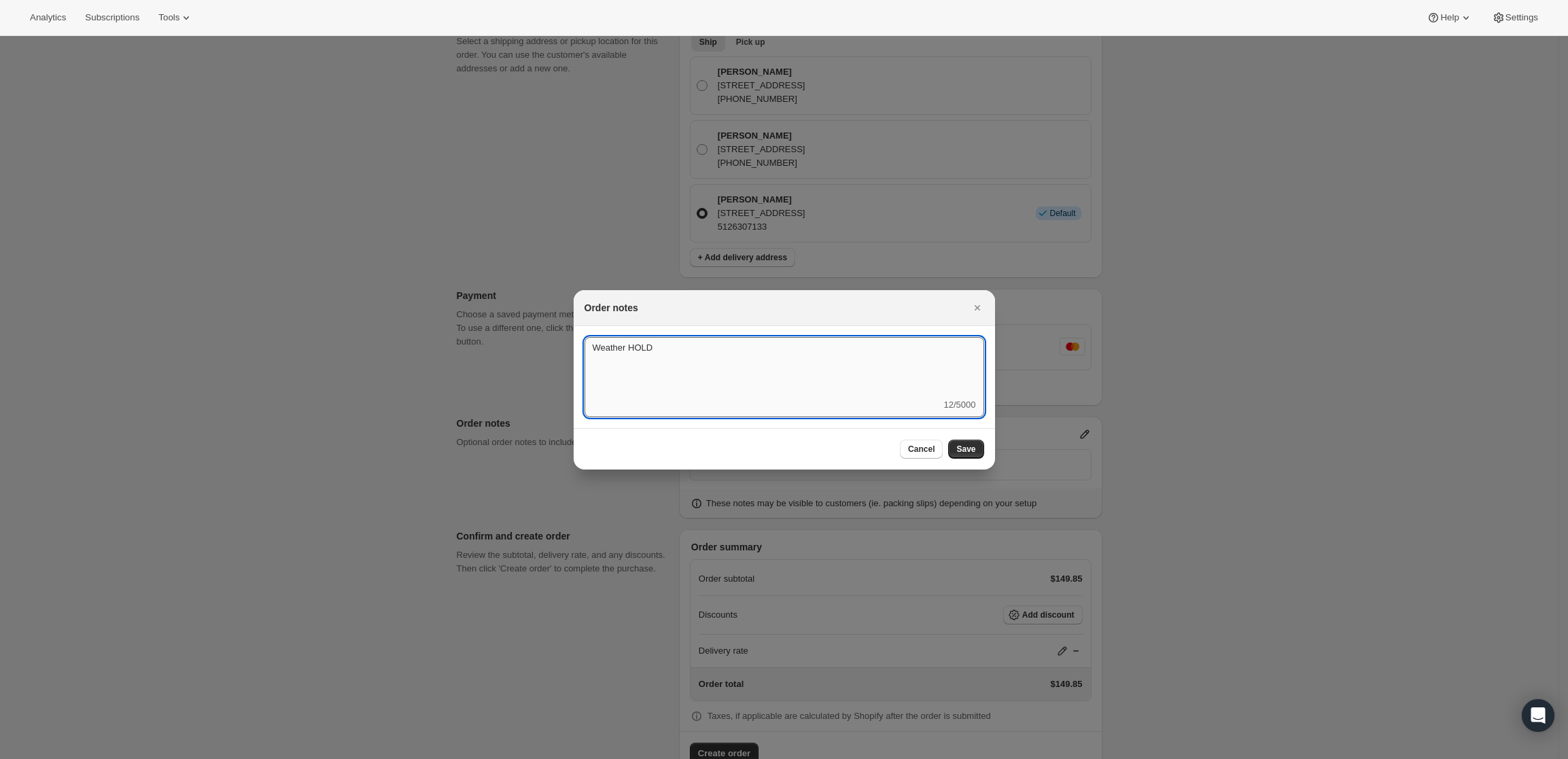
click at [840, 350] on textarea "Weather HOLD" at bounding box center [784, 367] width 399 height 61
type textarea "Weather HOLD - ship in Nov."
click at [964, 453] on span "Save" at bounding box center [966, 449] width 19 height 11
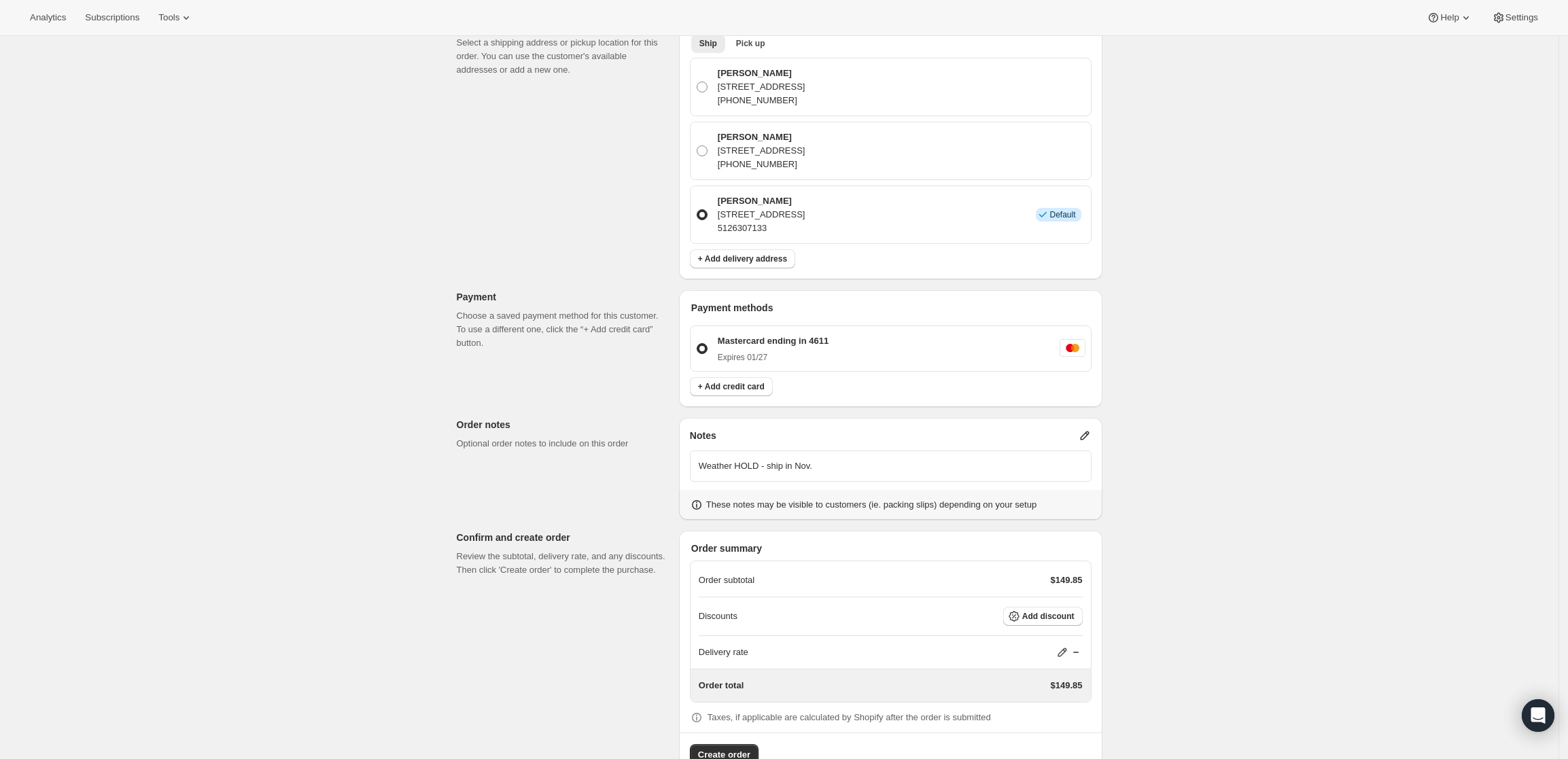
scroll to position [347, 0]
click at [736, 747] on span "Create order" at bounding box center [725, 754] width 53 height 14
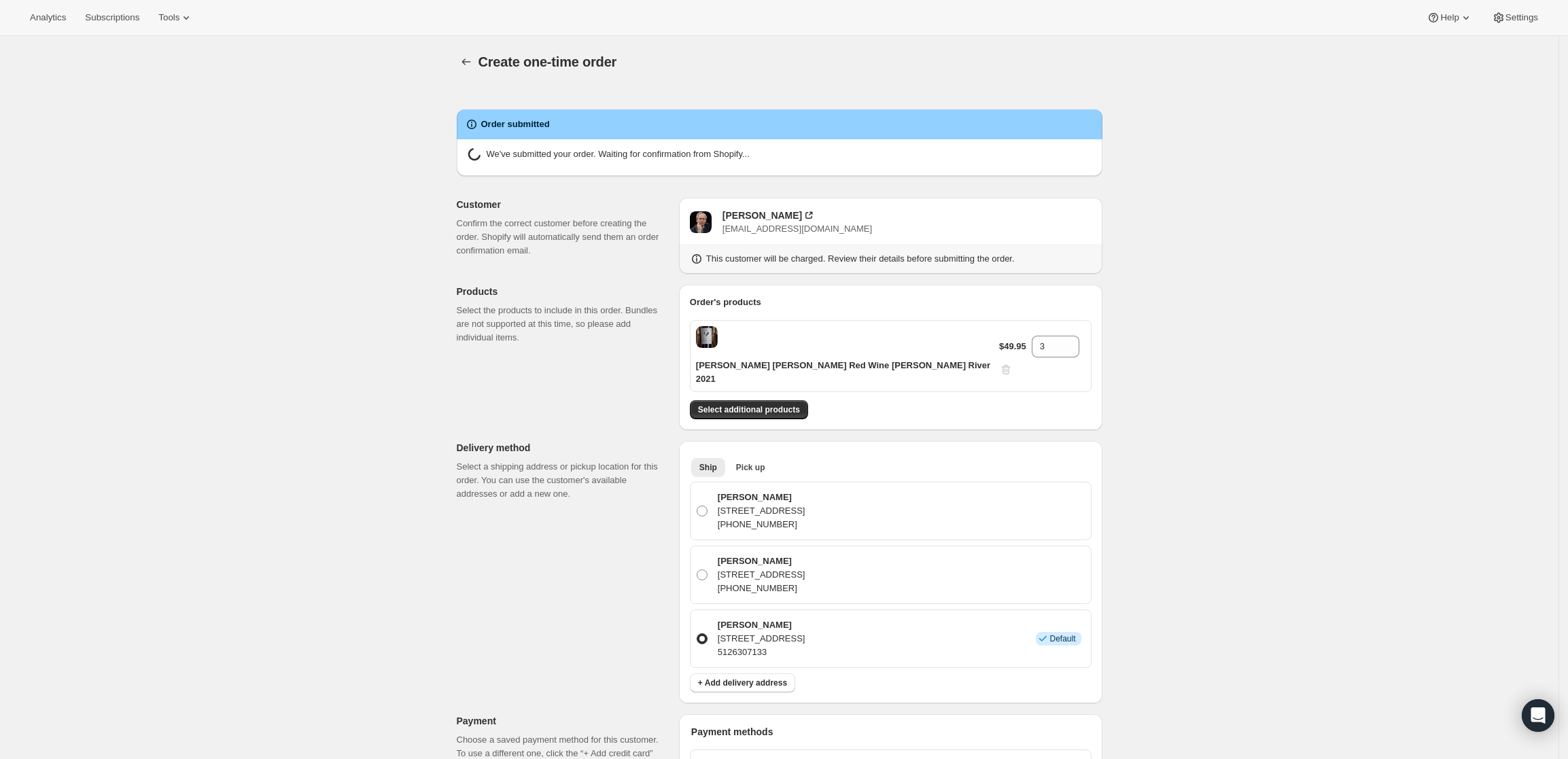
radio input "true"
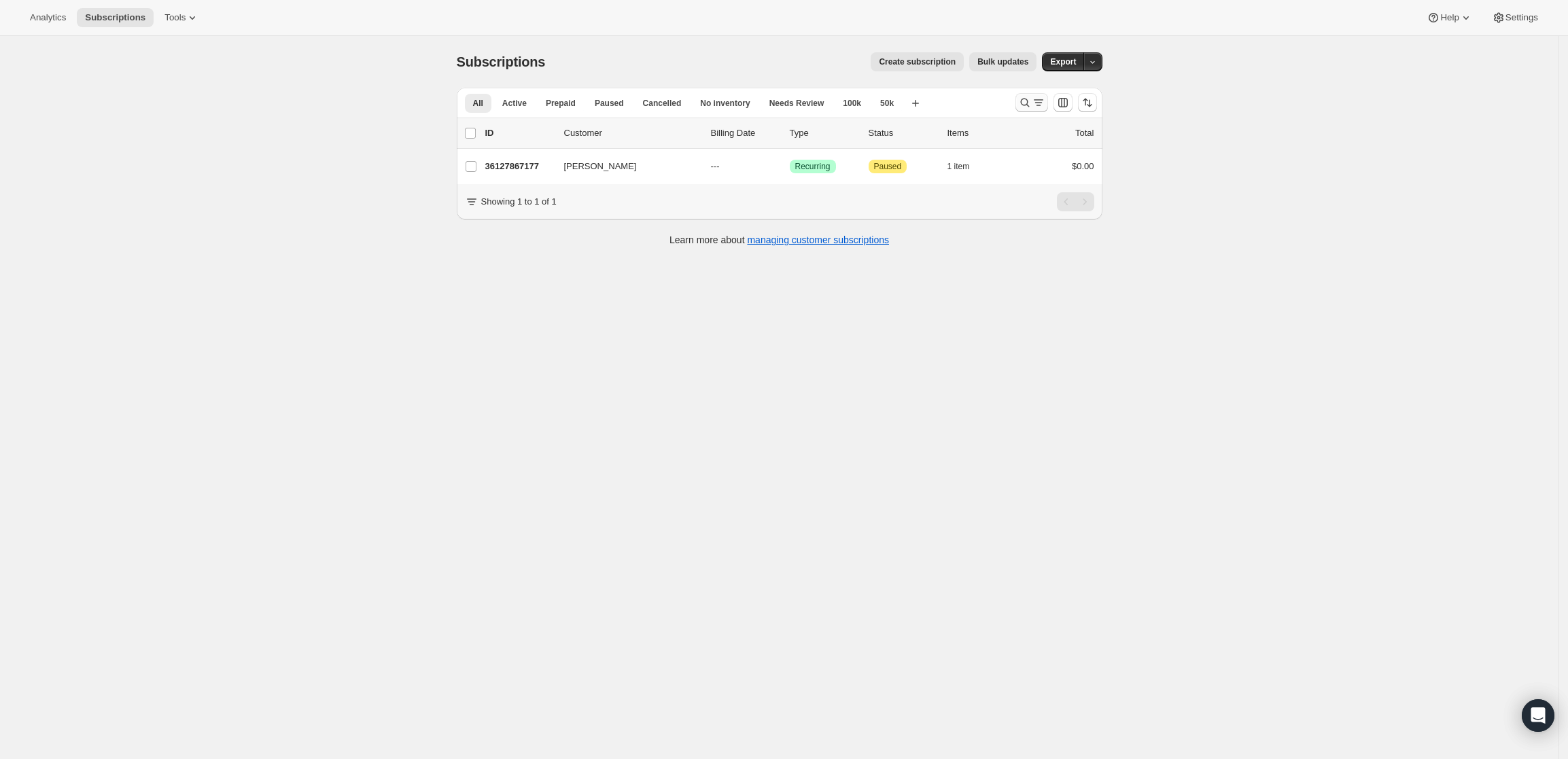
click at [1040, 100] on icon "Search and filter results" at bounding box center [1038, 100] width 9 height 2
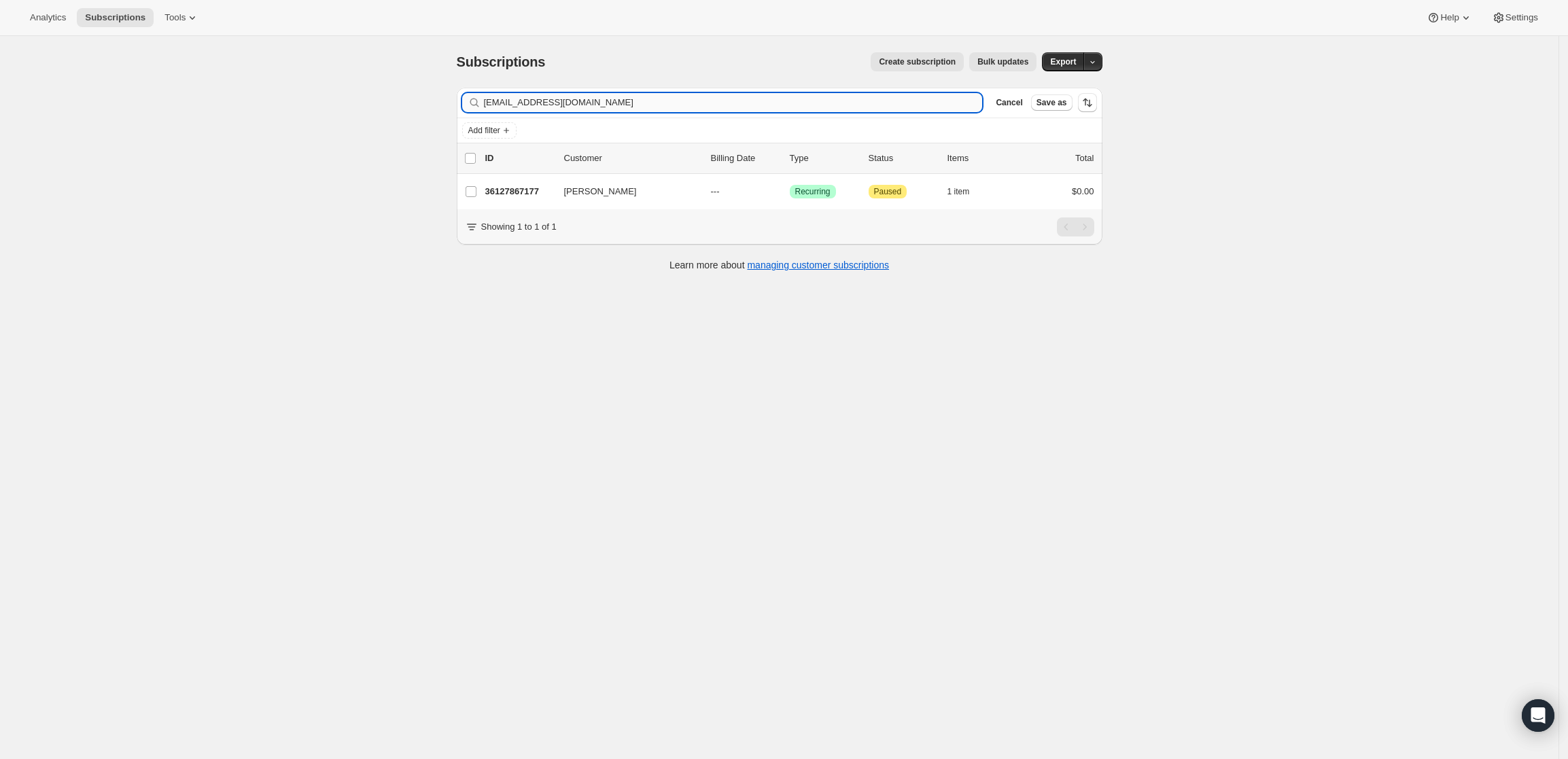
click at [857, 106] on input "[EMAIL_ADDRESS][DOMAIN_NAME]" at bounding box center [733, 103] width 499 height 19
type input "[EMAIL_ADDRESS][DOMAIN_NAME]"
click at [511, 185] on p "36187799849" at bounding box center [519, 191] width 68 height 14
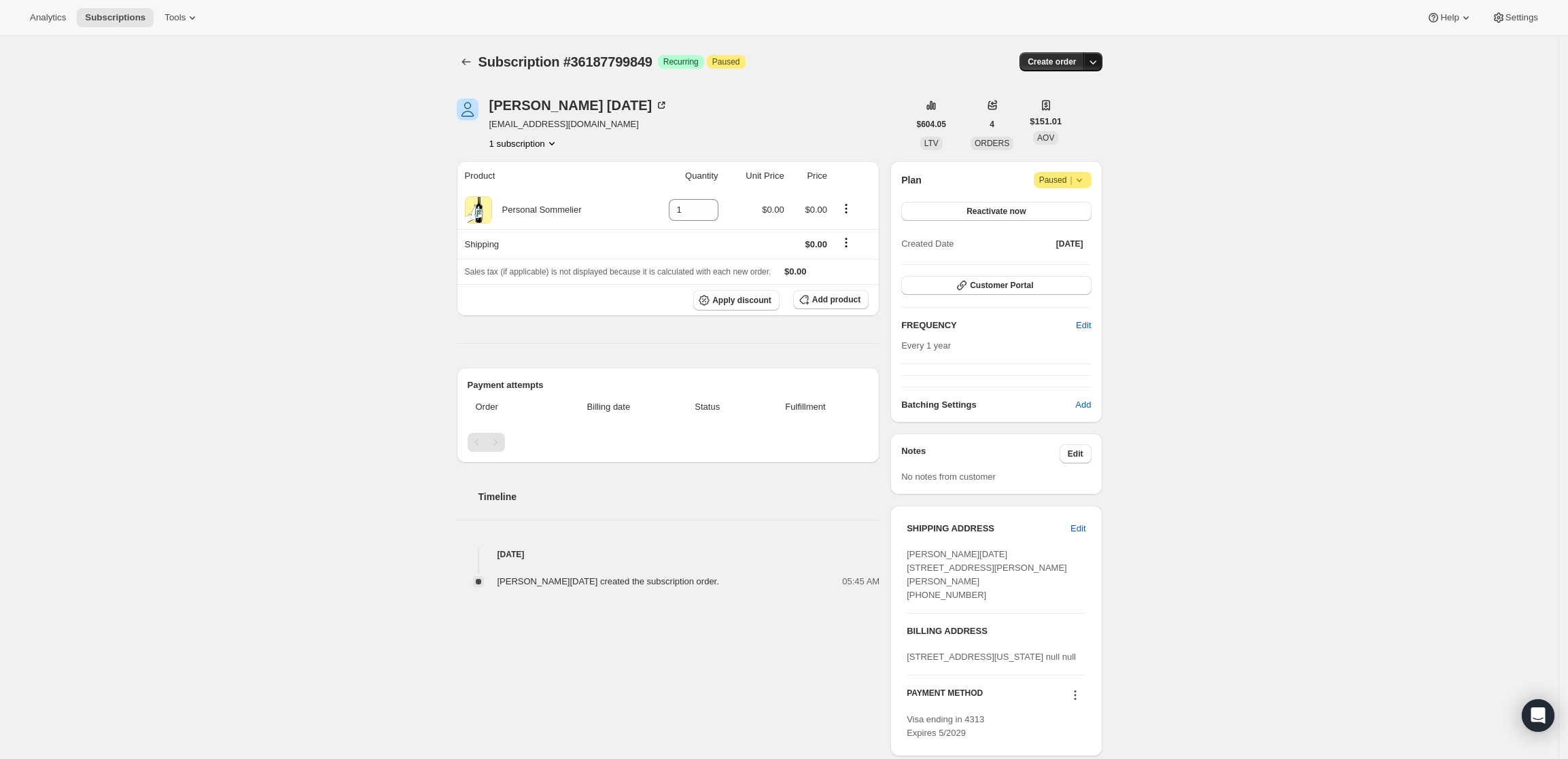
click at [1095, 60] on icon "button" at bounding box center [1093, 62] width 14 height 14
click at [1085, 109] on span "Create custom one-time order" at bounding box center [1040, 113] width 117 height 10
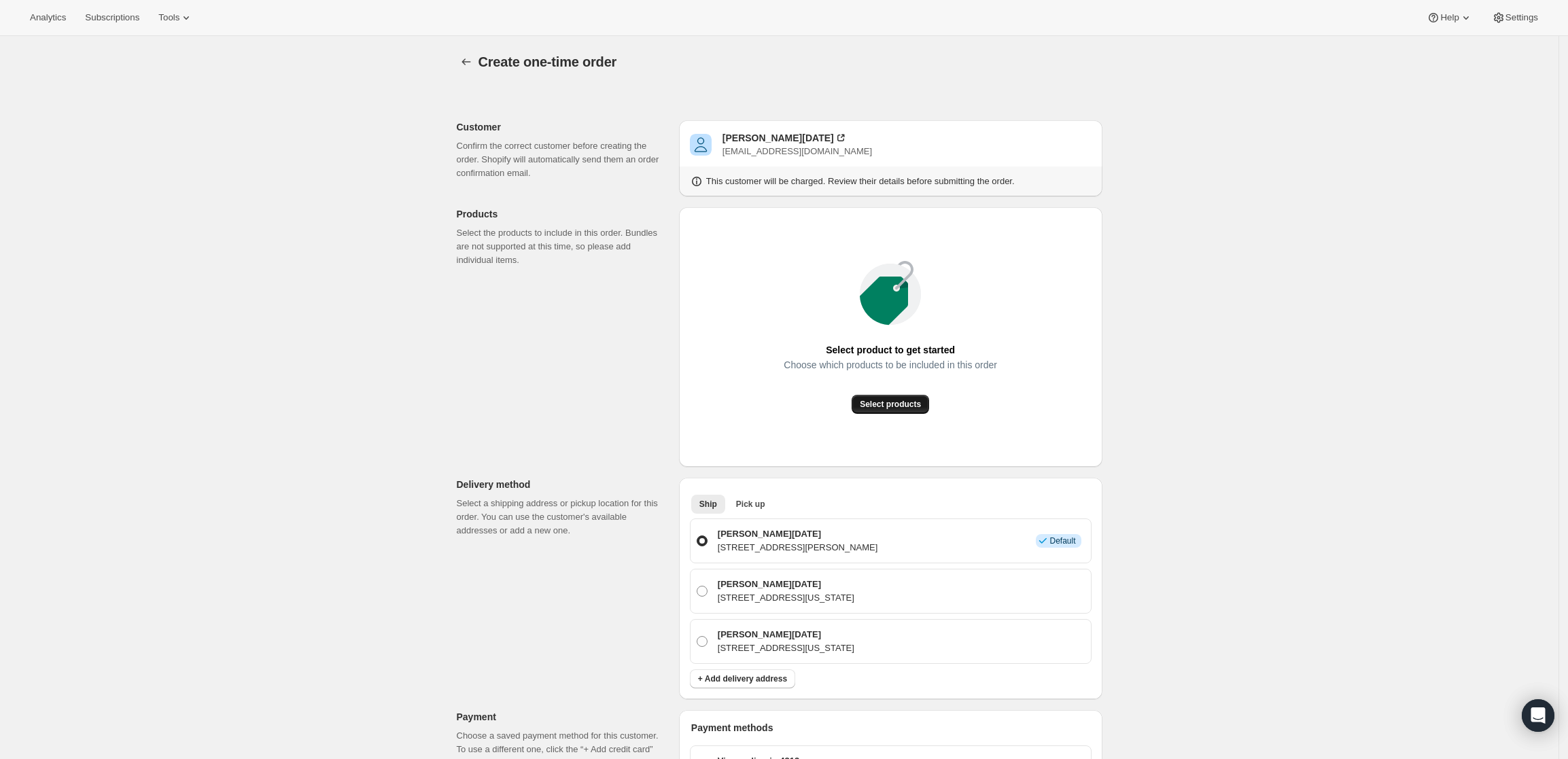
click at [903, 408] on span "Select products" at bounding box center [890, 404] width 61 height 11
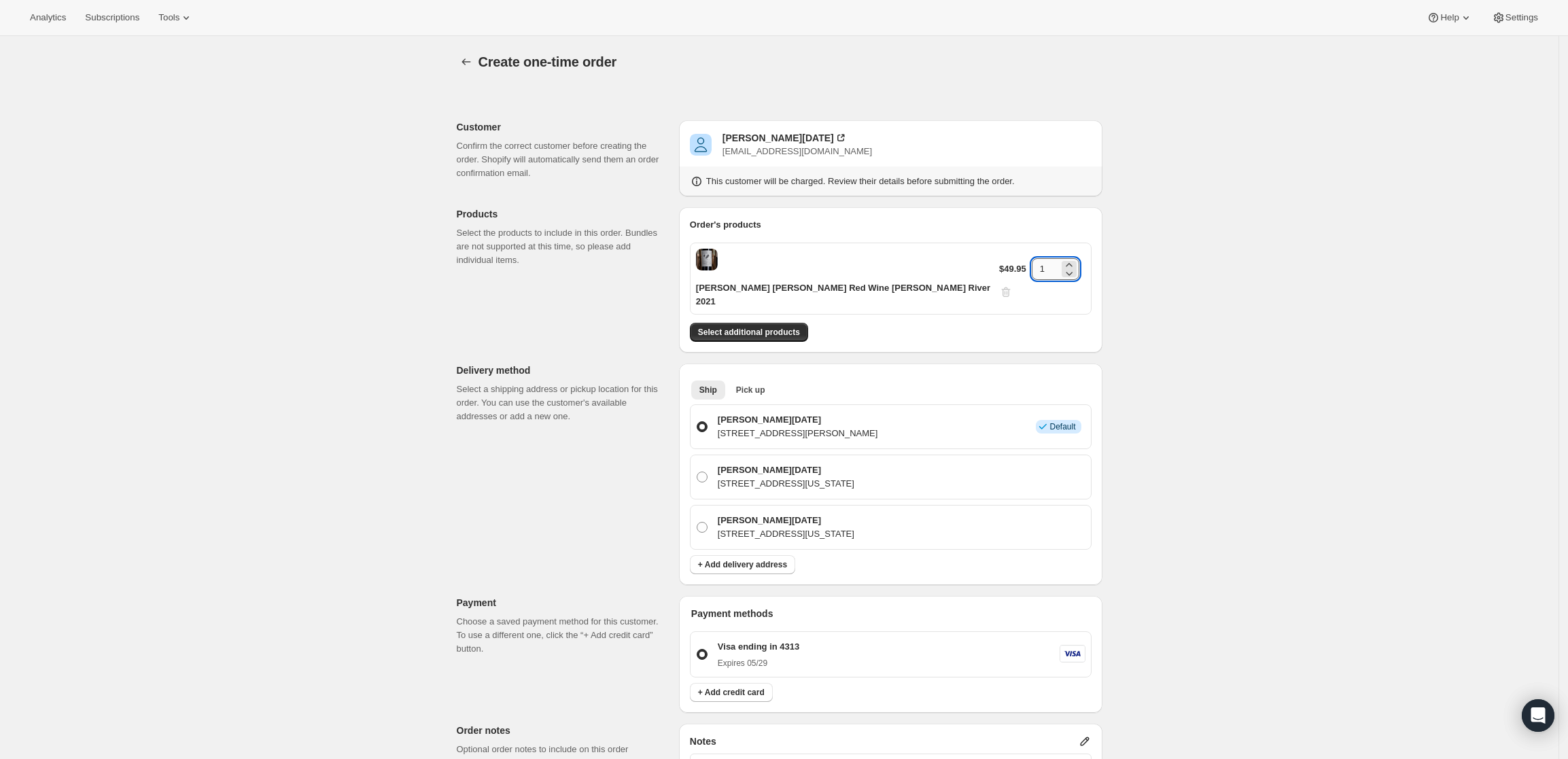
drag, startPoint x: 1040, startPoint y: 260, endPoint x: 1023, endPoint y: 257, distance: 17.3
click at [1032, 258] on input "1" at bounding box center [1045, 269] width 27 height 22
type input "2"
click at [1142, 307] on div "Create one-time order. This page is ready Create one-time order Customer Confir…" at bounding box center [779, 576] width 1558 height 1080
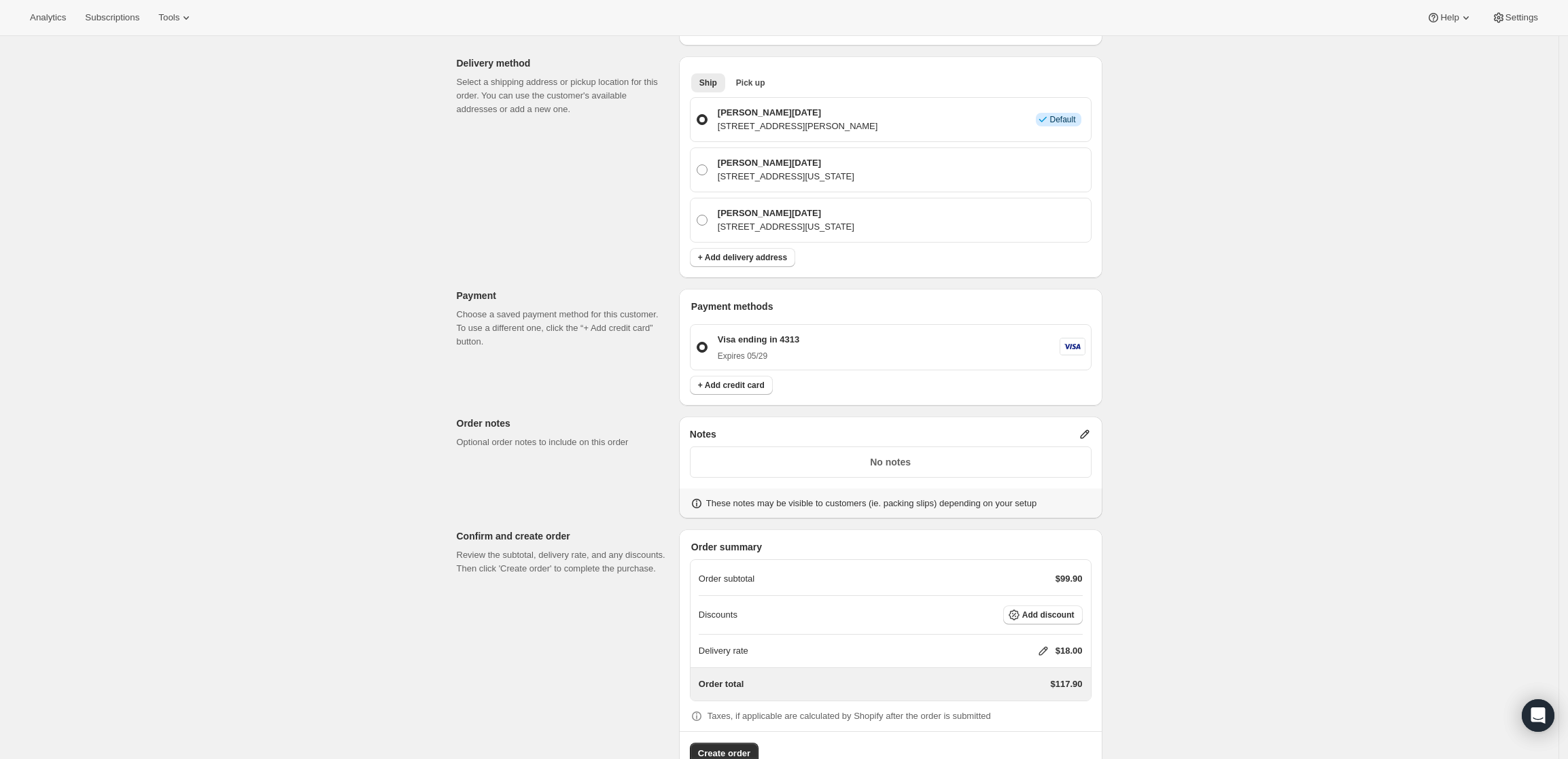
click at [1086, 427] on icon at bounding box center [1084, 434] width 14 height 14
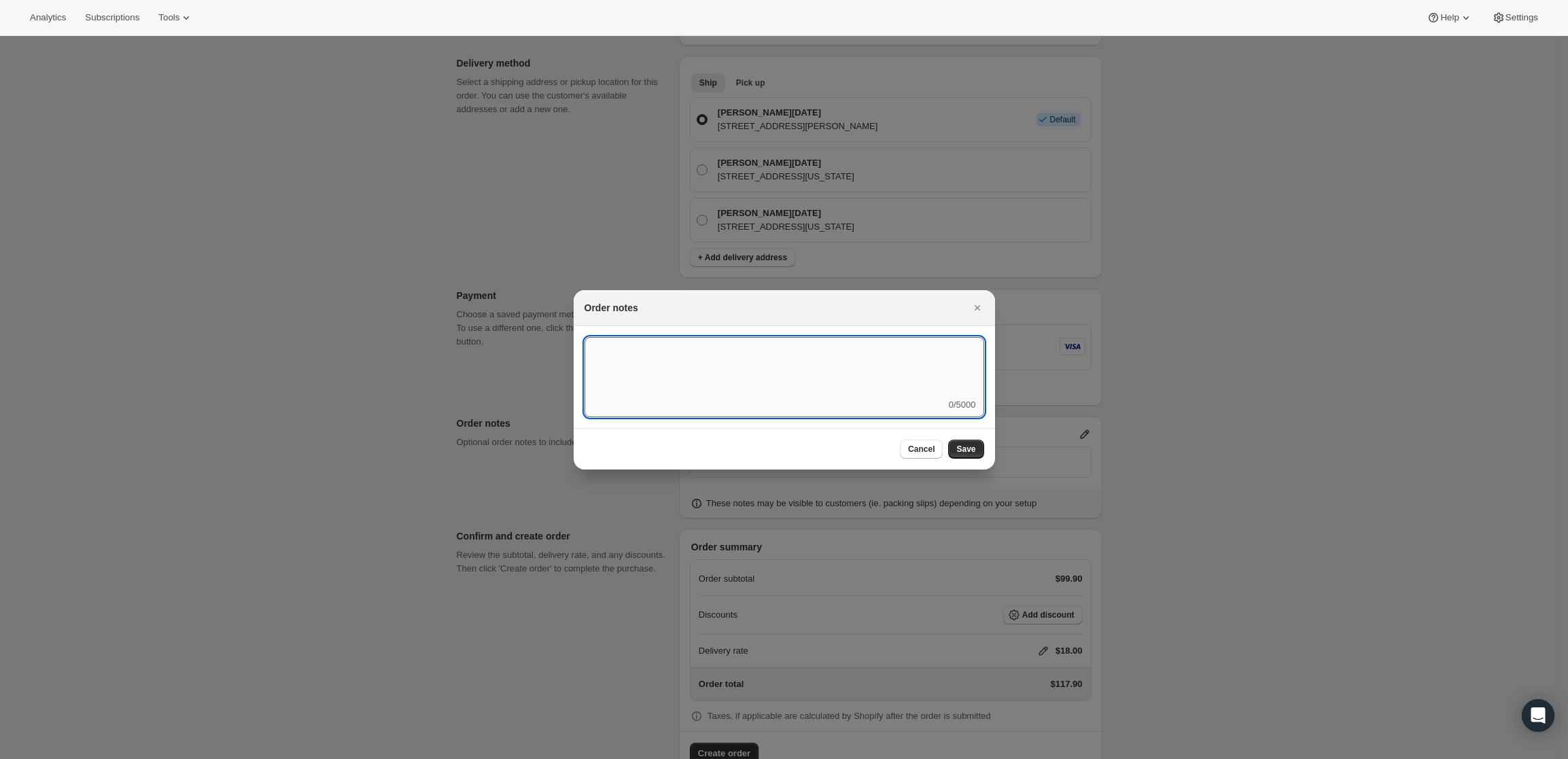
click at [857, 387] on textarea ":r3v:" at bounding box center [784, 367] width 399 height 61
type textarea "Temp Control"
click at [969, 442] on button "Save" at bounding box center [966, 449] width 36 height 19
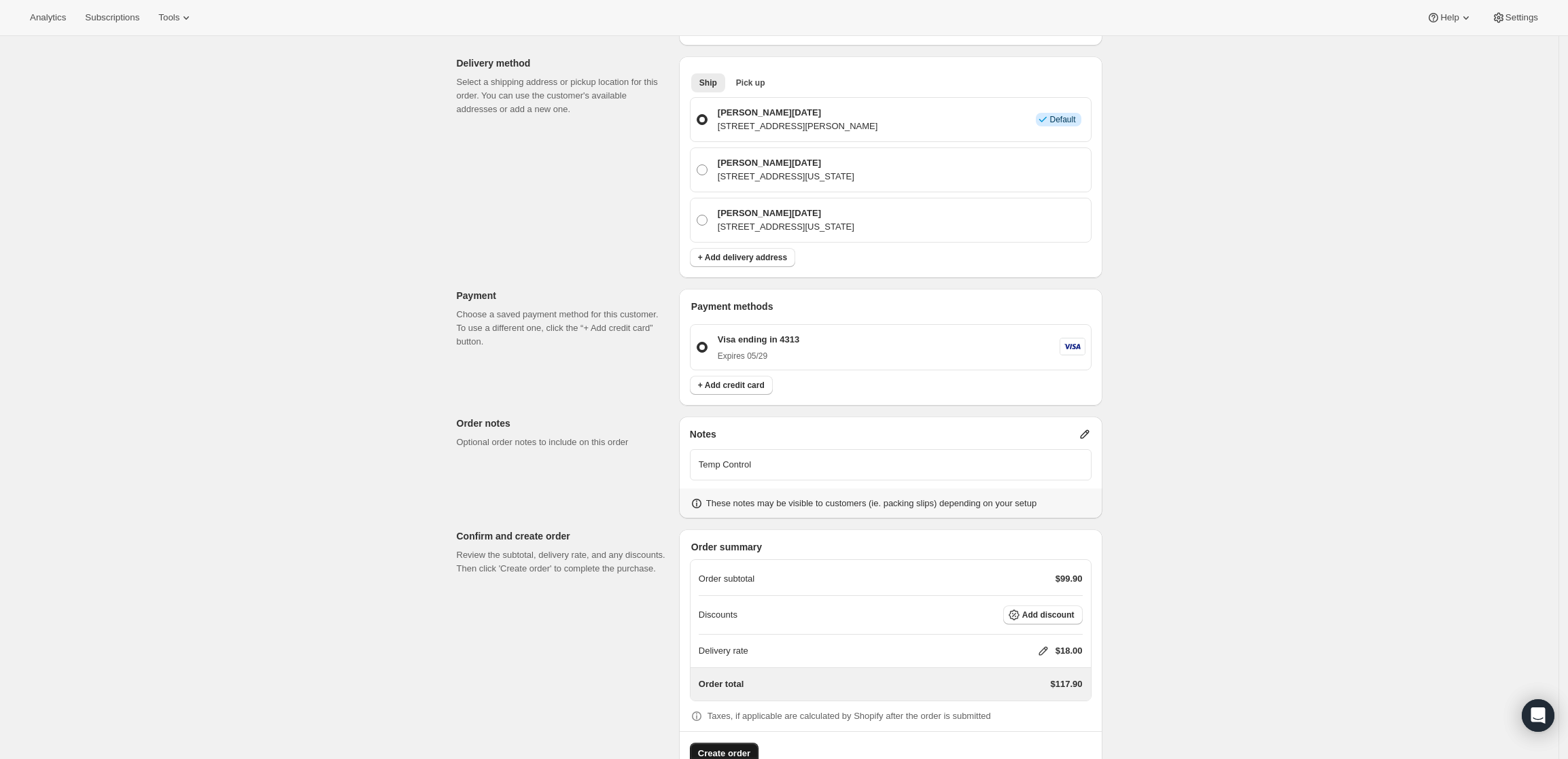
click at [731, 743] on button "Create order" at bounding box center [724, 754] width 69 height 22
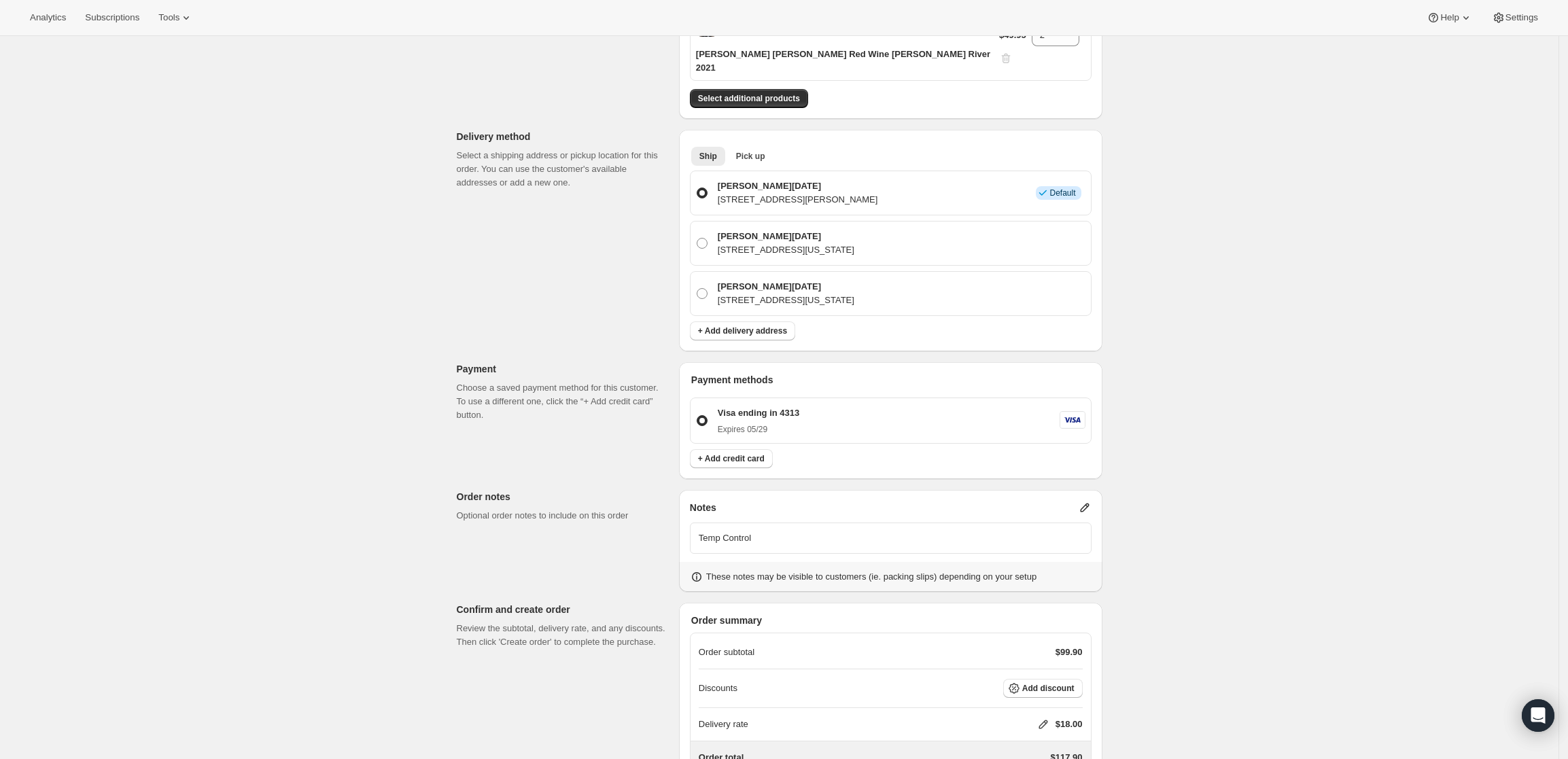
scroll to position [0, 0]
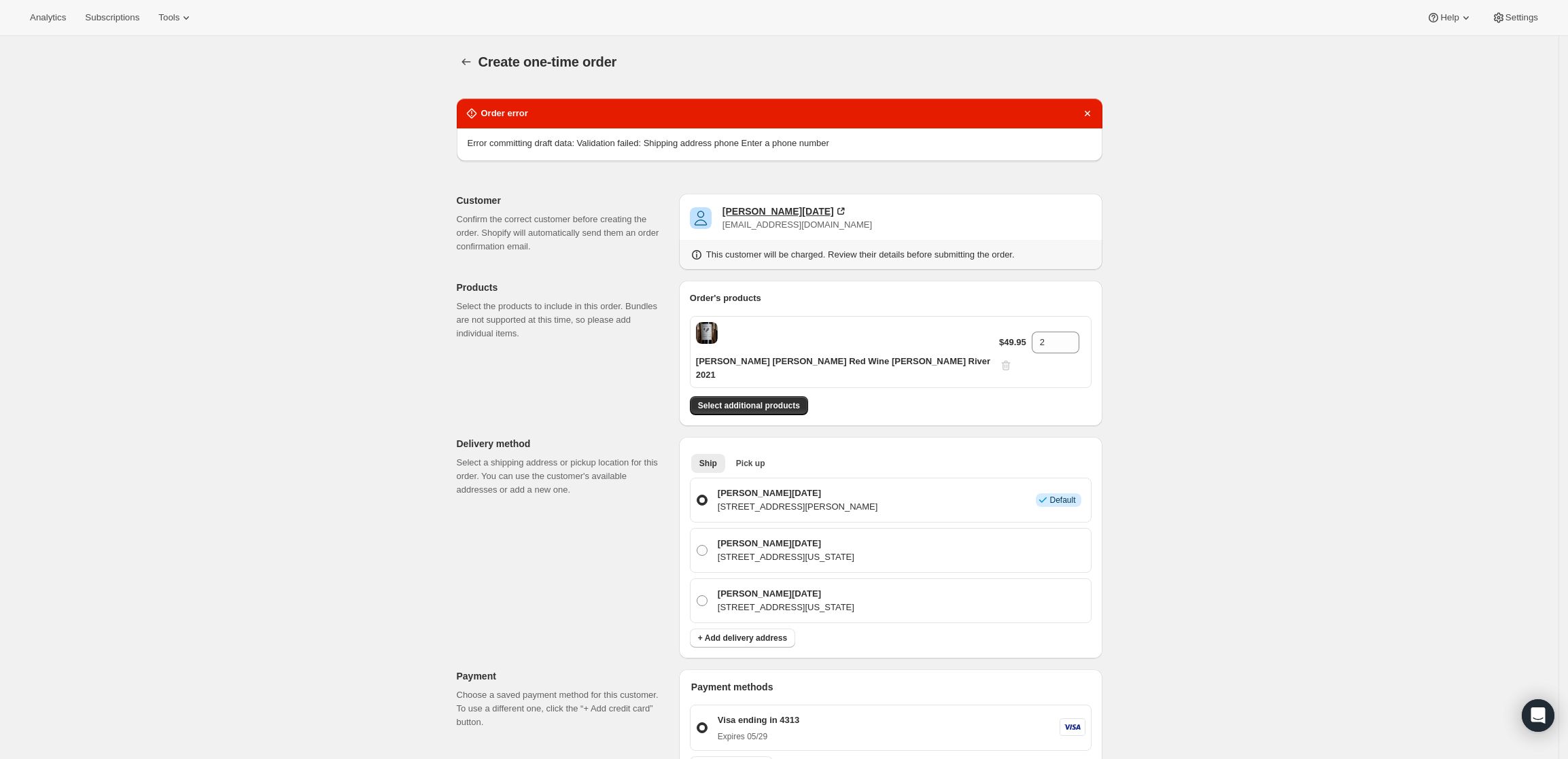
click at [748, 207] on div "[PERSON_NAME][DATE]" at bounding box center [778, 212] width 111 height 14
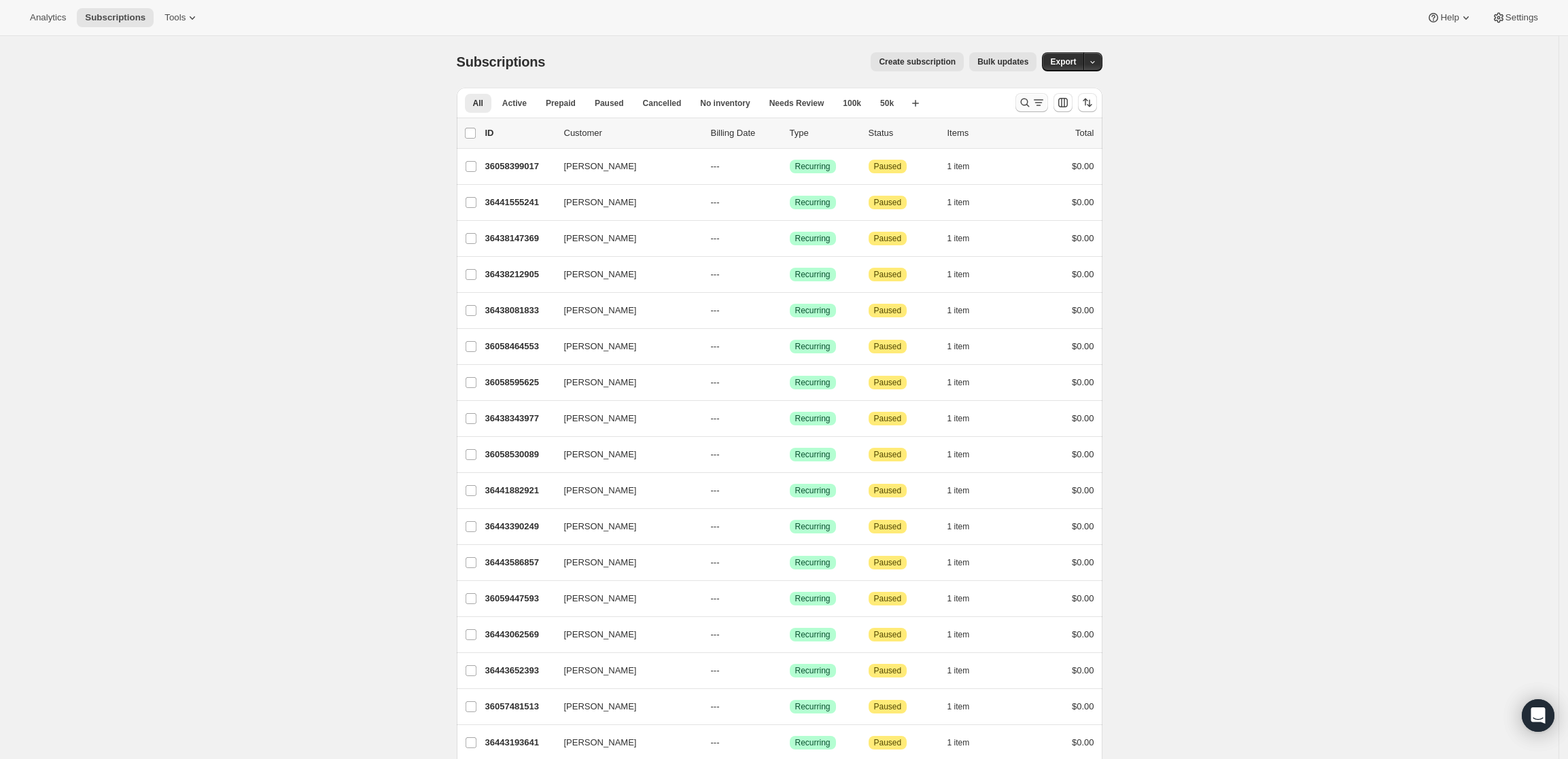
click at [1028, 103] on icon "Search and filter results" at bounding box center [1025, 103] width 14 height 14
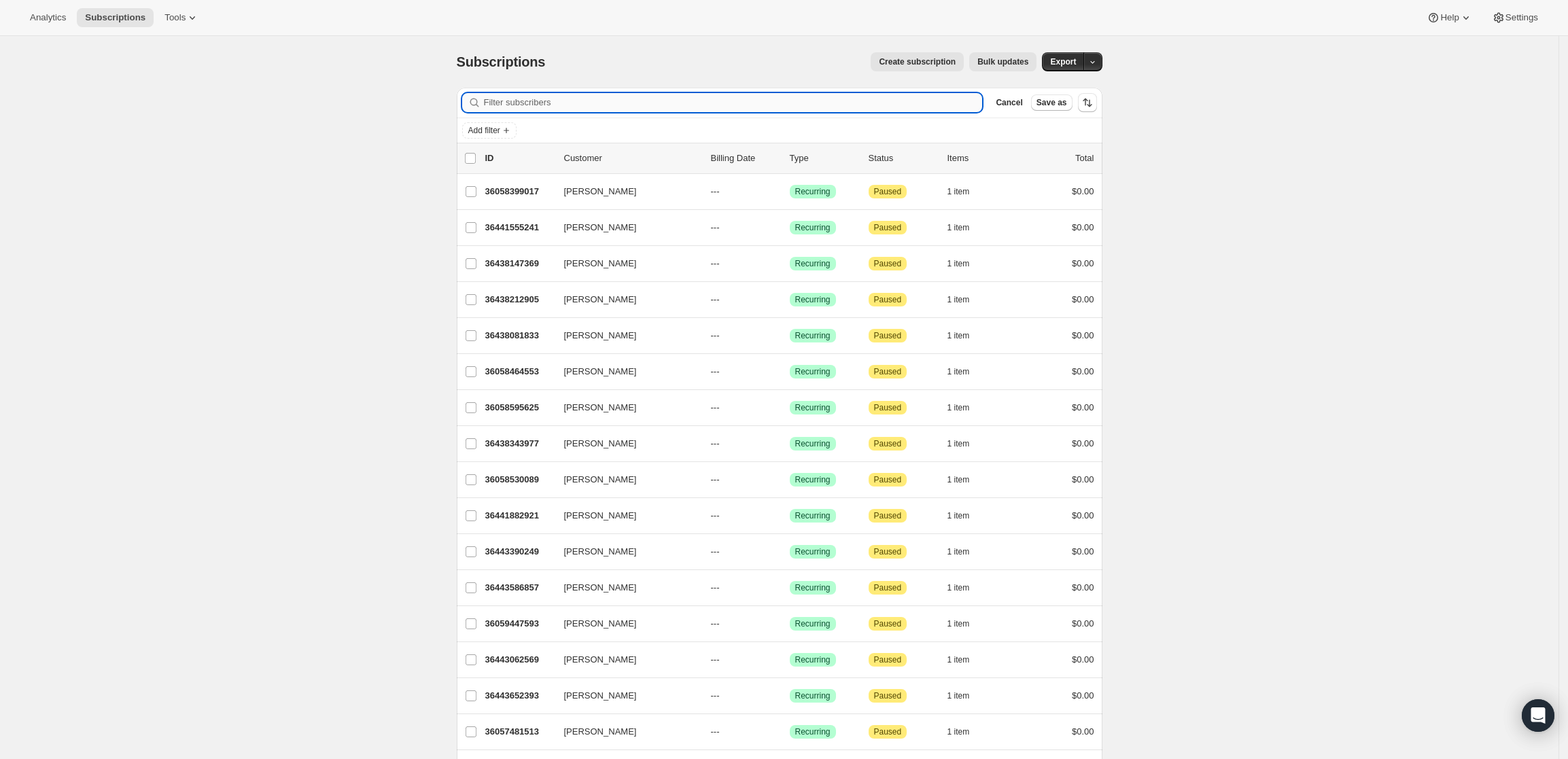
paste input "[EMAIL_ADDRESS][DOMAIN_NAME]"
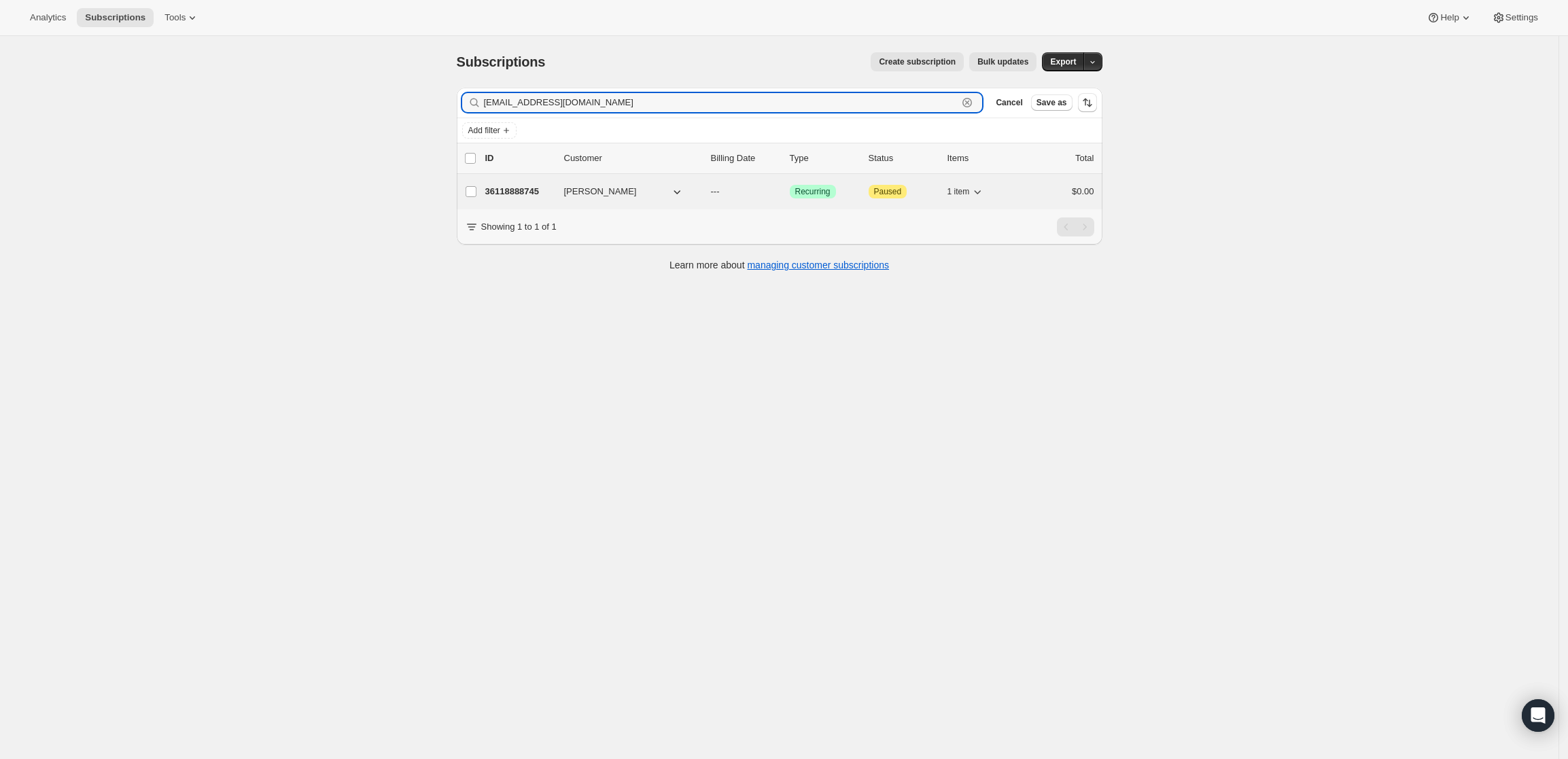
type input "[EMAIL_ADDRESS][DOMAIN_NAME]"
click at [530, 185] on p "36118888745" at bounding box center [519, 191] width 68 height 14
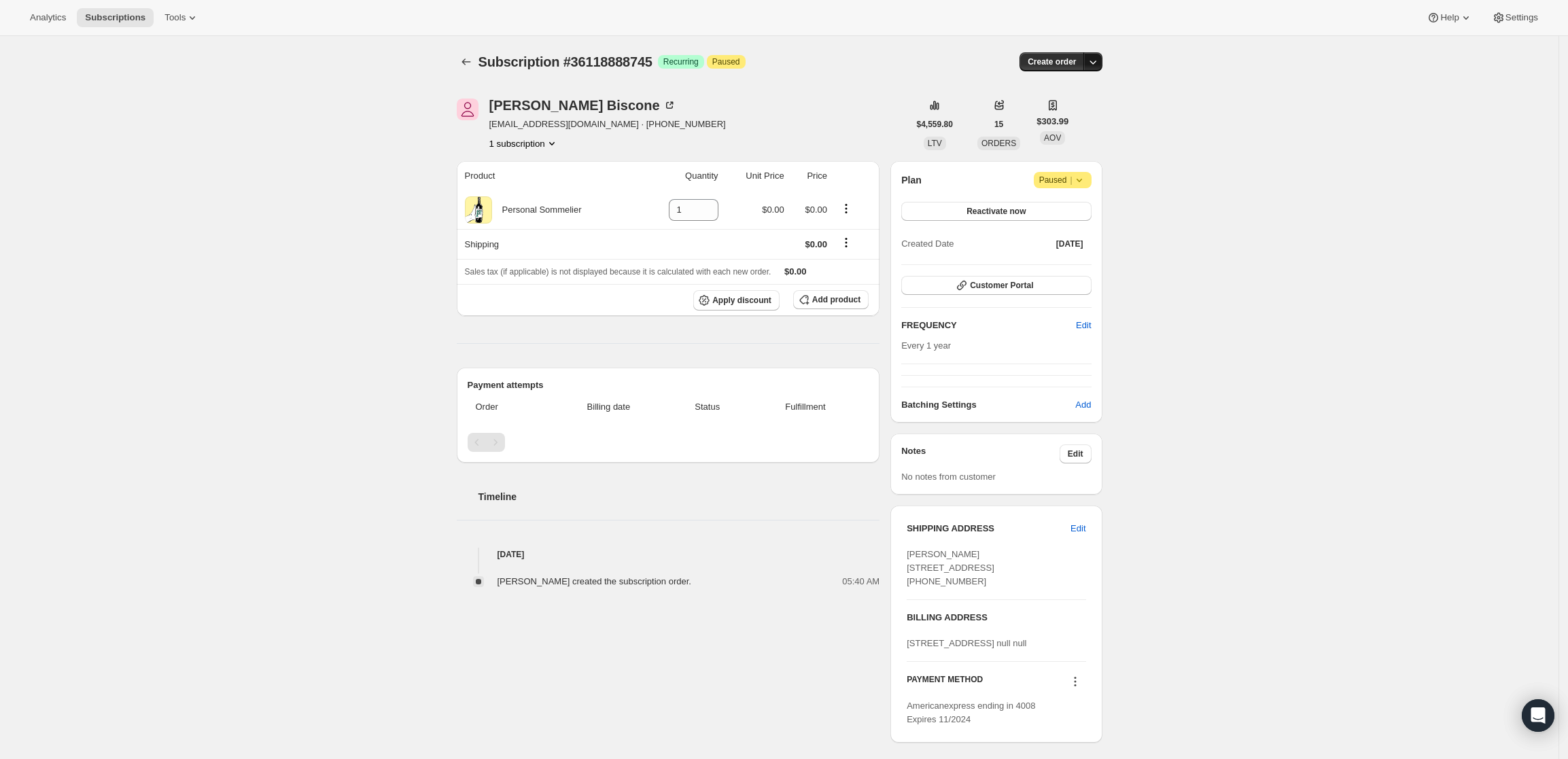
click at [1093, 63] on icon "button" at bounding box center [1093, 62] width 14 height 14
click at [1086, 108] on span "Create custom one-time order" at bounding box center [1040, 113] width 117 height 10
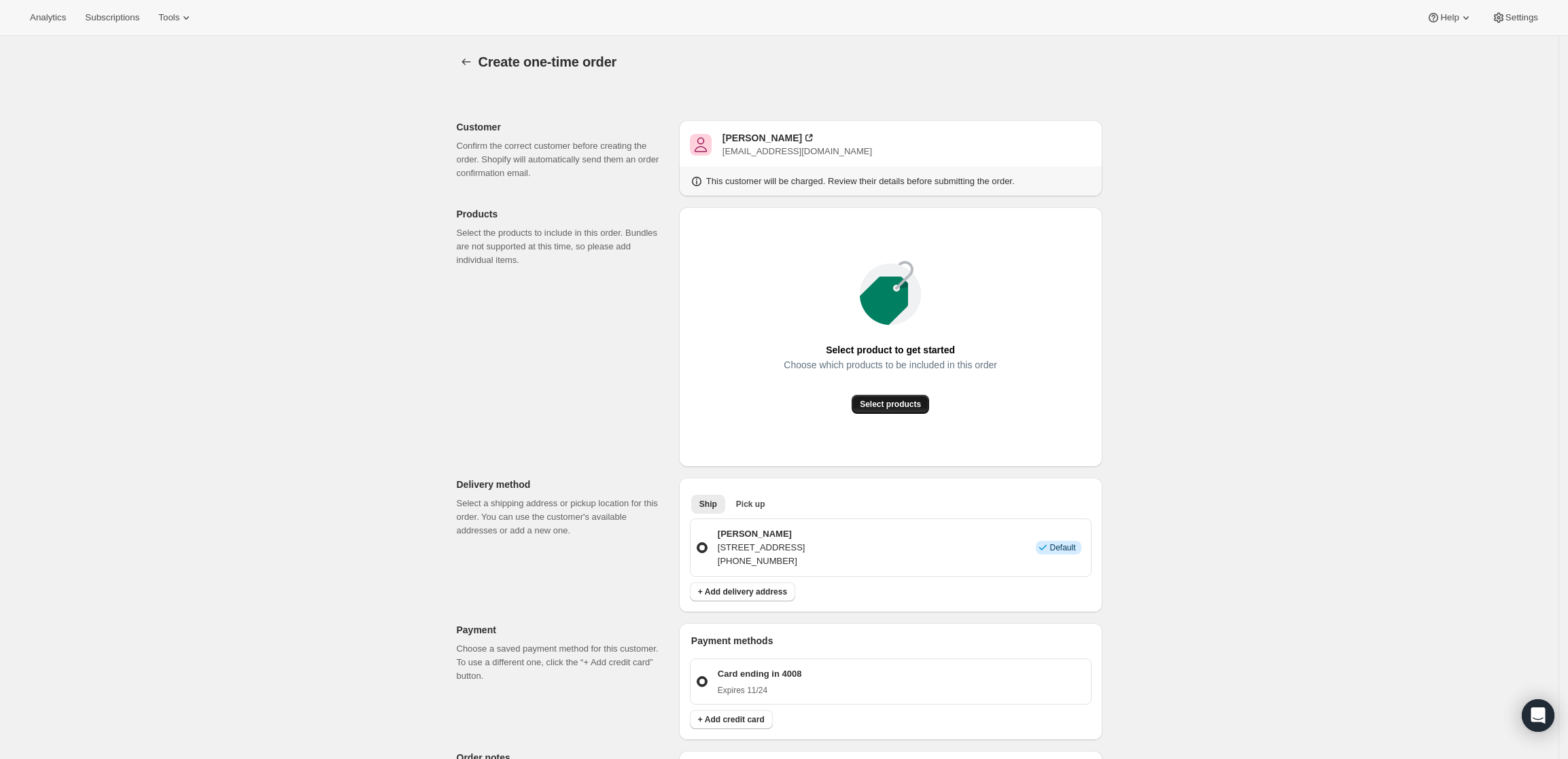
click at [900, 407] on span "Select products" at bounding box center [890, 404] width 61 height 11
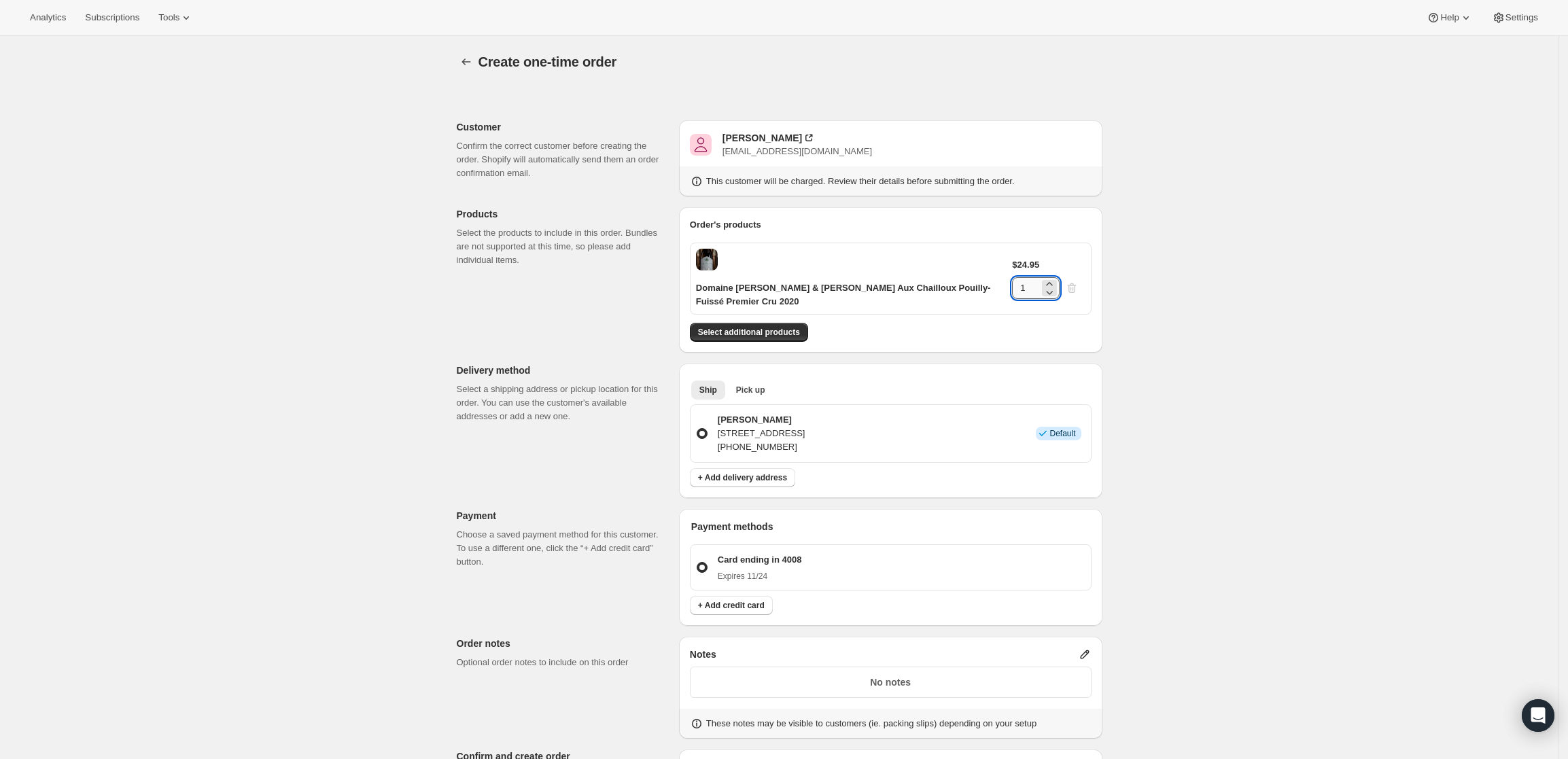
drag, startPoint x: 1054, startPoint y: 261, endPoint x: 1044, endPoint y: 265, distance: 10.8
click at [1039, 277] on input "1" at bounding box center [1025, 288] width 27 height 22
type input "8"
click at [1265, 383] on div "Create one-time order. This page is ready Create one-time order Customer Confir…" at bounding box center [779, 533] width 1558 height 993
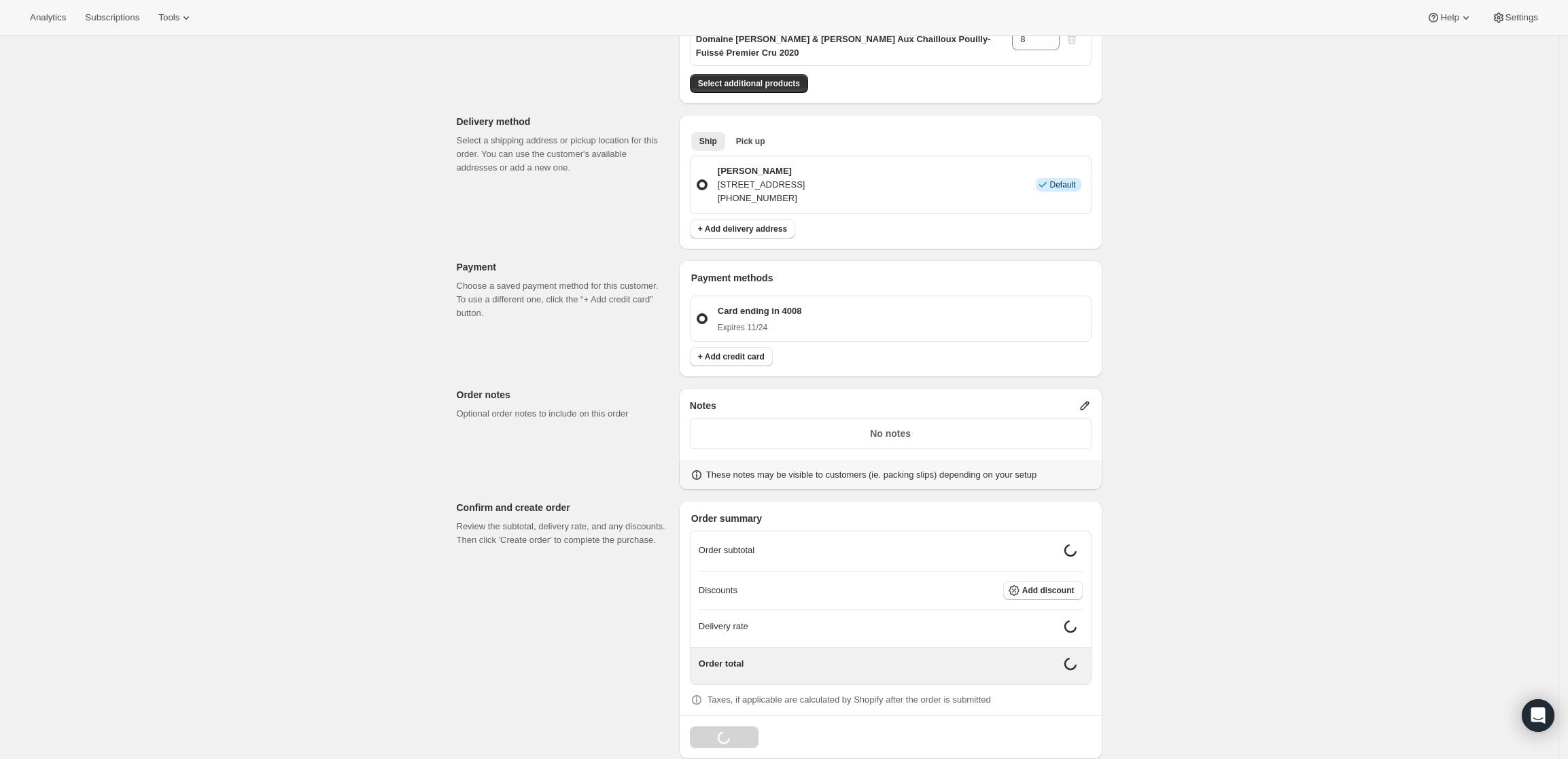
scroll to position [255, 0]
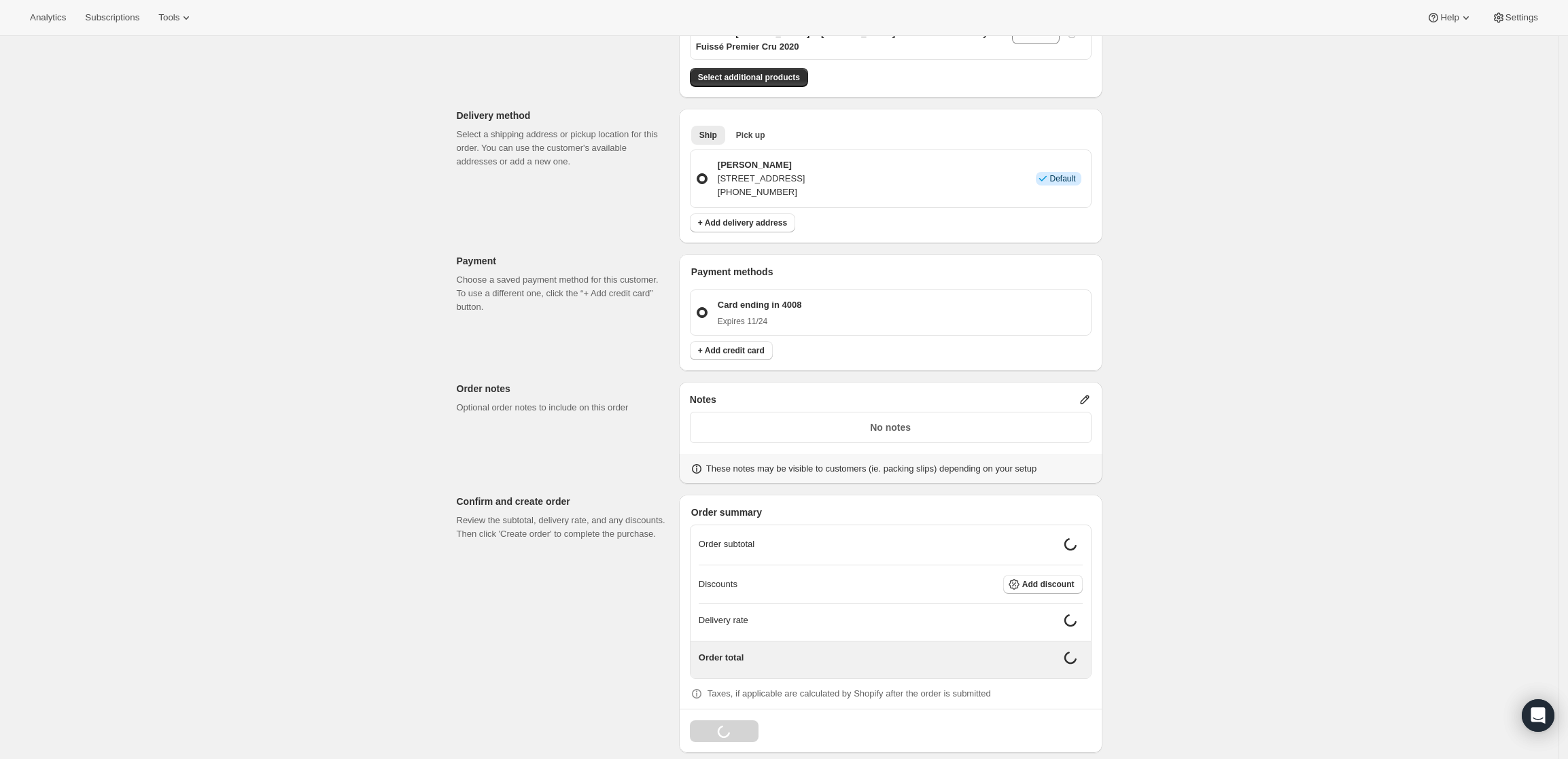
click at [1084, 398] on icon at bounding box center [1084, 400] width 14 height 14
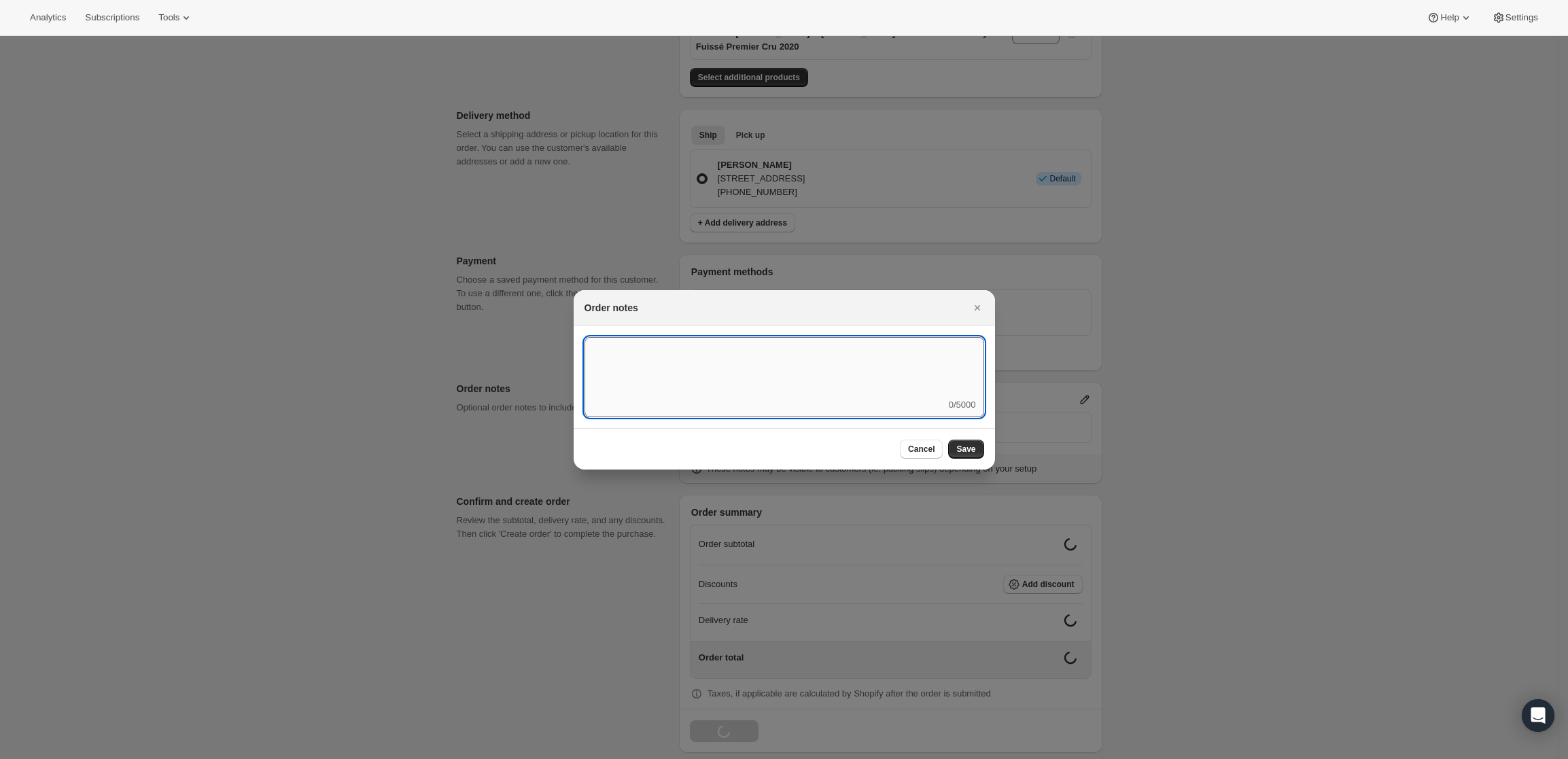
click at [808, 374] on textarea ":rd5:" at bounding box center [784, 367] width 399 height 61
type textarea "Temp Control"
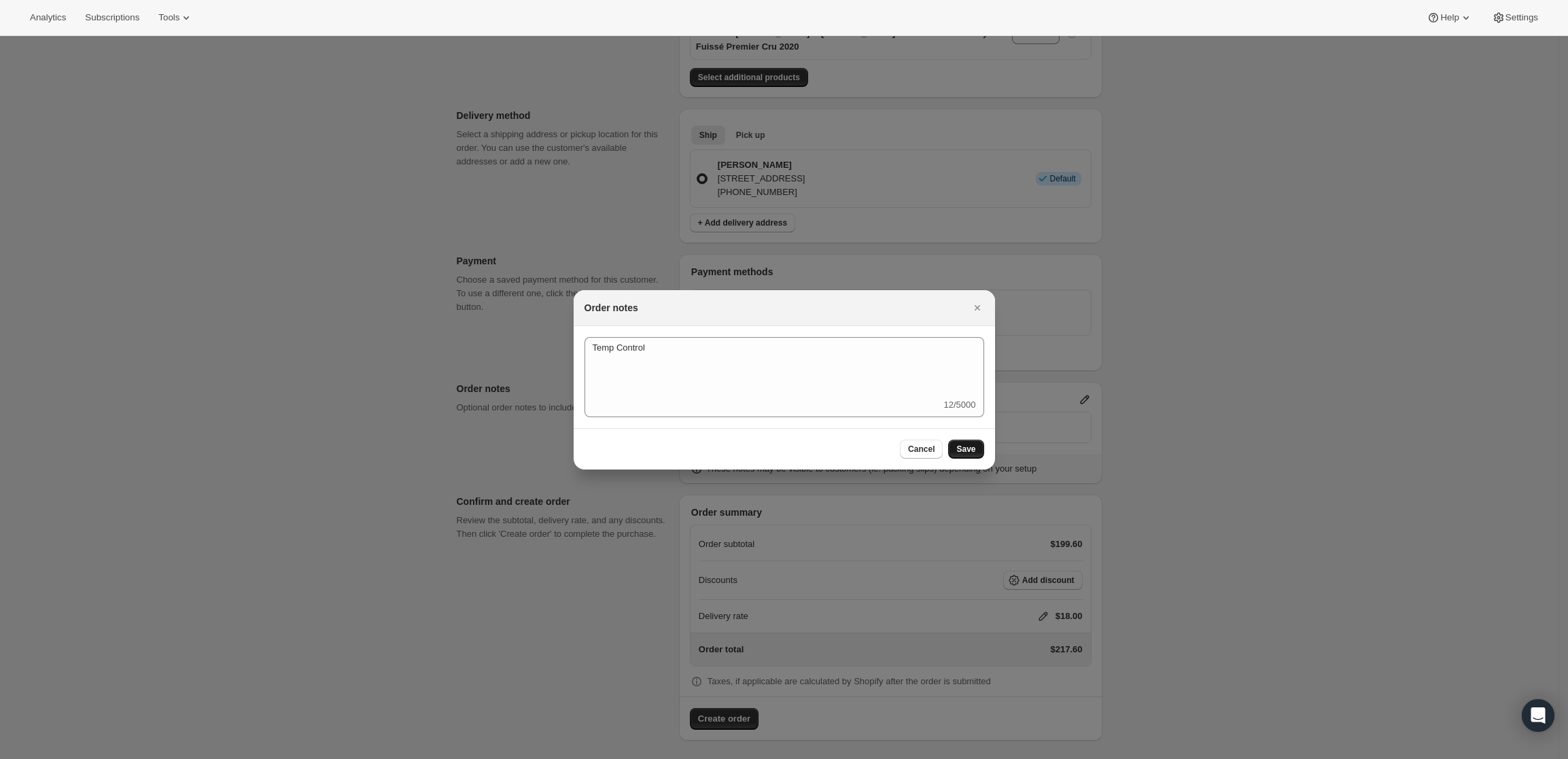
click at [966, 452] on span "Save" at bounding box center [966, 449] width 19 height 11
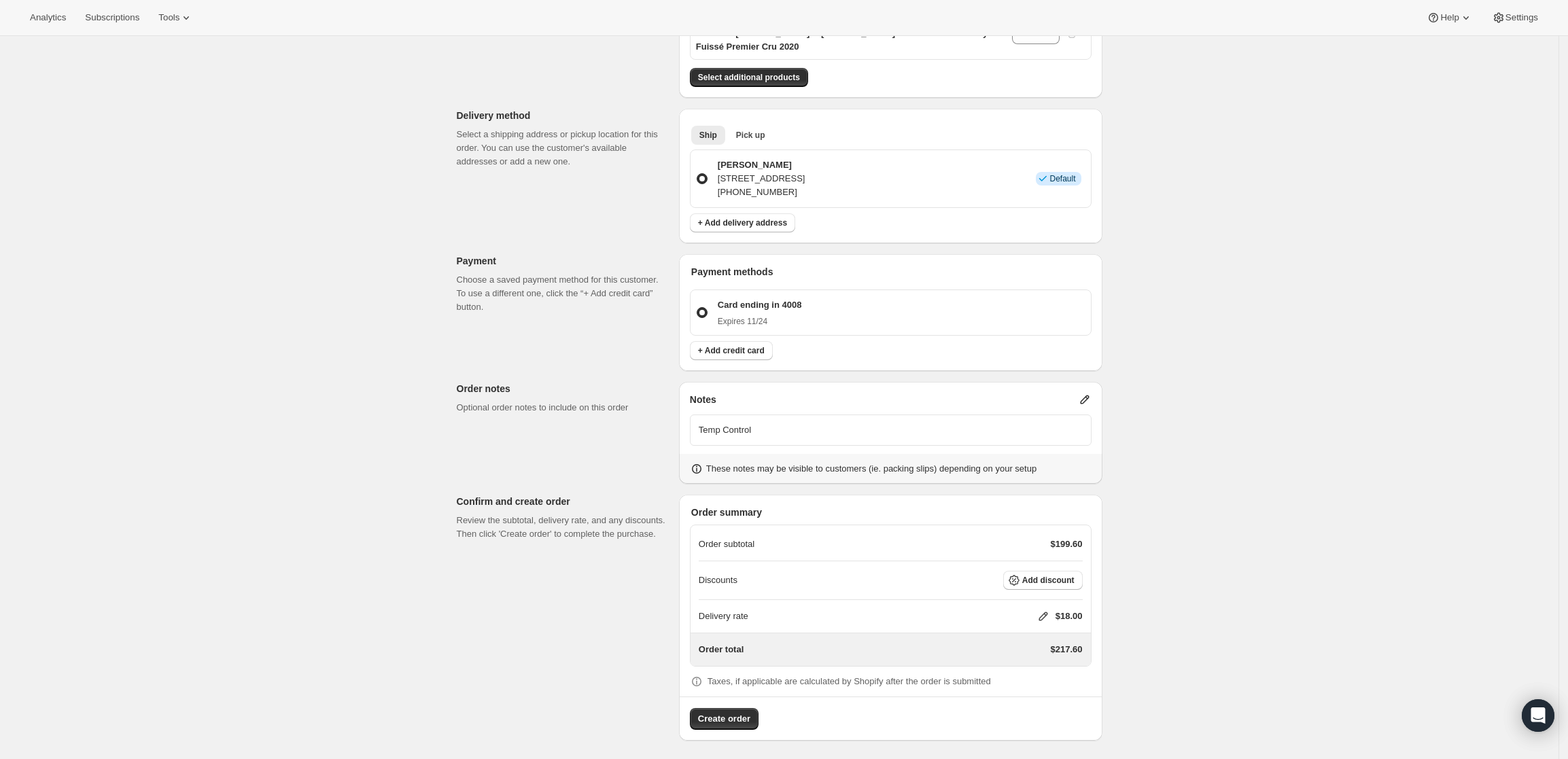
click at [1044, 614] on icon at bounding box center [1044, 616] width 14 height 14
click at [1010, 664] on input "0" at bounding box center [1050, 667] width 122 height 22
type input "0"
click at [1170, 623] on div "Create one-time order. This page is ready Create one-time order Customer Confir…" at bounding box center [779, 272] width 1558 height 981
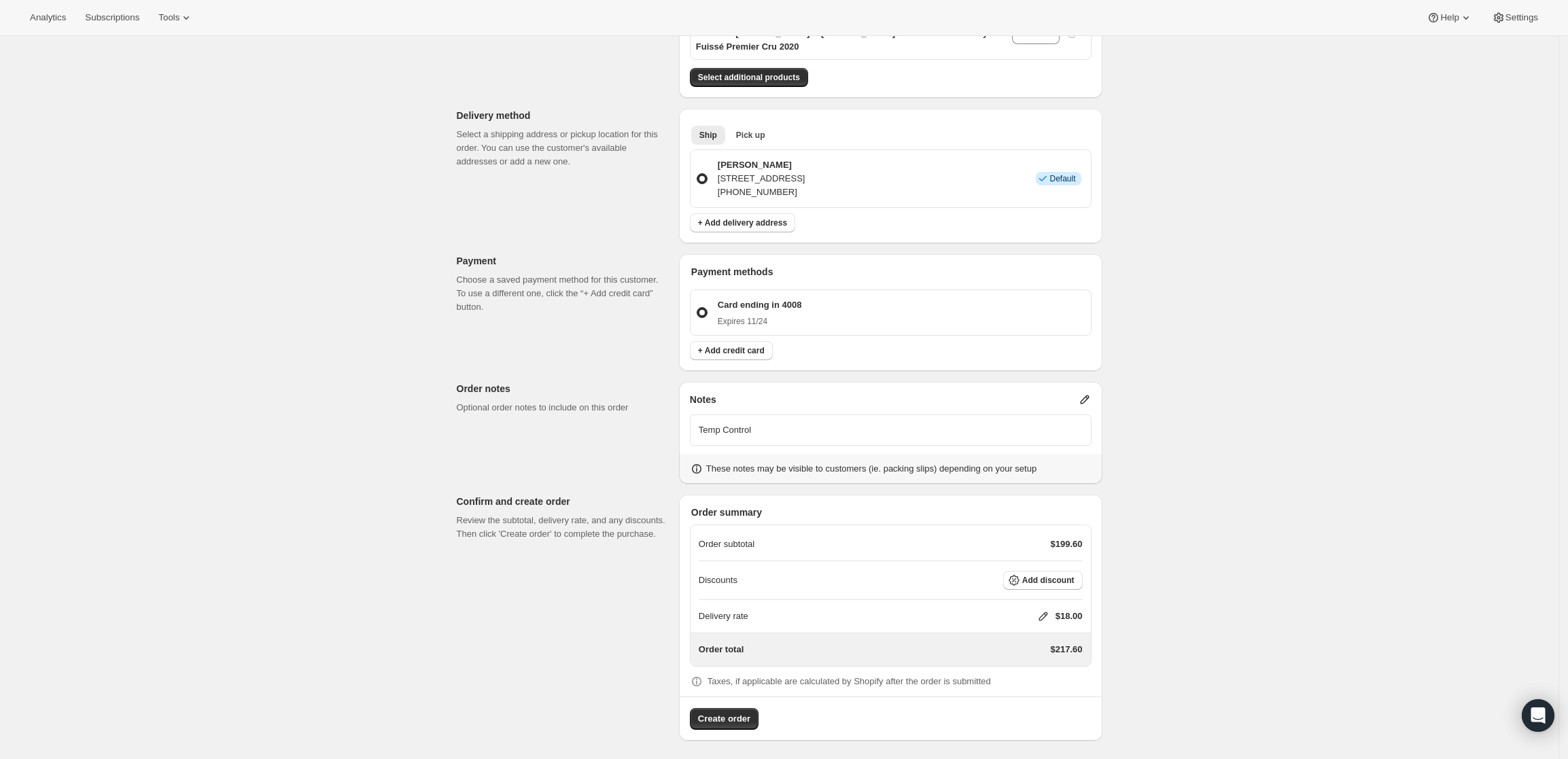
click at [1045, 613] on icon at bounding box center [1044, 616] width 14 height 14
click at [1026, 662] on input "0" at bounding box center [1050, 667] width 122 height 22
type input "0"
click at [1032, 689] on button "Save" at bounding box center [1040, 698] width 36 height 19
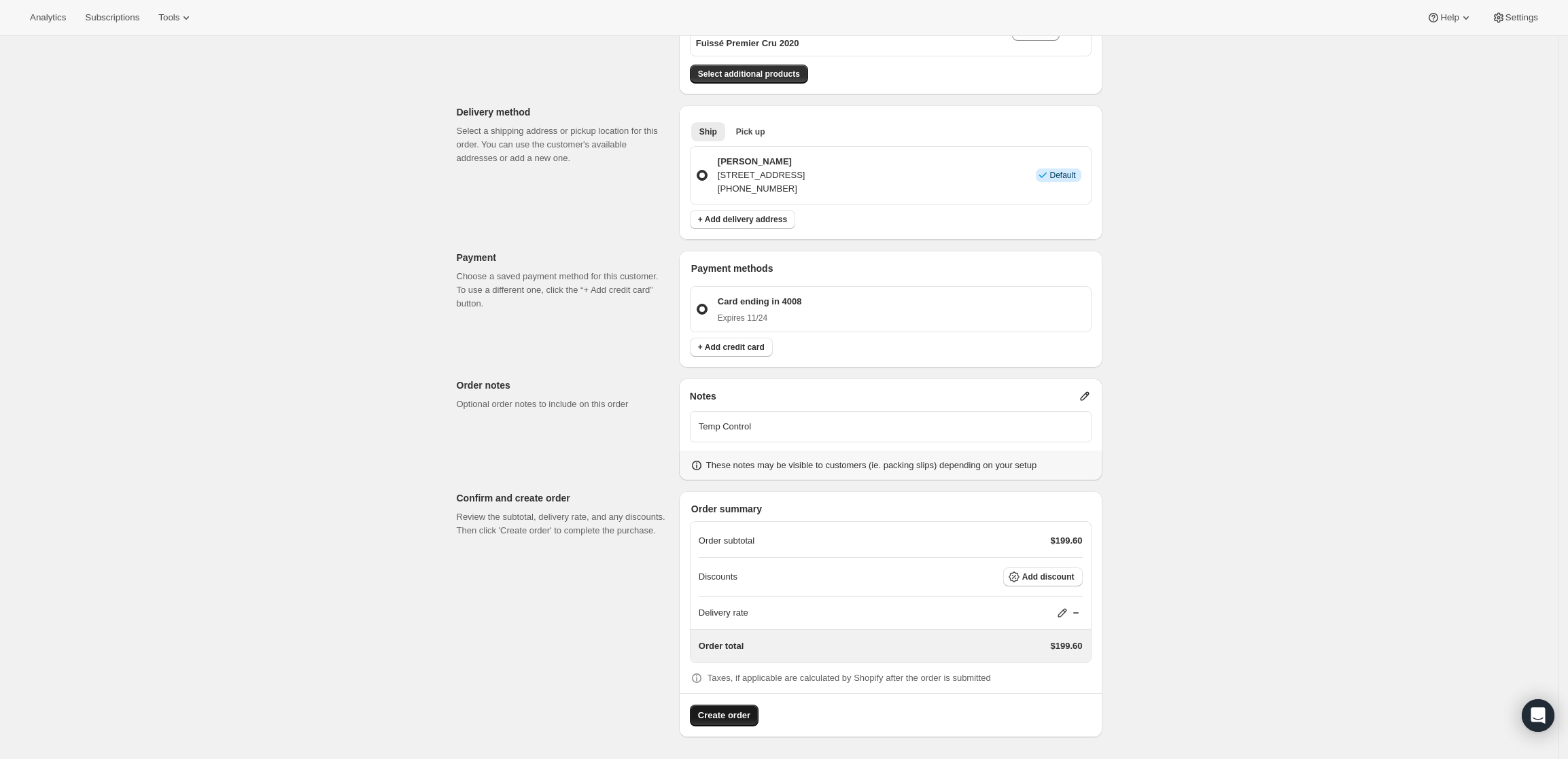
click at [731, 718] on span "Create order" at bounding box center [725, 716] width 53 height 14
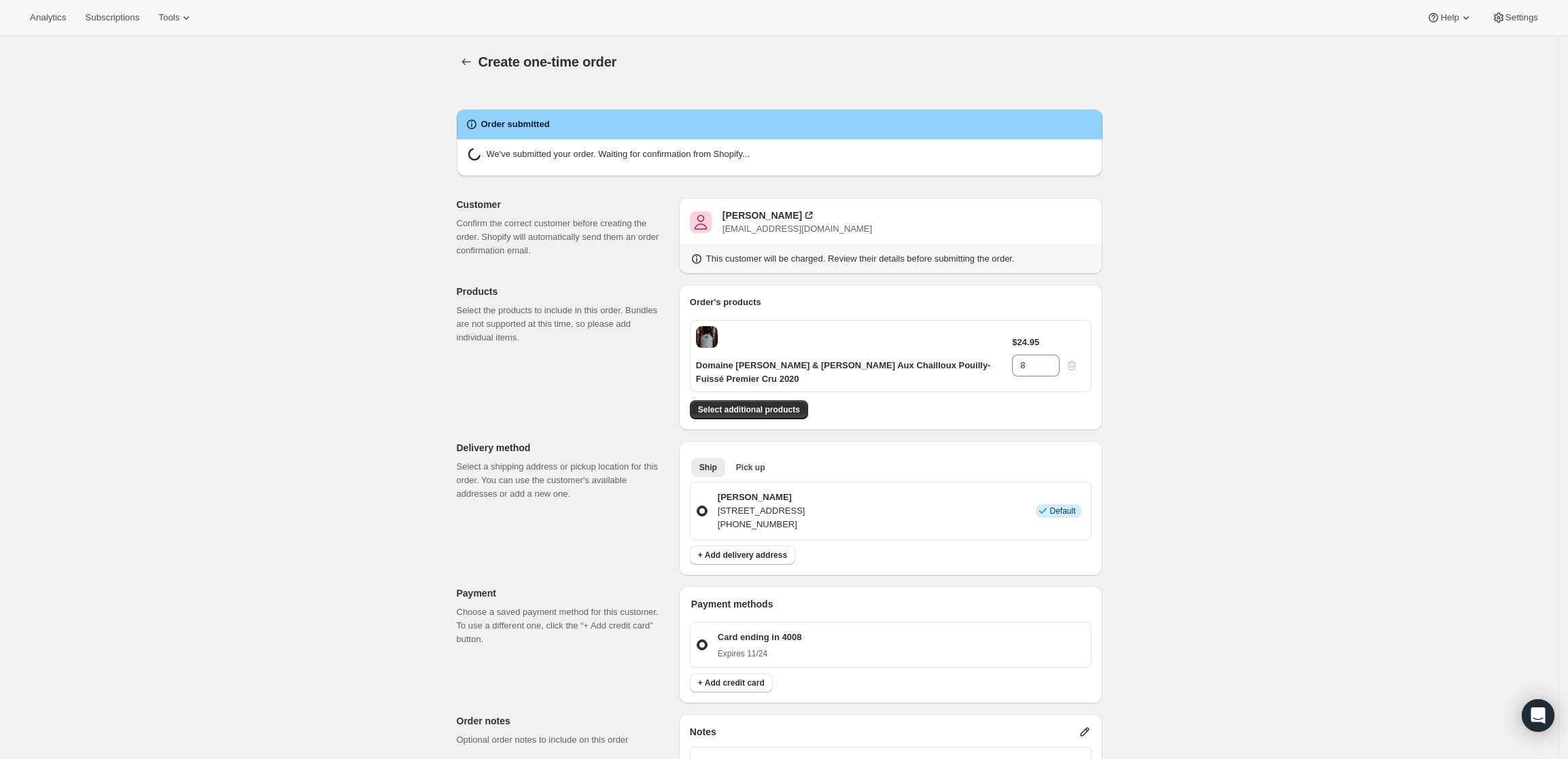
radio input "true"
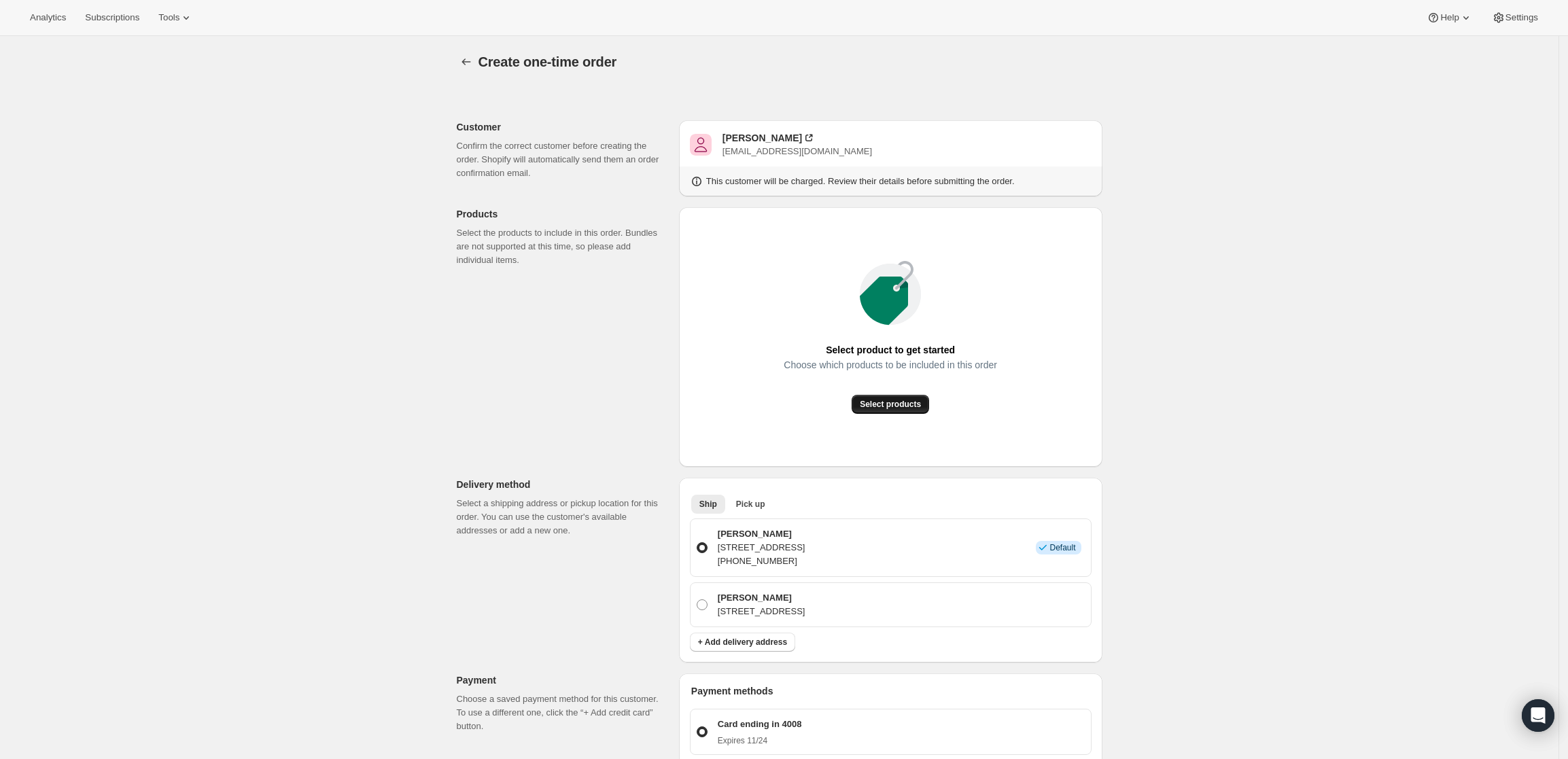
click at [924, 398] on button "Select products" at bounding box center [890, 404] width 77 height 19
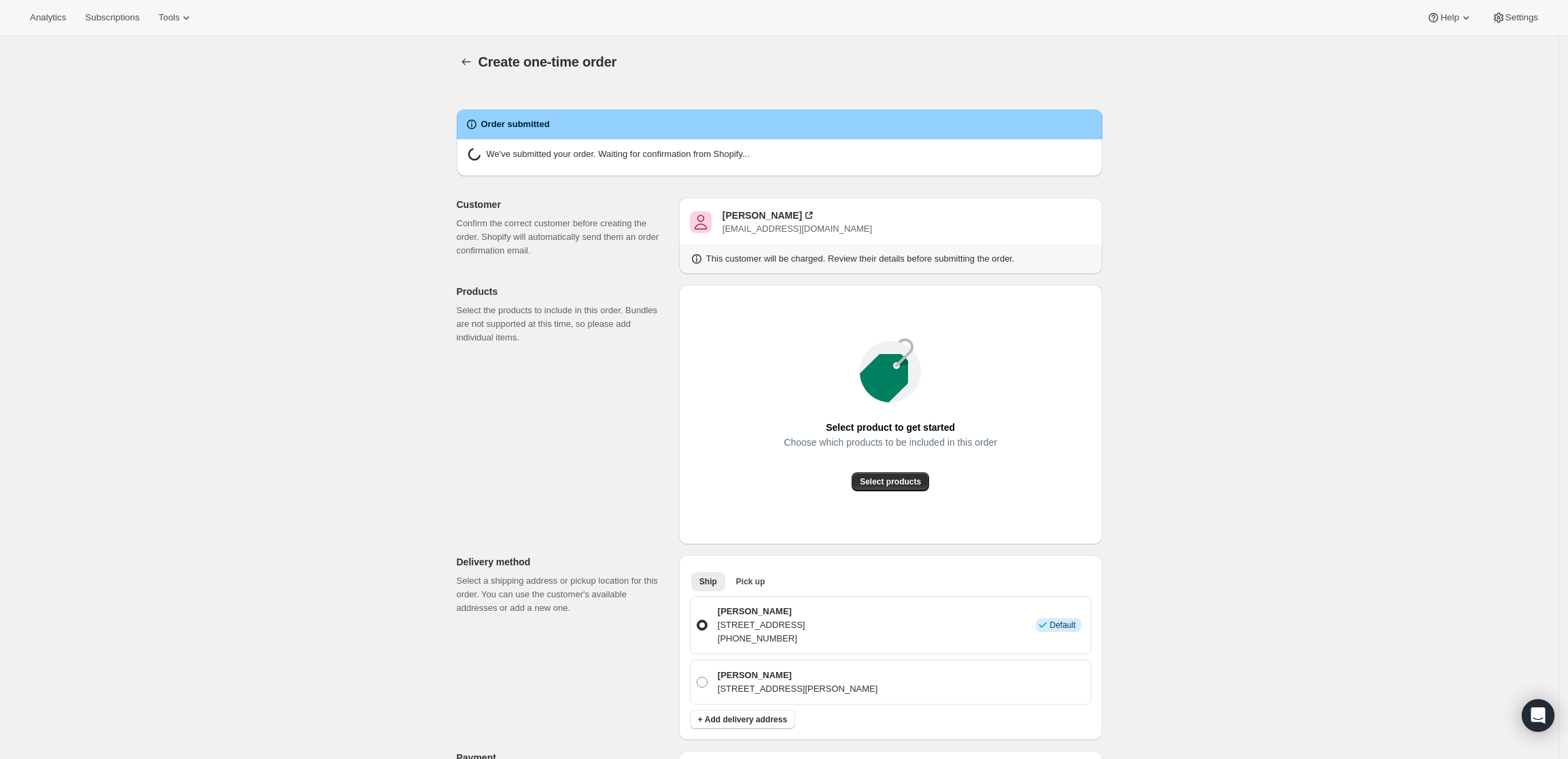
click at [625, 133] on div "Order submitted" at bounding box center [779, 124] width 646 height 30
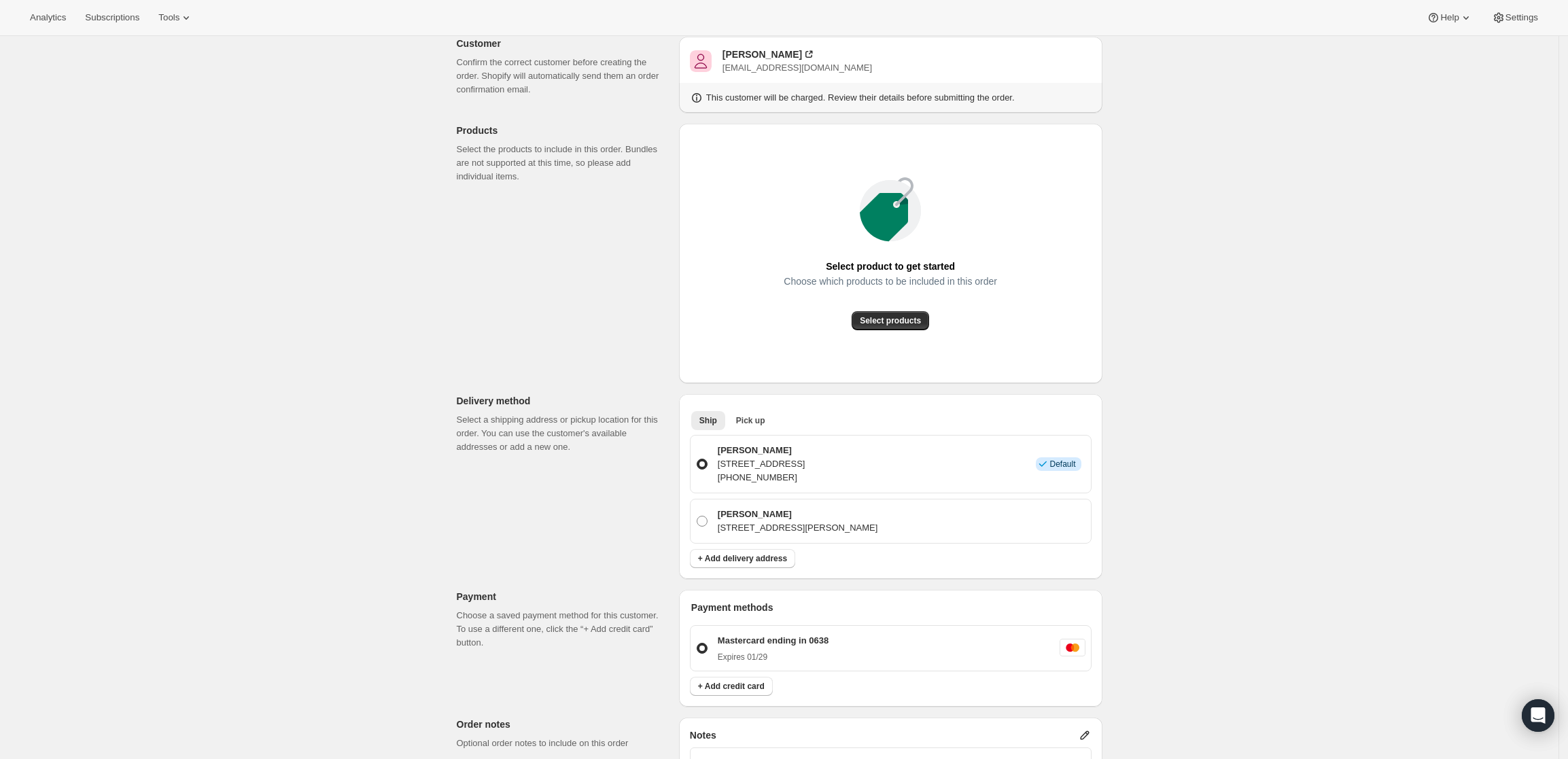
scroll to position [160, 0]
click at [898, 315] on button "Select products" at bounding box center [890, 322] width 77 height 19
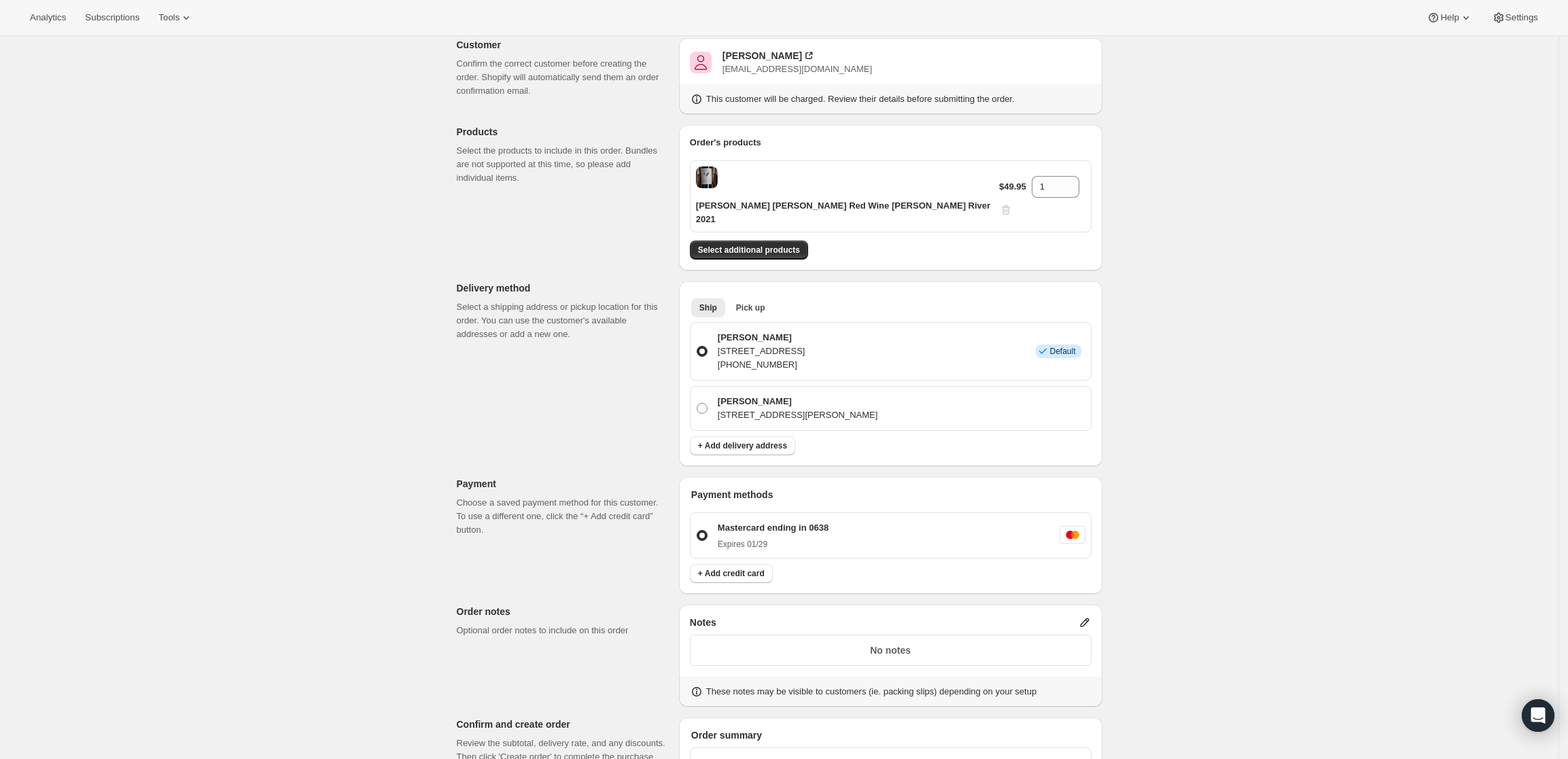
scroll to position [0, 0]
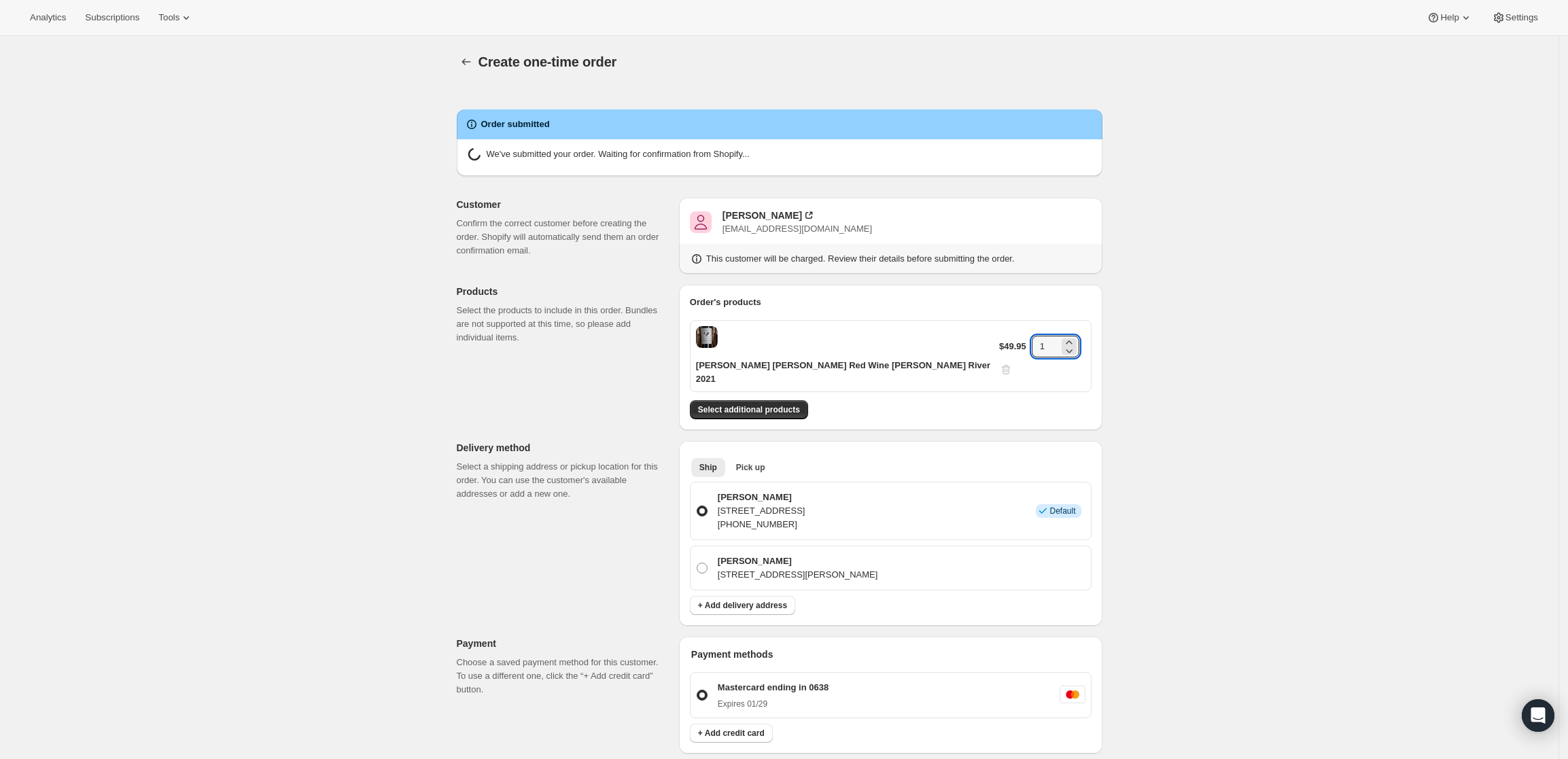
drag, startPoint x: 1037, startPoint y: 332, endPoint x: 1015, endPoint y: 334, distance: 22.1
click at [1015, 336] on div "$49.95 1" at bounding box center [1042, 356] width 87 height 41
type input "2"
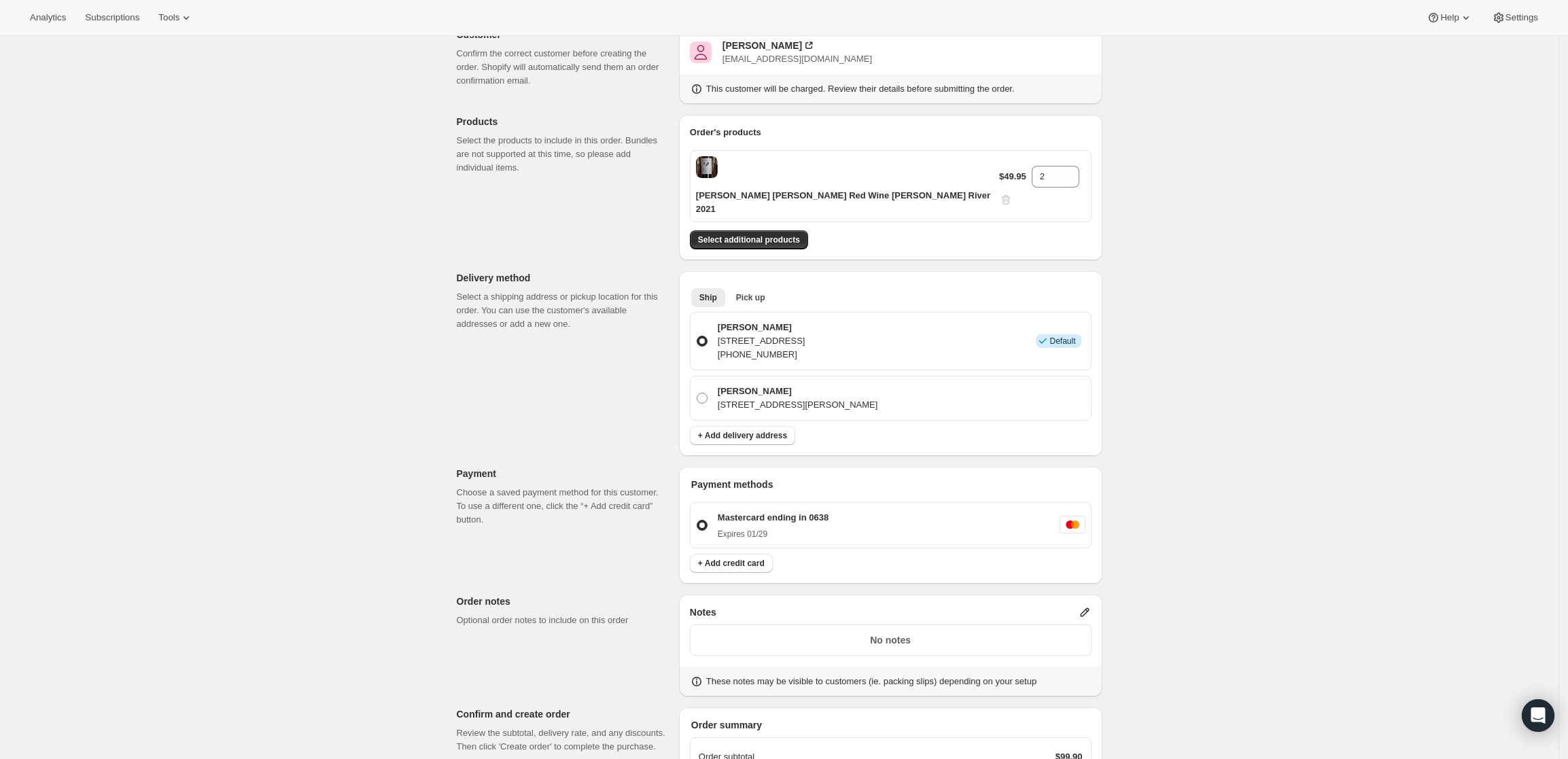
click at [1149, 327] on div "Create one-time order. This page is ready Create one-time order Order submitted…" at bounding box center [779, 421] width 1558 height 1109
click at [755, 230] on button "Select additional products" at bounding box center [748, 239] width 118 height 19
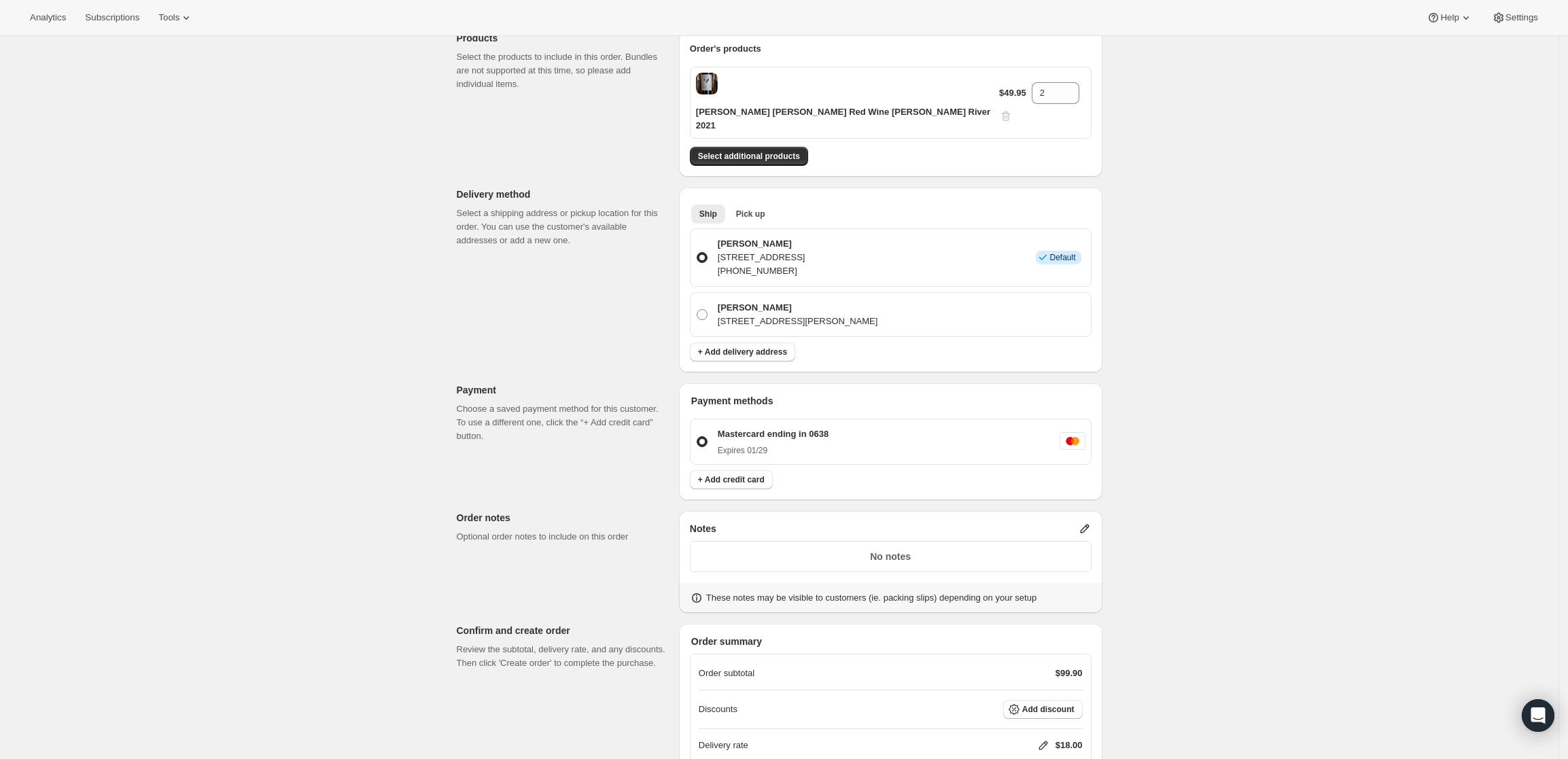
scroll to position [347, 0]
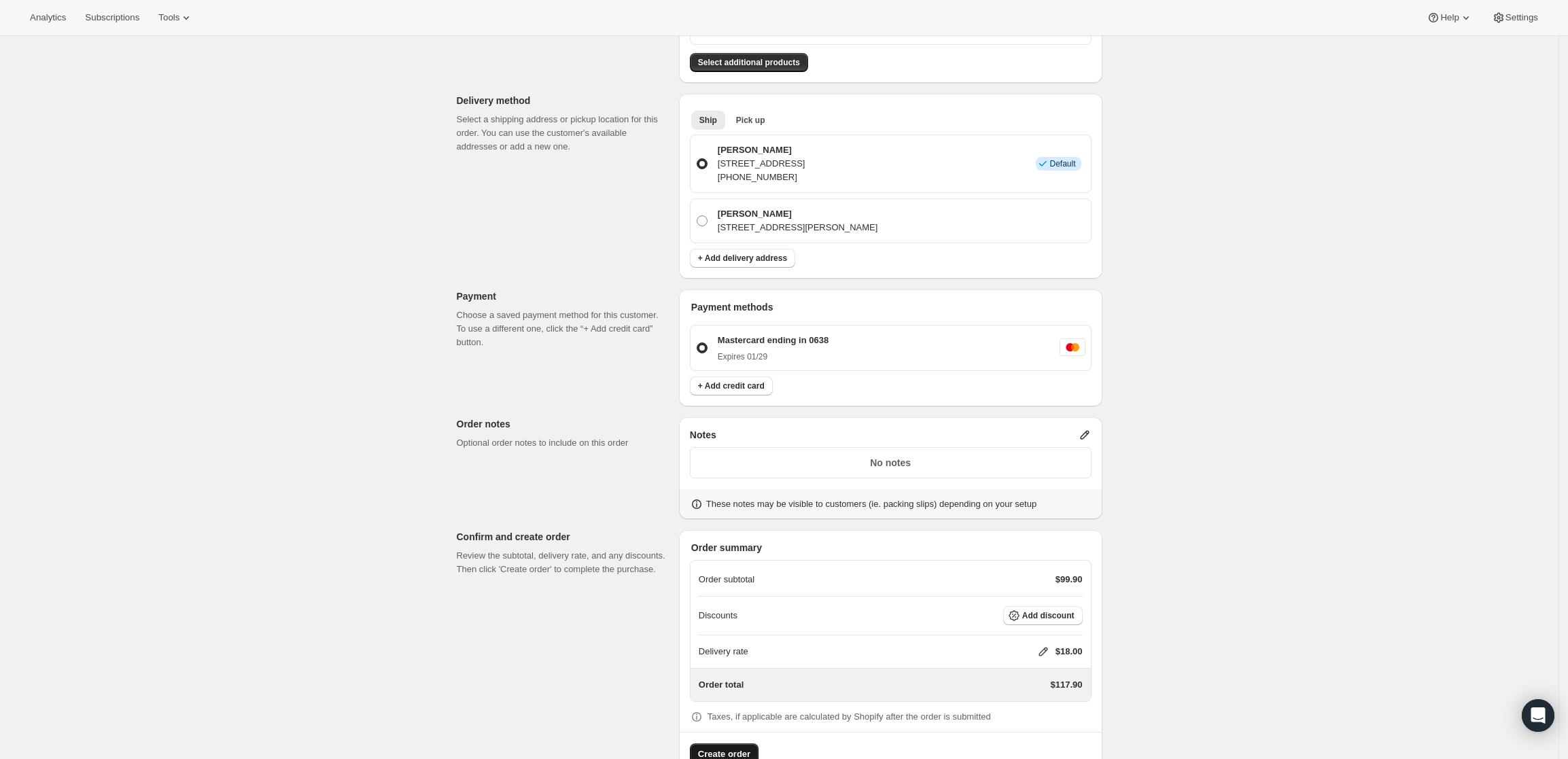
click at [734, 747] on span "Create order" at bounding box center [725, 754] width 53 height 14
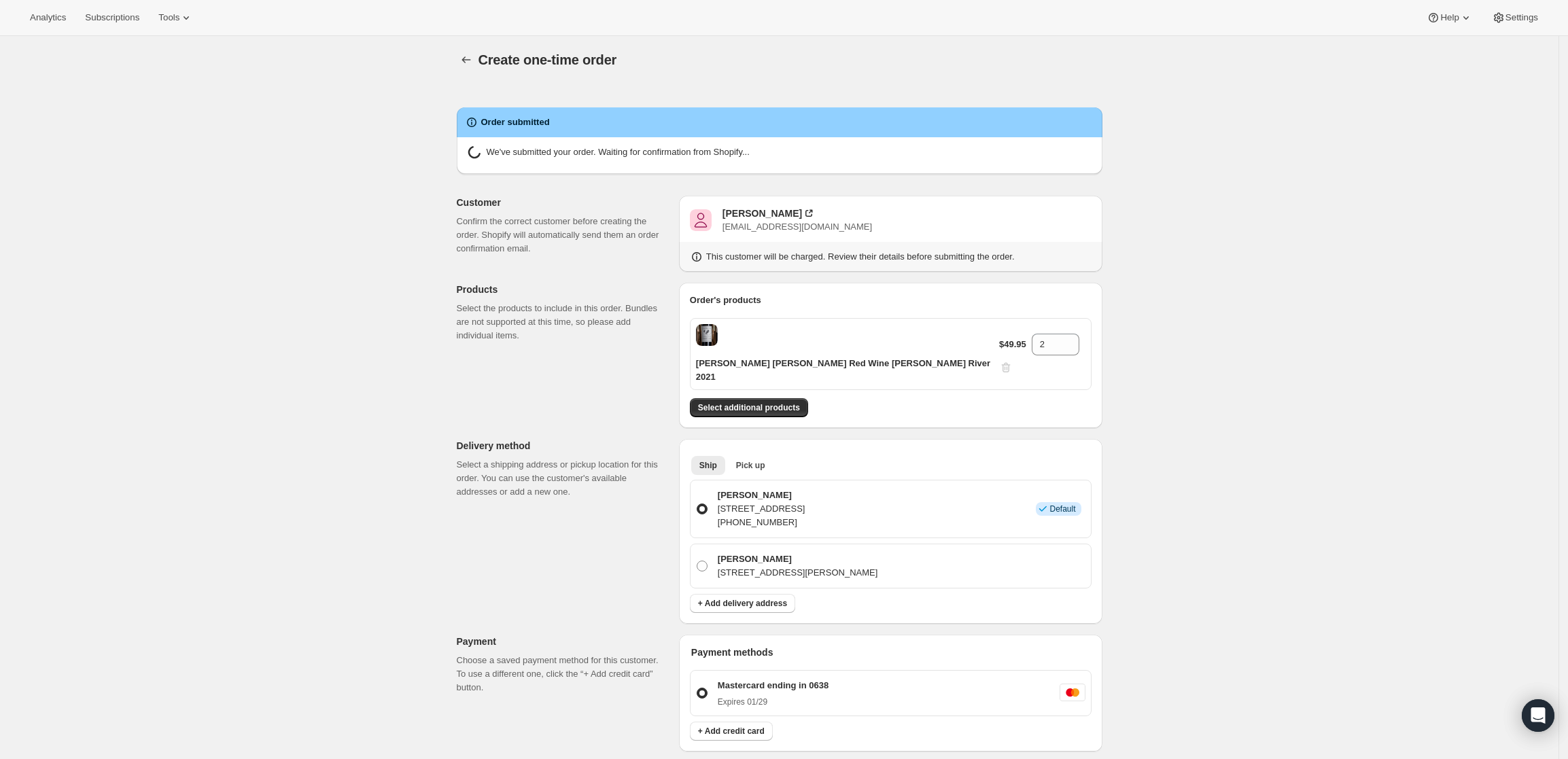
scroll to position [0, 0]
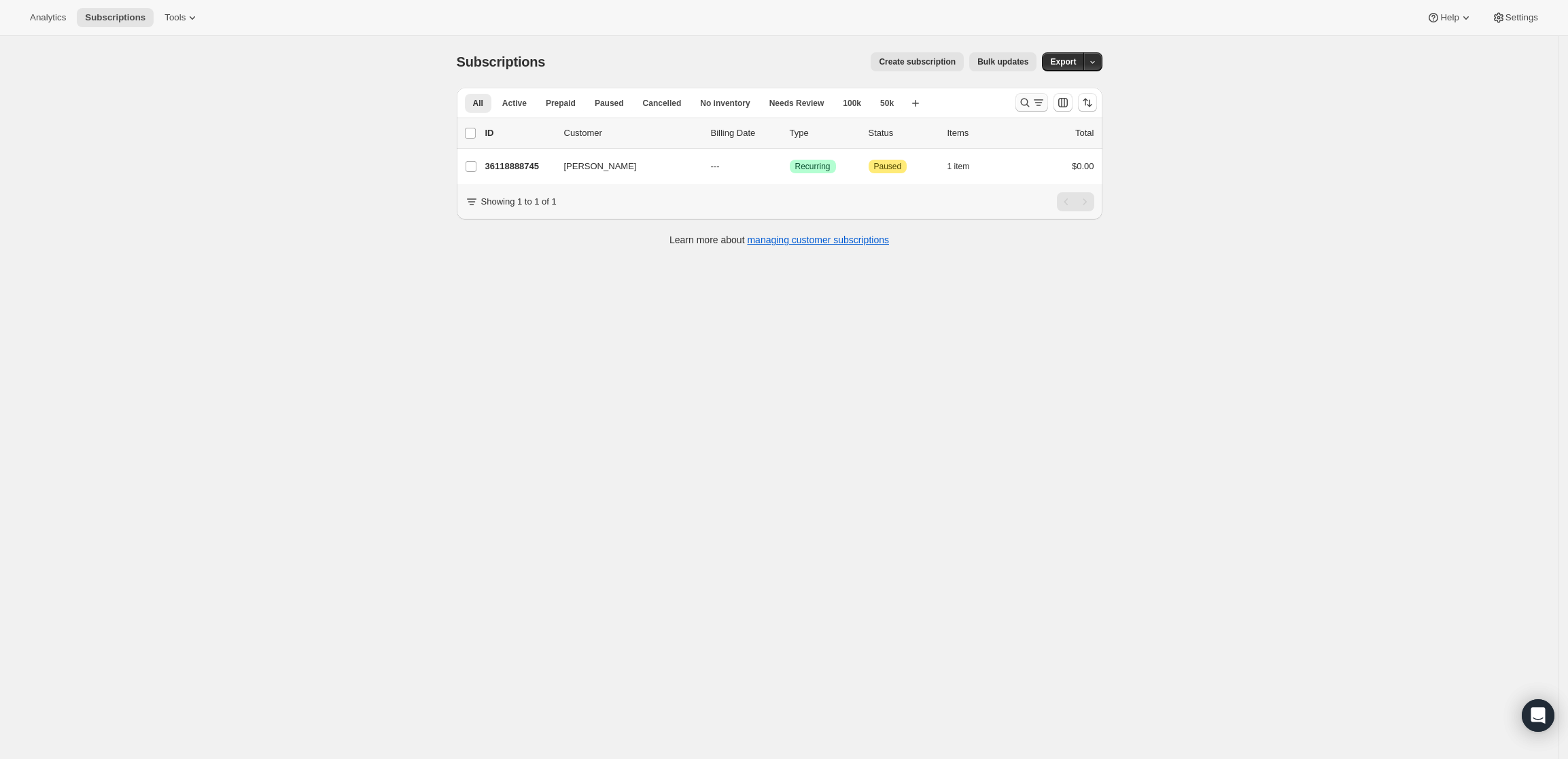
click at [1029, 103] on icon "Search and filter results" at bounding box center [1025, 103] width 14 height 14
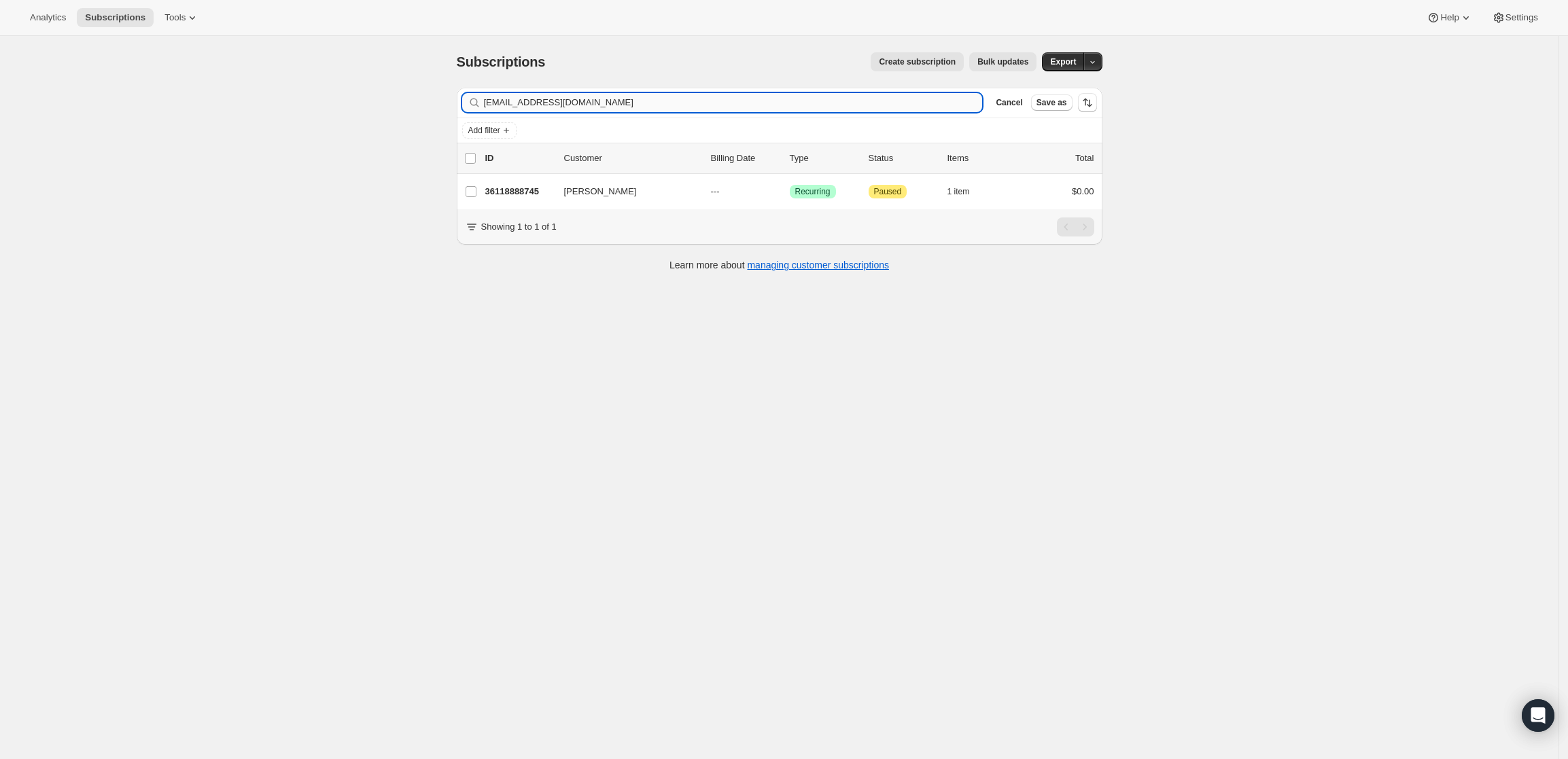
click at [650, 100] on input "[EMAIL_ADDRESS][DOMAIN_NAME]" at bounding box center [733, 103] width 499 height 19
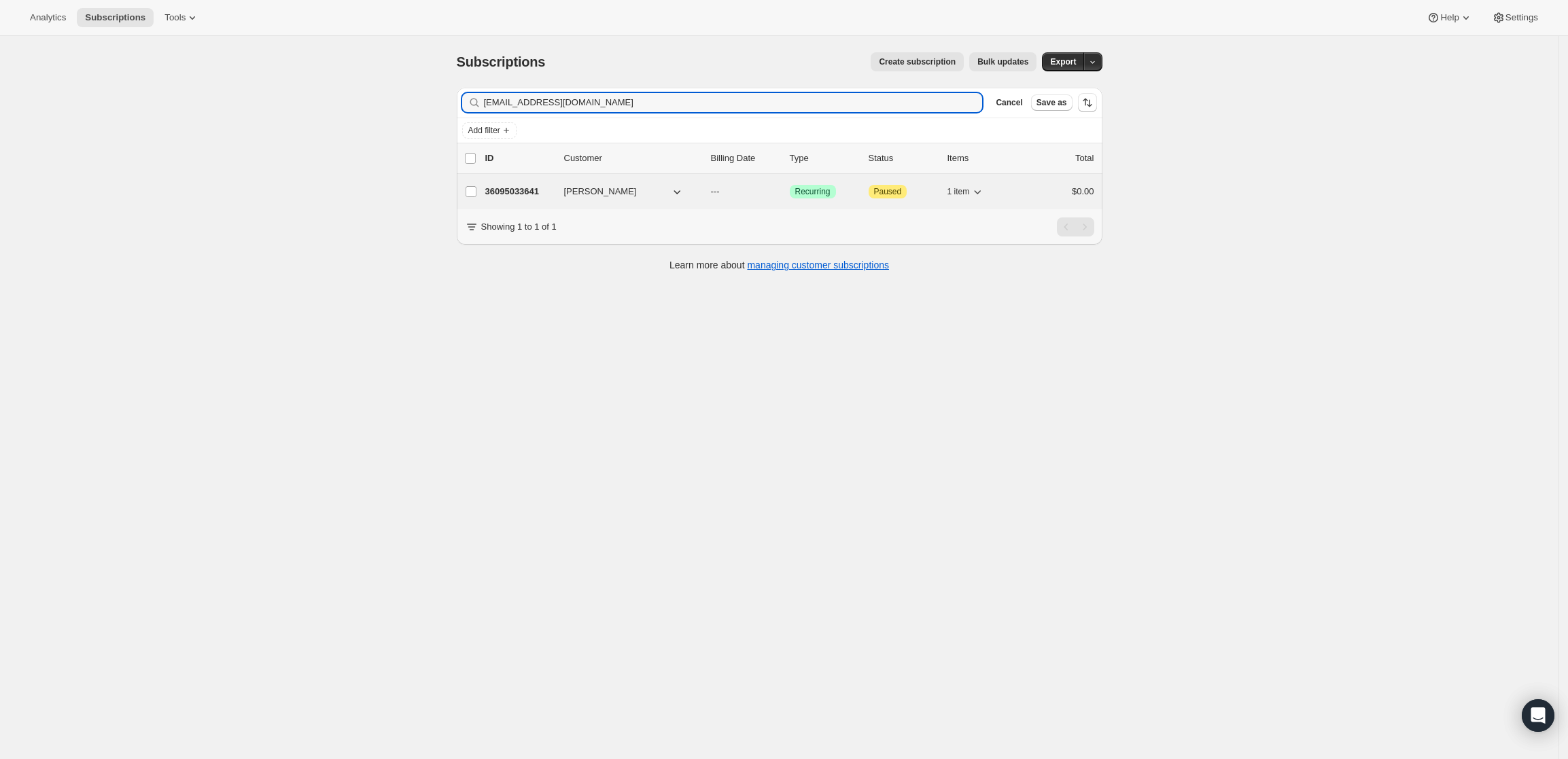
type input "[EMAIL_ADDRESS][DOMAIN_NAME]"
click at [513, 185] on p "36095033641" at bounding box center [519, 191] width 68 height 14
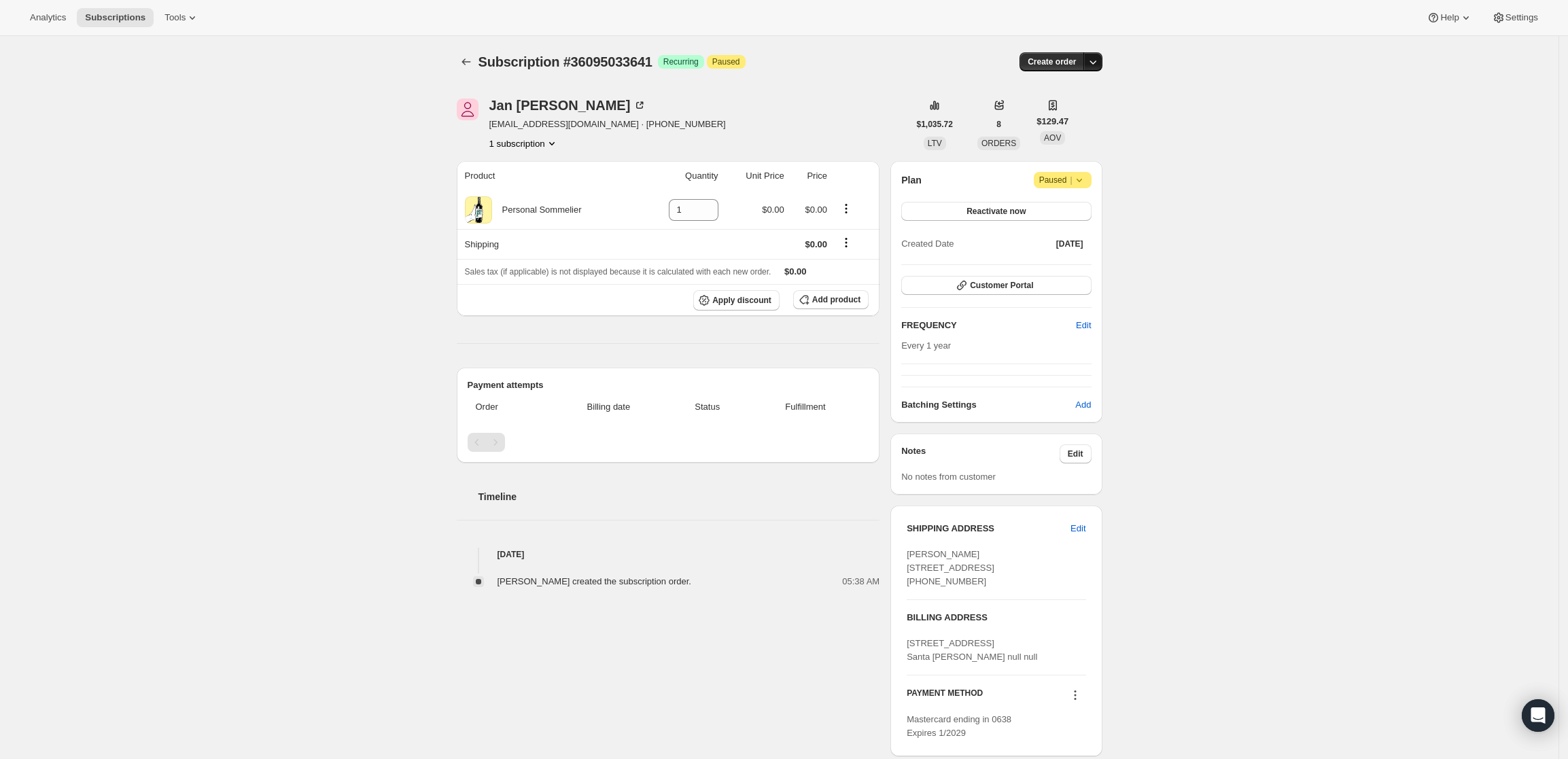
click at [1093, 53] on button "button" at bounding box center [1092, 62] width 19 height 19
click at [1073, 111] on span "Create custom one-time order" at bounding box center [1040, 113] width 117 height 10
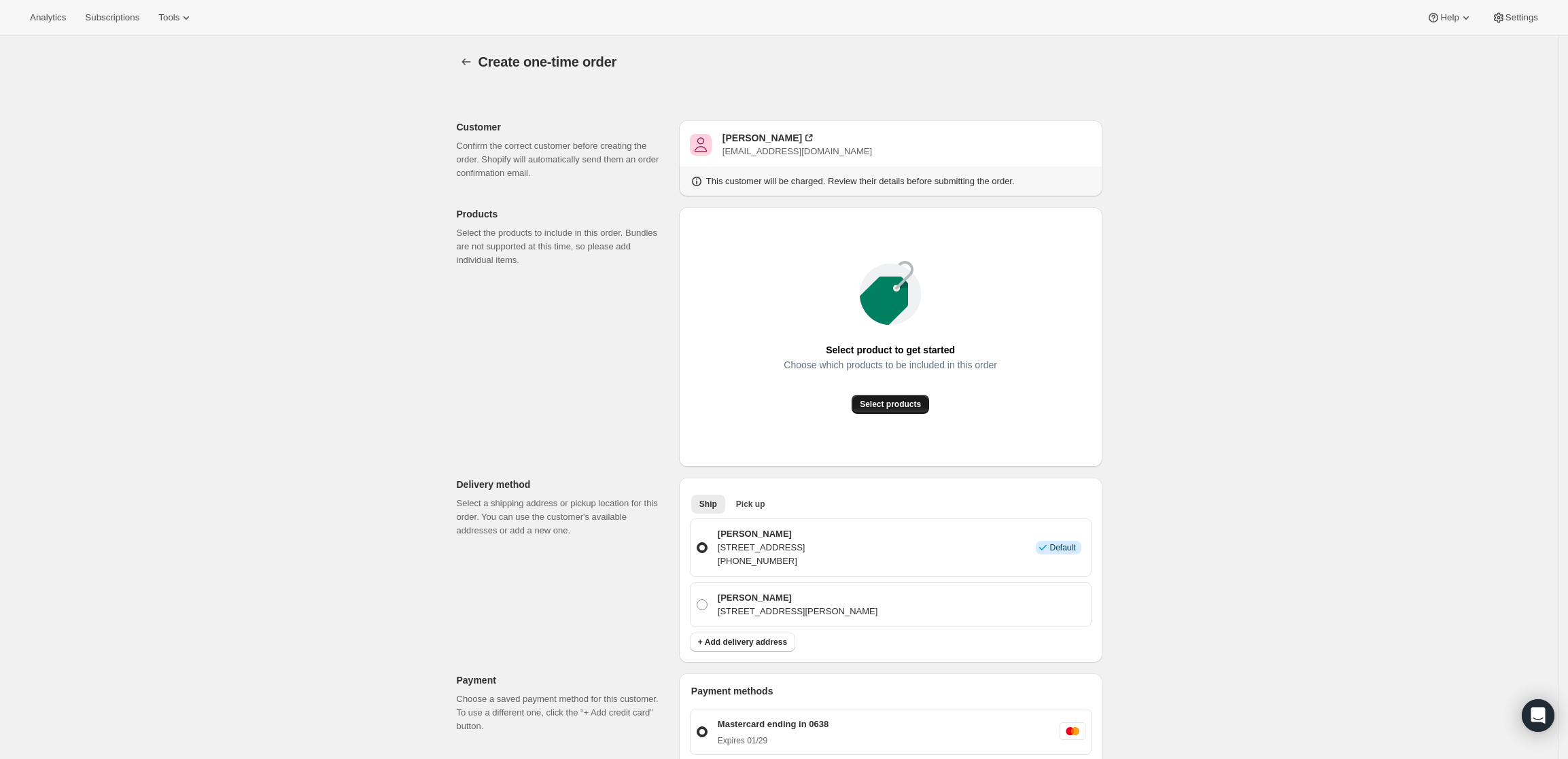
click at [897, 400] on span "Select products" at bounding box center [890, 404] width 61 height 11
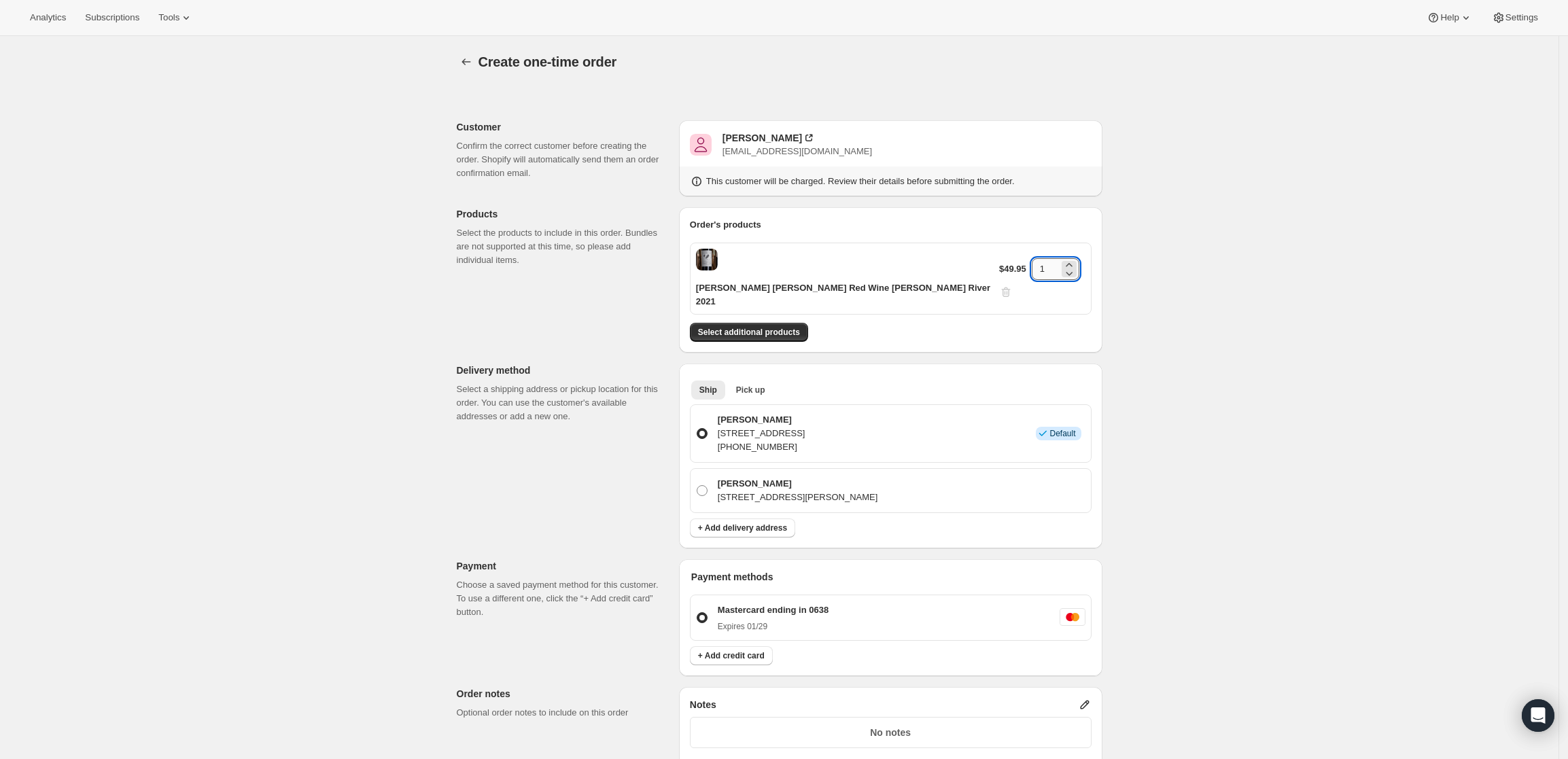
click at [1034, 258] on input "1" at bounding box center [1045, 269] width 27 height 22
type input "2"
click at [1193, 272] on div "Create one-time order. This page is ready Create one-time order Customer Confir…" at bounding box center [779, 557] width 1558 height 1043
click at [1207, 542] on div "Create one-time order. This page is ready Create one-time order Customer Confir…" at bounding box center [779, 557] width 1558 height 1043
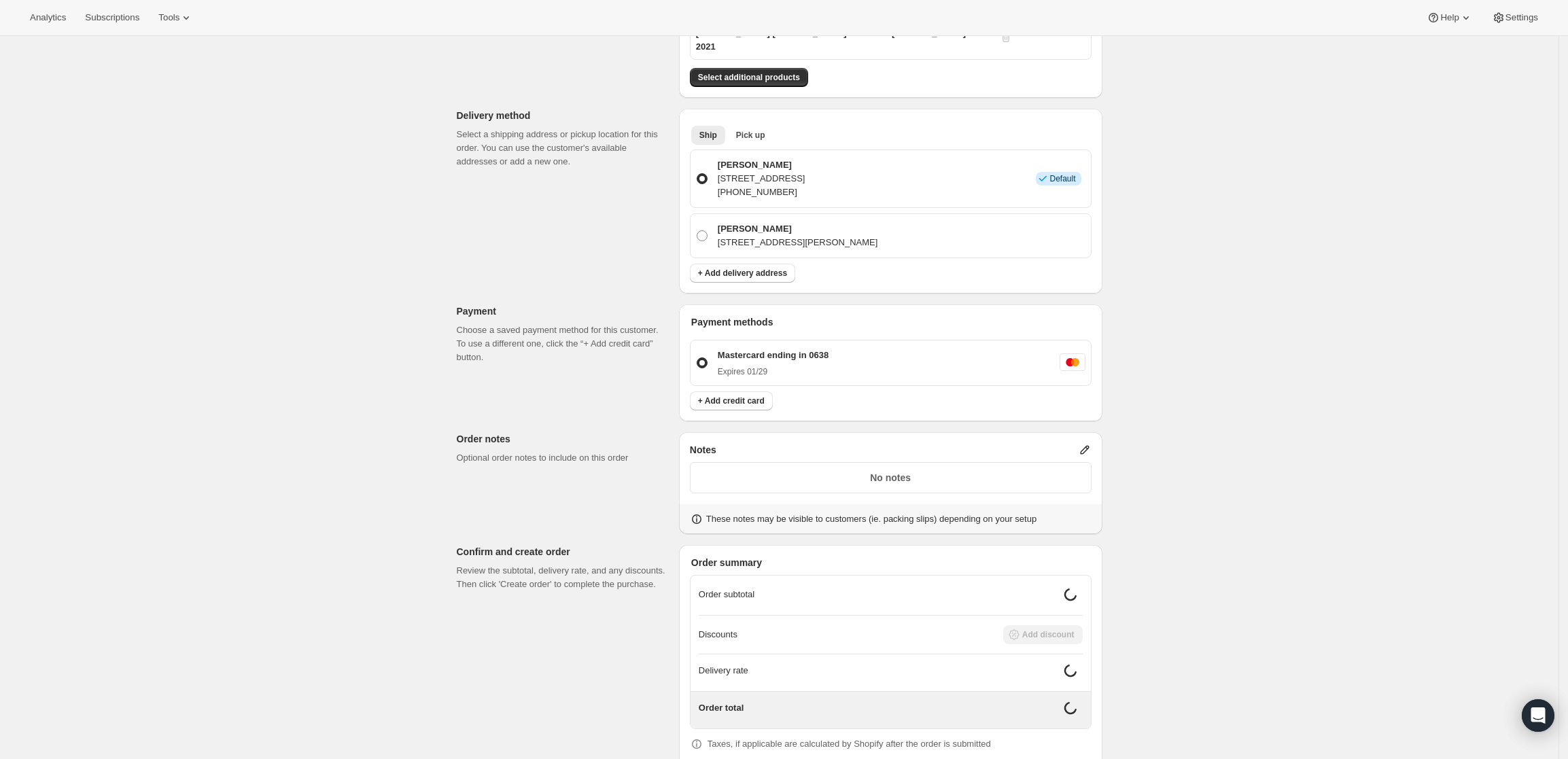
scroll to position [280, 0]
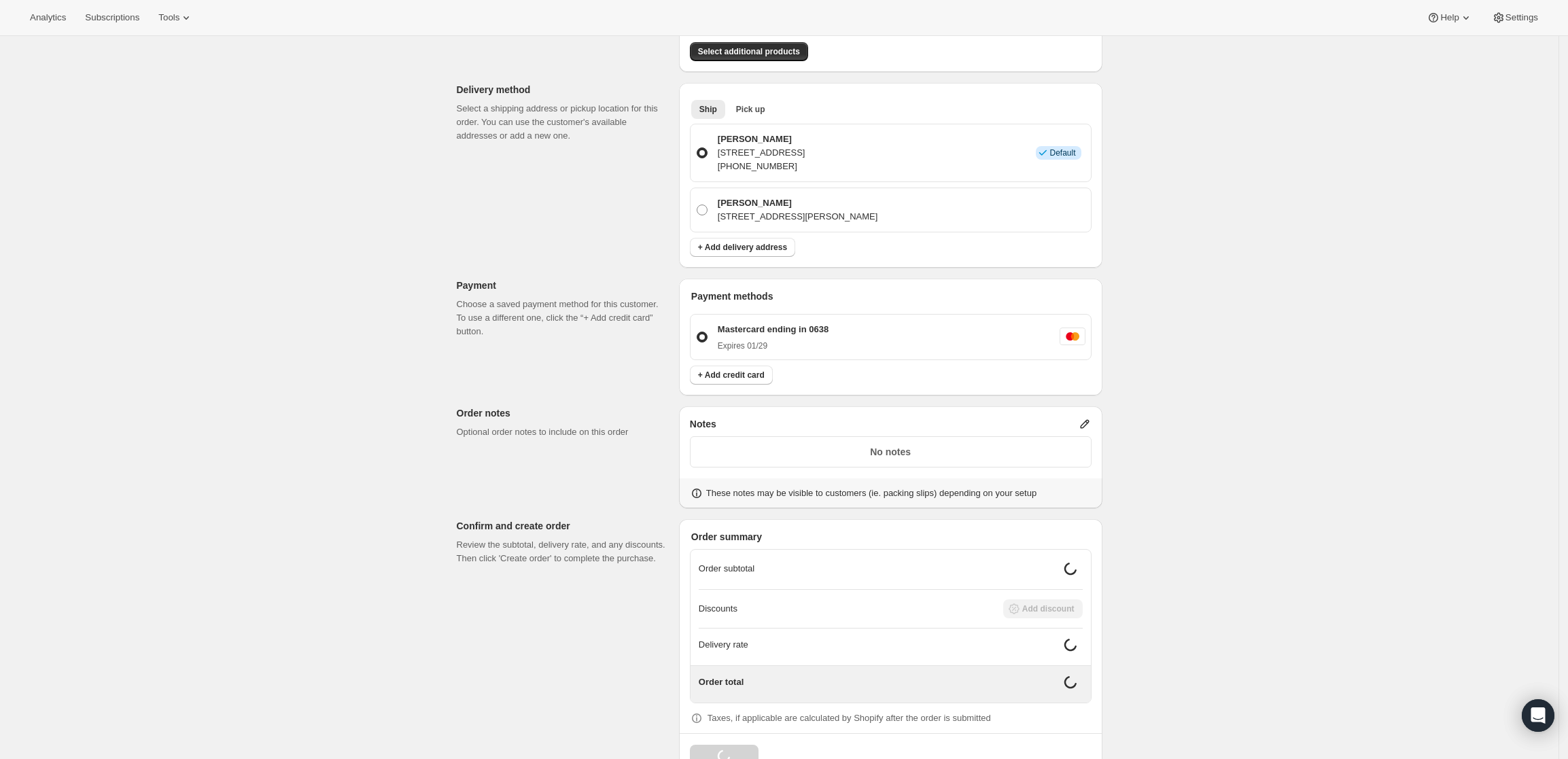
click at [1088, 420] on icon at bounding box center [1084, 424] width 8 height 8
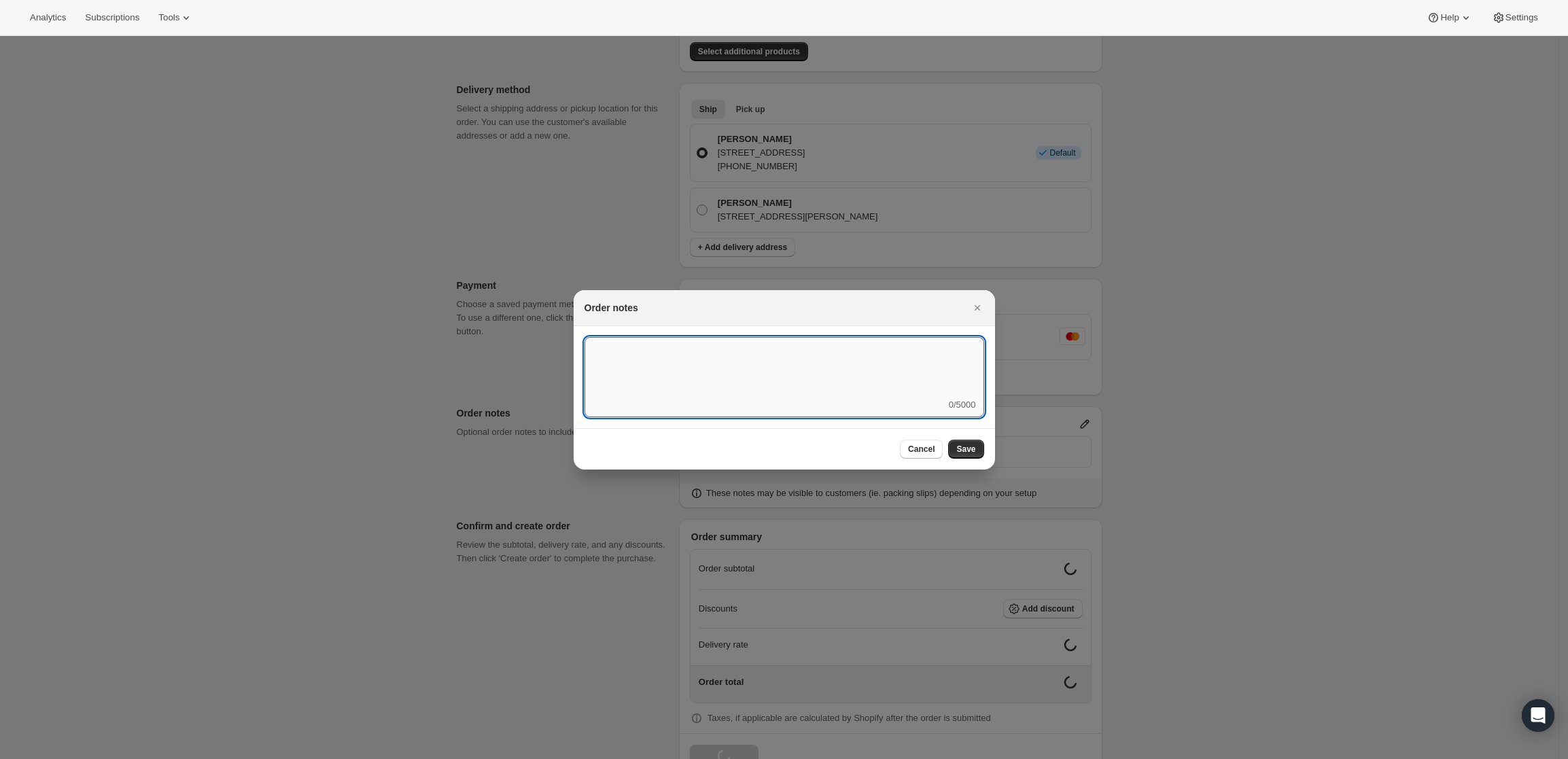
click at [859, 382] on textarea ":r3v:" at bounding box center [784, 367] width 399 height 61
type textarea "f"
type textarea "FedEx Ground"
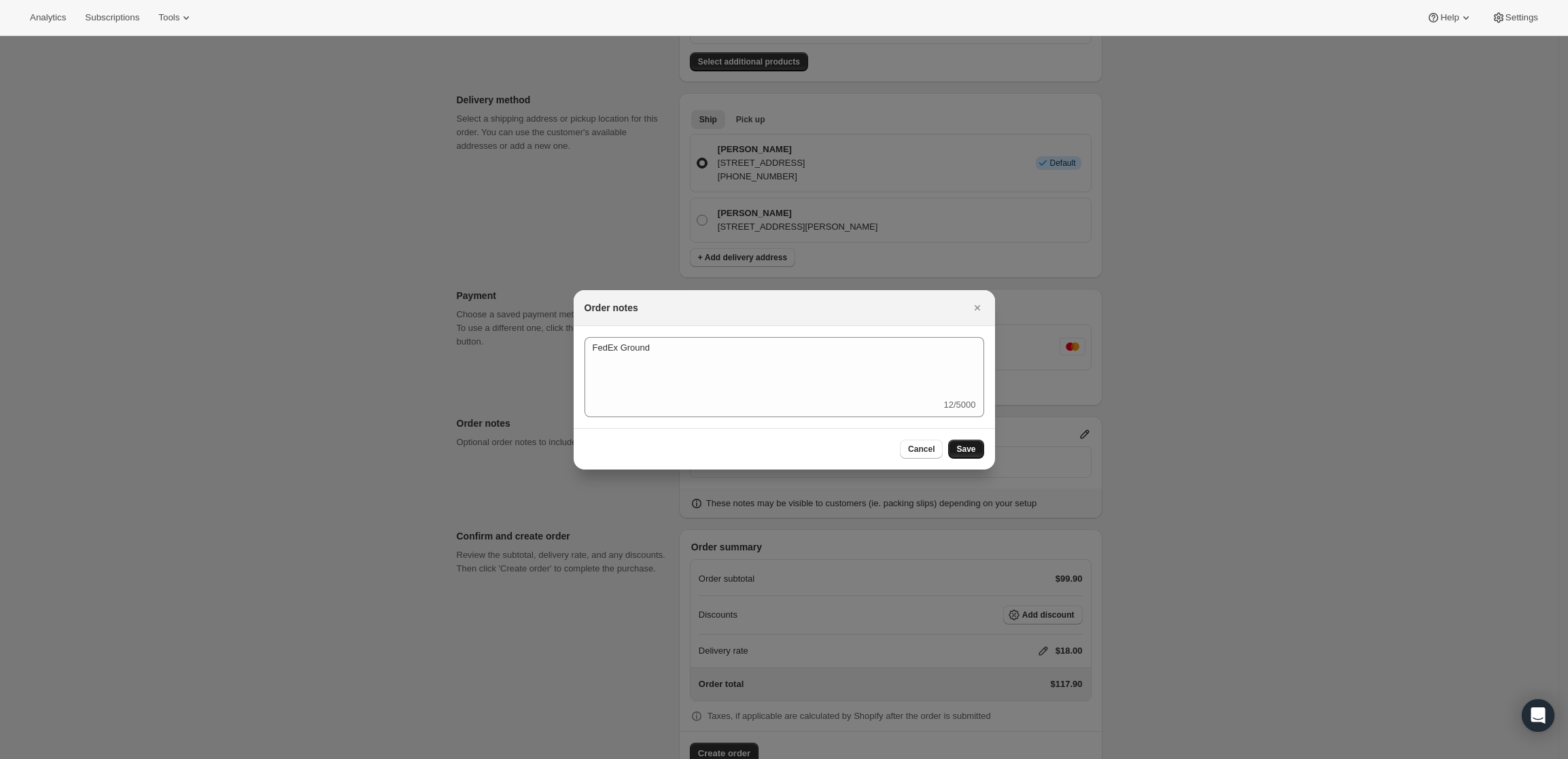
click at [969, 453] on span "Save" at bounding box center [966, 449] width 19 height 11
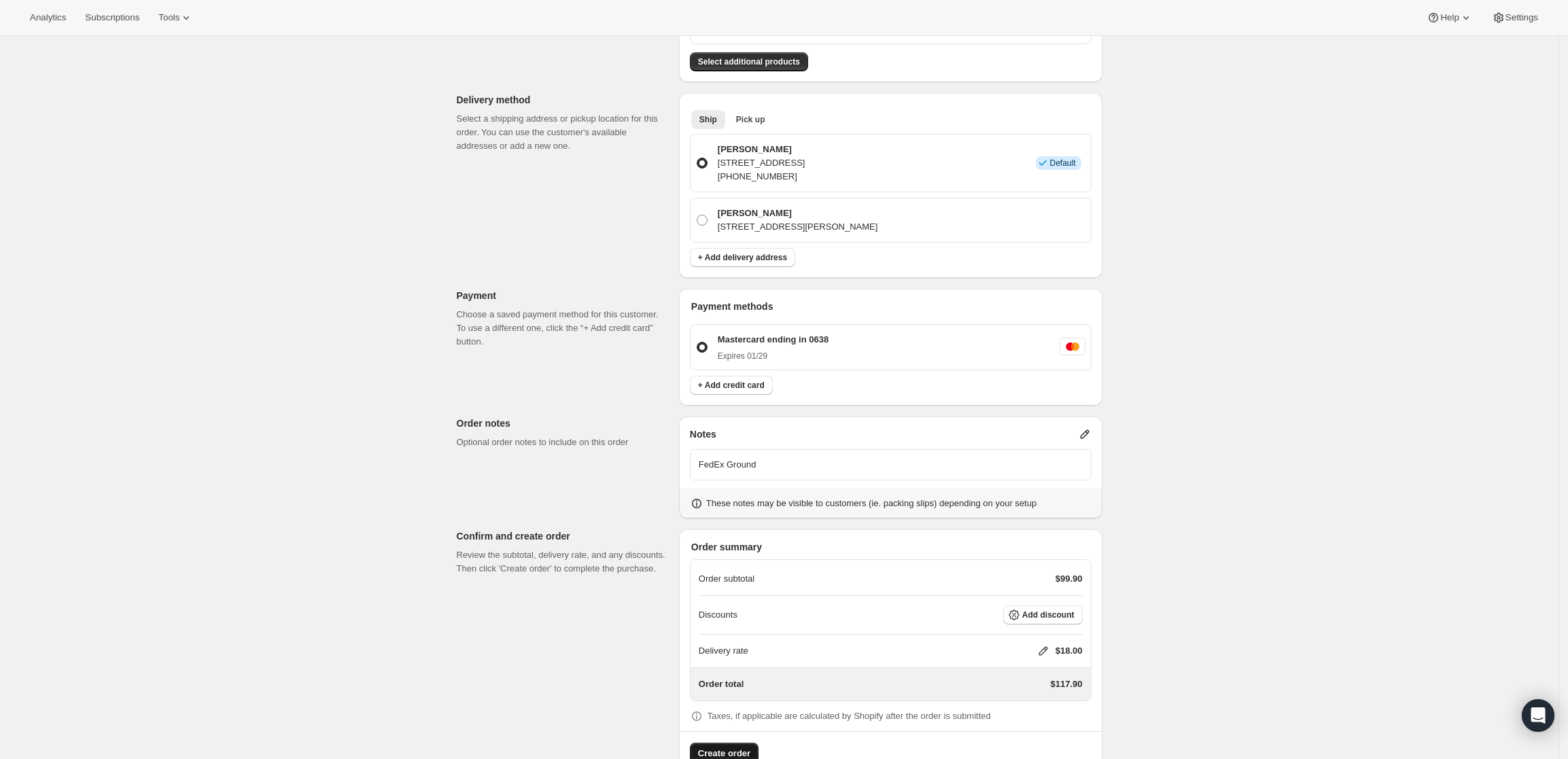
click at [740, 747] on span "Create order" at bounding box center [725, 754] width 53 height 14
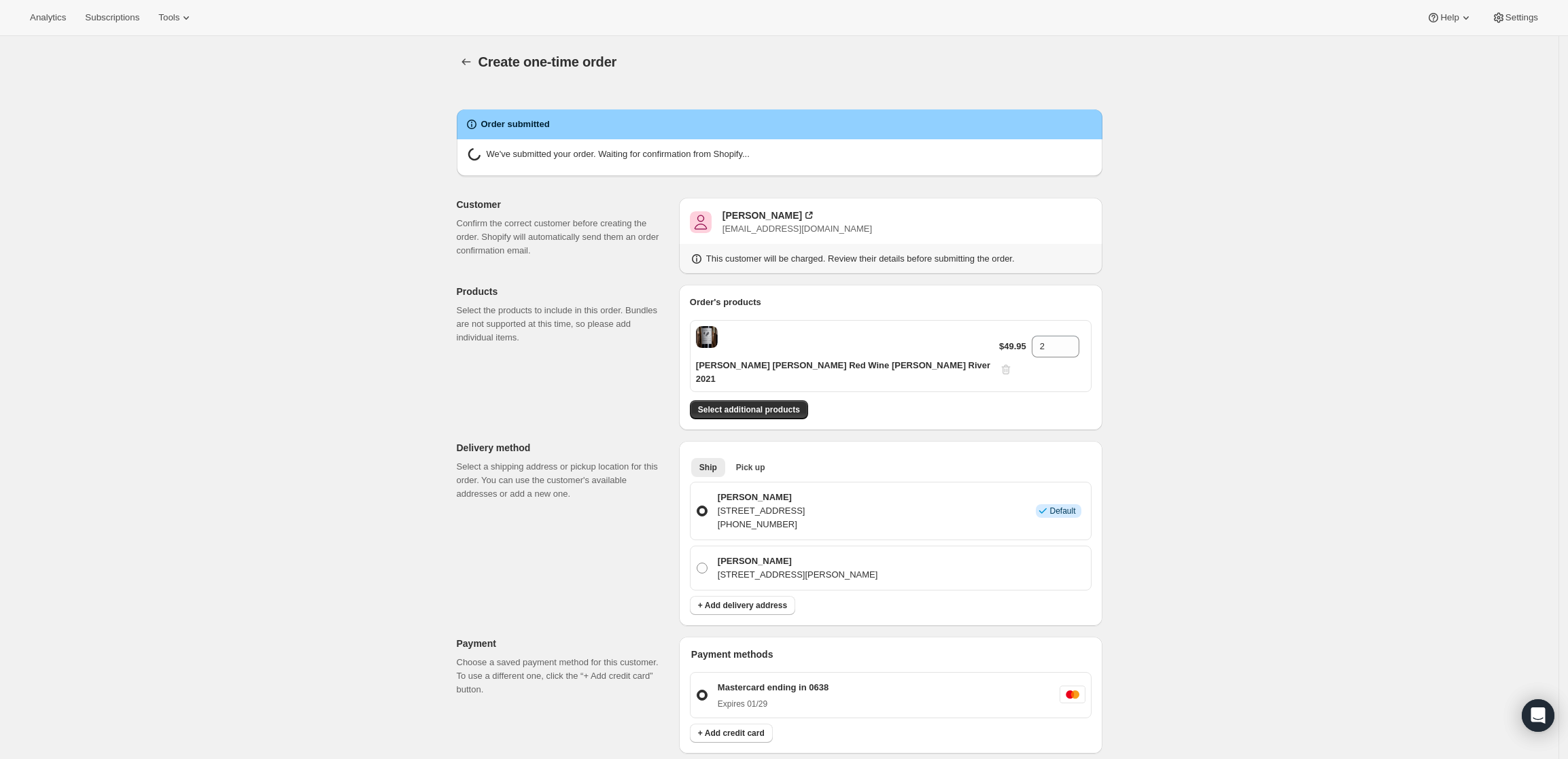
click at [460, 330] on div "Order submitted We've submitted your order. Waiting for confirmation from Shopi…" at bounding box center [774, 605] width 657 height 1035
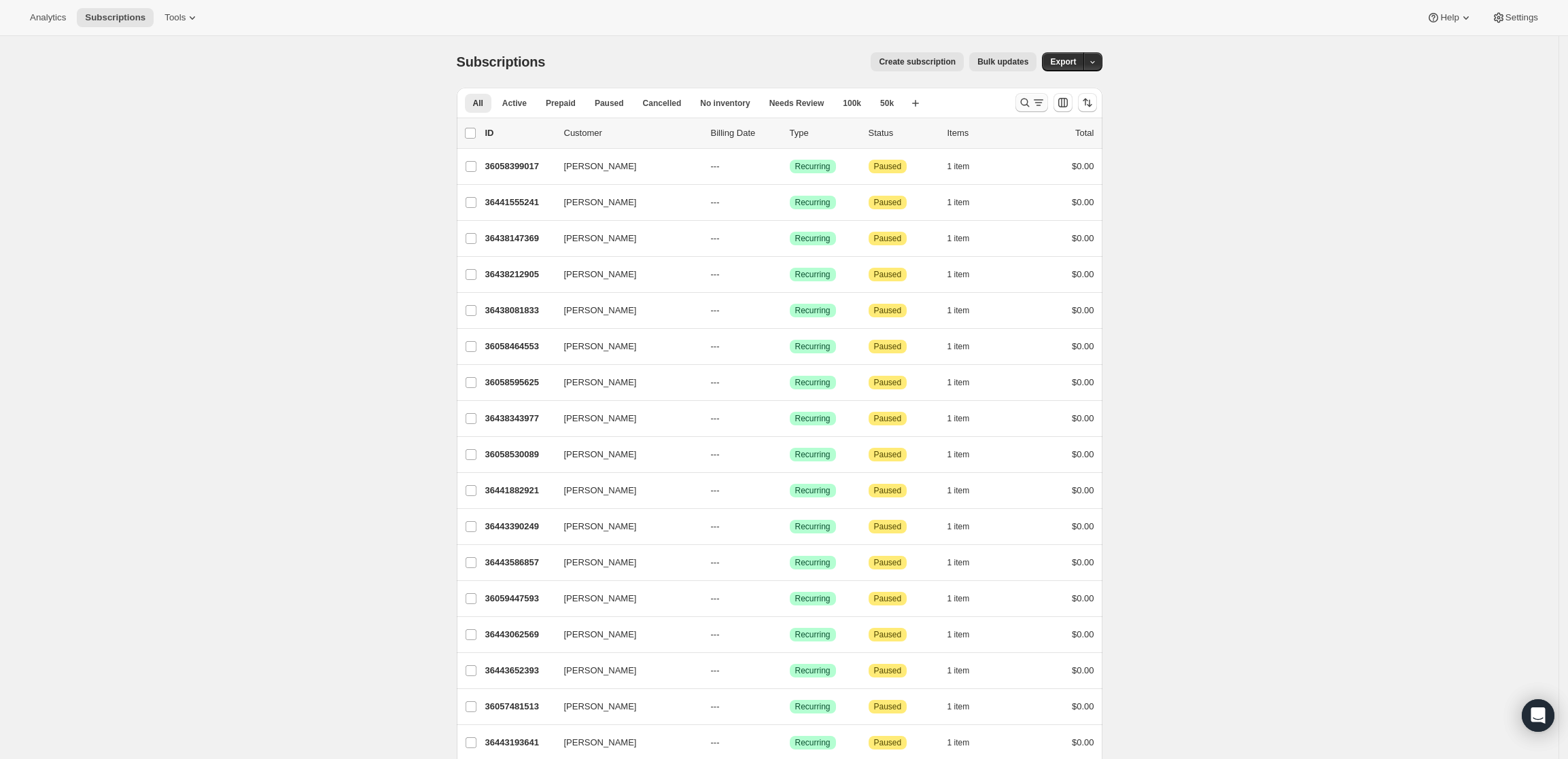
click at [1031, 99] on icon "Search and filter results" at bounding box center [1025, 103] width 14 height 14
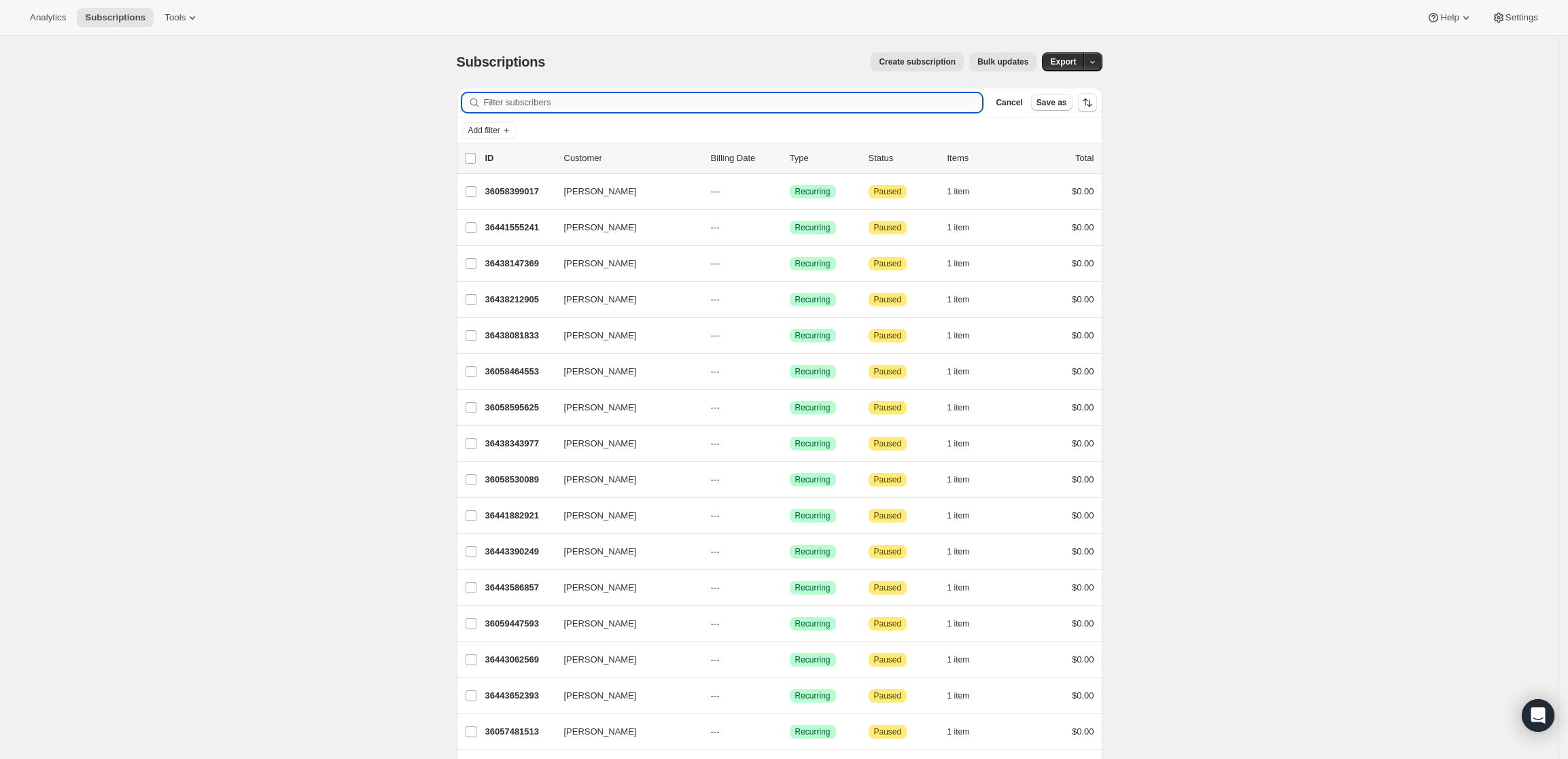
click at [702, 107] on input "Filter subscribers" at bounding box center [733, 103] width 499 height 19
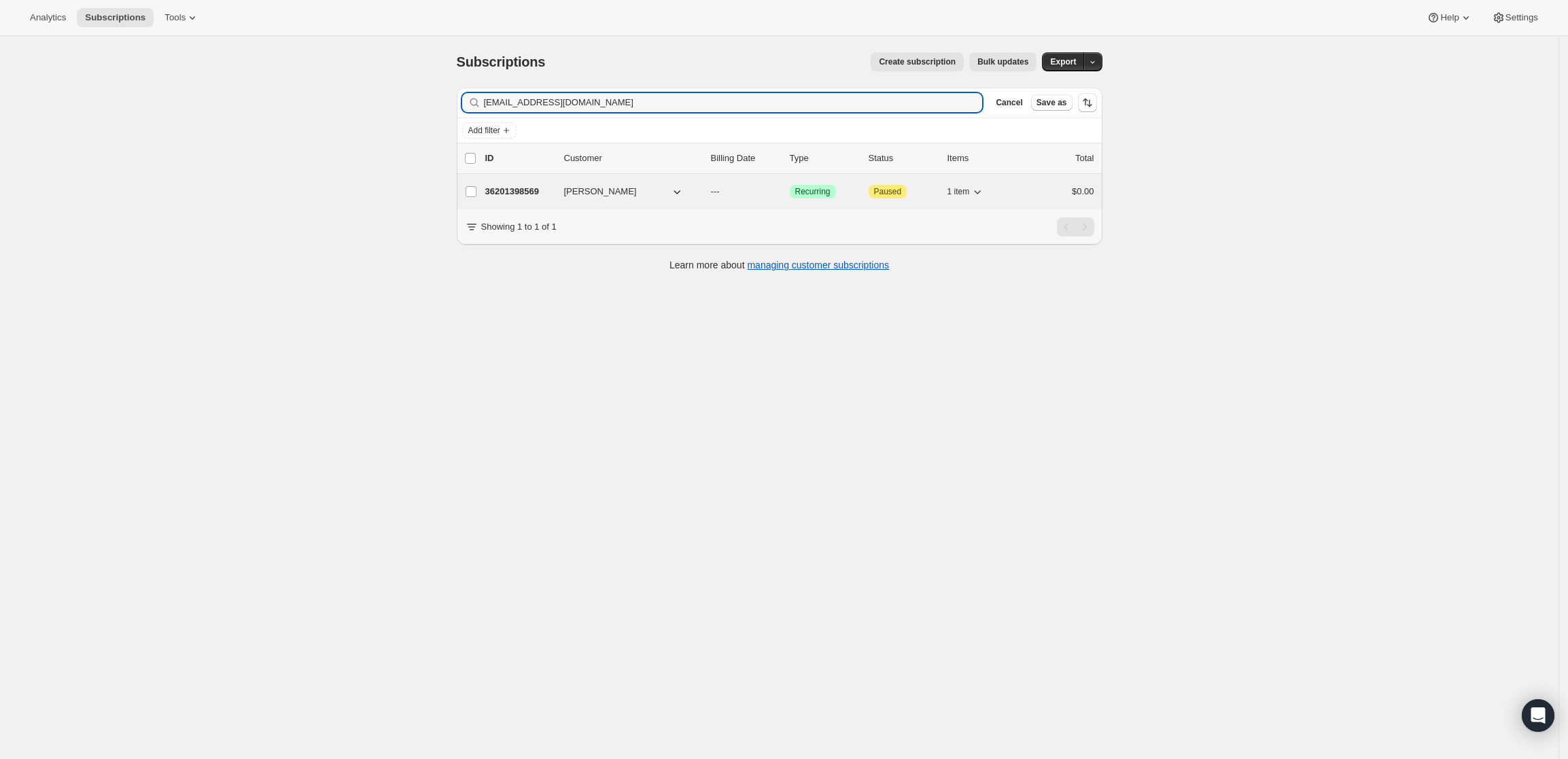
type input "[EMAIL_ADDRESS][DOMAIN_NAME]"
click at [502, 189] on p "36201398569" at bounding box center [519, 191] width 68 height 14
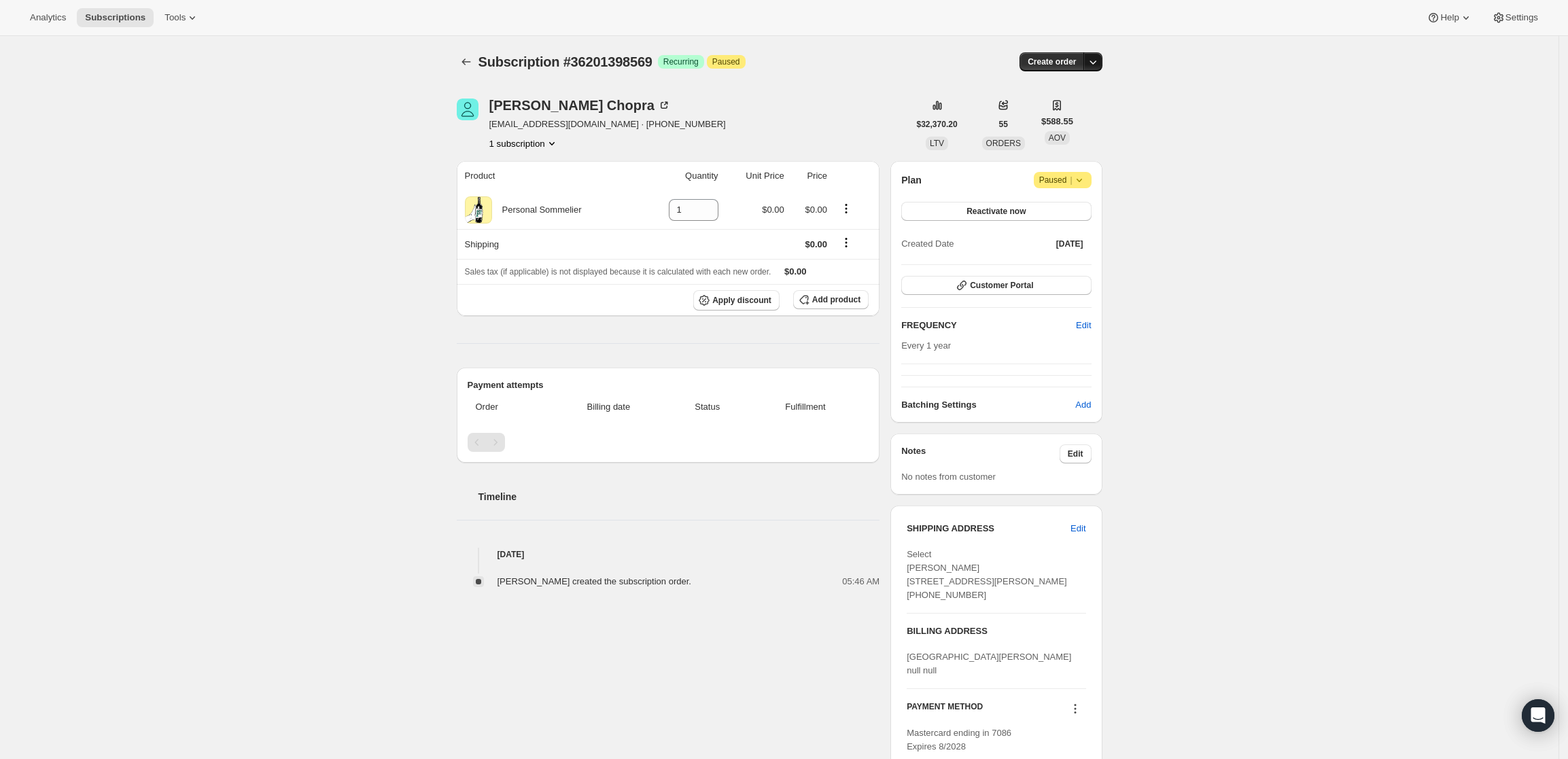
click at [1100, 55] on icon "button" at bounding box center [1093, 62] width 14 height 14
click at [1074, 108] on span "Create custom one-time order" at bounding box center [1040, 113] width 117 height 10
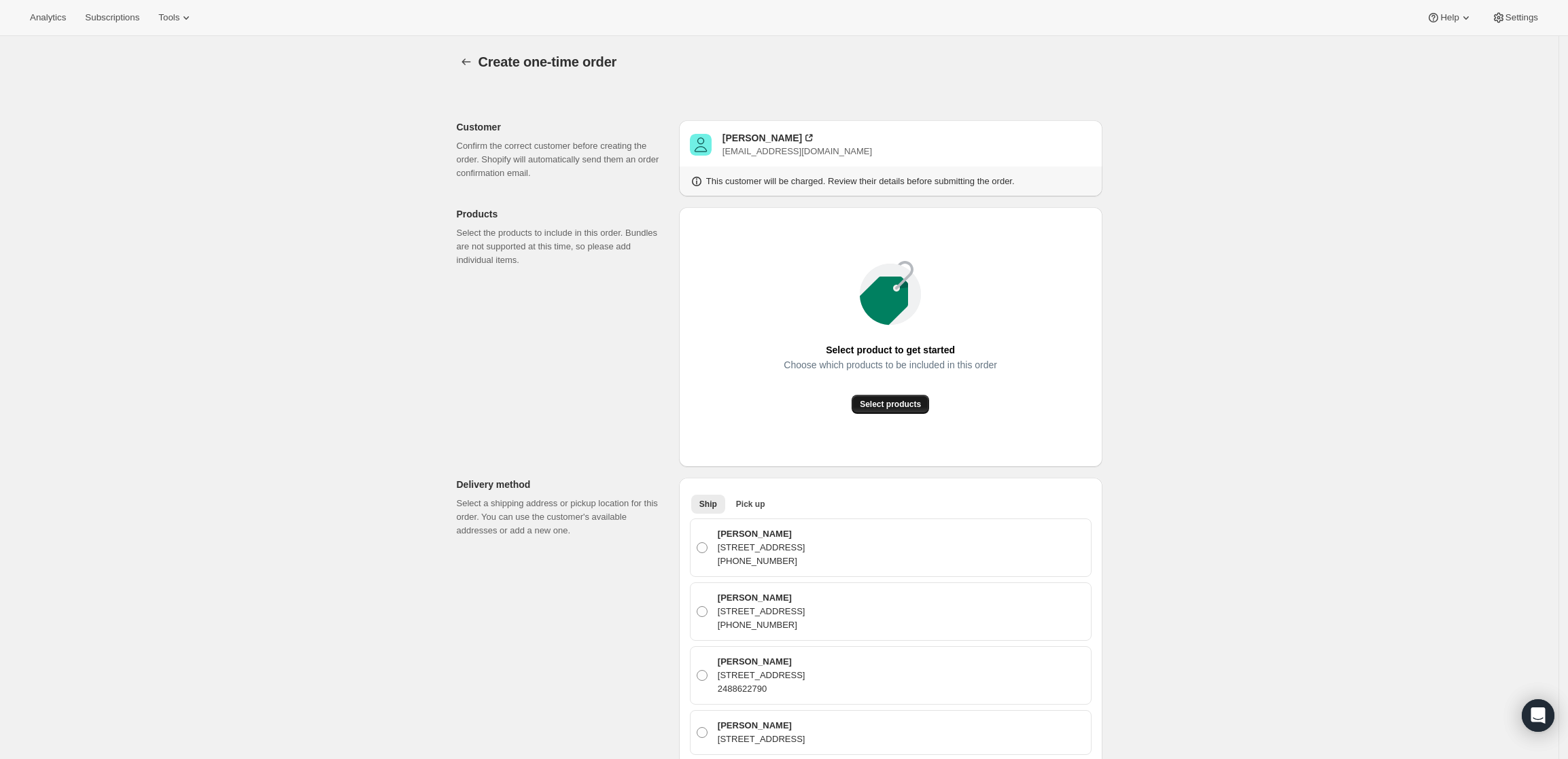
click at [909, 404] on span "Select products" at bounding box center [890, 404] width 61 height 11
click at [767, 133] on div "[PERSON_NAME]" at bounding box center [762, 138] width 80 height 14
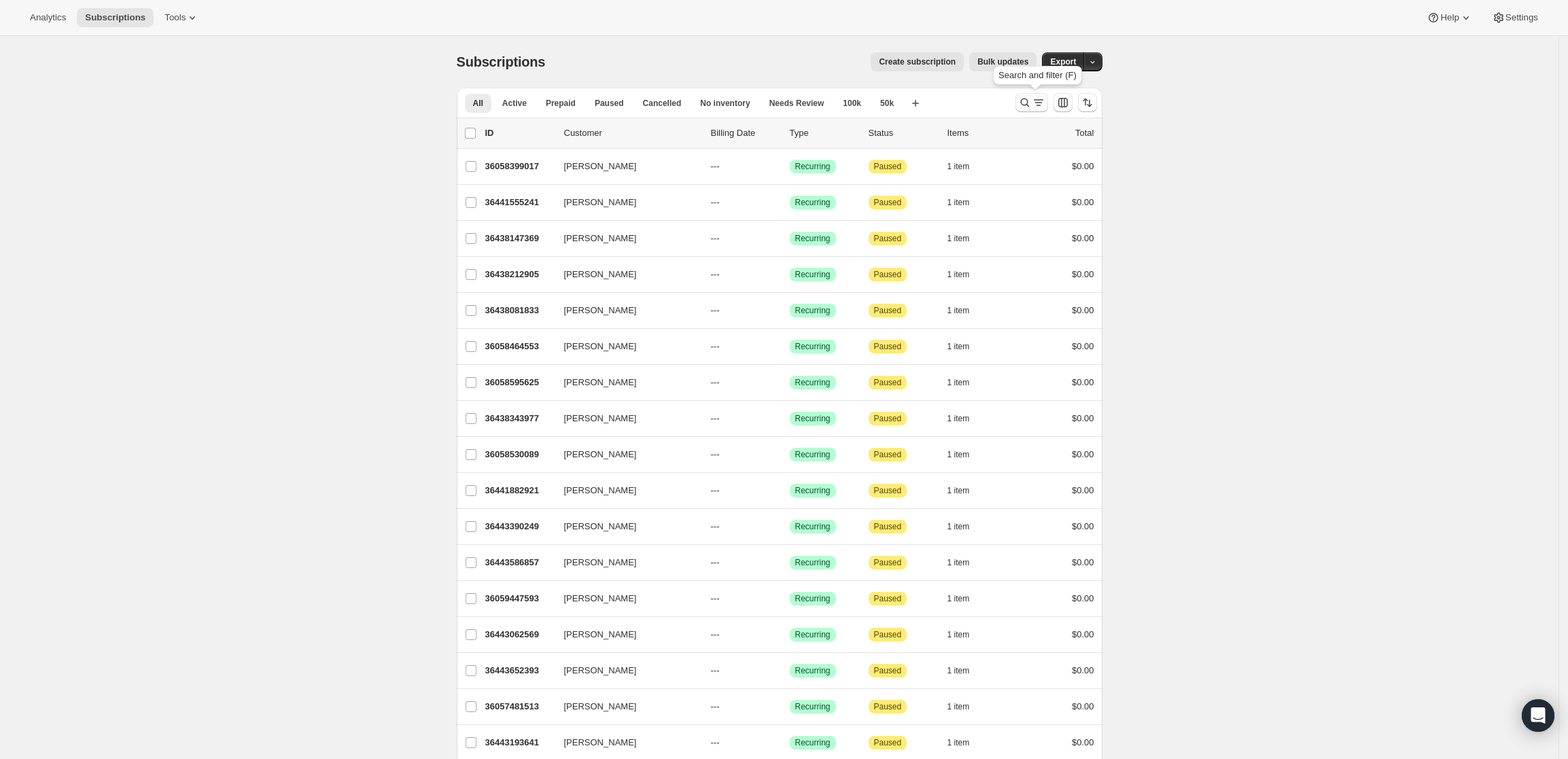
click at [1041, 102] on icon "Search and filter results" at bounding box center [1039, 103] width 14 height 14
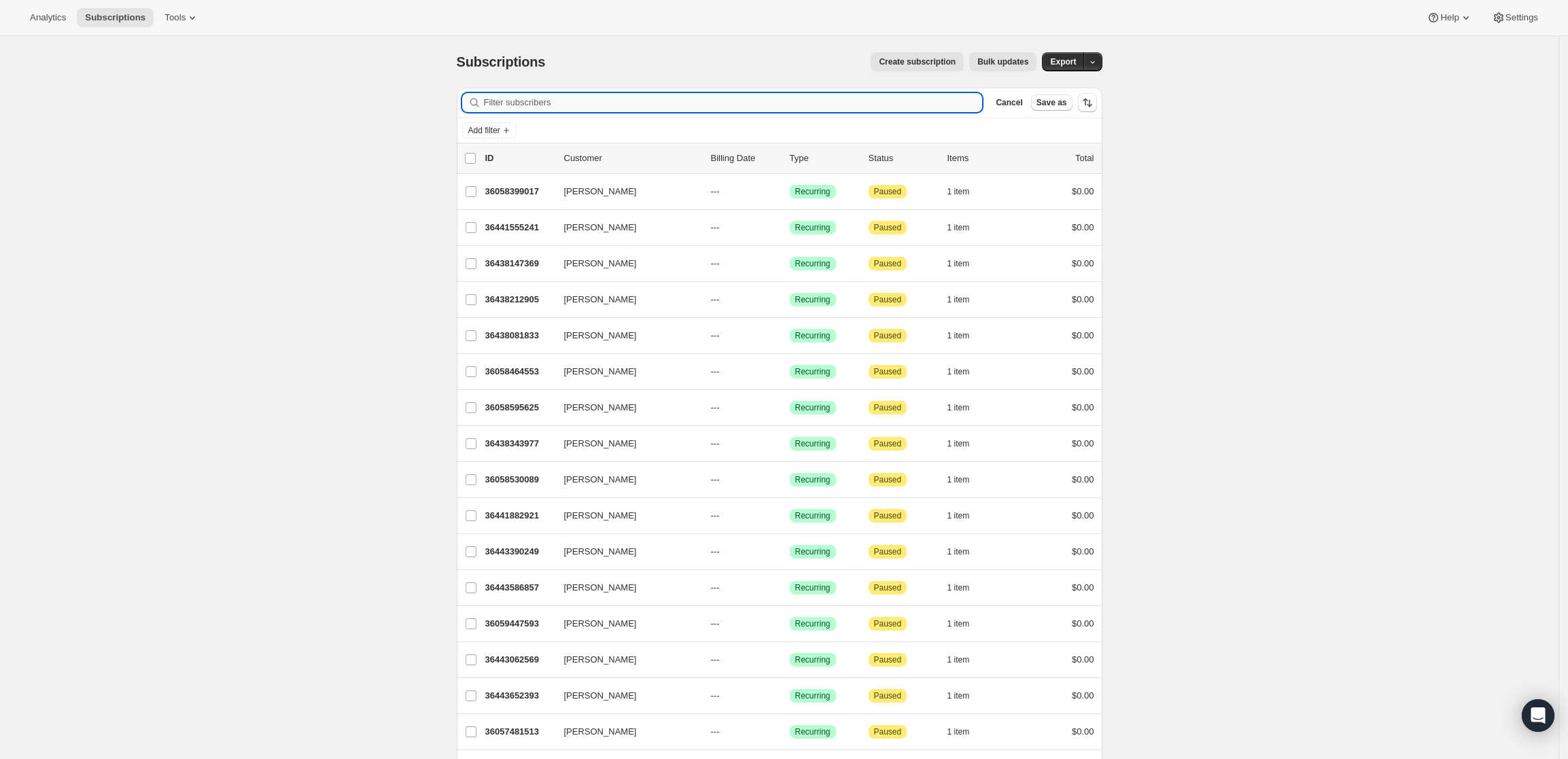
click at [908, 105] on input "Filter subscribers" at bounding box center [733, 103] width 499 height 19
paste input "[EMAIL_ADDRESS][DOMAIN_NAME]"
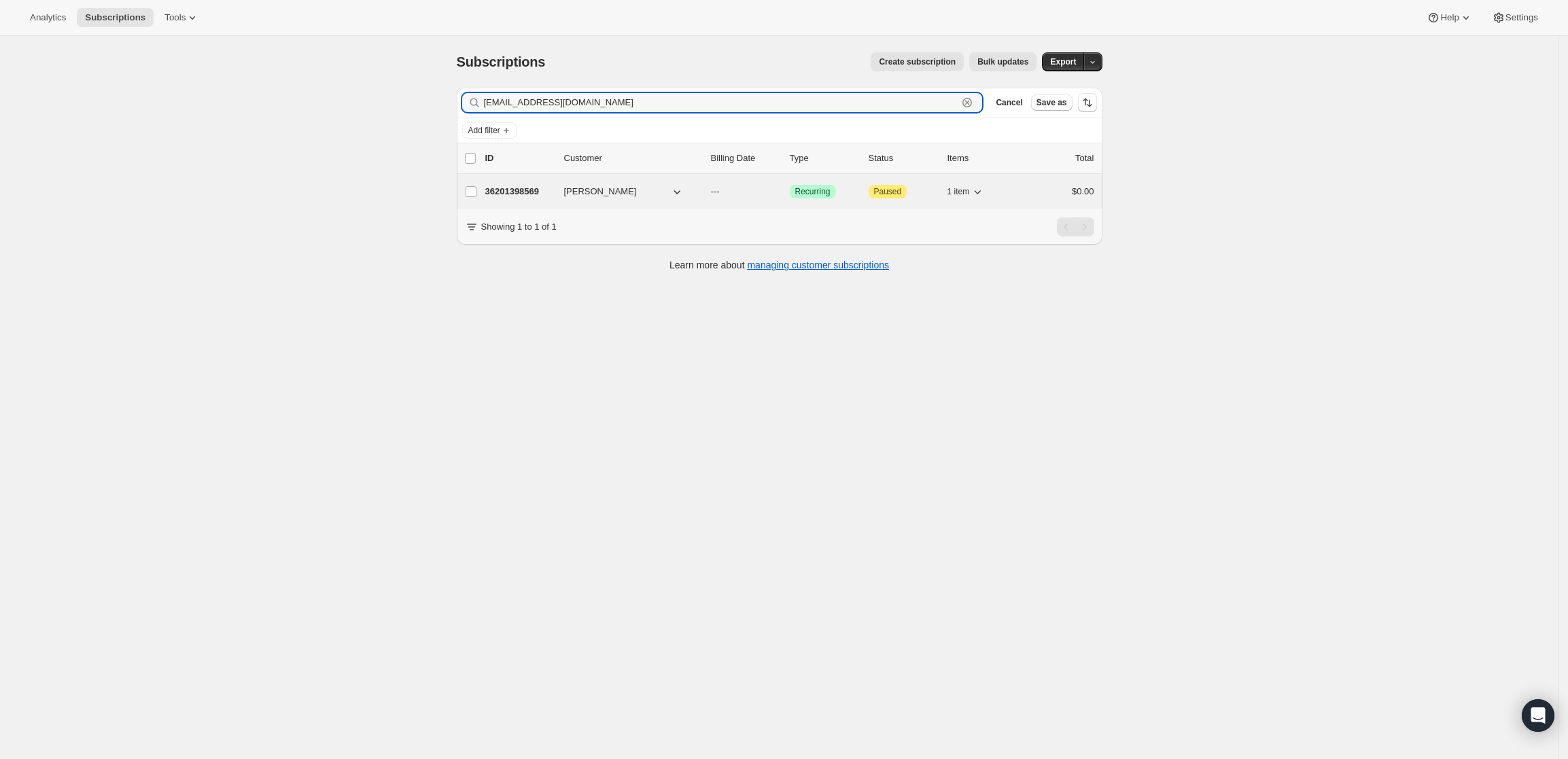
type input "[EMAIL_ADDRESS][DOMAIN_NAME]"
click at [522, 185] on p "36201398569" at bounding box center [519, 191] width 68 height 14
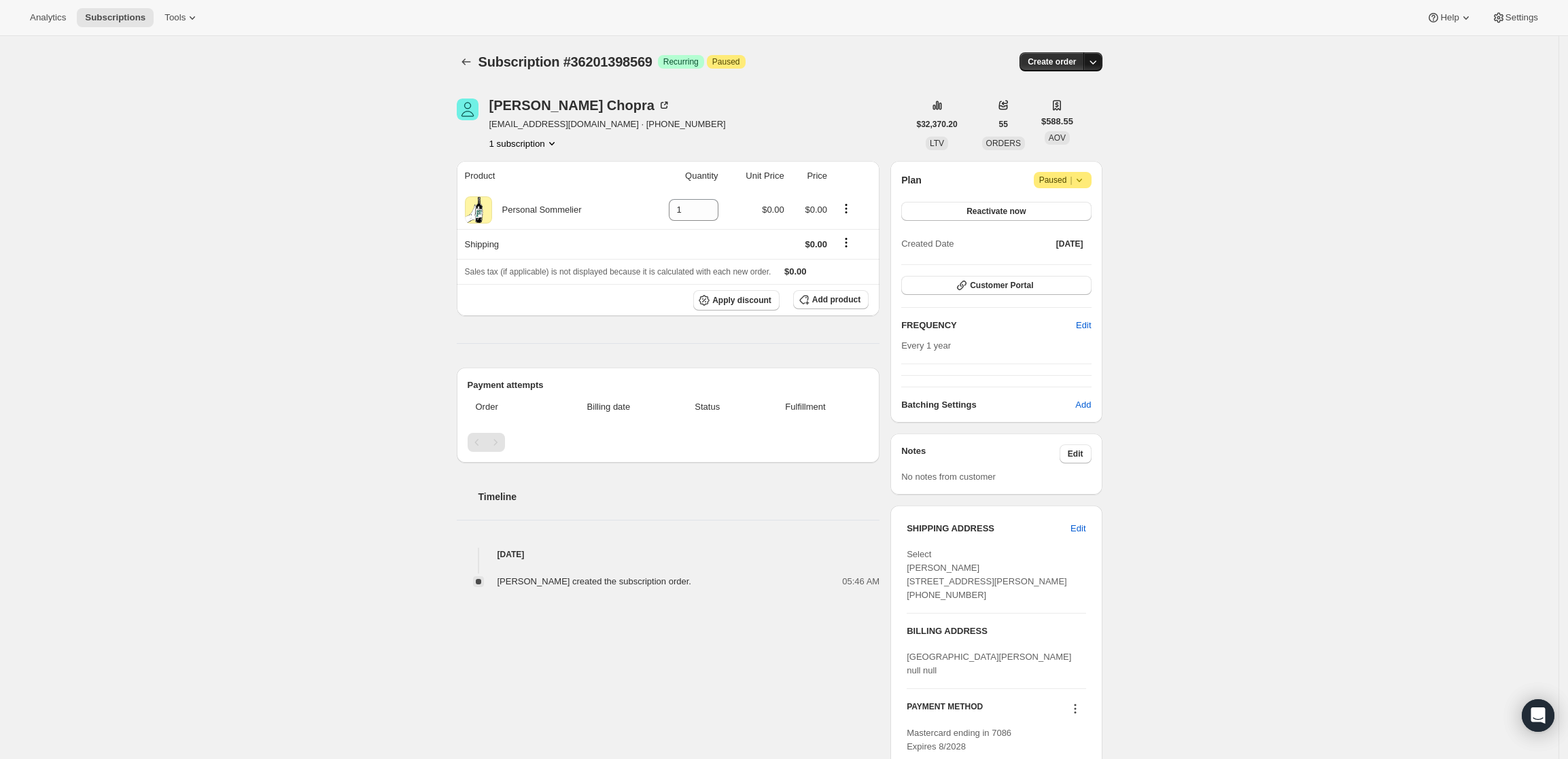
click at [1095, 54] on button "button" at bounding box center [1092, 62] width 19 height 19
click at [1074, 108] on span "Create custom one-time order" at bounding box center [1040, 113] width 117 height 10
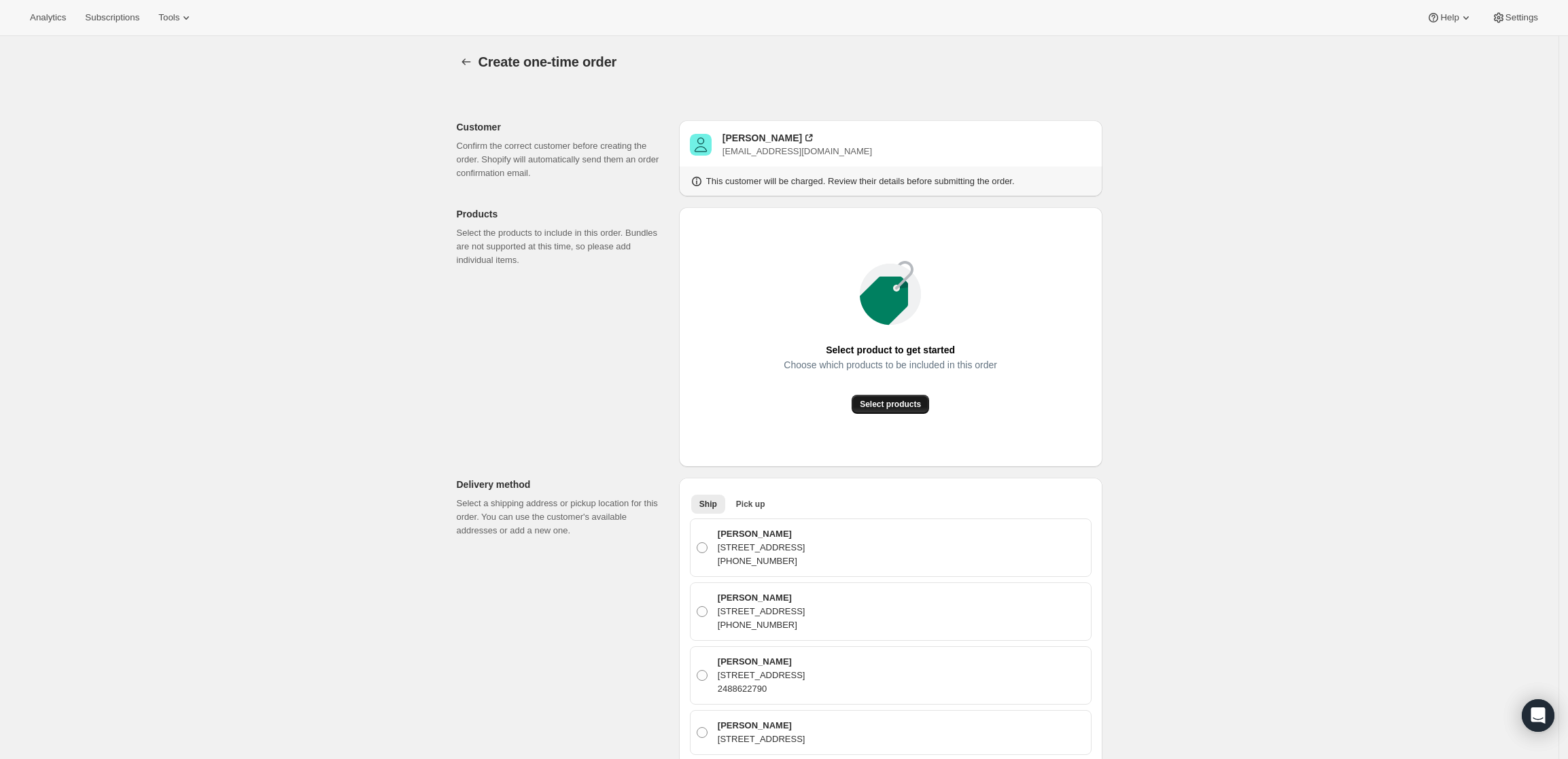
click at [913, 397] on button "Select products" at bounding box center [890, 404] width 77 height 19
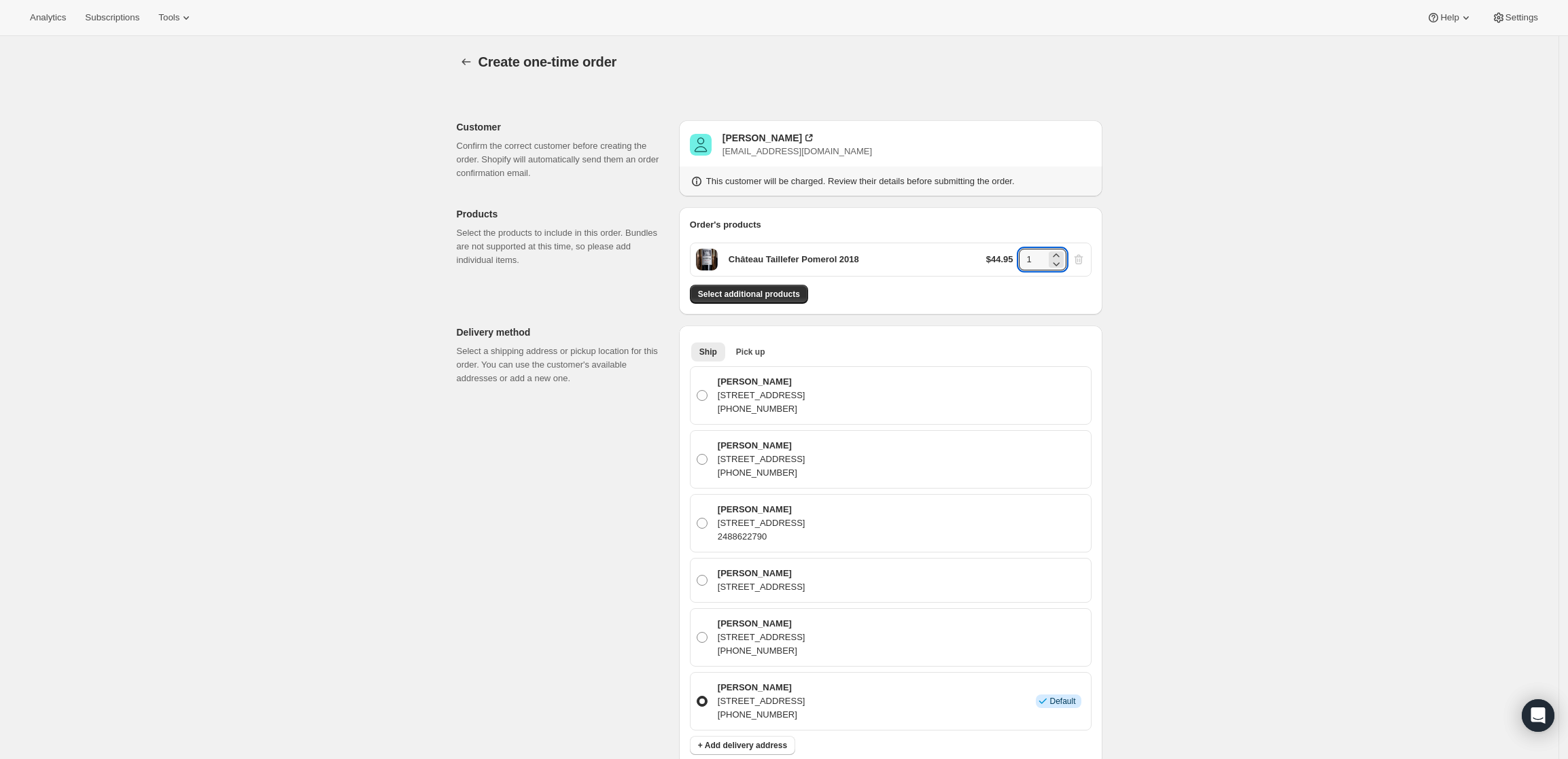
drag, startPoint x: 1039, startPoint y: 256, endPoint x: 1002, endPoint y: 257, distance: 37.0
click at [1002, 257] on div "$44.95 1" at bounding box center [1036, 259] width 99 height 22
type input "6"
click at [1179, 367] on div "Create one-time order. This page is ready Create one-time order Customer Confir…" at bounding box center [779, 666] width 1558 height 1261
click at [741, 292] on span "Select additional products" at bounding box center [749, 294] width 102 height 11
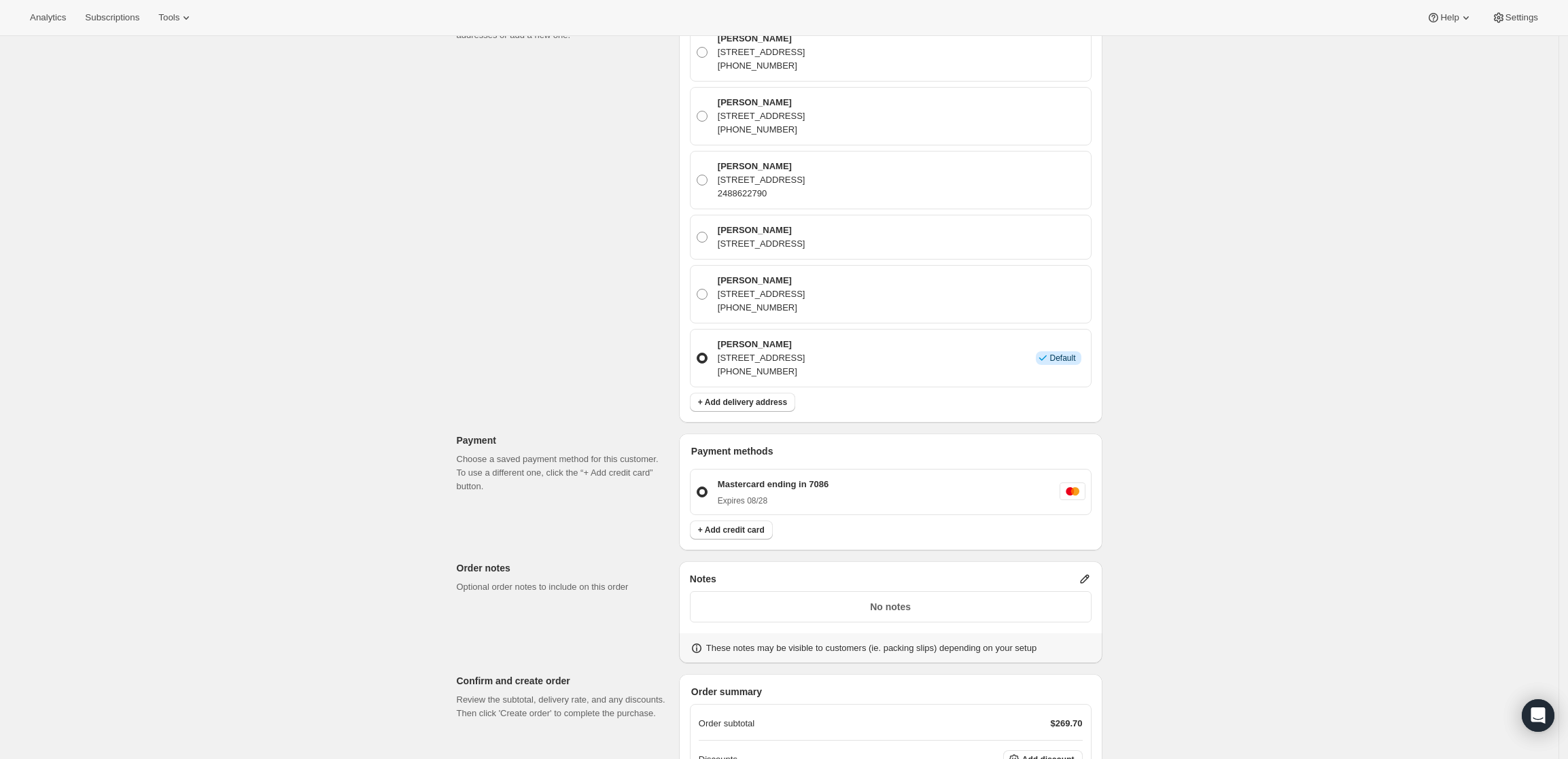
scroll to position [568, 0]
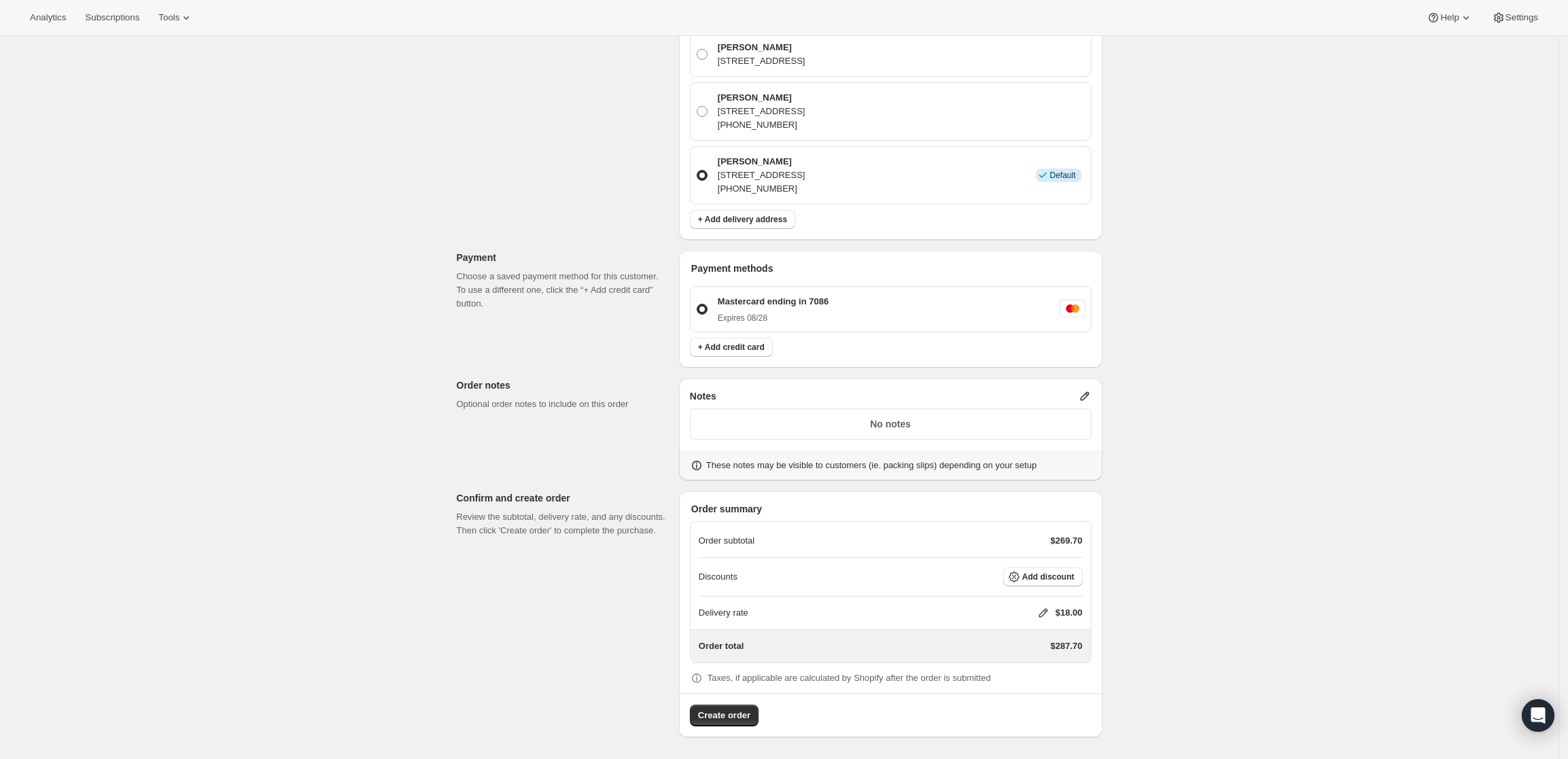
click at [1043, 611] on icon at bounding box center [1044, 613] width 14 height 14
click at [1003, 669] on input "0" at bounding box center [1050, 663] width 122 height 22
type input "0"
click at [1045, 687] on button "Save" at bounding box center [1040, 695] width 36 height 19
click at [1091, 395] on icon at bounding box center [1084, 396] width 14 height 14
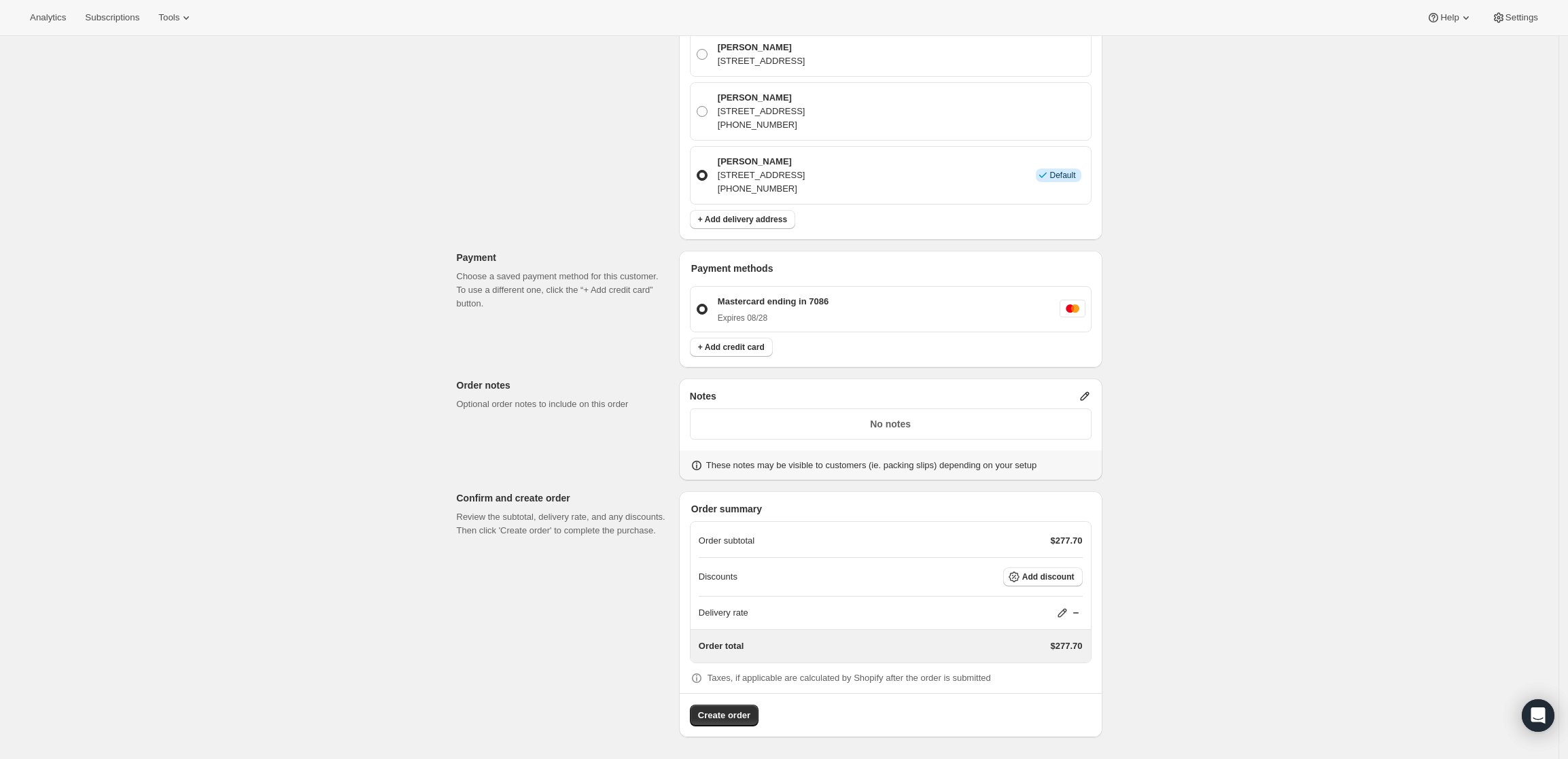
scroll to position [0, 0]
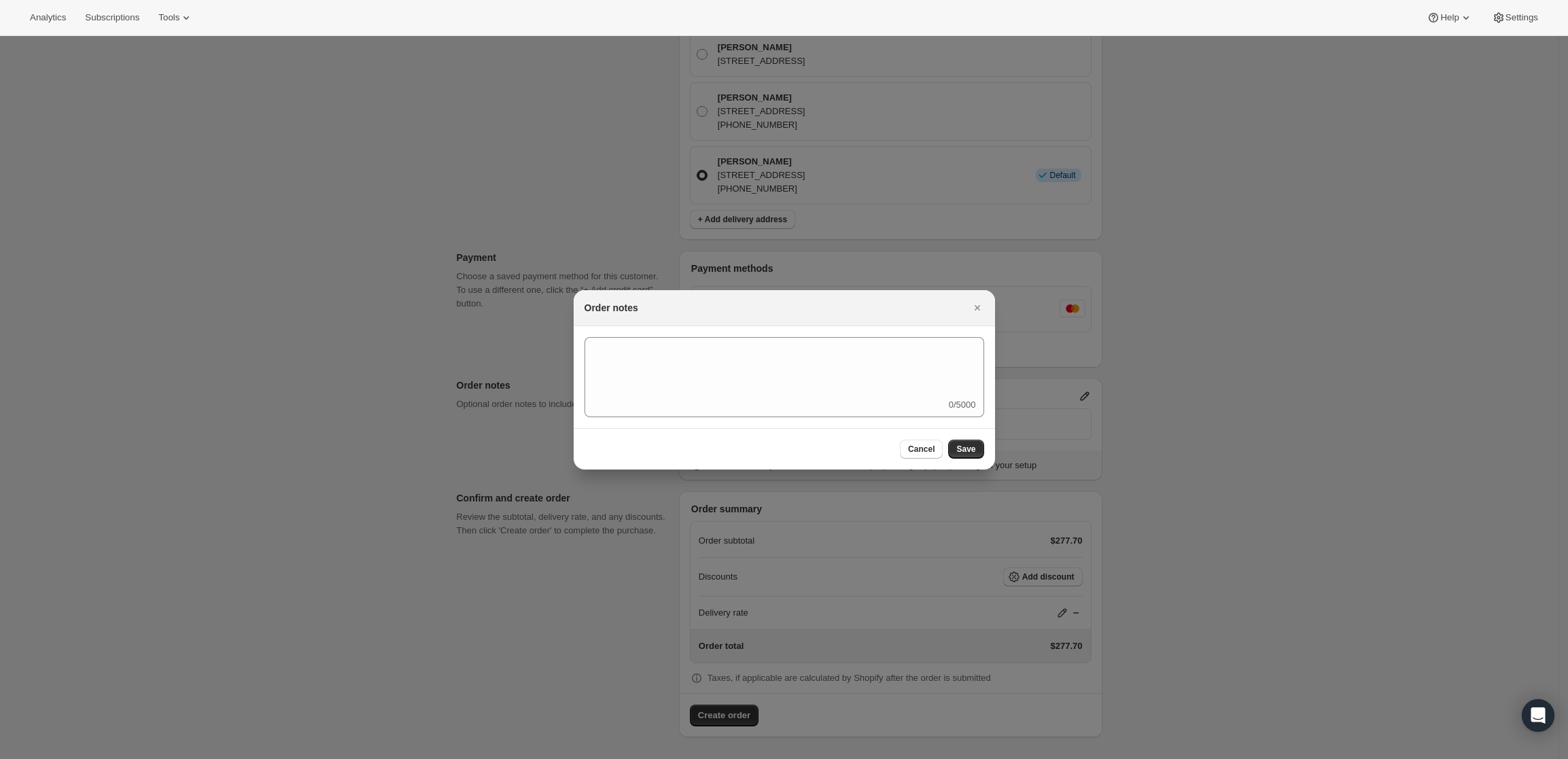
click at [874, 398] on div "0/5000" at bounding box center [784, 377] width 399 height 80
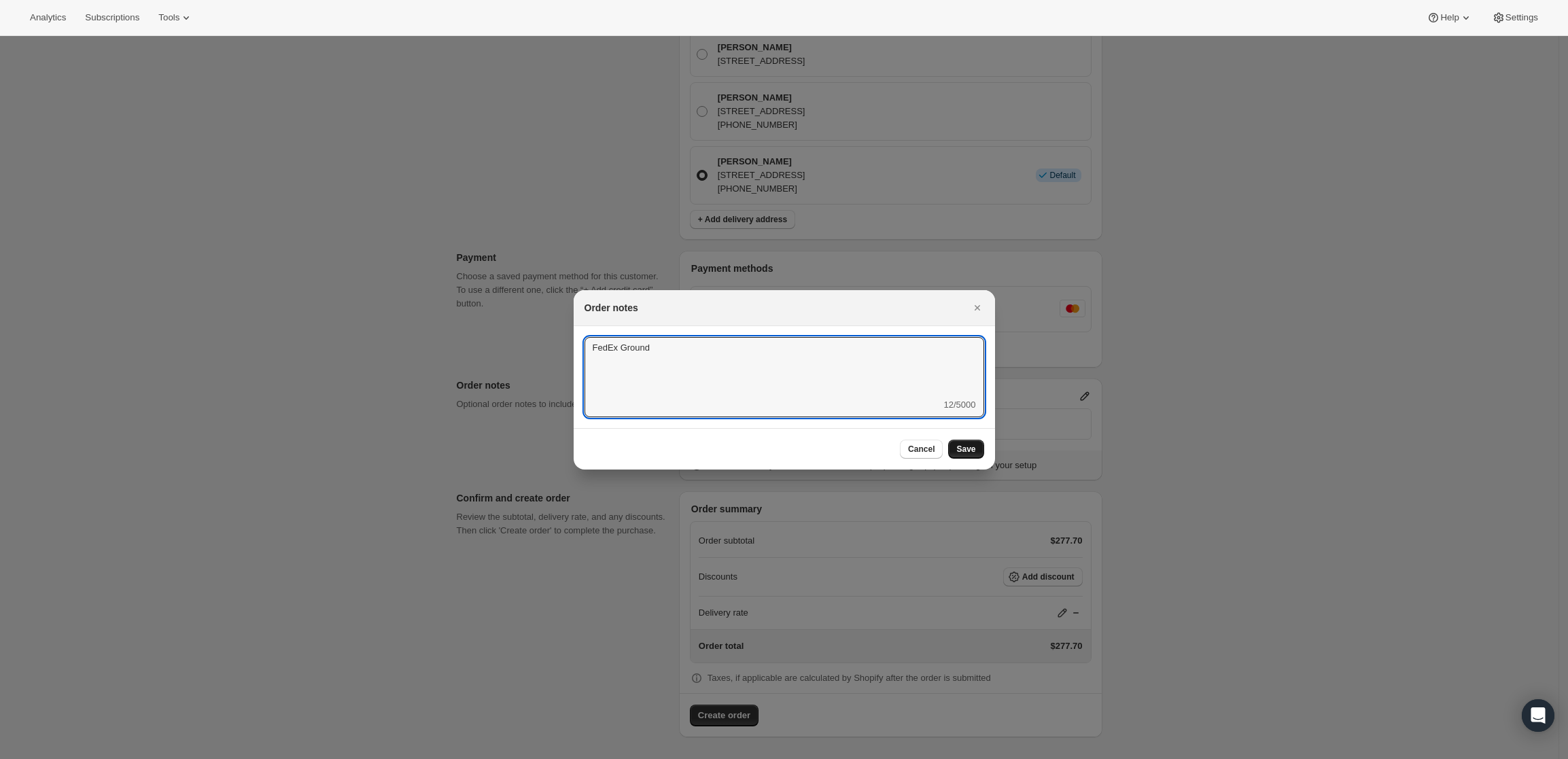
type textarea "FedEx Ground"
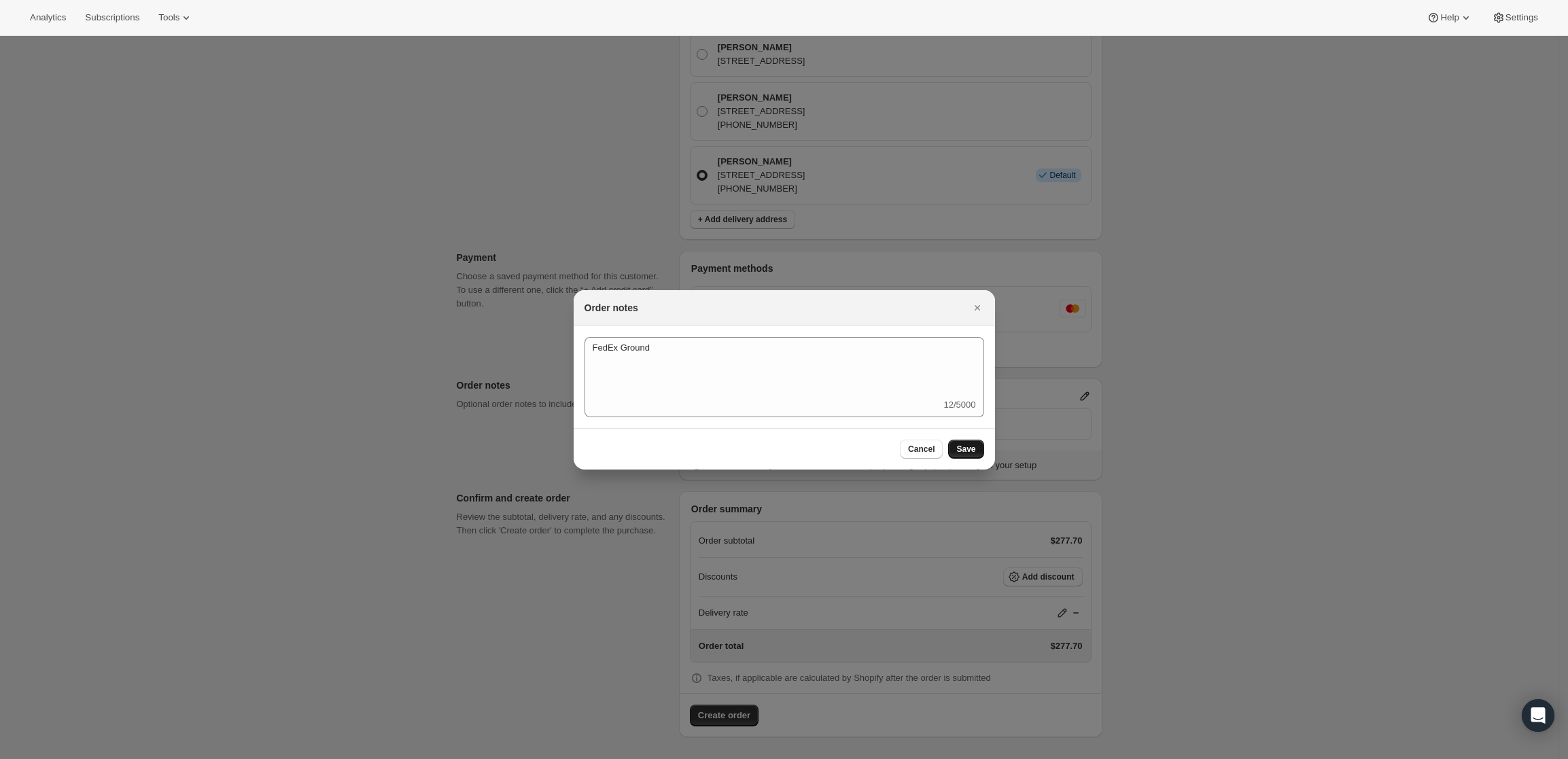
click at [969, 442] on button "Save" at bounding box center [966, 449] width 36 height 19
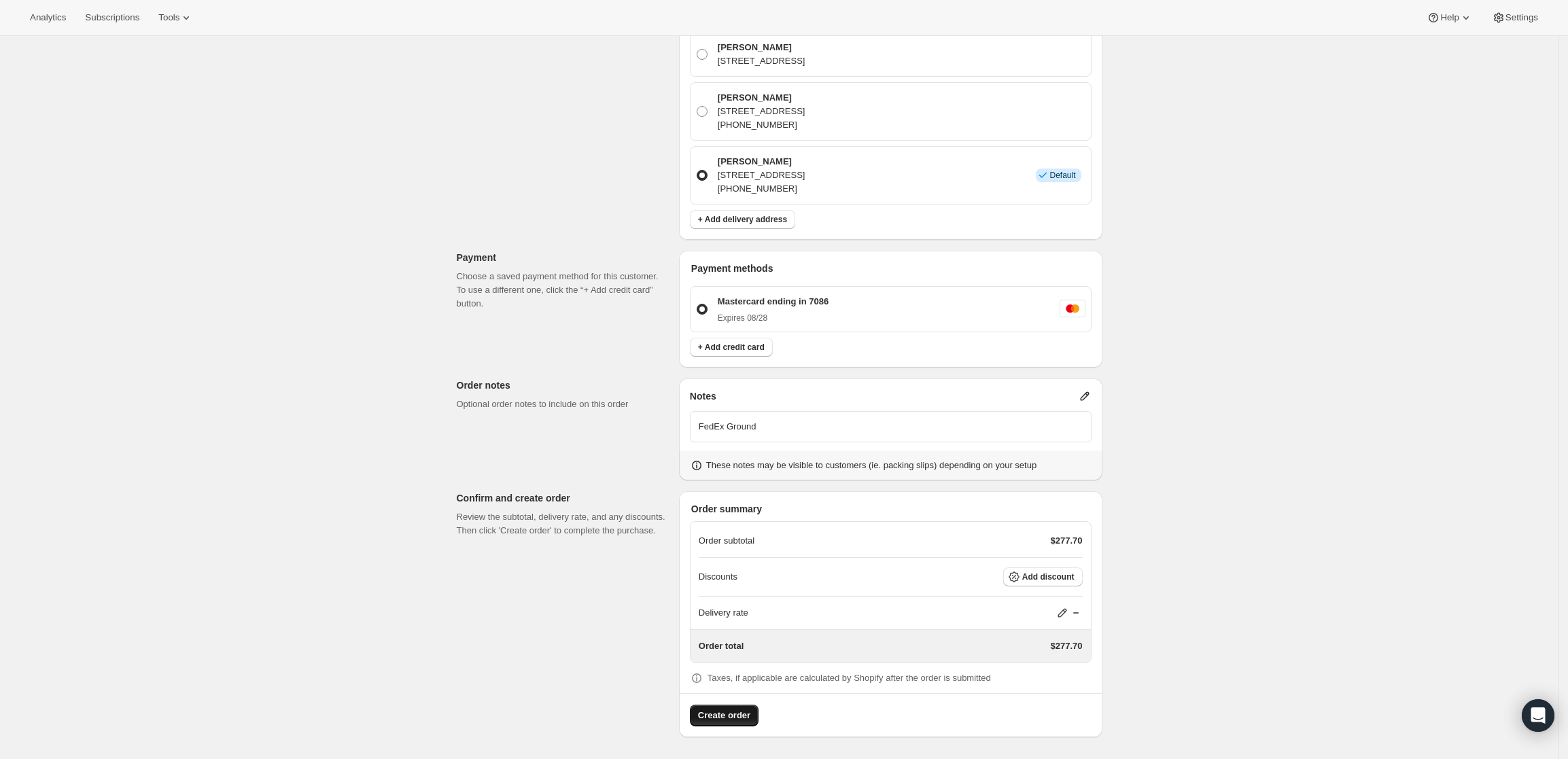
click at [737, 717] on span "Create order" at bounding box center [725, 716] width 53 height 14
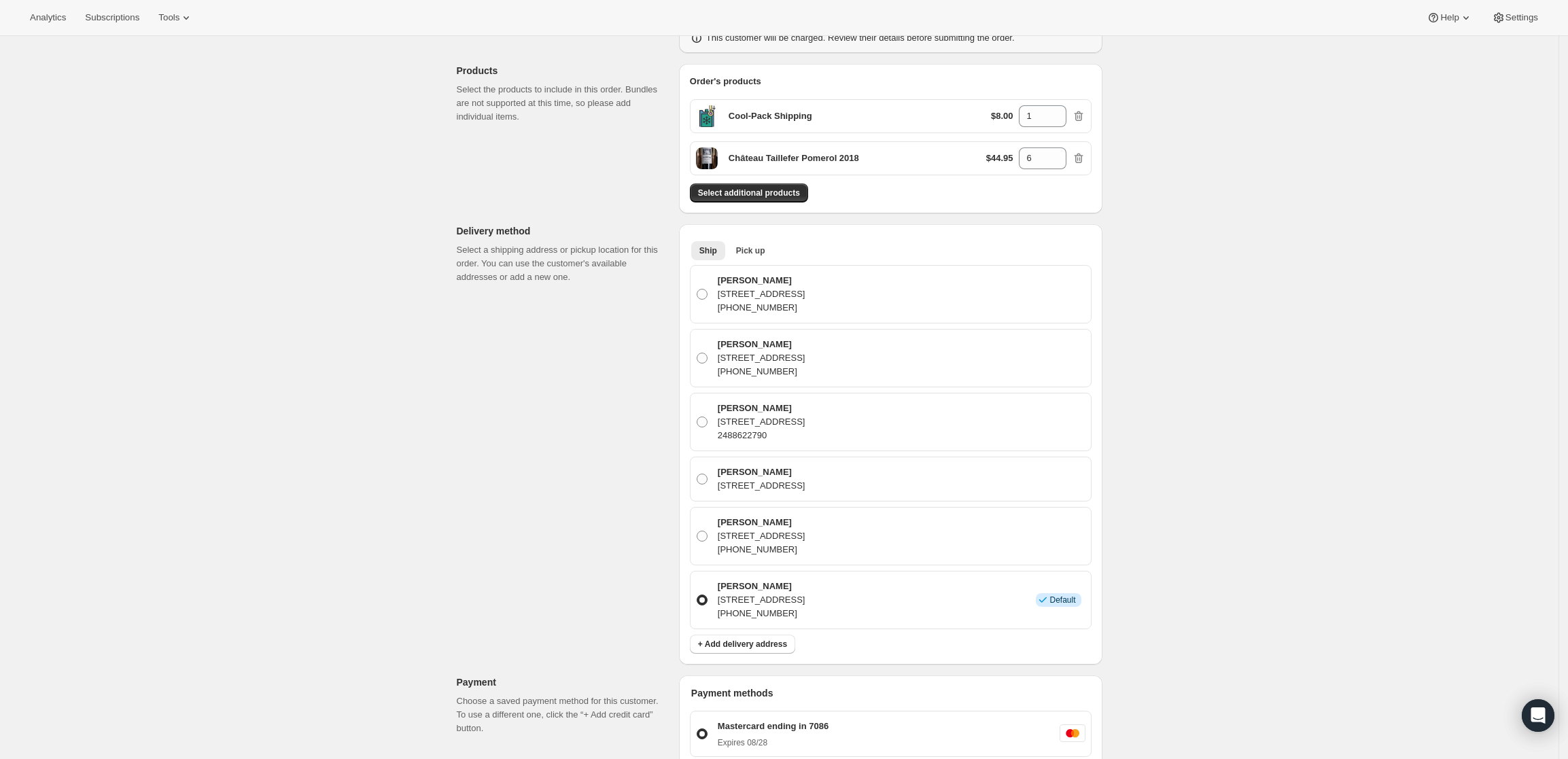
scroll to position [0, 0]
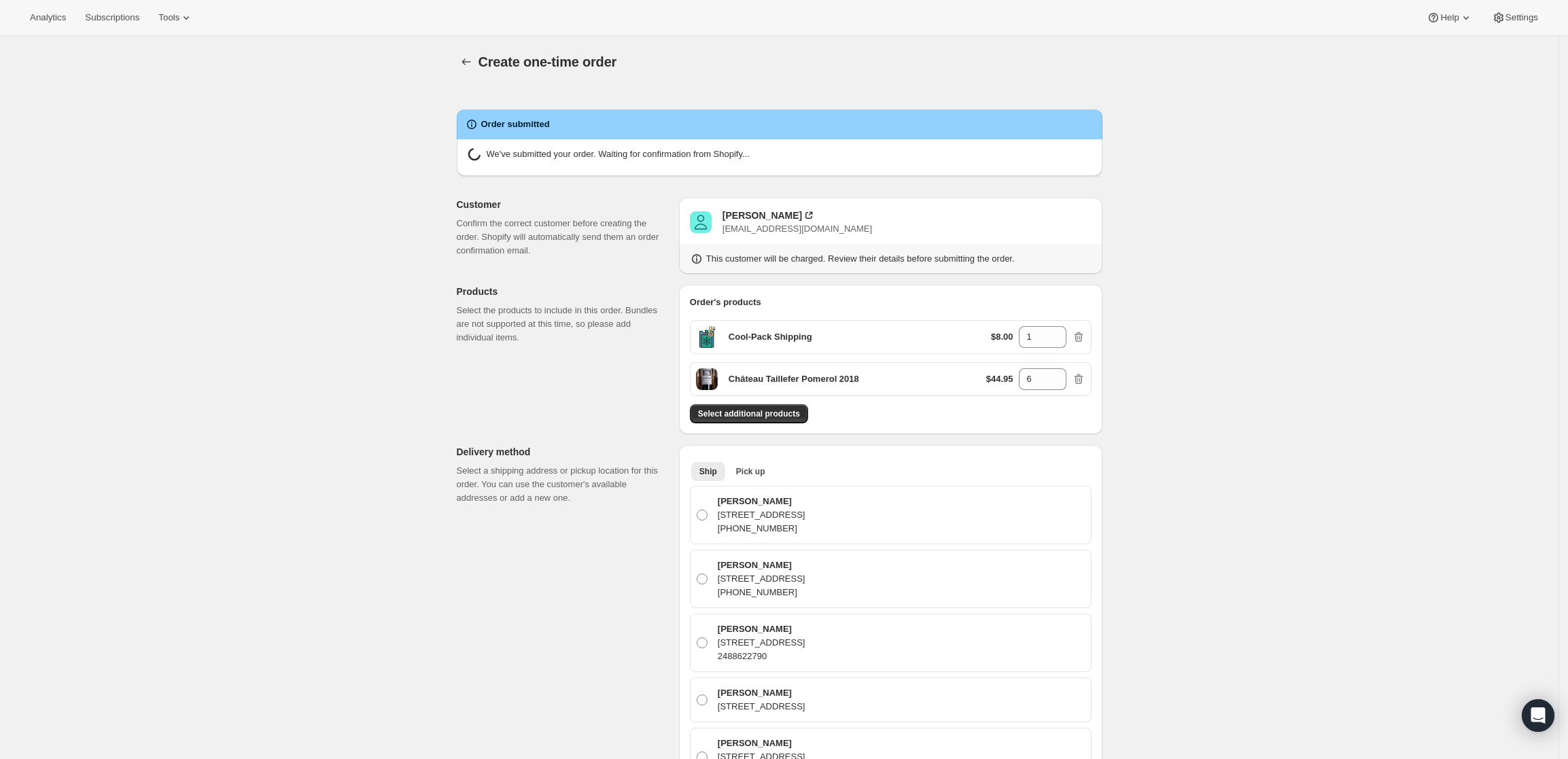
radio input "true"
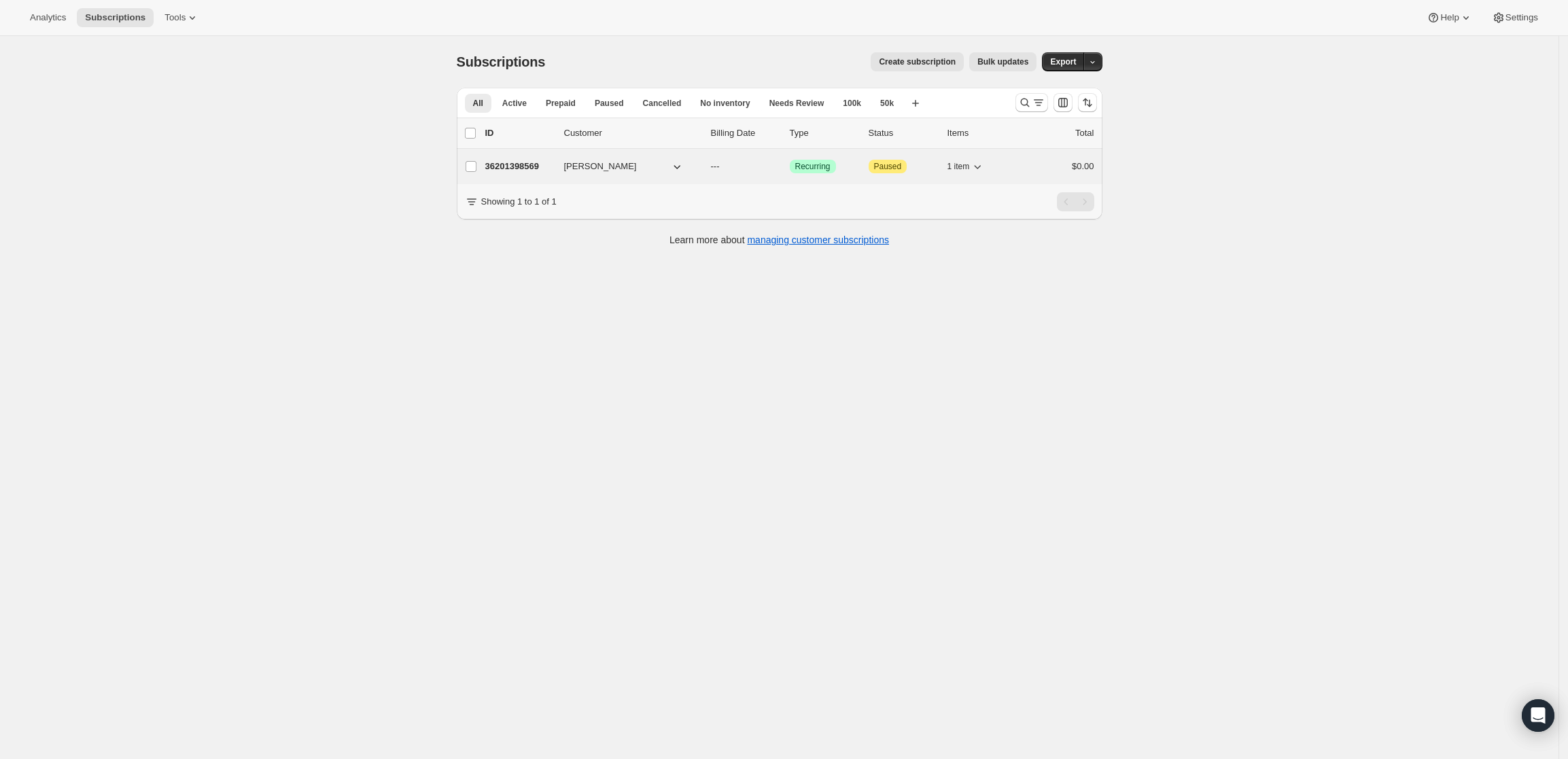
click at [528, 161] on p "36201398569" at bounding box center [519, 167] width 68 height 14
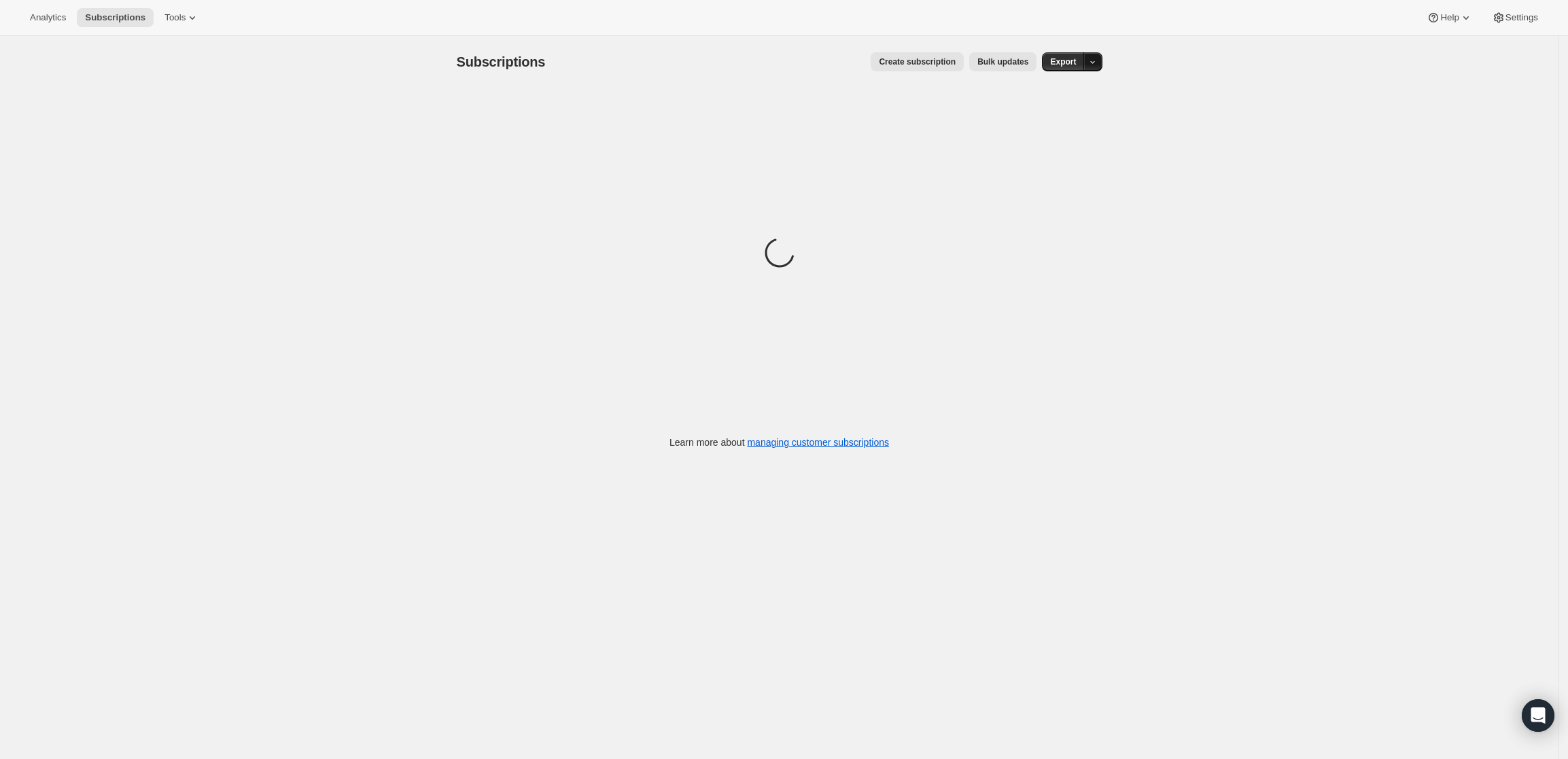
click at [1097, 64] on icon "button" at bounding box center [1092, 62] width 8 height 8
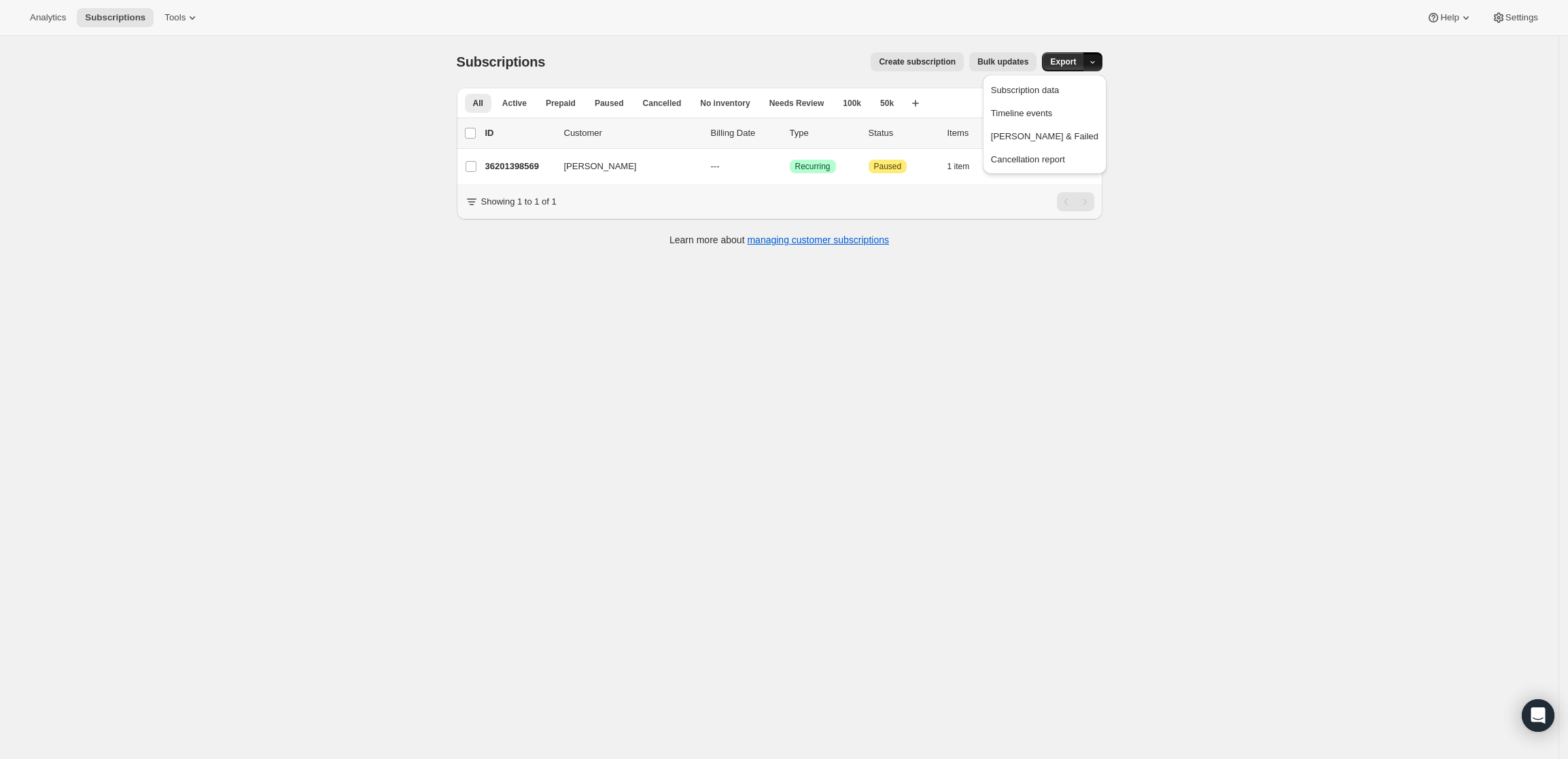
click at [1332, 143] on div "Subscriptions. This page is ready Subscriptions Create subscription Bulk update…" at bounding box center [779, 415] width 1558 height 759
click at [1029, 104] on icon "Search and filter results" at bounding box center [1024, 103] width 8 height 8
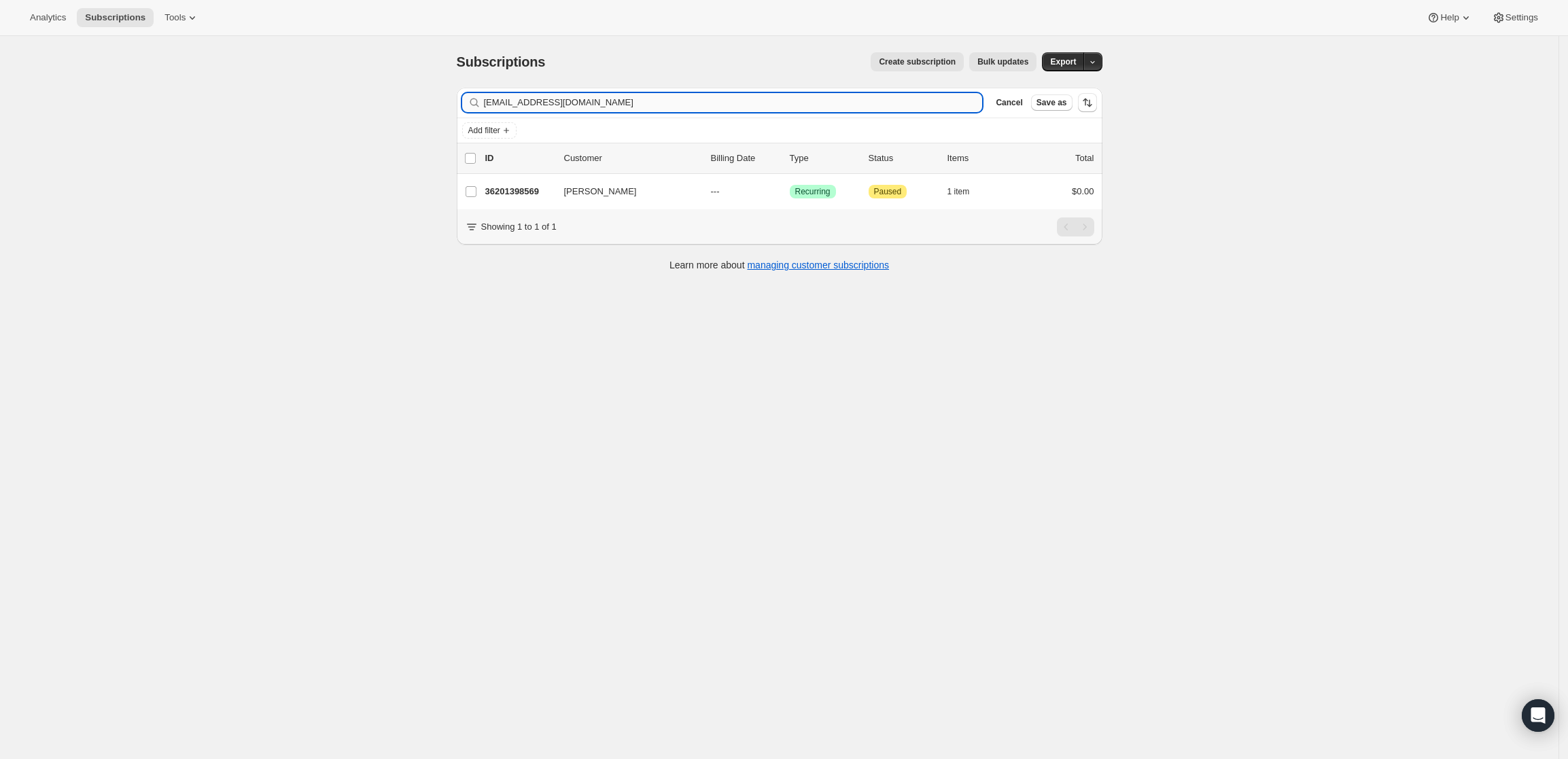
click at [681, 106] on input "ravikumarchopra@gmail.com" at bounding box center [733, 103] width 499 height 19
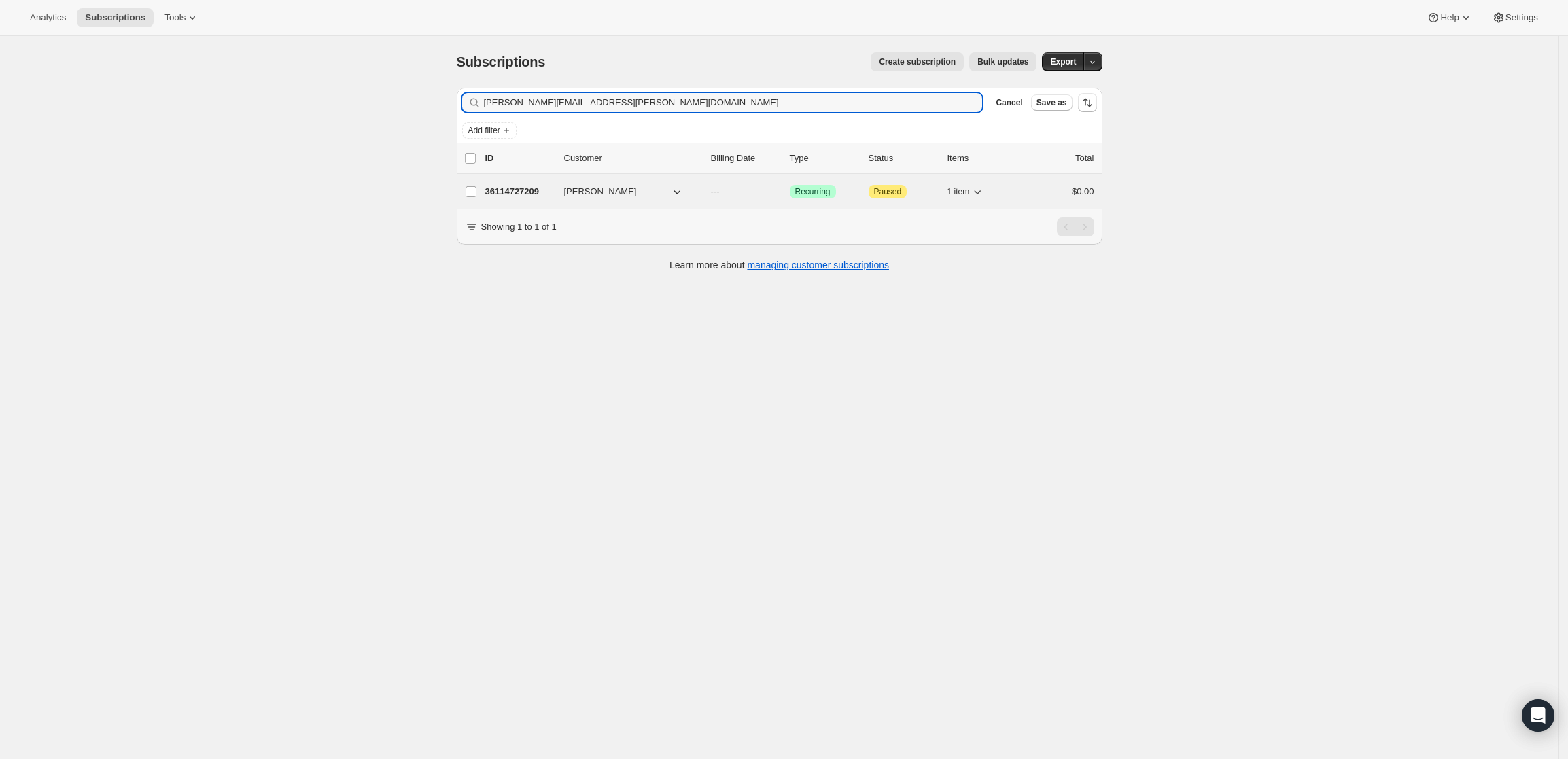
type input "[PERSON_NAME][EMAIL_ADDRESS][PERSON_NAME][DOMAIN_NAME]"
click at [523, 193] on p "36114727209" at bounding box center [519, 191] width 68 height 14
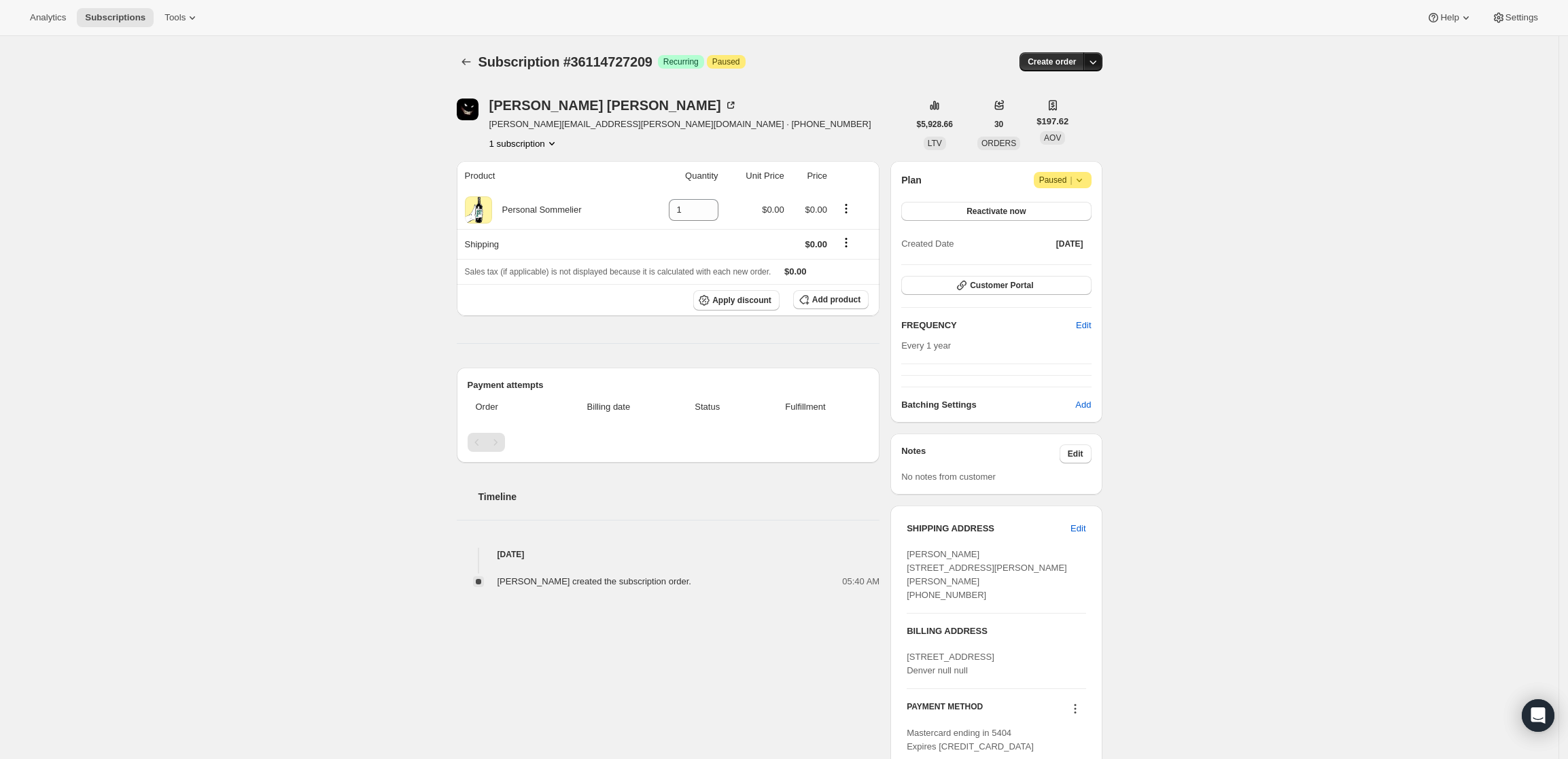
click at [1098, 62] on icon "button" at bounding box center [1093, 62] width 14 height 14
click at [1087, 109] on span "Create custom one-time order" at bounding box center [1040, 113] width 117 height 10
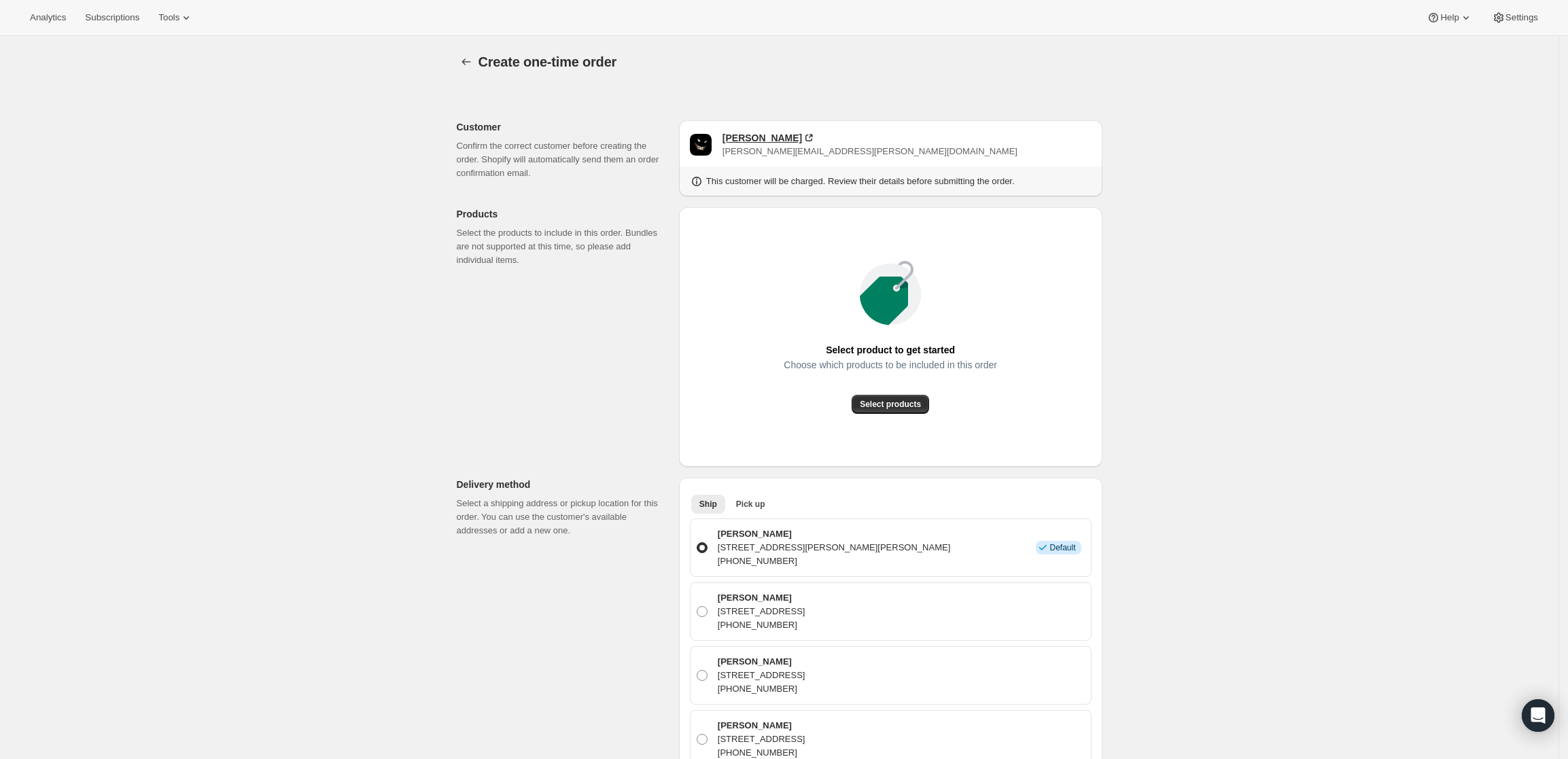
click at [757, 135] on div "[PERSON_NAME]" at bounding box center [762, 138] width 80 height 14
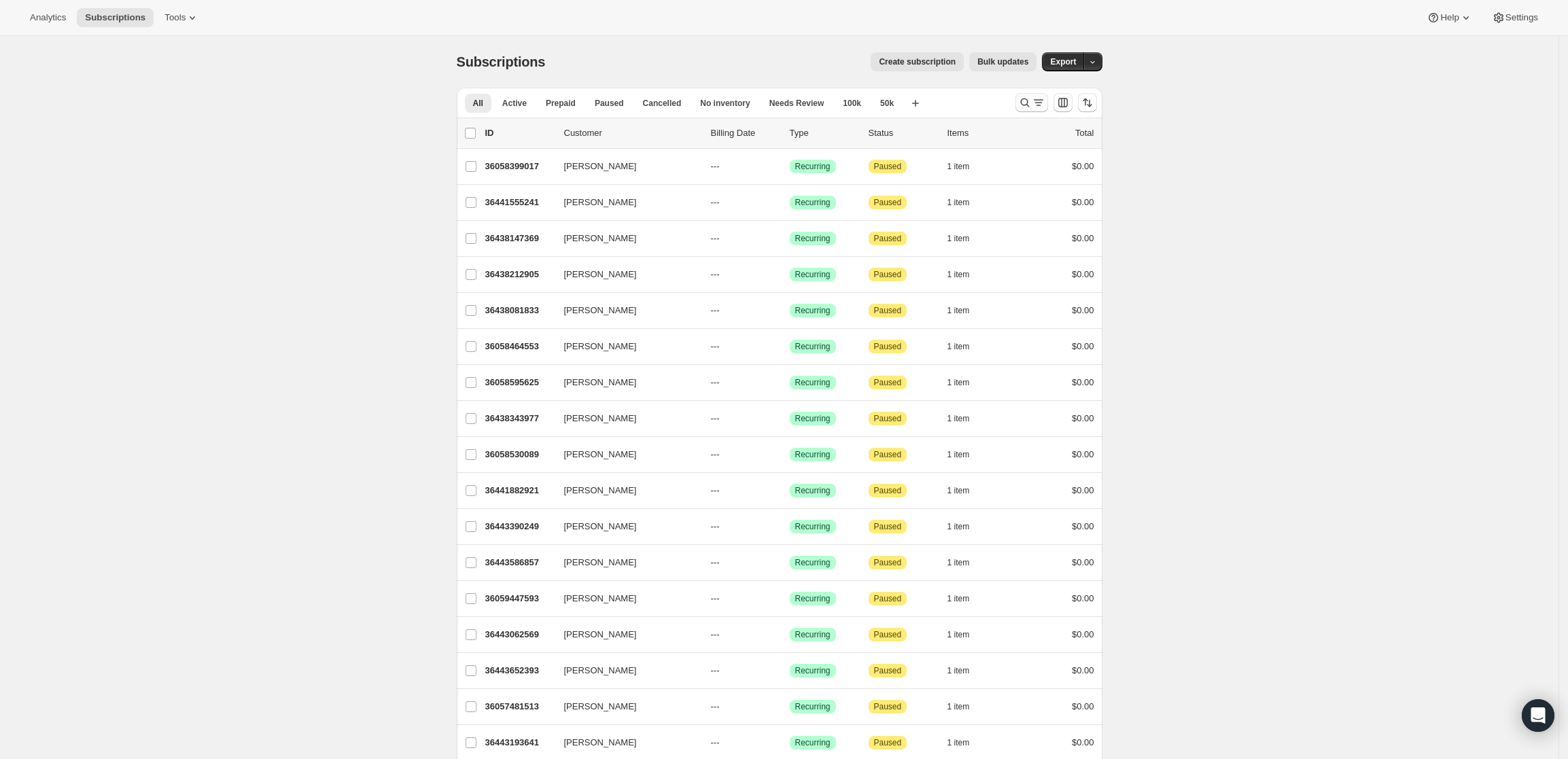
click at [1027, 103] on icon "Search and filter results" at bounding box center [1025, 103] width 14 height 14
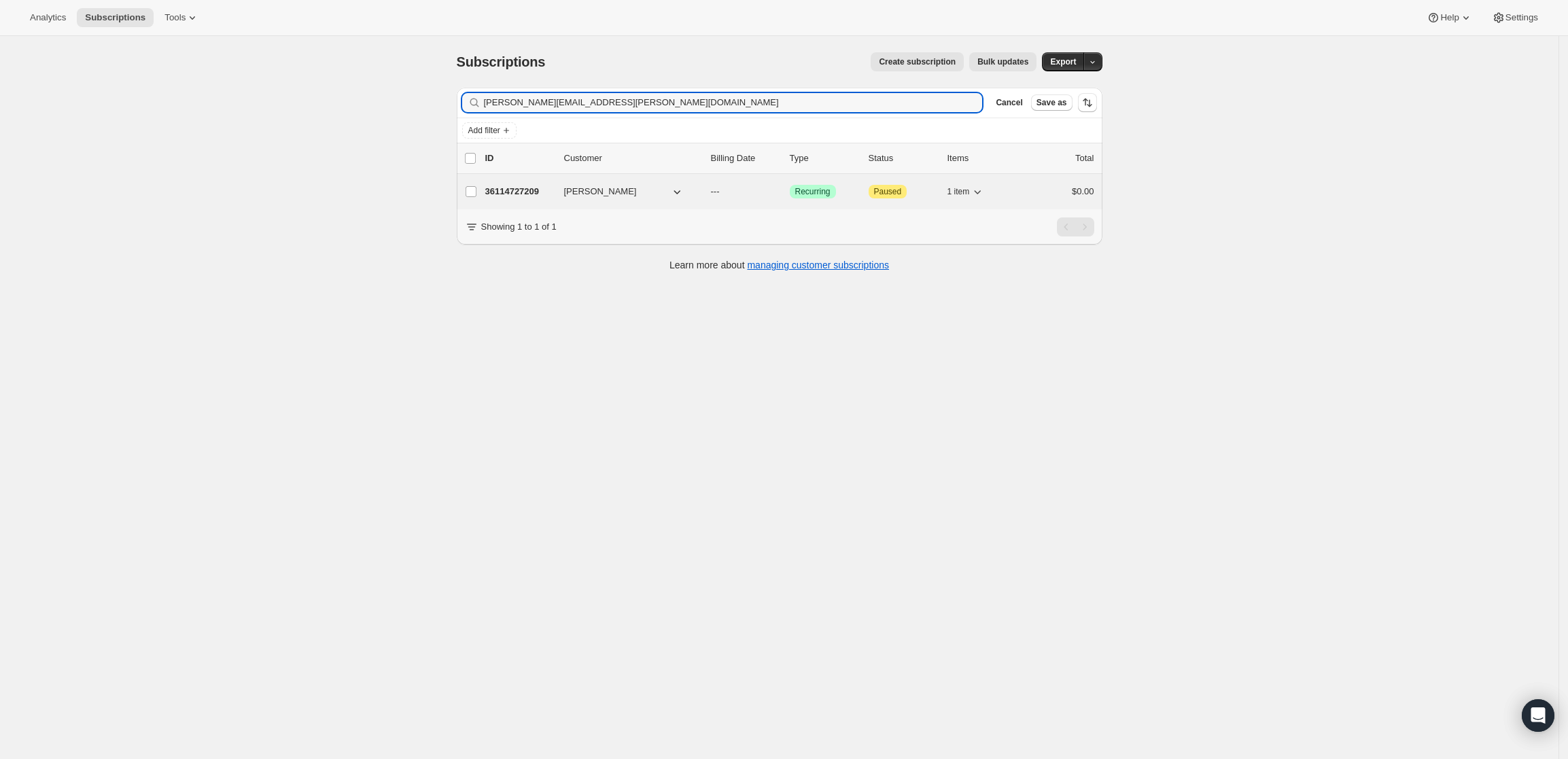
type input "[PERSON_NAME][EMAIL_ADDRESS][PERSON_NAME][DOMAIN_NAME]"
click at [514, 185] on p "36114727209" at bounding box center [519, 191] width 68 height 14
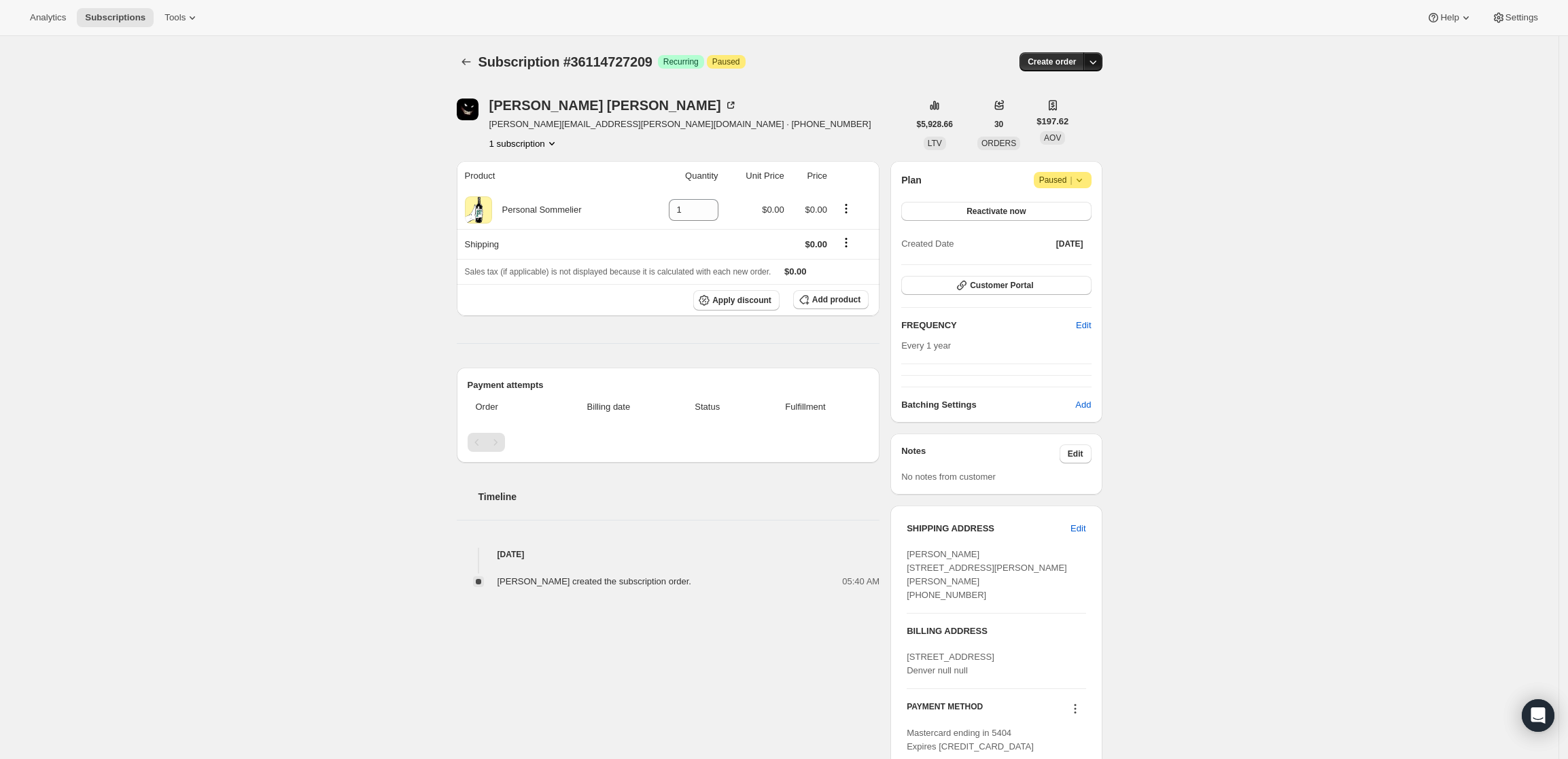
click at [1096, 59] on icon "button" at bounding box center [1093, 62] width 14 height 14
click at [1073, 110] on span "Create custom one-time order" at bounding box center [1040, 113] width 117 height 10
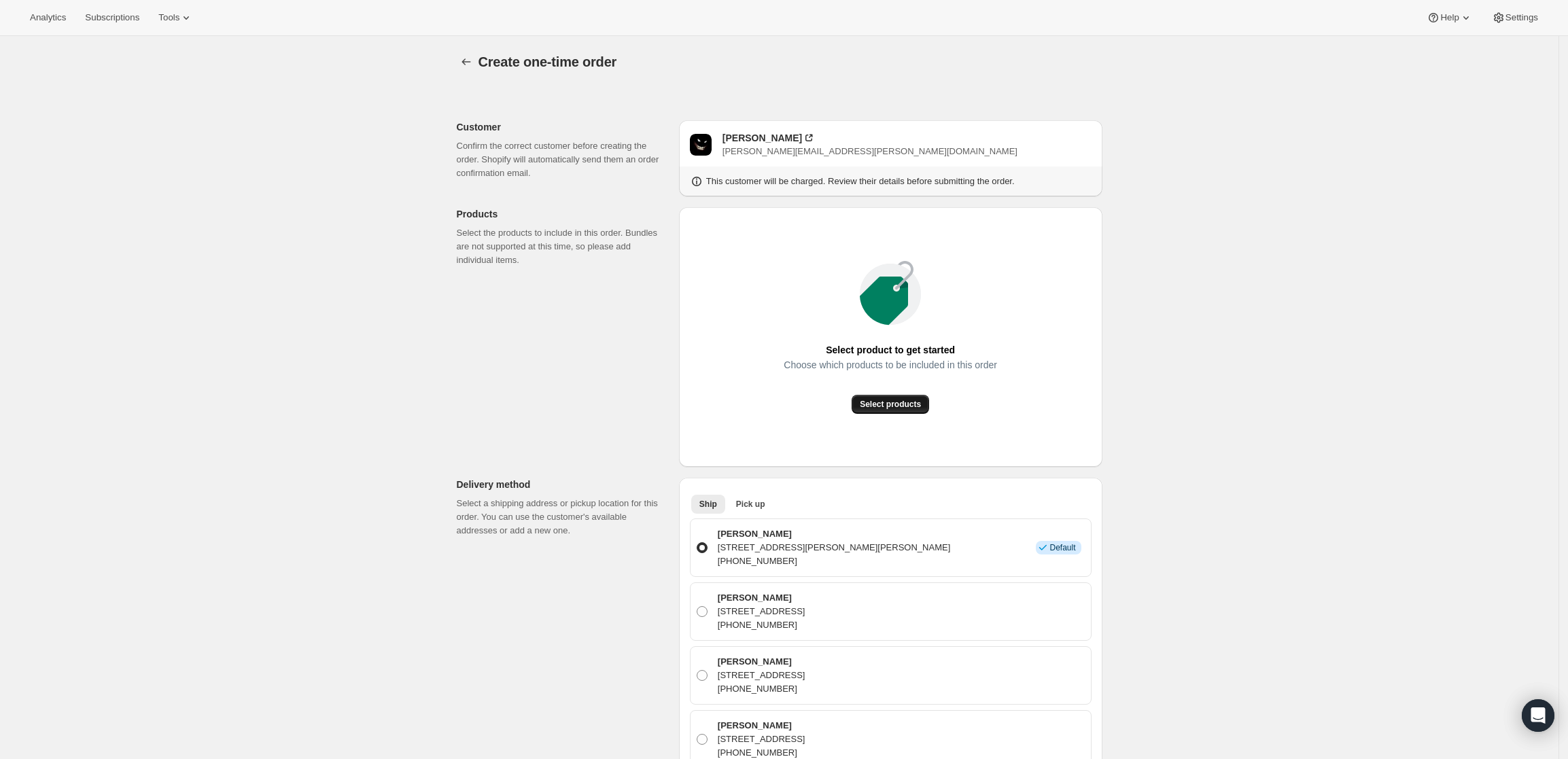
click at [913, 408] on span "Select products" at bounding box center [890, 404] width 61 height 11
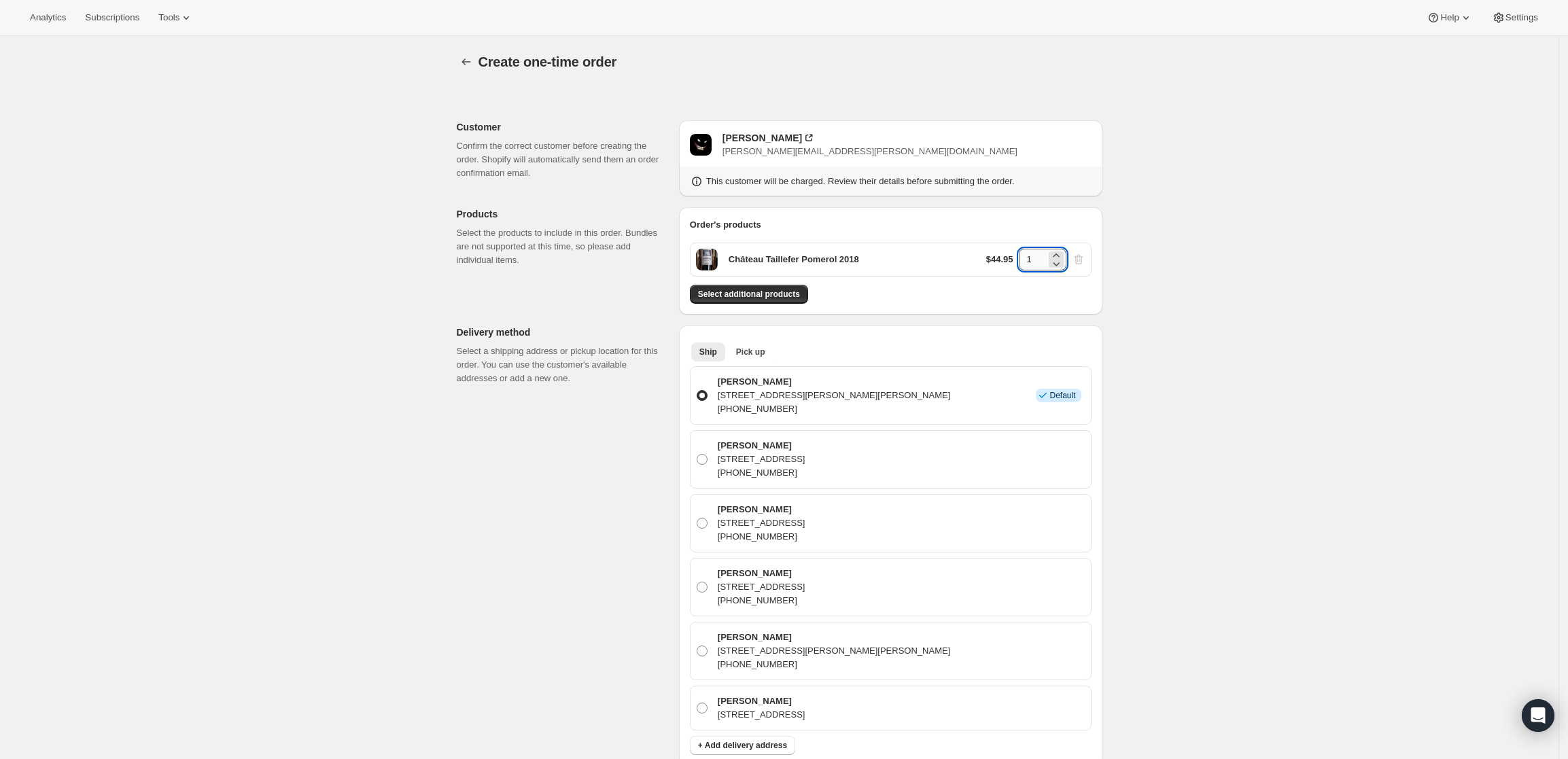
drag, startPoint x: 1028, startPoint y: 258, endPoint x: 1046, endPoint y: 257, distance: 18.0
click at [1046, 257] on input "1" at bounding box center [1032, 259] width 27 height 22
type input "3"
click at [1179, 272] on div "Create one-time order. This page is ready Create one-time order Customer Confir…" at bounding box center [779, 666] width 1558 height 1261
click at [1179, 296] on div "Create one-time order. This page is ready Create one-time order Customer Confir…" at bounding box center [779, 666] width 1558 height 1261
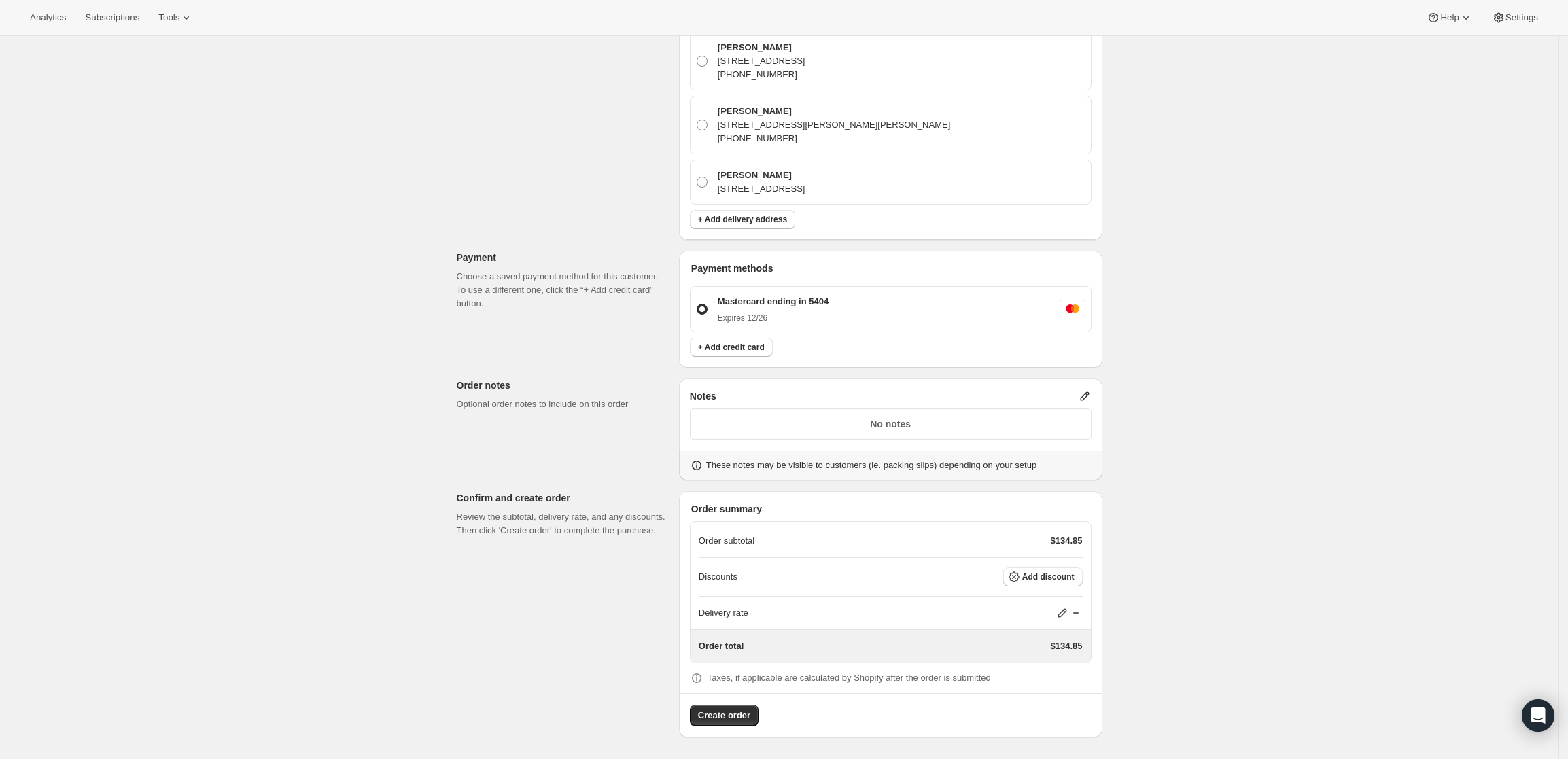
scroll to position [526, 0]
click at [1066, 608] on icon at bounding box center [1062, 613] width 14 height 14
click at [1053, 661] on input "0" at bounding box center [1070, 663] width 122 height 22
type input "0"
click at [1058, 696] on span "Save" at bounding box center [1060, 695] width 19 height 11
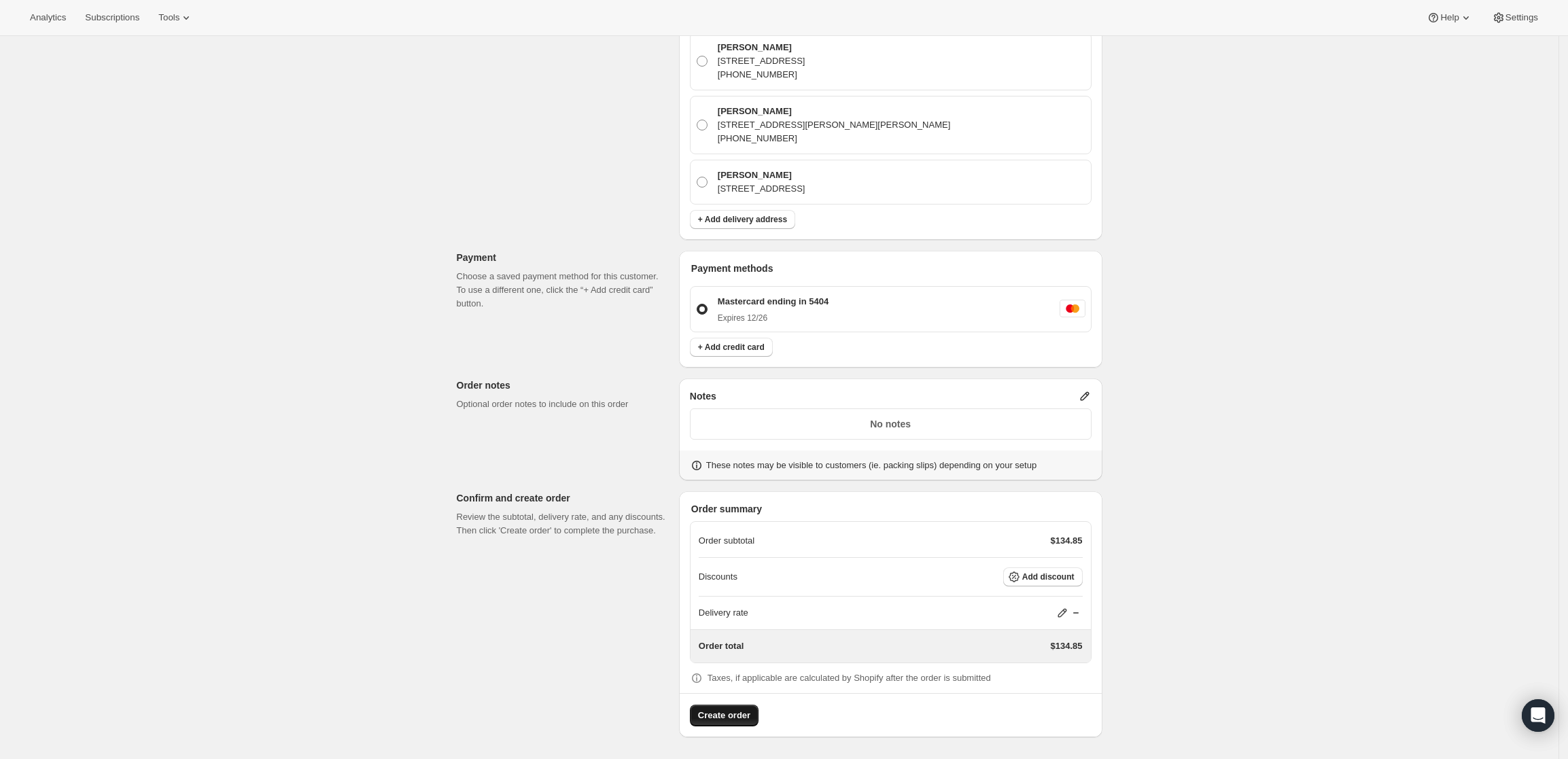
click at [709, 710] on span "Create order" at bounding box center [725, 716] width 53 height 14
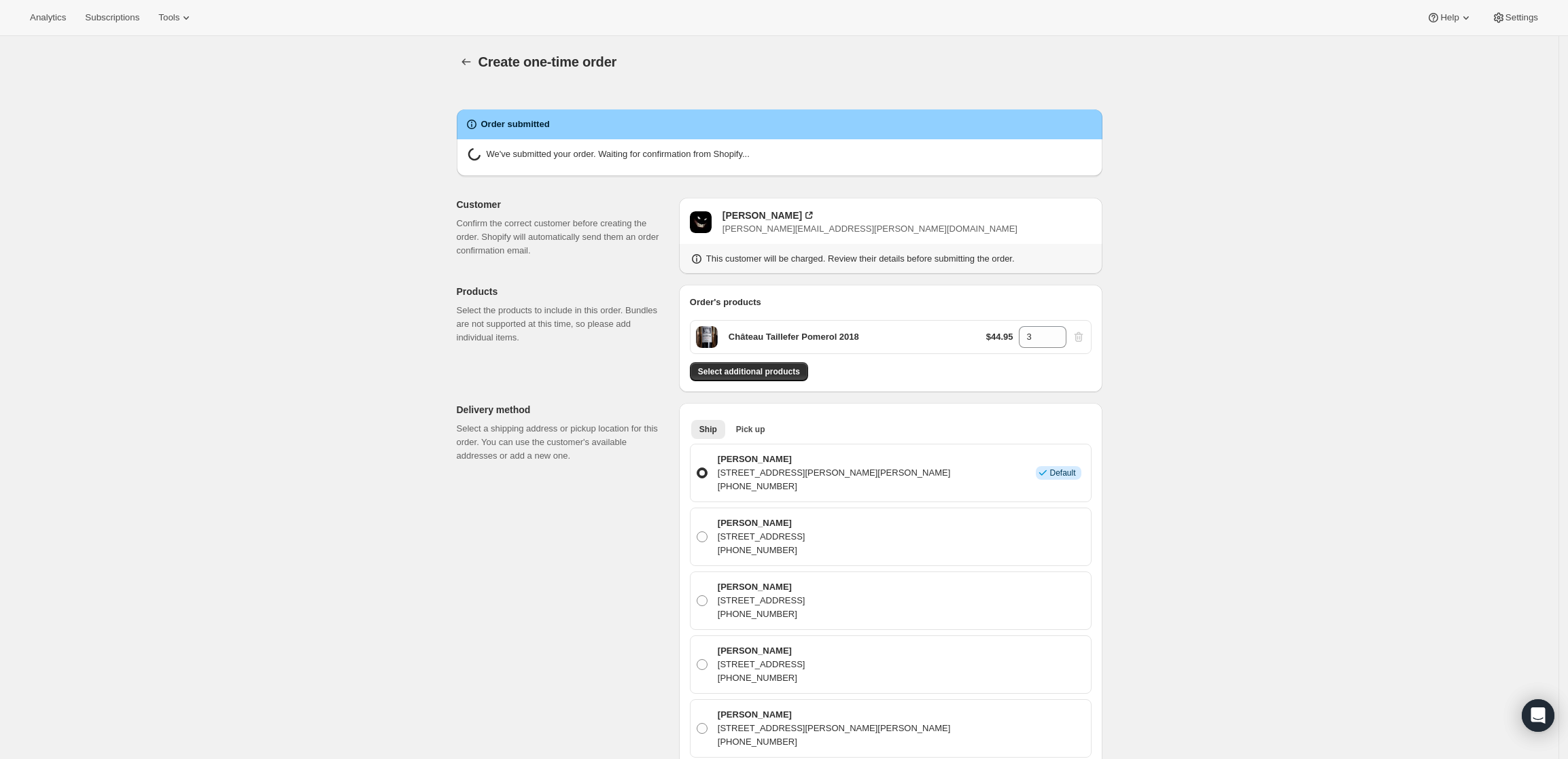
radio input "true"
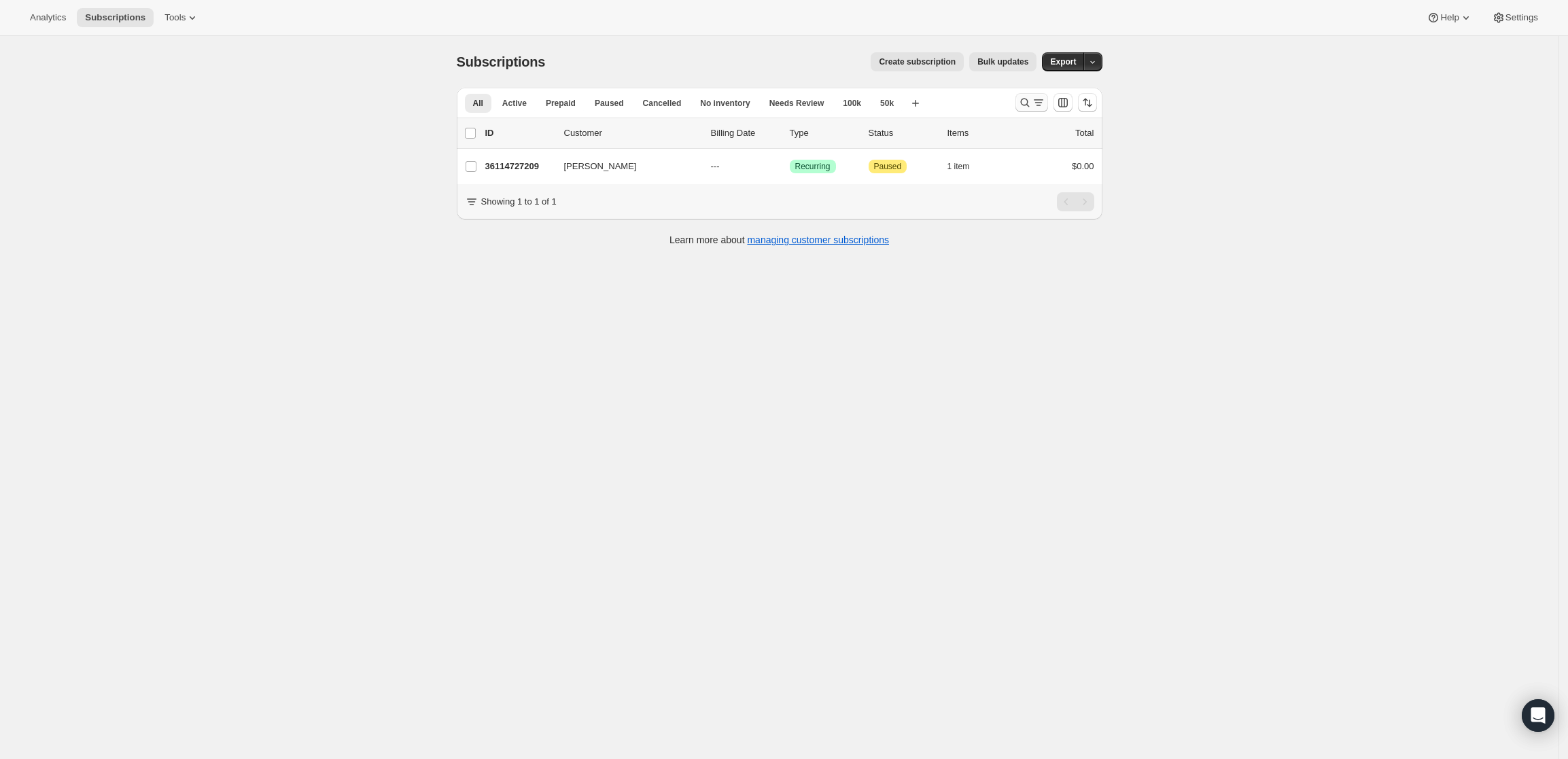
click at [1037, 106] on icon "Search and filter results" at bounding box center [1039, 103] width 14 height 14
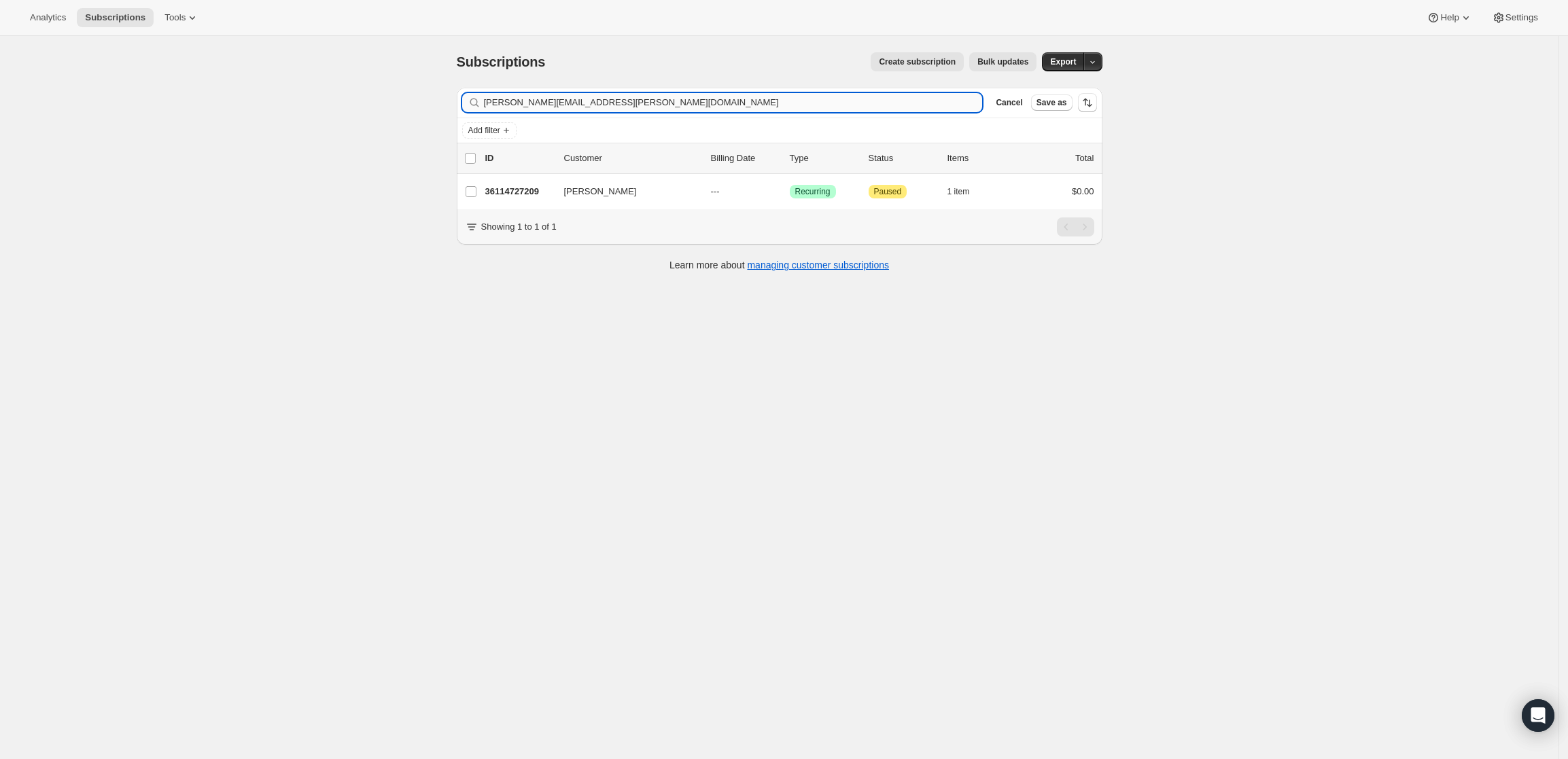
click at [806, 103] on input "[PERSON_NAME][EMAIL_ADDRESS][PERSON_NAME][DOMAIN_NAME]" at bounding box center [733, 103] width 499 height 19
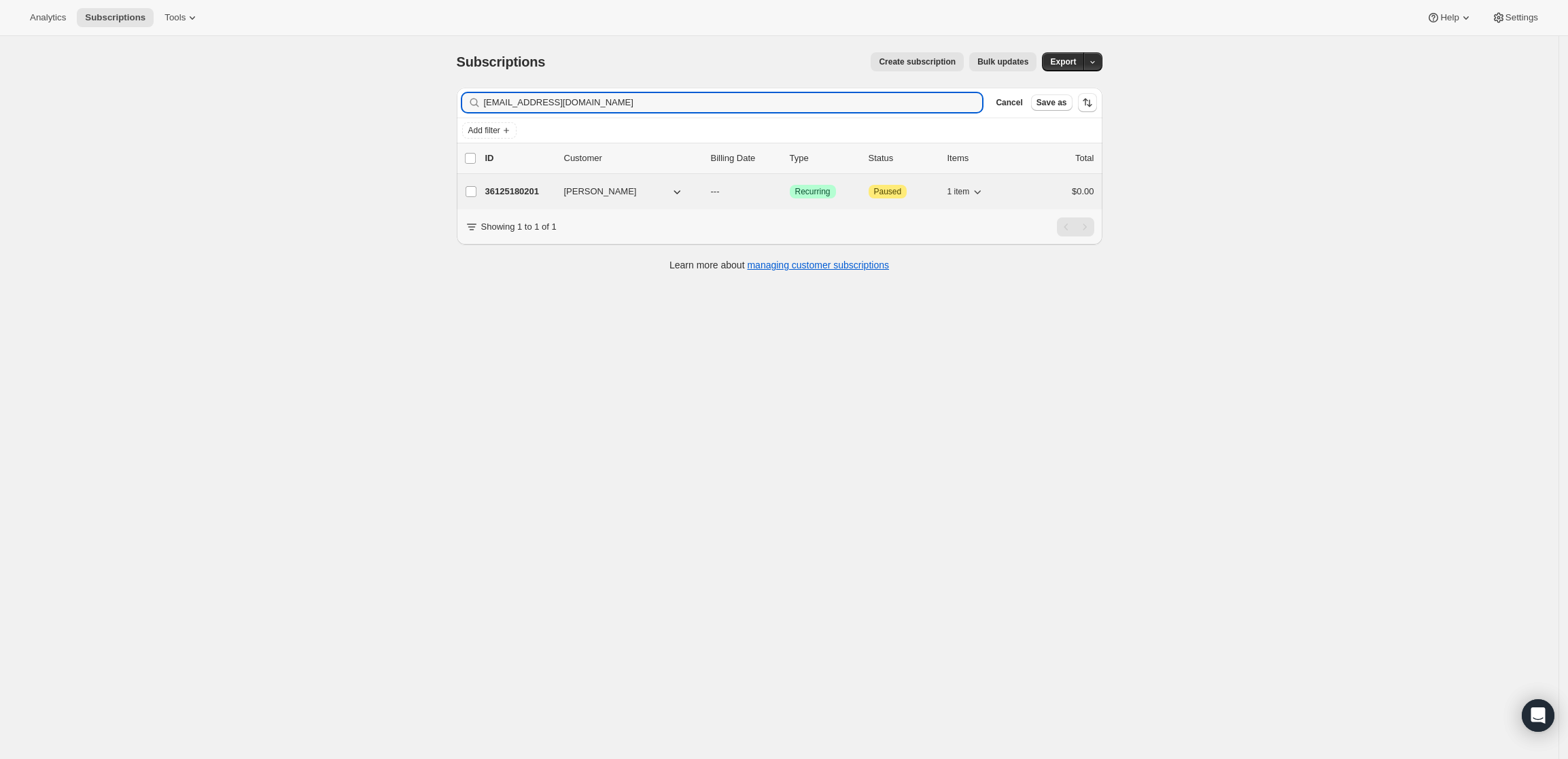
type input "[EMAIL_ADDRESS][DOMAIN_NAME]"
click at [502, 193] on p "36125180201" at bounding box center [519, 191] width 68 height 14
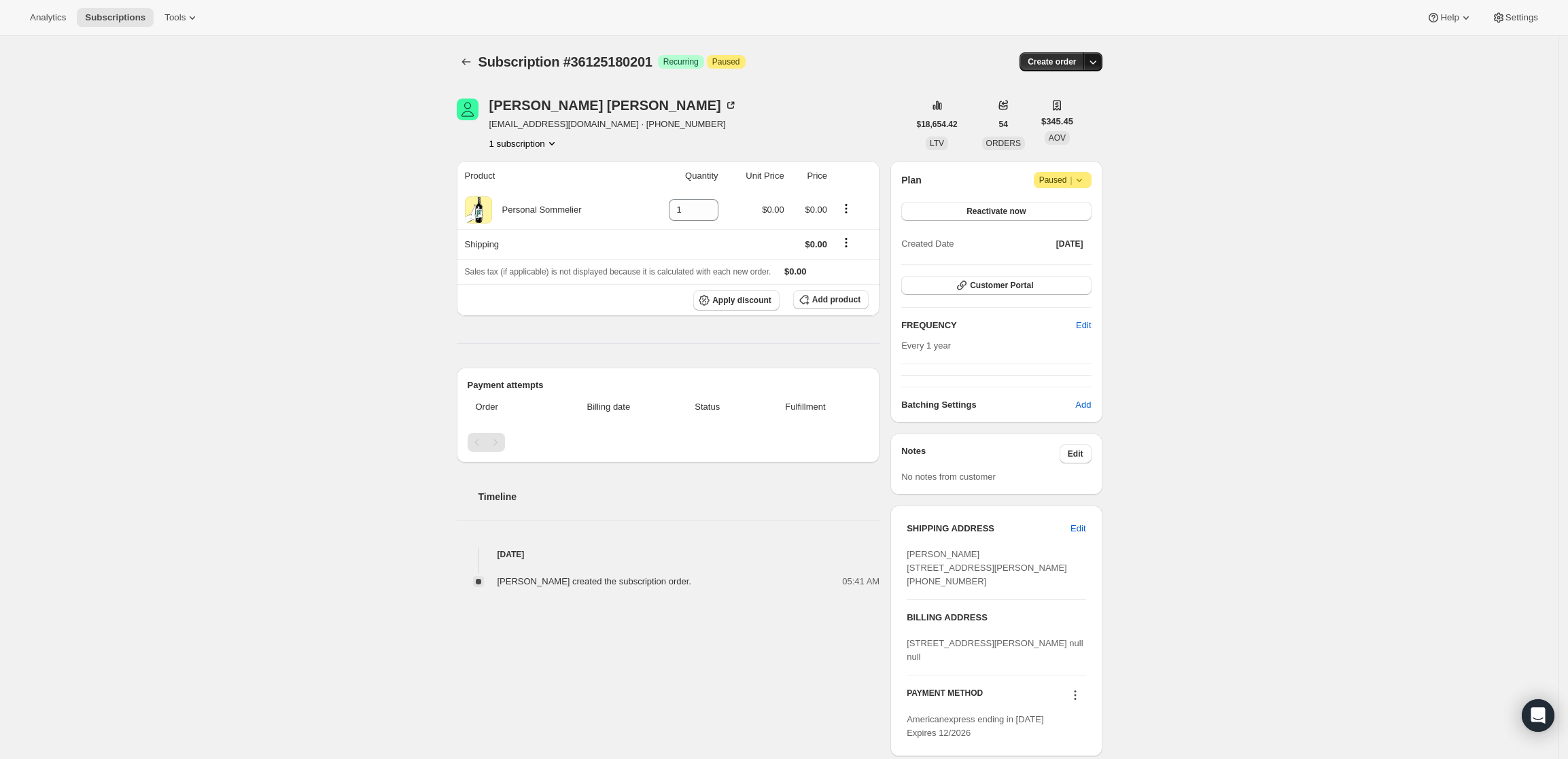
click at [1100, 58] on icon "button" at bounding box center [1093, 62] width 14 height 14
click at [1074, 110] on span "Create custom one-time order" at bounding box center [1040, 113] width 117 height 10
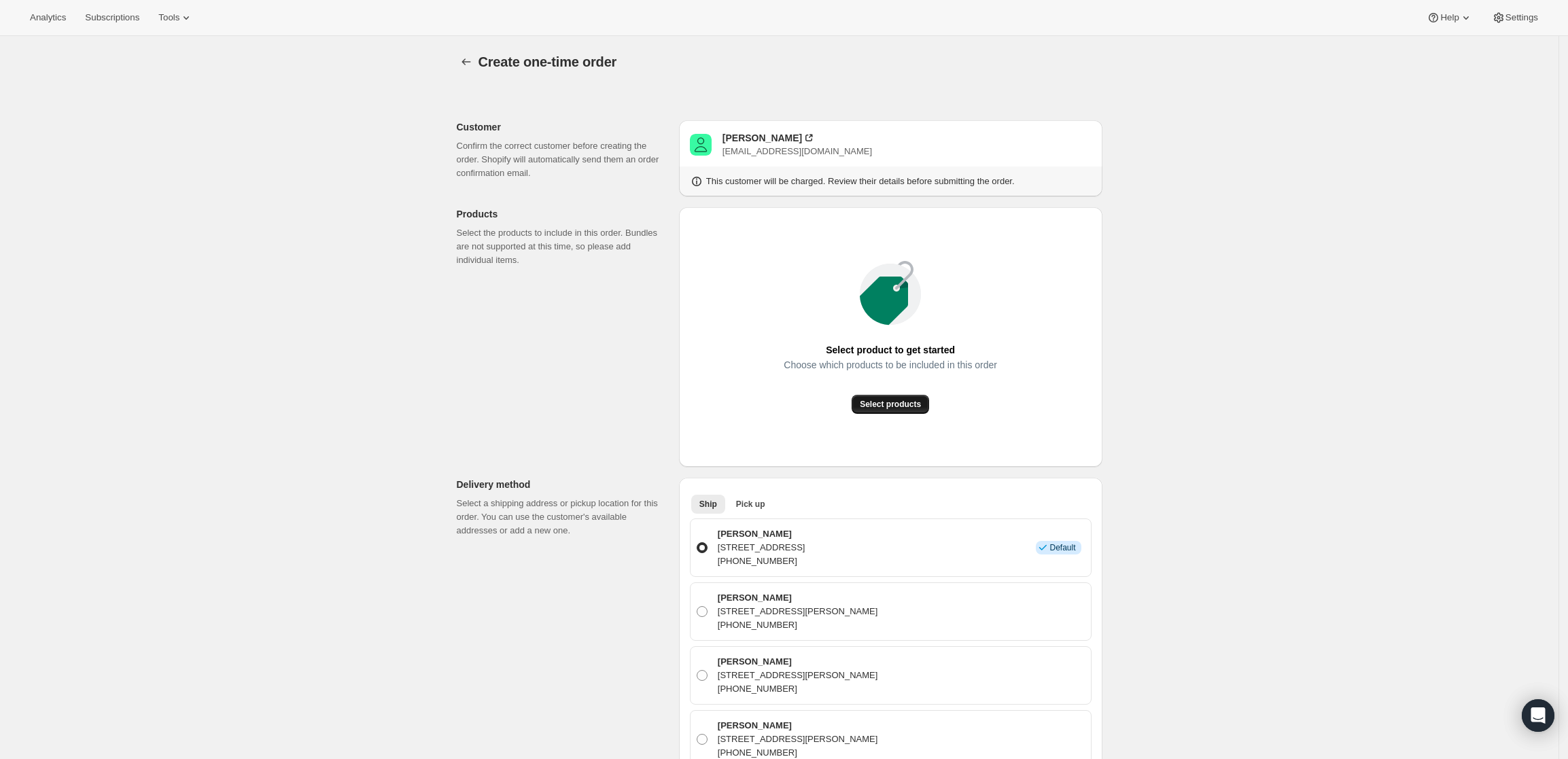
click at [898, 395] on button "Select products" at bounding box center [890, 404] width 77 height 19
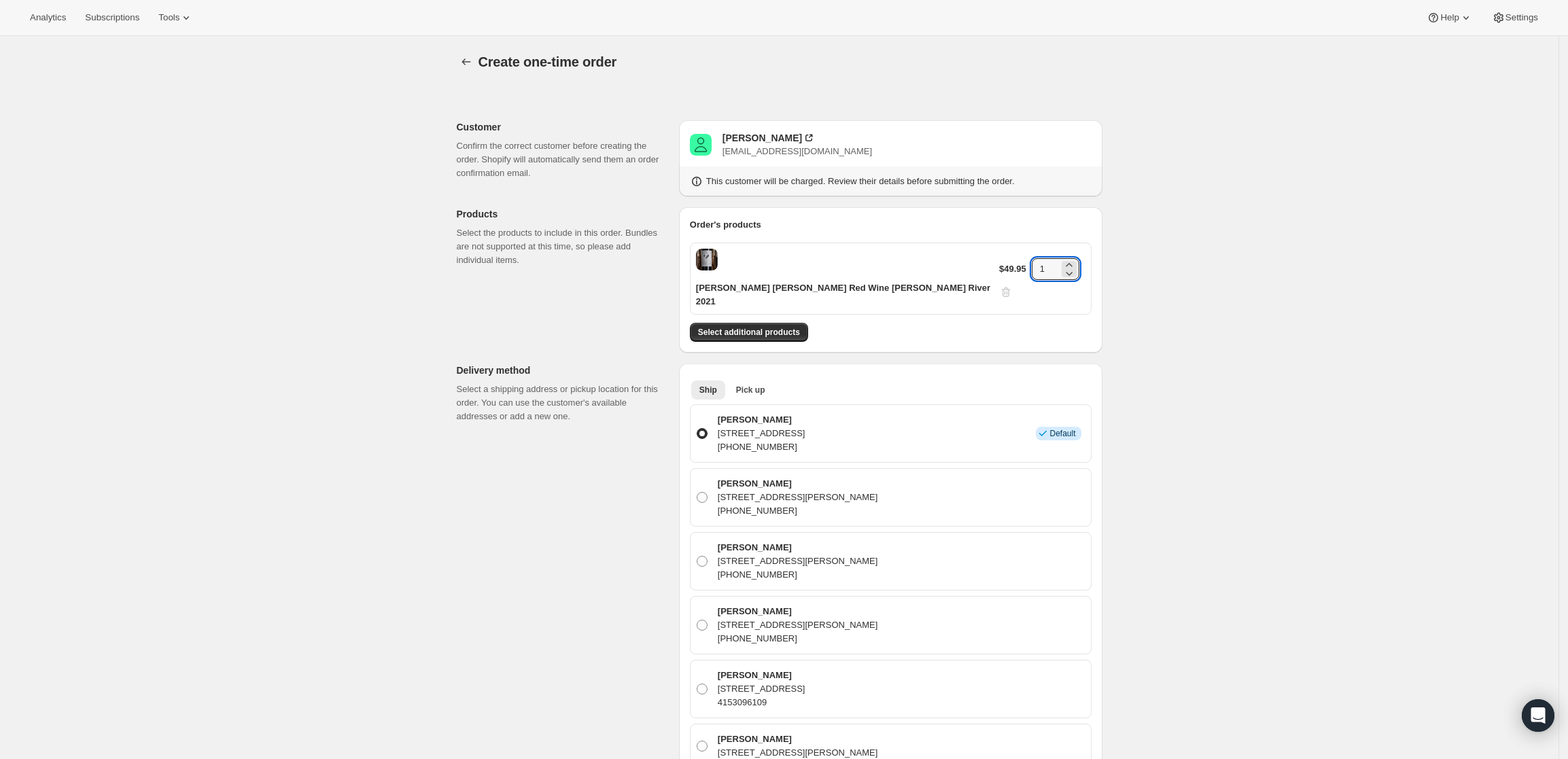
drag, startPoint x: 1045, startPoint y: 259, endPoint x: 973, endPoint y: 259, distance: 72.0
click at [973, 259] on div "[PERSON_NAME] [PERSON_NAME] Red Wine [PERSON_NAME] River 2021 $49.95 1" at bounding box center [891, 278] width 402 height 72
type input "3"
click at [1390, 355] on div "Create one-time order. This page is ready Create one-time order Customer Confir…" at bounding box center [779, 679] width 1558 height 1286
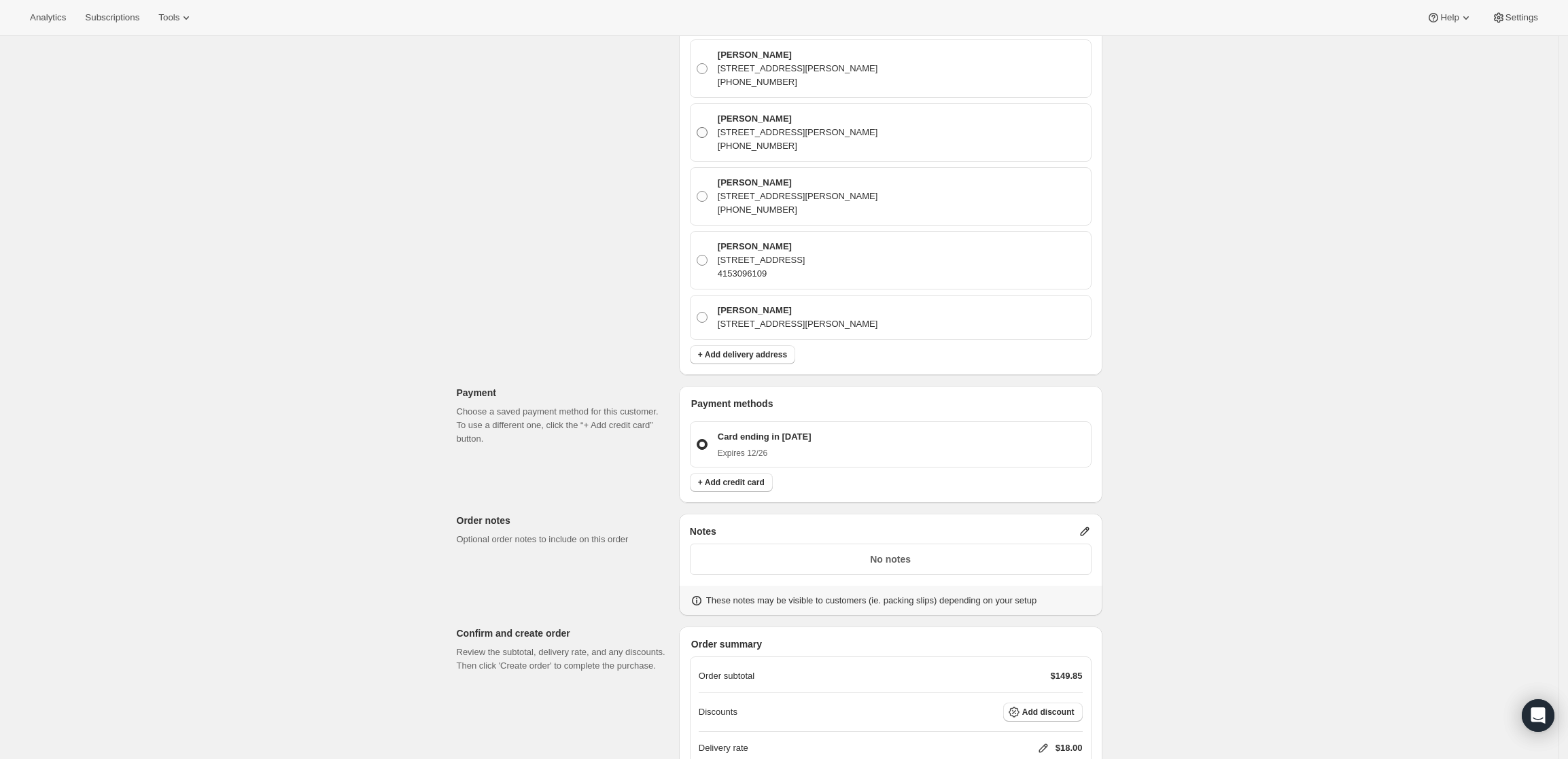
scroll to position [526, 0]
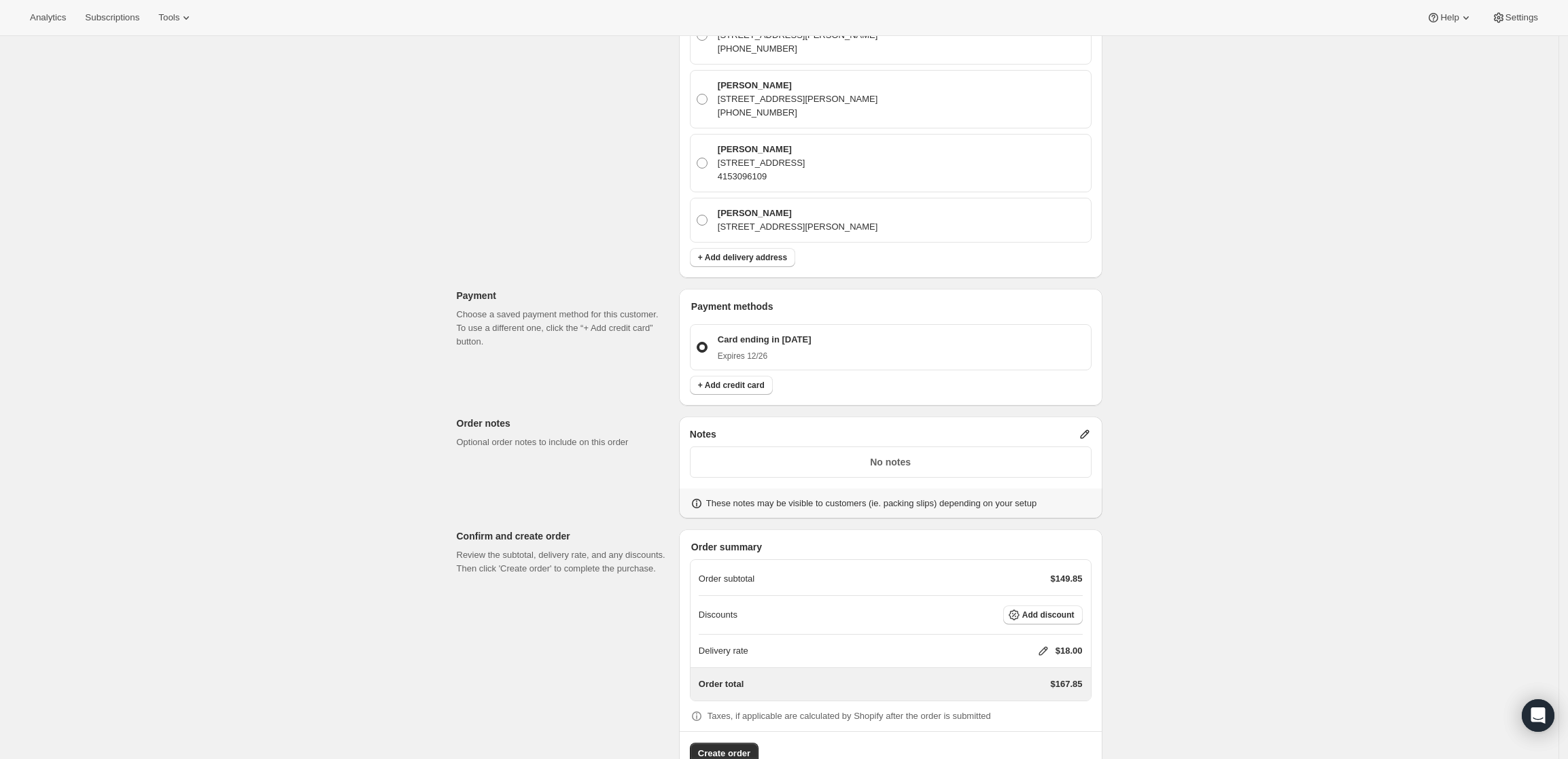
click at [1085, 427] on icon at bounding box center [1084, 434] width 14 height 14
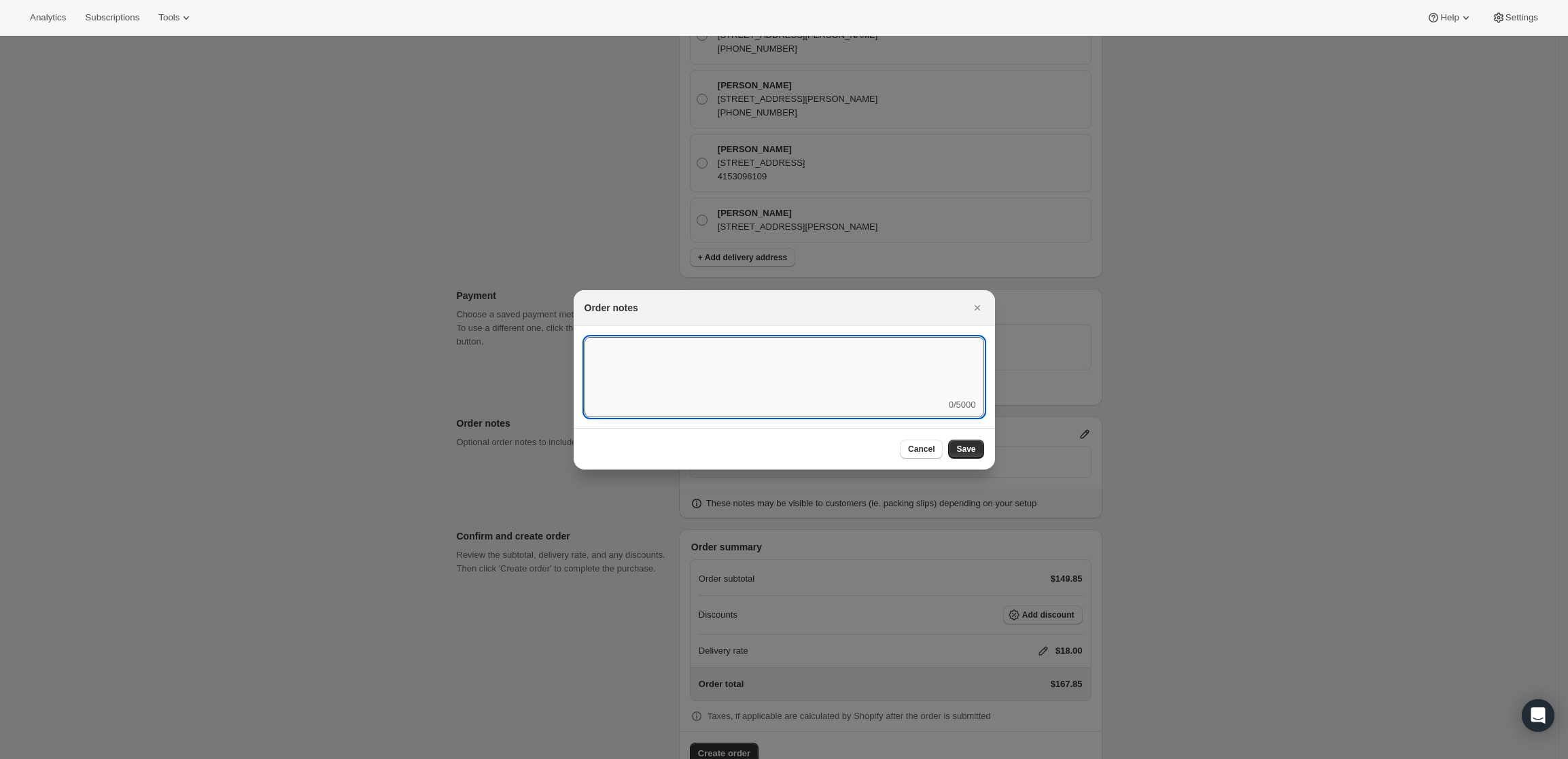
click at [844, 385] on textarea ":r3v:" at bounding box center [784, 367] width 399 height 61
type textarea "Weather HOLD"
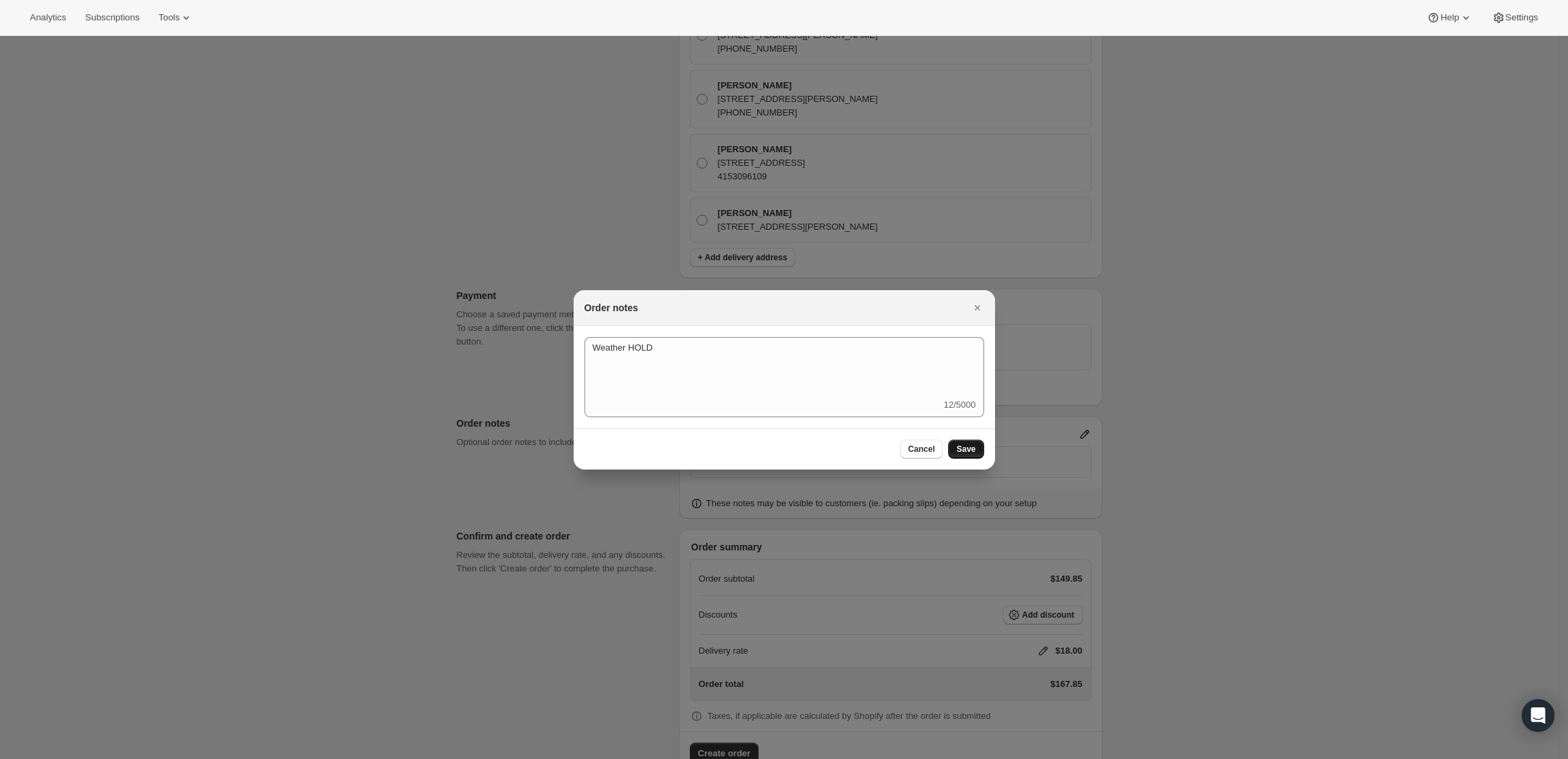
click at [958, 444] on button "Save" at bounding box center [966, 449] width 36 height 19
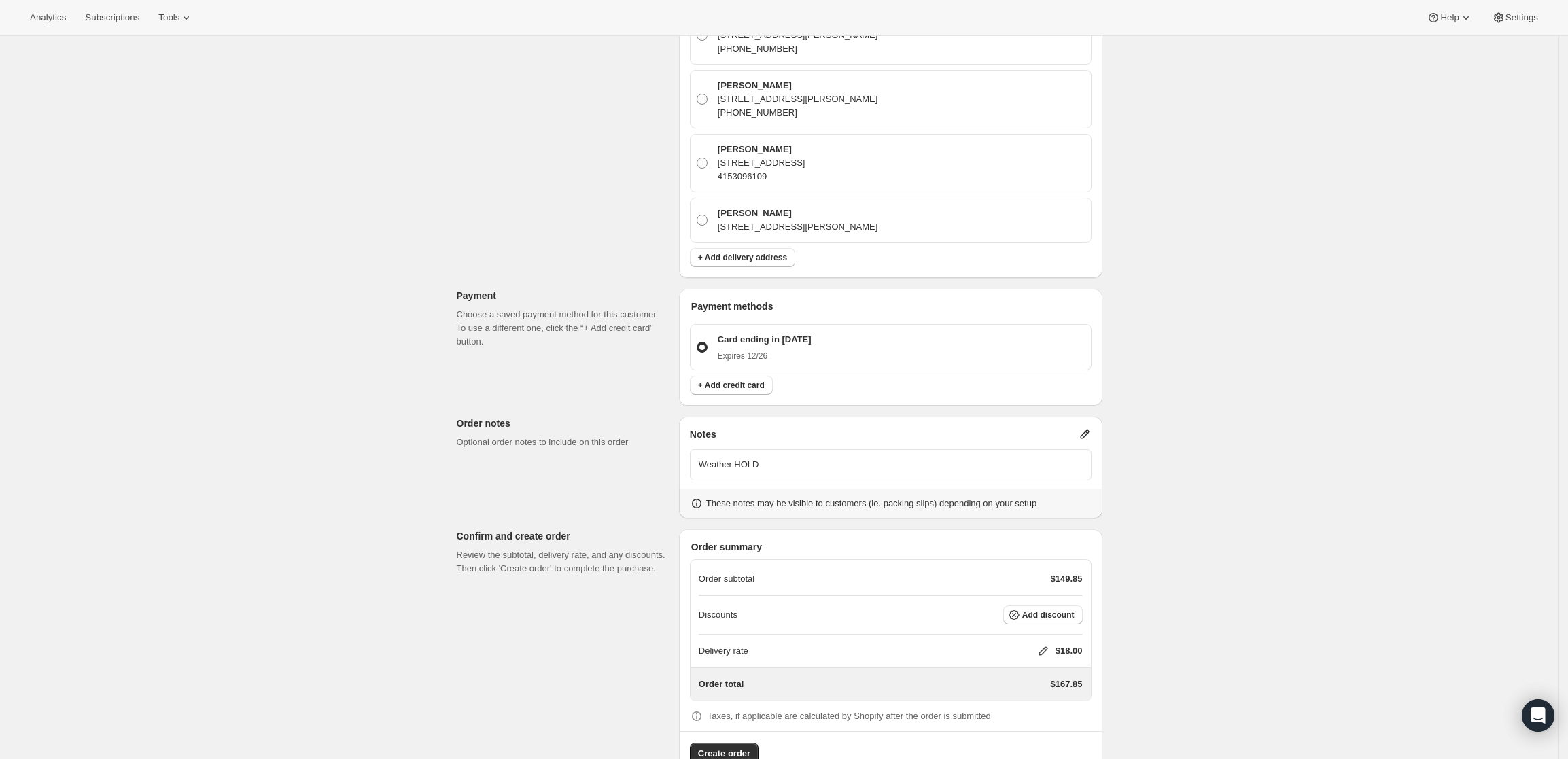
click at [1049, 644] on icon at bounding box center [1044, 651] width 14 height 14
click at [1015, 667] on input "0" at bounding box center [1050, 663] width 122 height 22
type input "0"
click at [1040, 700] on span "Save" at bounding box center [1040, 695] width 19 height 11
click at [732, 747] on span "Create order" at bounding box center [725, 754] width 53 height 14
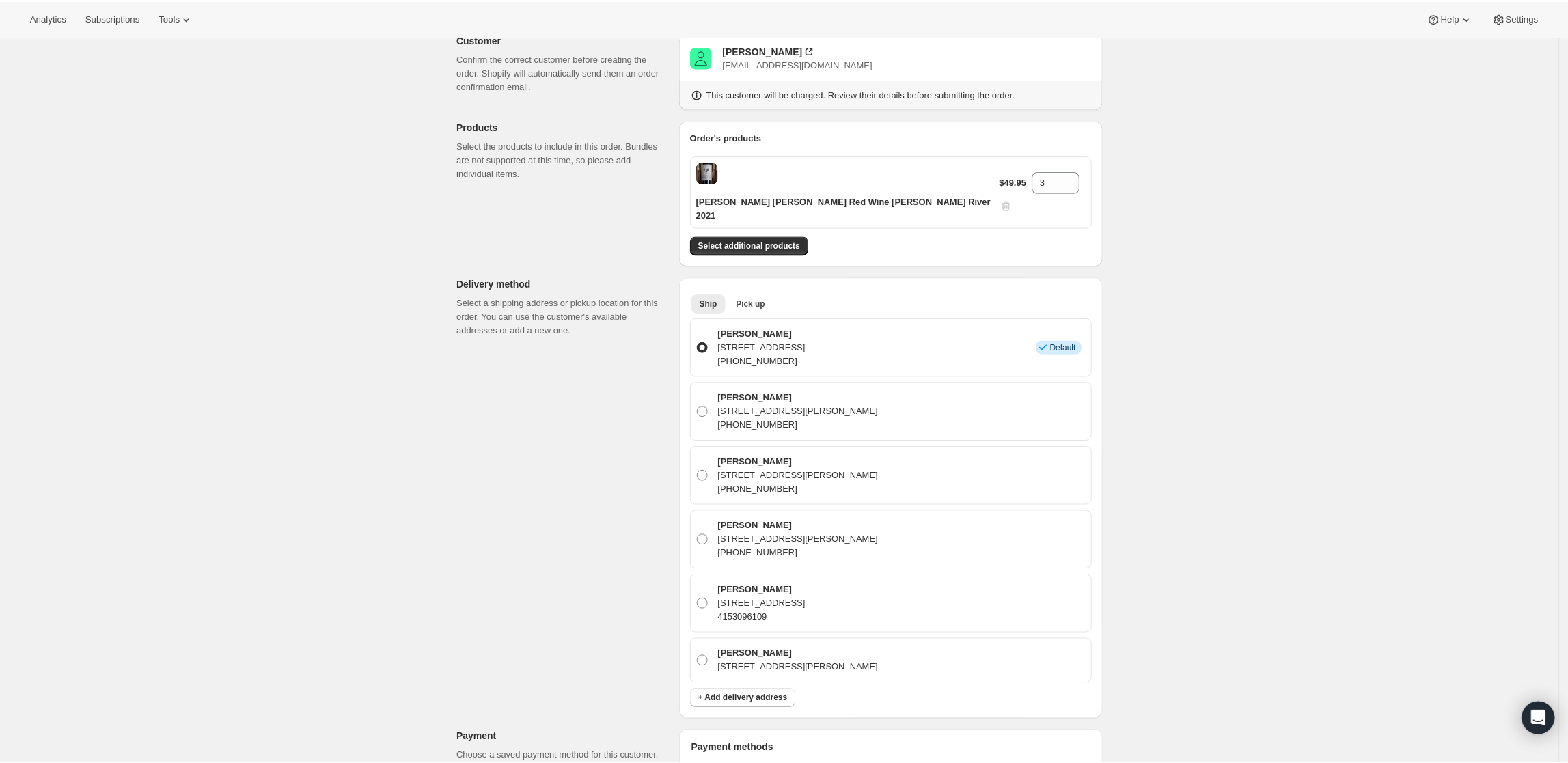
scroll to position [0, 0]
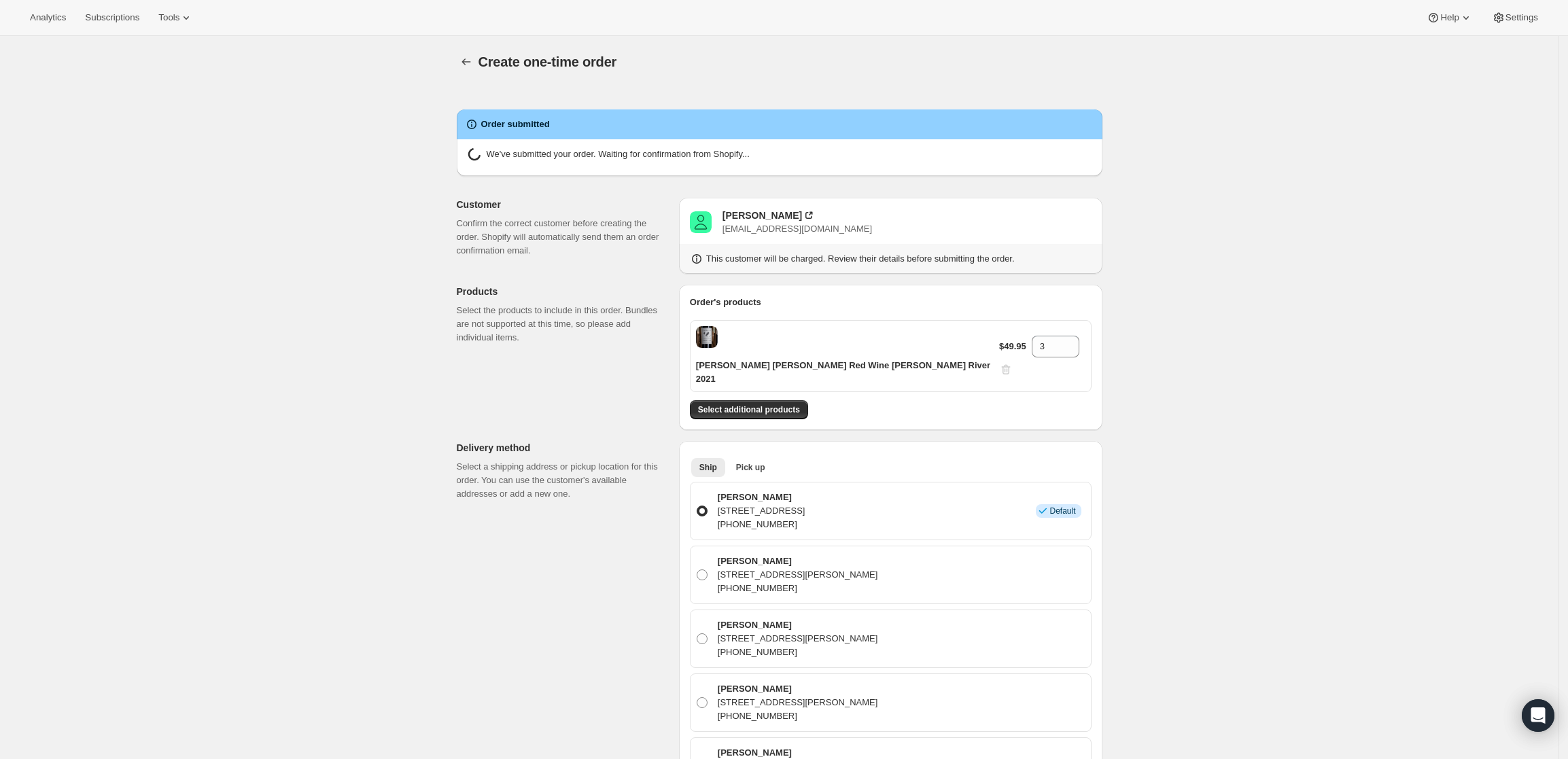
radio input "true"
